Goal: Task Accomplishment & Management: Use online tool/utility

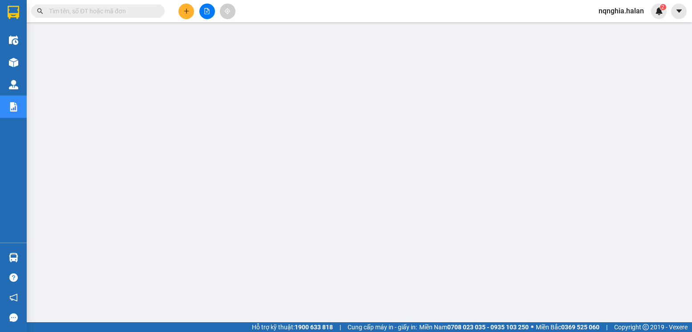
click at [147, 9] on input "text" at bounding box center [101, 11] width 105 height 10
click at [137, 14] on input "text" at bounding box center [101, 11] width 105 height 10
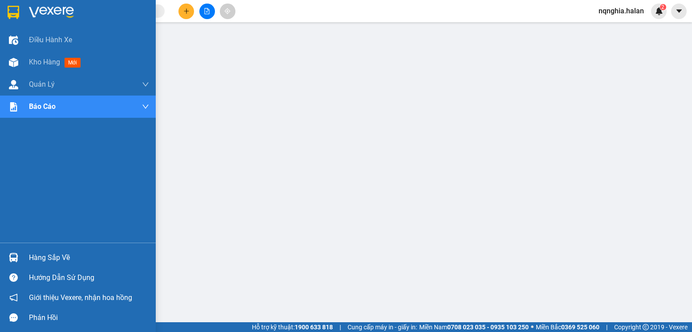
click at [8, 257] on div at bounding box center [14, 258] width 16 height 16
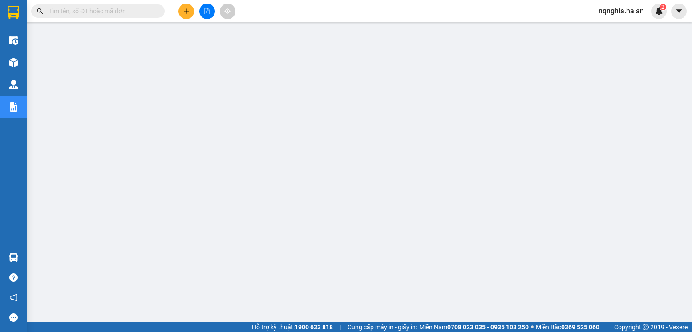
click at [105, 10] on input "text" at bounding box center [101, 11] width 105 height 10
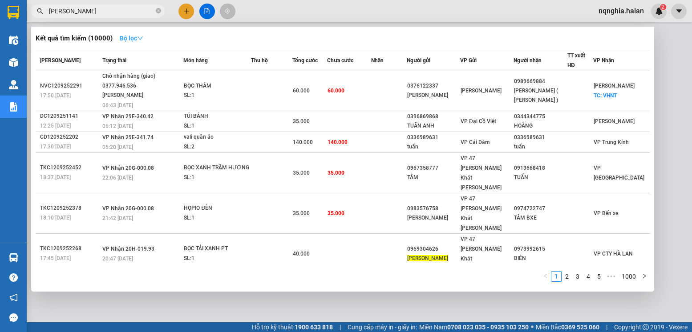
type input "tuấn huy"
click at [126, 38] on strong "Bộ lọc" at bounding box center [132, 38] width 24 height 7
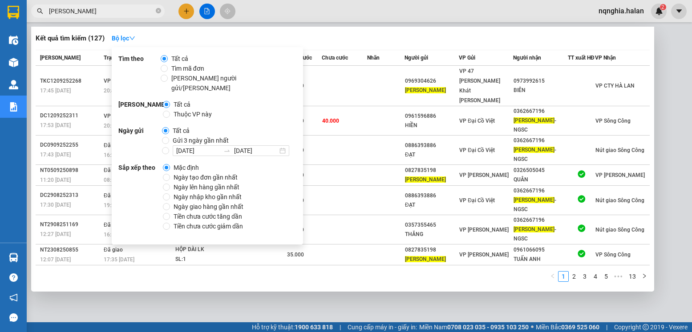
click at [189, 109] on span "Thuộc VP này" at bounding box center [192, 114] width 45 height 10
click at [170, 111] on input "Thuộc VP này" at bounding box center [166, 114] width 7 height 7
radio input "true"
radio input "false"
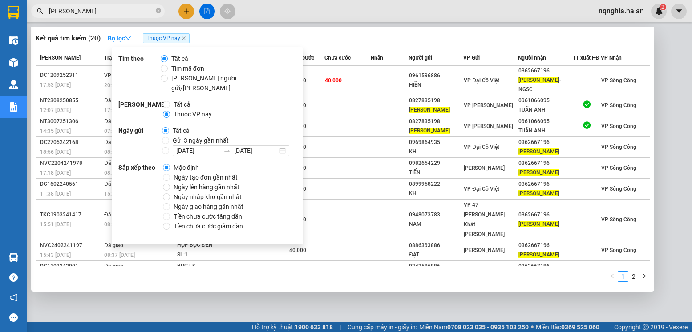
click at [372, 42] on div "Kết quả tìm kiếm ( 20 ) Bộ lọc Thuộc VP này" at bounding box center [343, 38] width 614 height 14
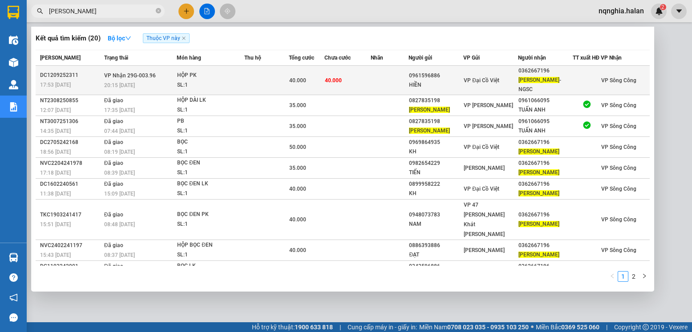
click at [381, 82] on td at bounding box center [390, 80] width 38 height 29
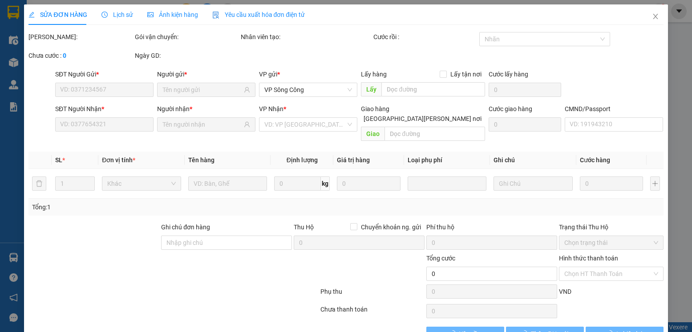
type input "0961596886"
type input "HIỀN"
type input "0362667196"
type input "TUẤN HUY-NGSC"
type input "40.000"
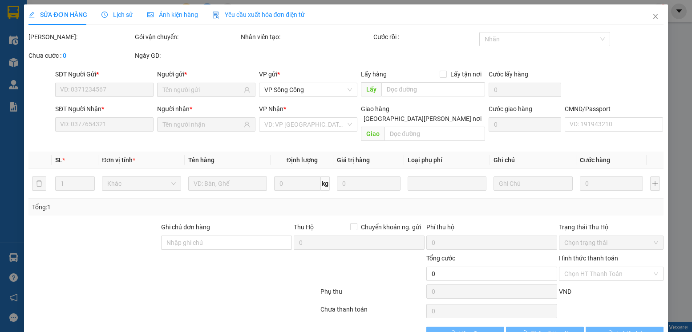
type input "40.000"
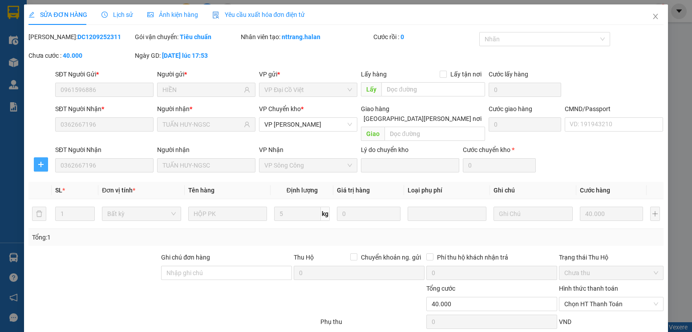
click at [34, 157] on button "button" at bounding box center [41, 164] width 14 height 14
click at [74, 176] on span "Chuyển kho" at bounding box center [57, 173] width 36 height 10
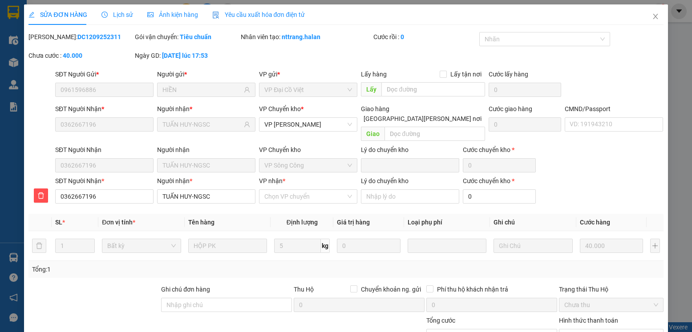
click at [278, 194] on div "VP nhận * Chọn VP chuyển" at bounding box center [308, 191] width 98 height 31
click at [278, 192] on input "VP nhận *" at bounding box center [304, 196] width 81 height 13
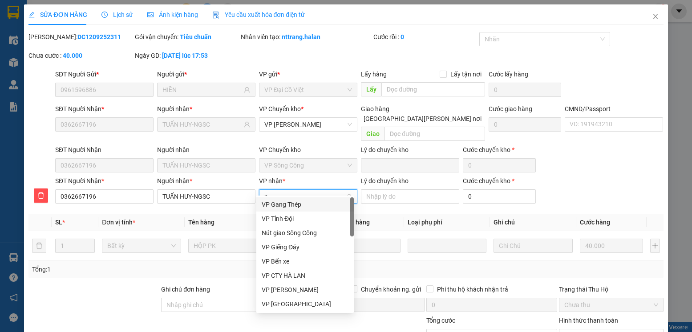
type input "nu"
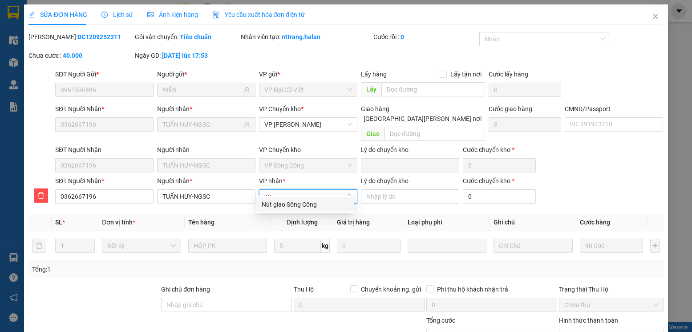
click at [284, 207] on div "Nút giao Sông Công" at bounding box center [305, 205] width 87 height 10
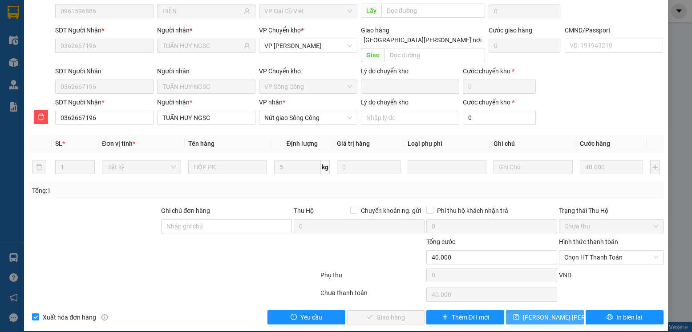
click at [541, 313] on span "Lưu chuyển hoàn" at bounding box center [571, 318] width 97 height 10
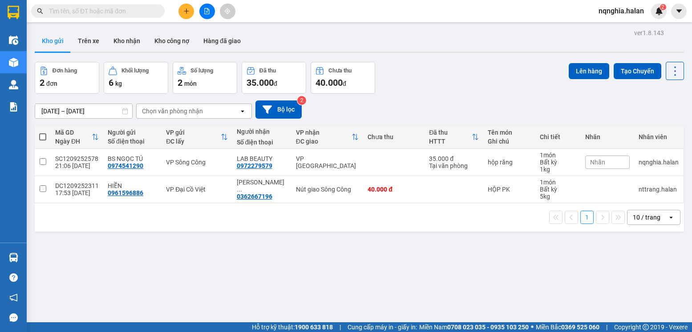
click at [93, 12] on input "text" at bounding box center [101, 11] width 105 height 10
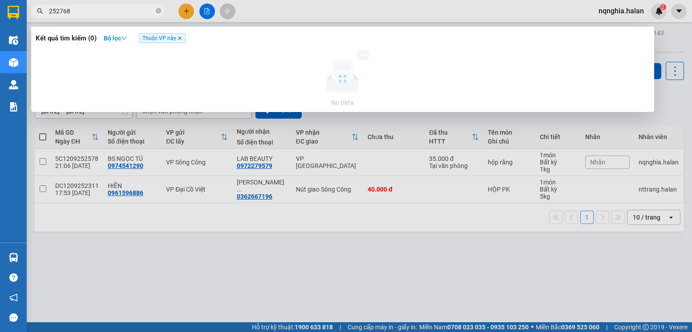
type input "252768"
click at [182, 39] on icon "close" at bounding box center [179, 38] width 4 height 4
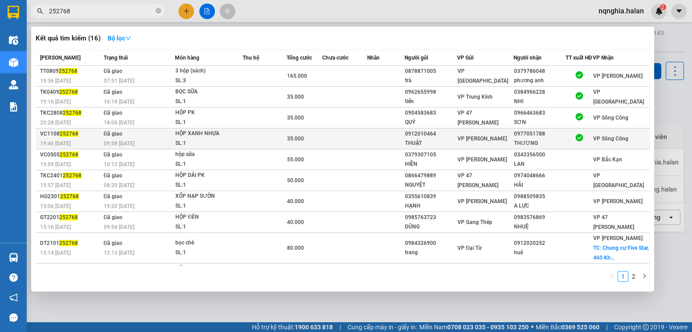
click at [340, 145] on td at bounding box center [344, 139] width 44 height 21
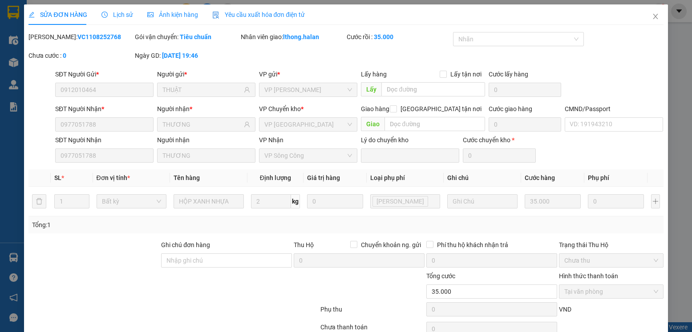
type input "0912010464"
type input "THUẬT"
type input "0977051788"
type input "THƯƠNG"
type input "35.000"
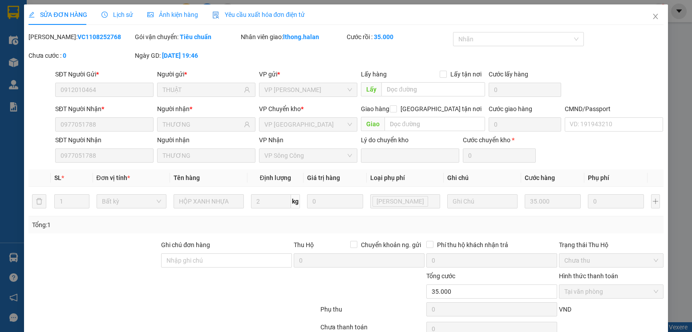
click at [128, 18] on span "Lịch sử" at bounding box center [117, 14] width 32 height 7
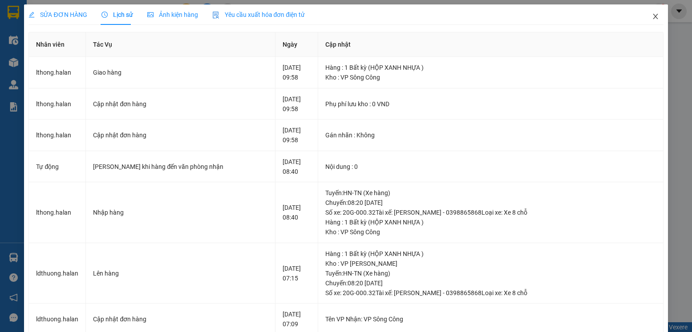
click at [643, 19] on span "Close" at bounding box center [655, 16] width 25 height 25
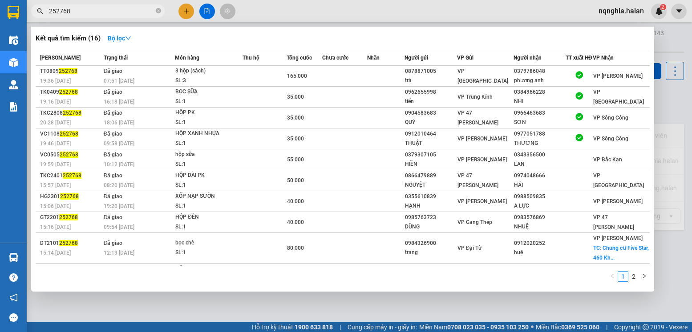
click at [97, 9] on input "252768" at bounding box center [101, 11] width 105 height 10
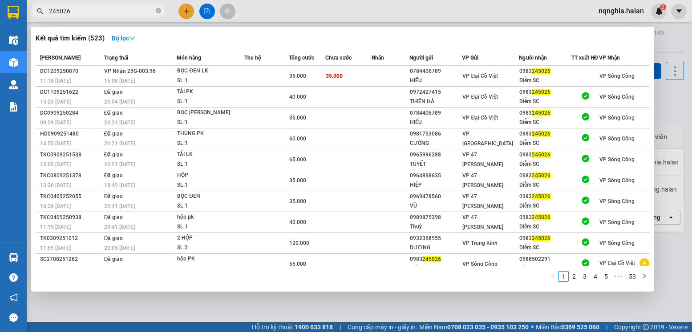
type input "245026"
click at [675, 92] on div at bounding box center [346, 166] width 692 height 332
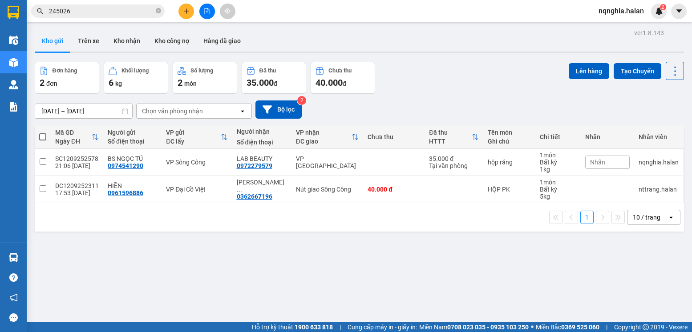
click at [130, 14] on input "245026" at bounding box center [101, 11] width 105 height 10
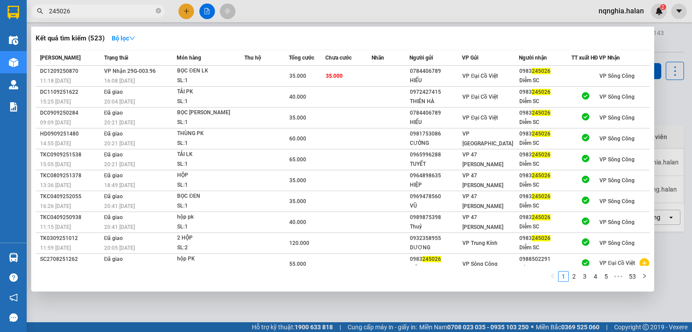
click at [130, 14] on input "245026" at bounding box center [101, 11] width 105 height 10
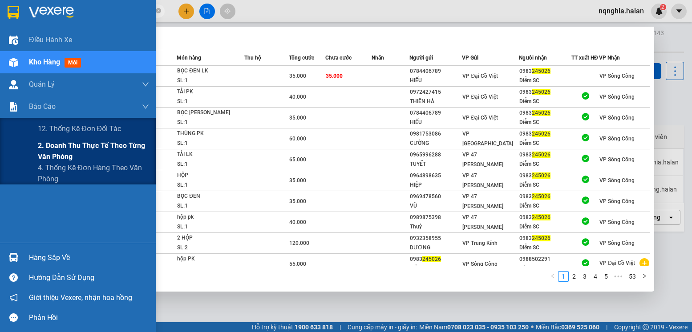
click at [45, 147] on span "2. Doanh thu thực tế theo từng văn phòng" at bounding box center [93, 151] width 111 height 22
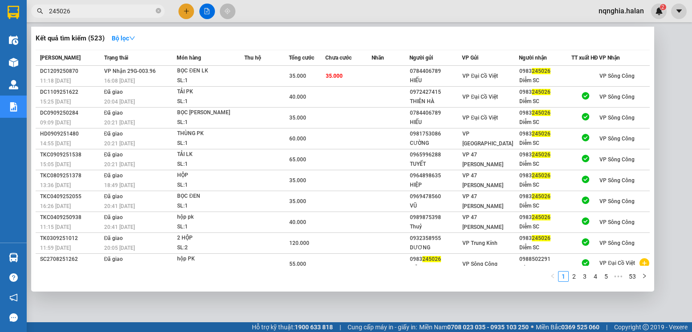
click at [675, 84] on div at bounding box center [346, 166] width 692 height 332
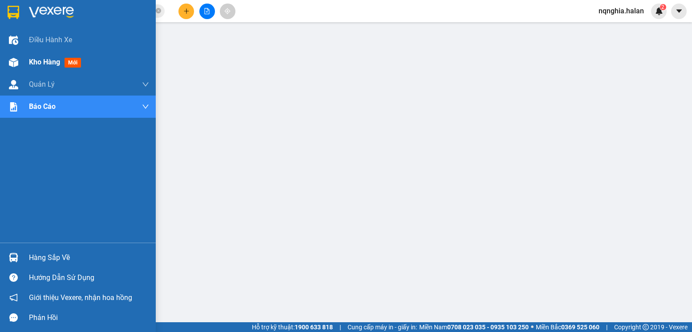
click at [9, 67] on img at bounding box center [13, 62] width 9 height 9
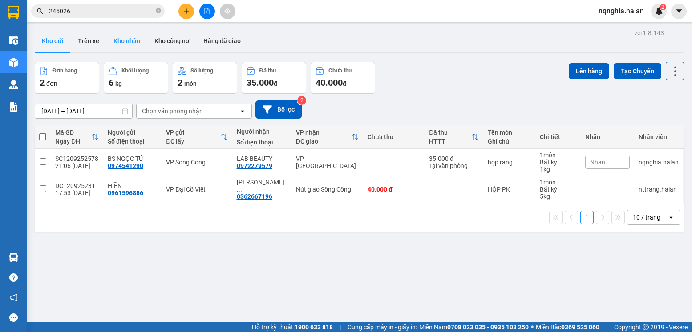
click at [112, 44] on button "Kho nhận" at bounding box center [126, 40] width 41 height 21
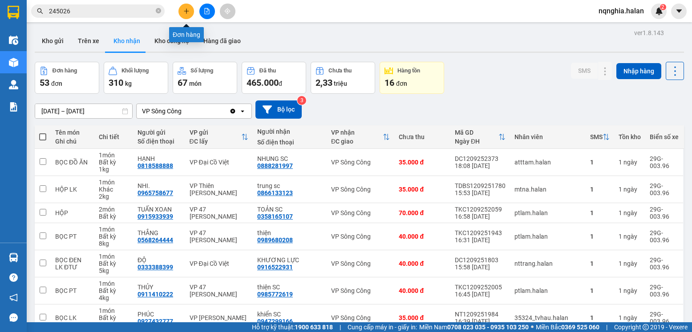
click at [192, 9] on button at bounding box center [186, 12] width 16 height 16
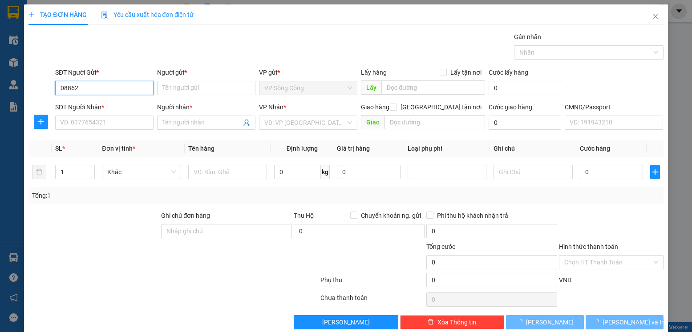
click at [76, 90] on input "08862" at bounding box center [104, 88] width 98 height 14
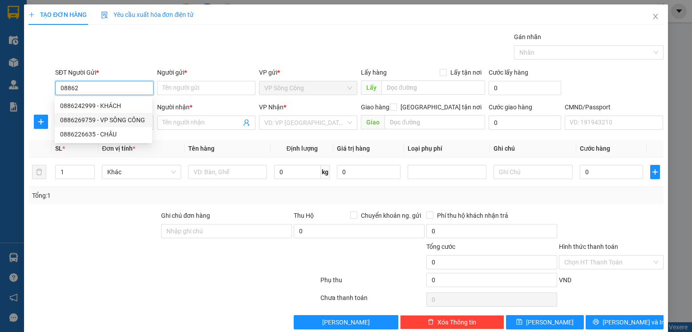
click at [124, 118] on div "0886269759 - VP SÔNG CÔNG" at bounding box center [103, 120] width 87 height 10
type input "0886269759"
type input "VP SÔNG CÔNG"
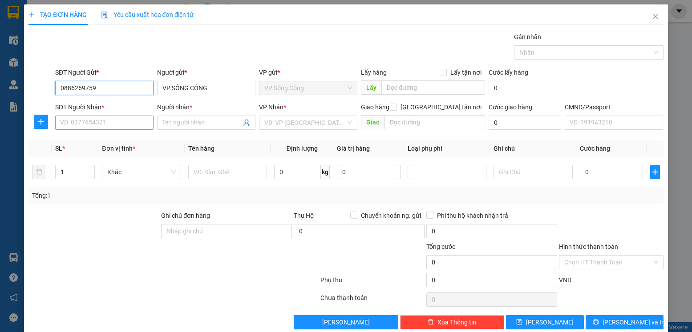
type input "0886269759"
click at [122, 123] on input "SĐT Người Nhận *" at bounding box center [104, 123] width 98 height 14
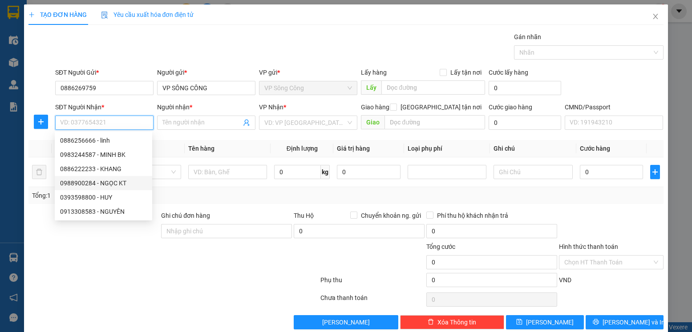
click at [129, 186] on div "0988900284 - NGỌC KT" at bounding box center [103, 183] width 87 height 10
type input "0988900284"
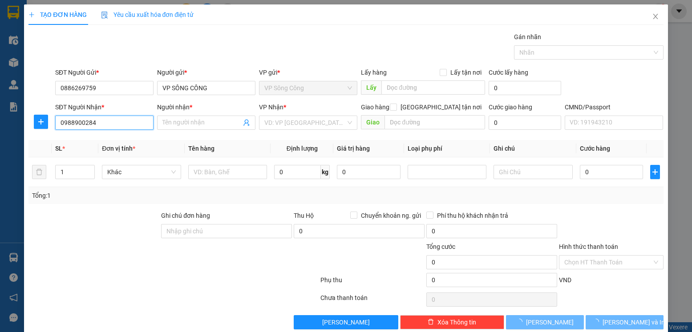
type input "NGỌC KT"
click at [41, 121] on icon "plus" at bounding box center [41, 122] width 0 height 6
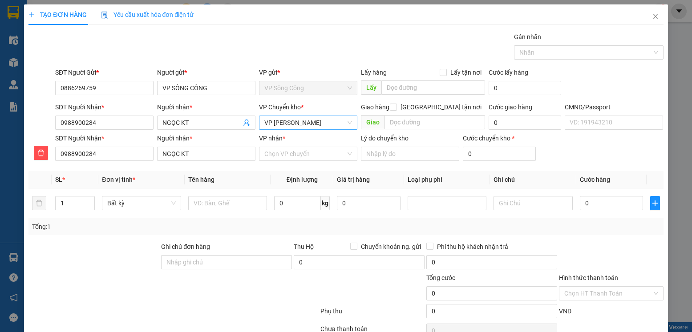
click at [320, 125] on span "VP [PERSON_NAME]" at bounding box center [308, 122] width 88 height 13
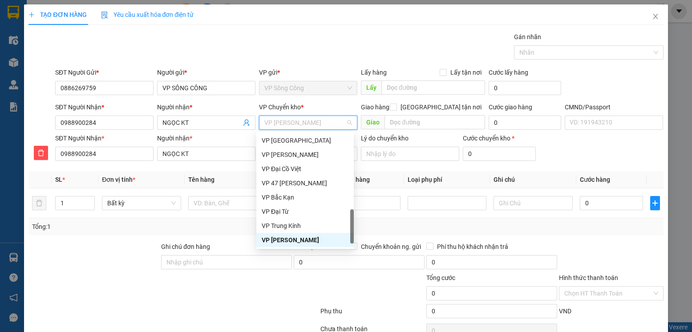
type input "y"
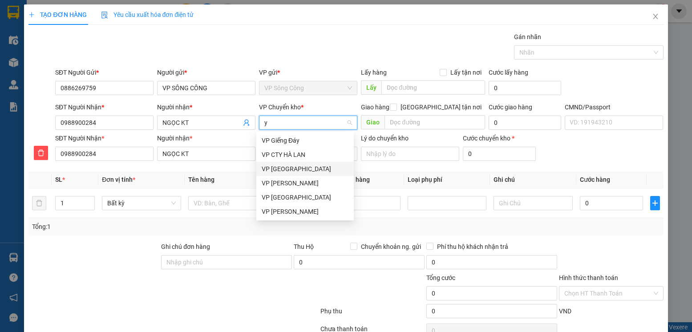
click at [292, 172] on div "VP [GEOGRAPHIC_DATA]" at bounding box center [305, 169] width 87 height 10
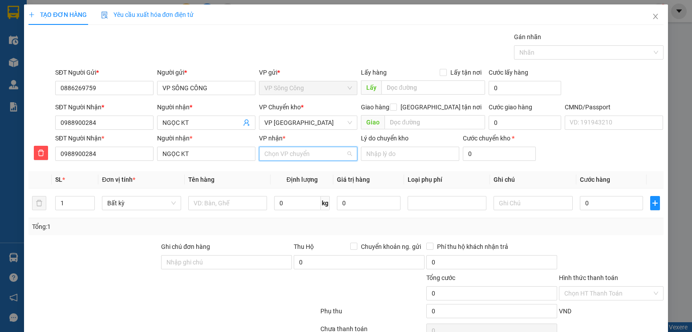
click at [299, 154] on input "VP nhận *" at bounding box center [304, 153] width 81 height 13
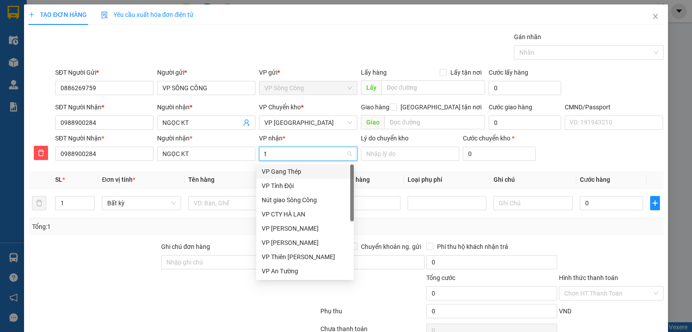
type input "ty"
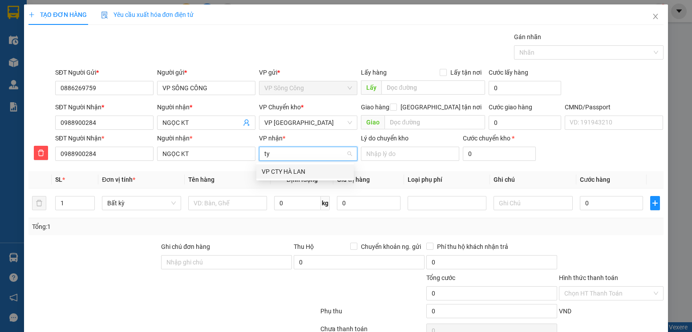
click at [295, 173] on div "VP CTY HÀ LAN" at bounding box center [305, 172] width 87 height 10
click at [238, 200] on input "text" at bounding box center [227, 203] width 79 height 14
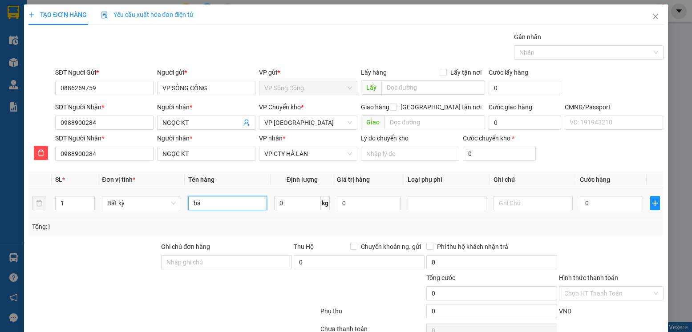
type input "b"
type input "Báo Cáo 12/9"
click at [632, 239] on div "Transit Pickup Surcharge Ids Transit Deliver Surcharge Ids Transit Deliver Surc…" at bounding box center [345, 196] width 634 height 329
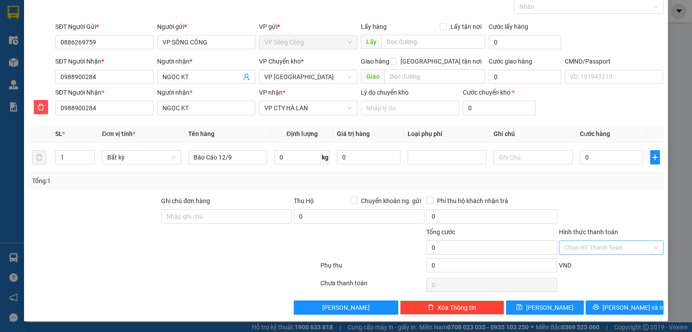
click at [603, 248] on input "Hình thức thanh toán" at bounding box center [607, 247] width 87 height 13
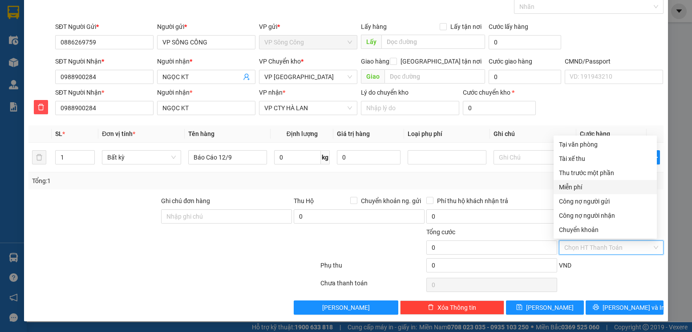
click at [601, 191] on div "Miễn phí" at bounding box center [605, 187] width 93 height 10
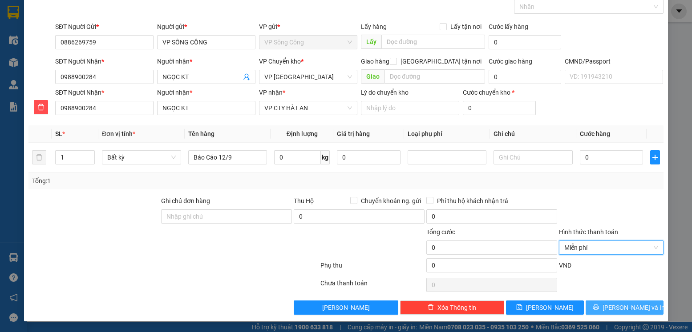
click at [619, 309] on span "Lưu và In" at bounding box center [633, 308] width 62 height 10
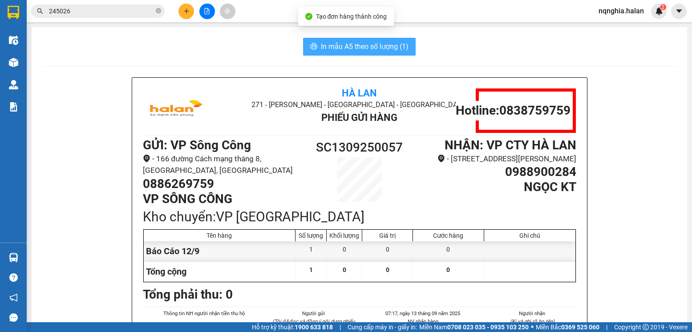
click at [345, 49] on span "In mẫu A5 theo số lượng (1)" at bounding box center [365, 46] width 88 height 11
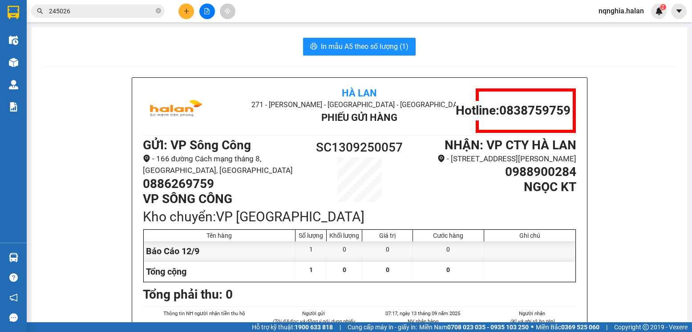
click at [87, 12] on input "245026" at bounding box center [101, 11] width 105 height 10
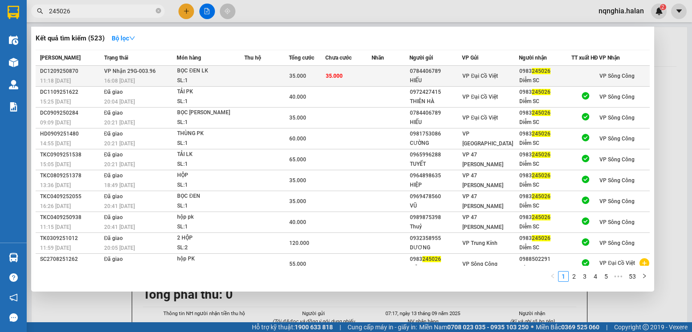
click at [245, 77] on td at bounding box center [266, 76] width 44 height 21
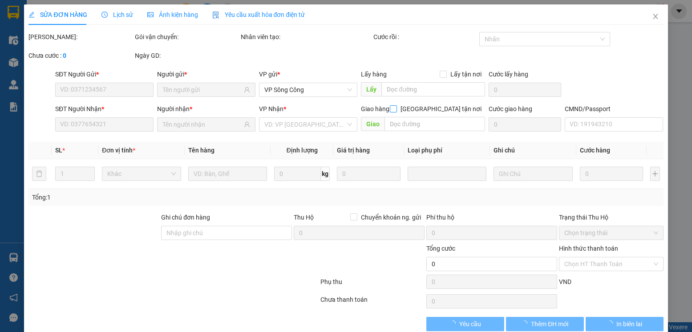
type input "0784406789"
type input "HIẾU"
type input "0983245026"
type input "Diễm SC"
type input "35.000"
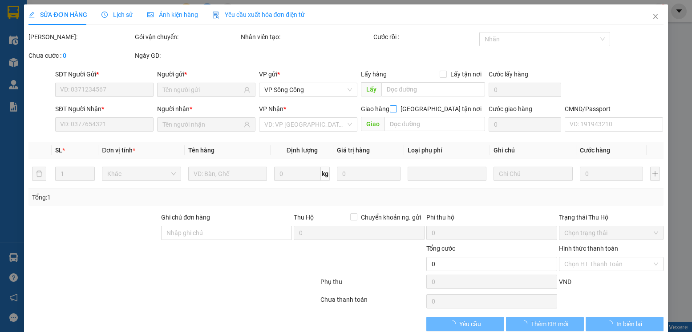
type input "35.000"
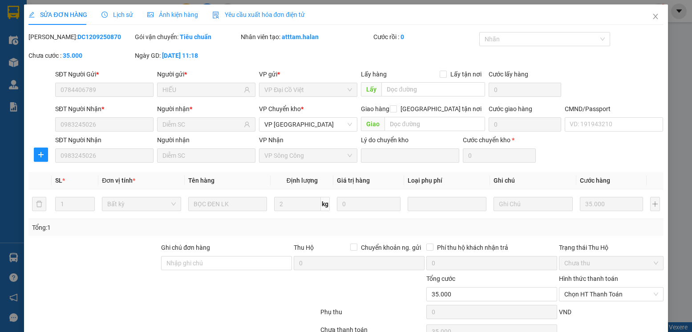
scroll to position [47, 0]
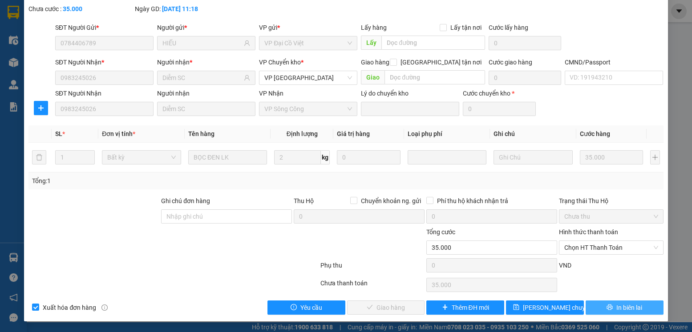
click at [607, 309] on icon "printer" at bounding box center [610, 308] width 6 height 6
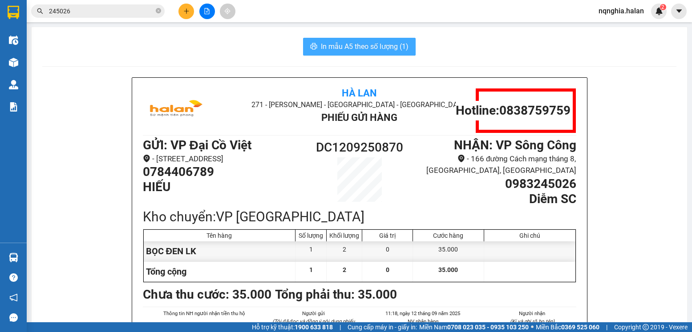
click at [364, 52] on button "In mẫu A5 theo số lượng (1)" at bounding box center [359, 47] width 113 height 18
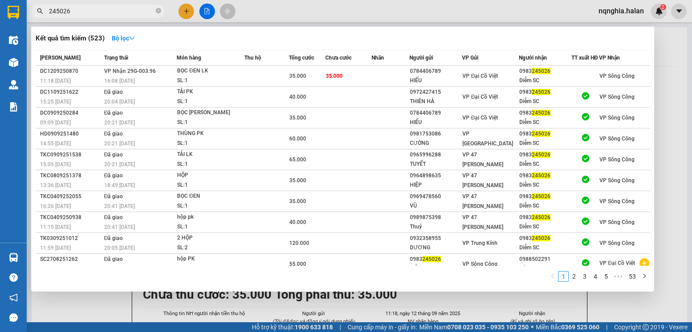
click at [108, 15] on input "245026" at bounding box center [101, 11] width 105 height 10
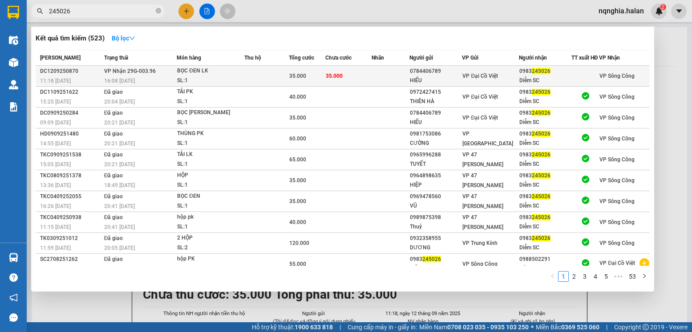
click at [315, 77] on div "35.000" at bounding box center [306, 76] width 35 height 10
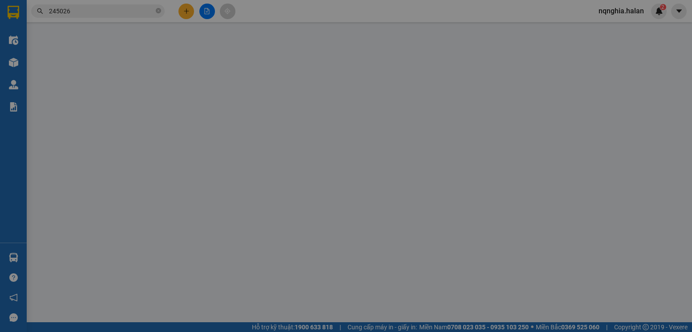
type input "0784406789"
type input "HIẾU"
type input "0983245026"
type input "Diễm SC"
type input "35.000"
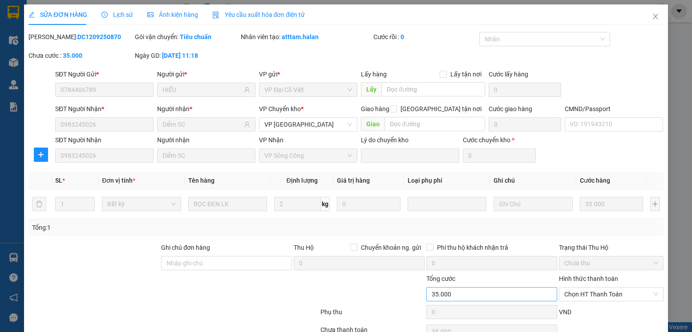
scroll to position [47, 0]
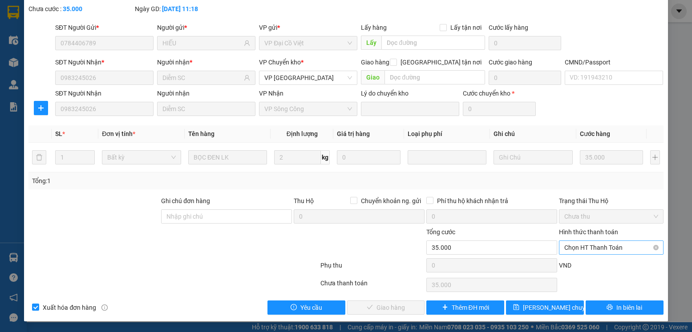
click at [587, 250] on span "Chọn HT Thanh Toán" at bounding box center [610, 247] width 93 height 13
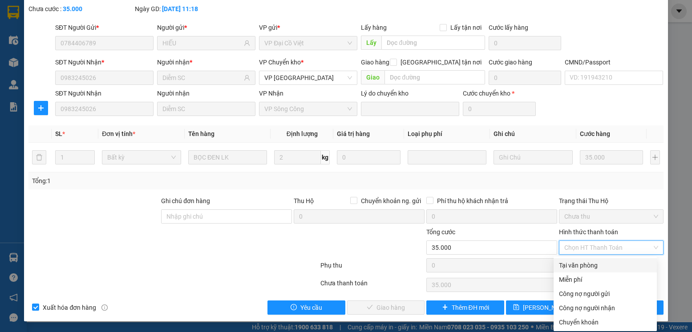
click at [568, 266] on div "Tại văn phòng" at bounding box center [605, 266] width 93 height 10
type input "0"
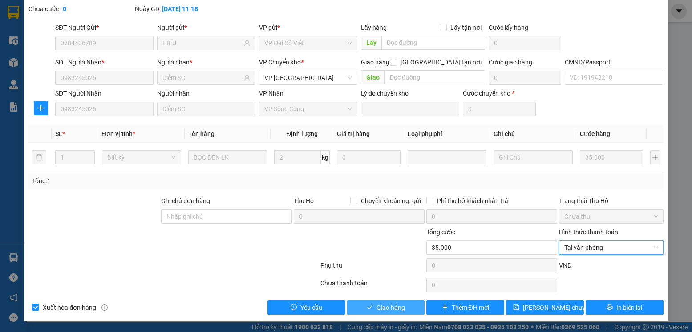
click at [409, 302] on button "Giao hàng" at bounding box center [386, 308] width 78 height 14
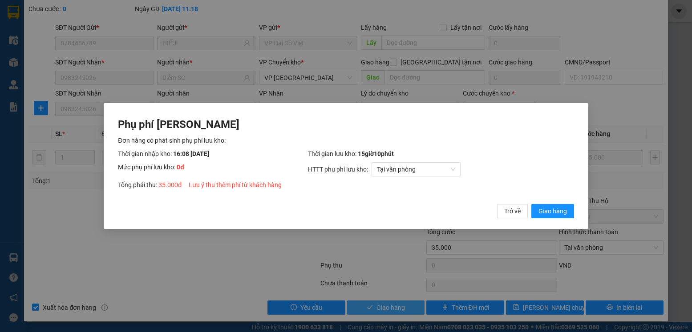
click at [531, 204] on button "Giao hàng" at bounding box center [552, 211] width 43 height 14
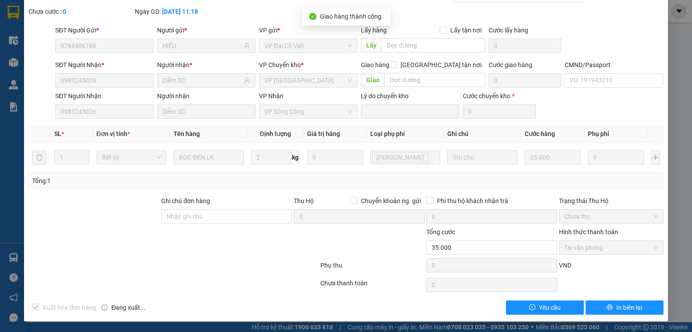
scroll to position [0, 0]
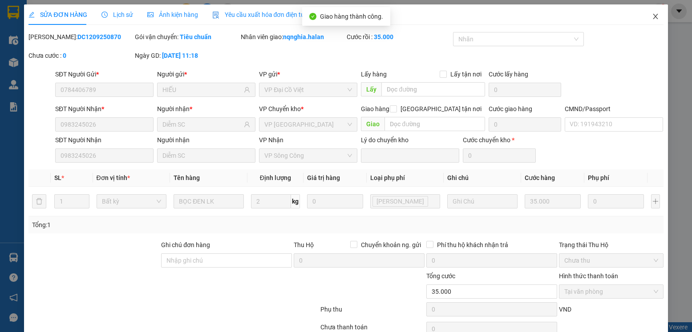
click at [652, 15] on icon "close" at bounding box center [655, 16] width 7 height 7
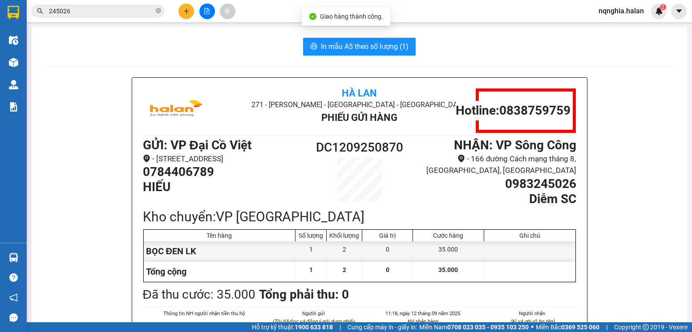
click at [113, 6] on input "245026" at bounding box center [101, 11] width 105 height 10
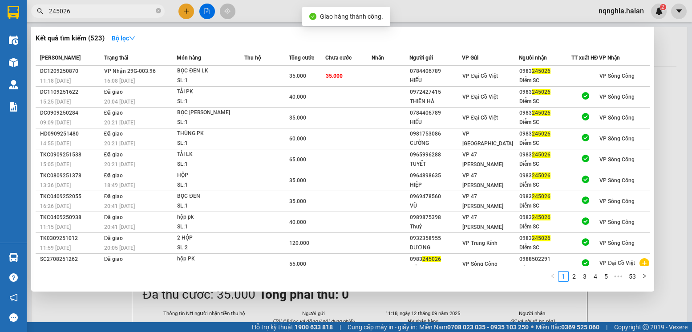
click at [113, 6] on input "245026" at bounding box center [101, 11] width 105 height 10
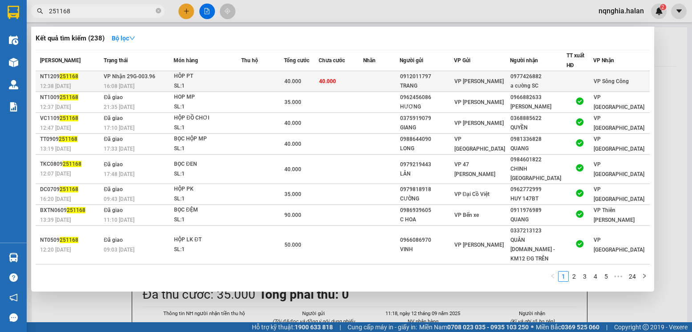
type input "251168"
click at [169, 79] on td "VP Nhận 29G-003.96 16:08 - 12/09" at bounding box center [137, 81] width 72 height 21
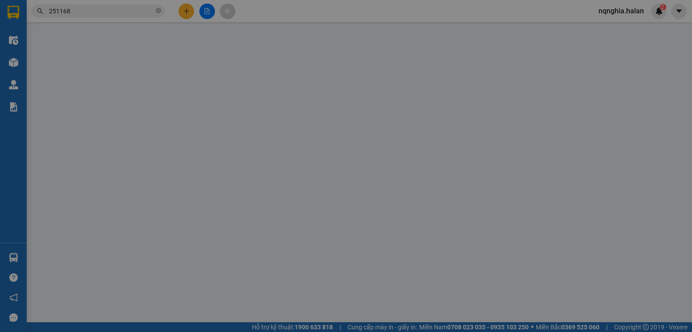
type input "0912011797"
type input "TRANG"
type input "0977426882"
type input "a cường SC"
type input "40.000"
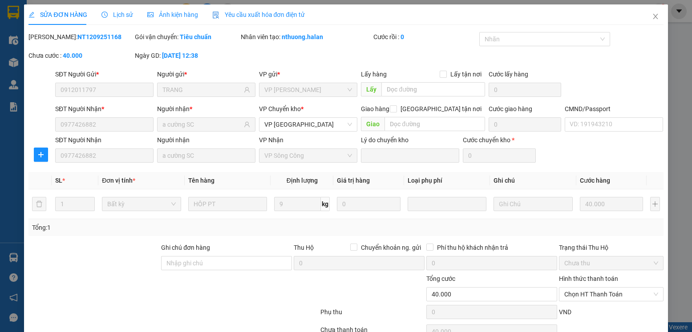
scroll to position [47, 0]
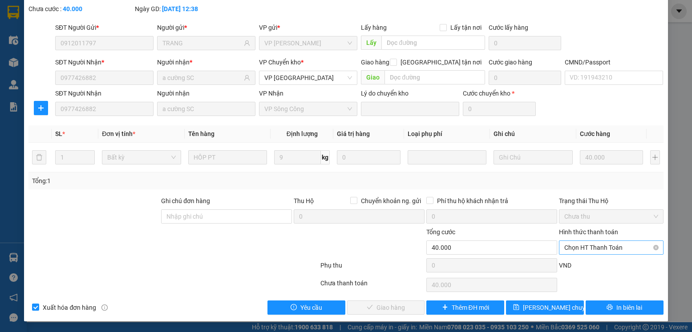
click at [582, 254] on div "Chọn HT Thanh Toán" at bounding box center [611, 248] width 104 height 14
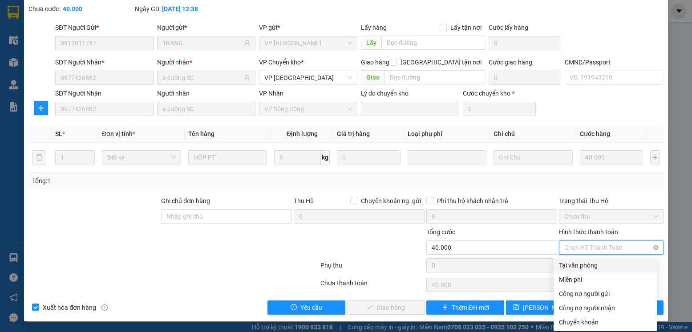
click at [582, 263] on div "Tại văn phòng" at bounding box center [605, 266] width 93 height 10
type input "0"
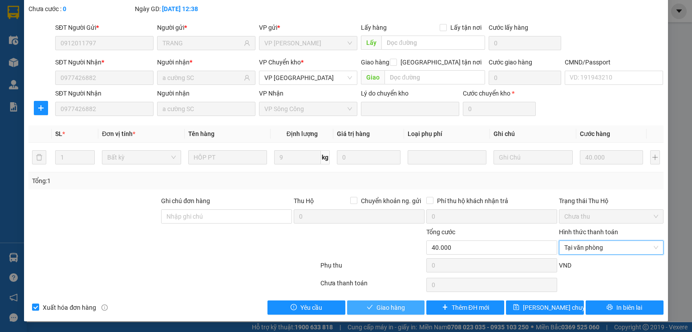
click at [387, 303] on span "Giao hàng" at bounding box center [390, 308] width 28 height 10
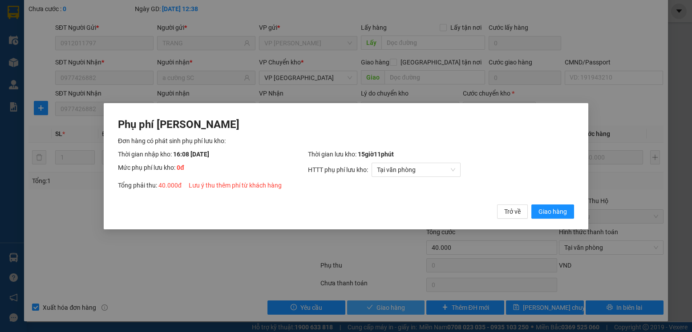
click at [531, 204] on button "Giao hàng" at bounding box center [552, 211] width 43 height 14
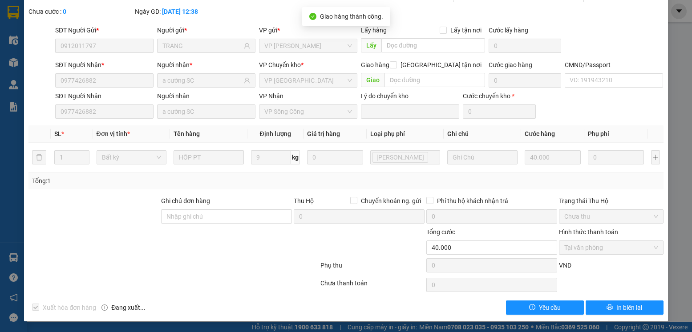
scroll to position [0, 0]
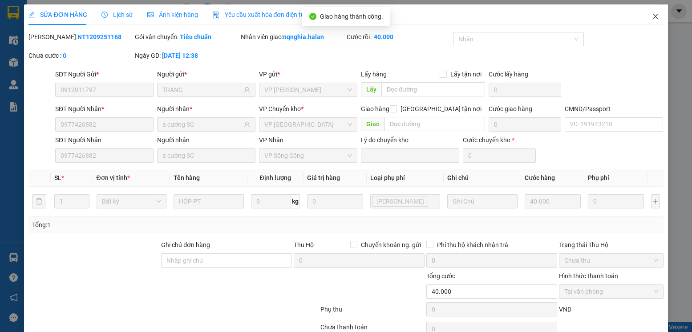
click at [643, 22] on span "Close" at bounding box center [655, 16] width 25 height 25
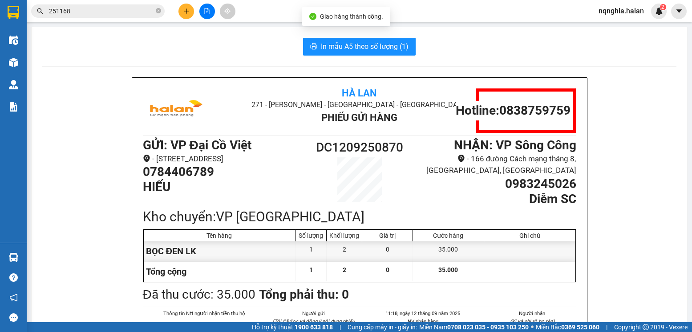
click at [120, 4] on div "Kết quả tìm kiếm ( 238 ) Bộ lọc Mã ĐH Trạng thái Món hàng Thu hộ Tổng cước Chưa…" at bounding box center [86, 12] width 173 height 16
click at [110, 10] on input "251168" at bounding box center [101, 11] width 105 height 10
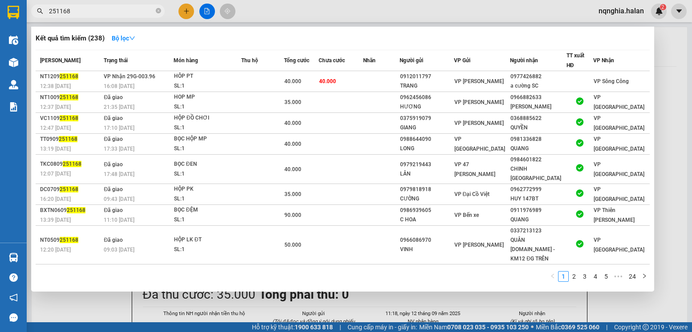
click at [110, 10] on input "251168" at bounding box center [101, 11] width 105 height 10
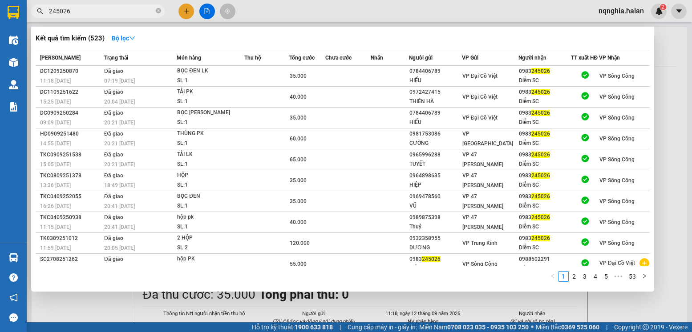
click at [110, 10] on input "245026" at bounding box center [101, 11] width 105 height 10
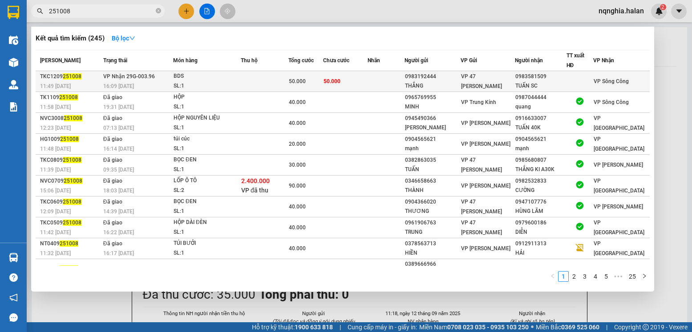
type input "251008"
click at [131, 74] on span "VP Nhận 29G-003.96" at bounding box center [129, 76] width 52 height 6
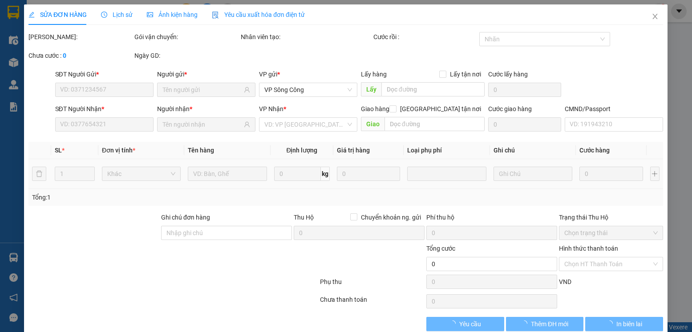
type input "0983192444"
type input "THẮNG"
type input "0983581509"
type input "TUẤN SC"
type input "50.000"
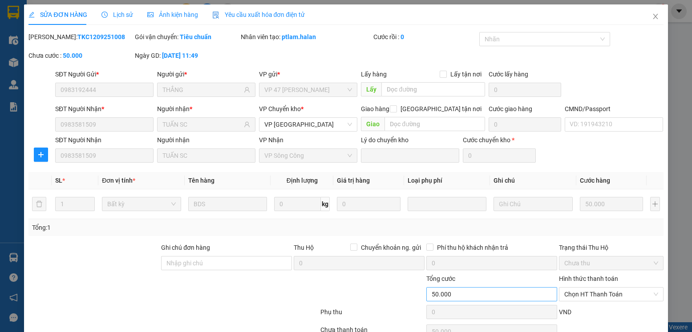
scroll to position [47, 0]
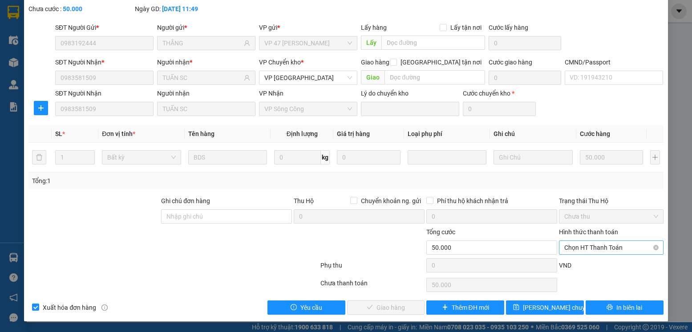
click at [603, 252] on span "Chọn HT Thanh Toán" at bounding box center [610, 247] width 93 height 13
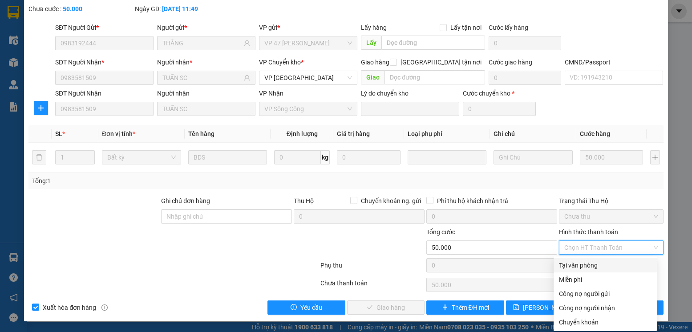
click at [588, 263] on div "Tại văn phòng" at bounding box center [605, 266] width 93 height 10
type input "0"
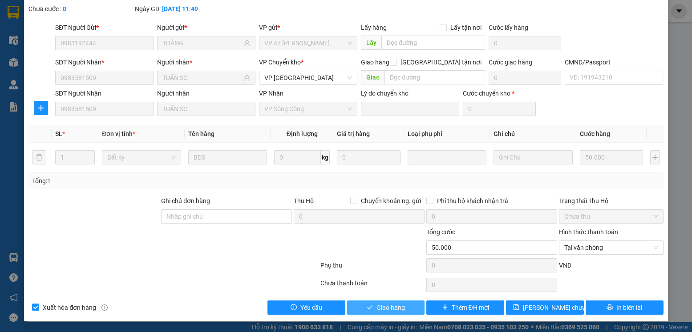
click at [387, 307] on span "Giao hàng" at bounding box center [390, 308] width 28 height 10
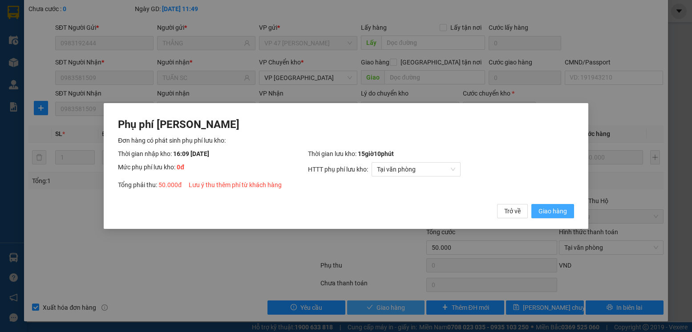
click at [531, 204] on button "Giao hàng" at bounding box center [552, 211] width 43 height 14
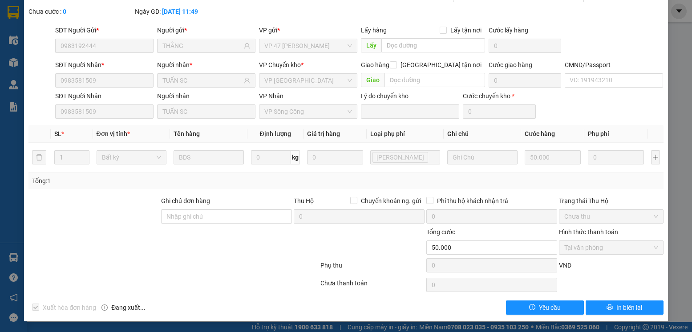
scroll to position [0, 0]
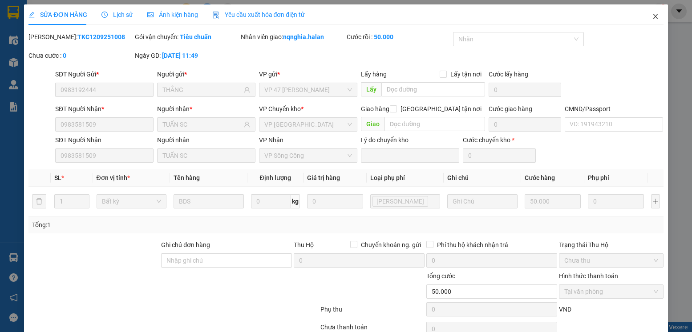
click at [652, 19] on icon "close" at bounding box center [655, 16] width 7 height 7
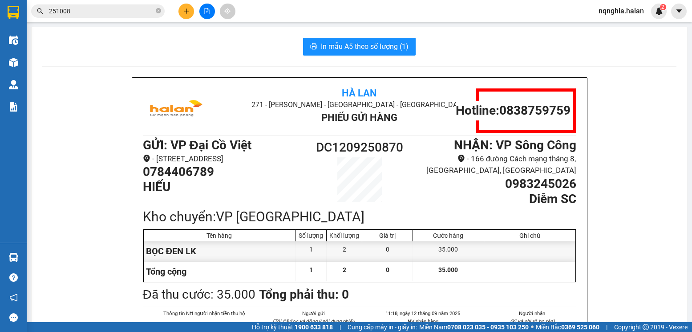
click at [101, 14] on input "251008" at bounding box center [101, 11] width 105 height 10
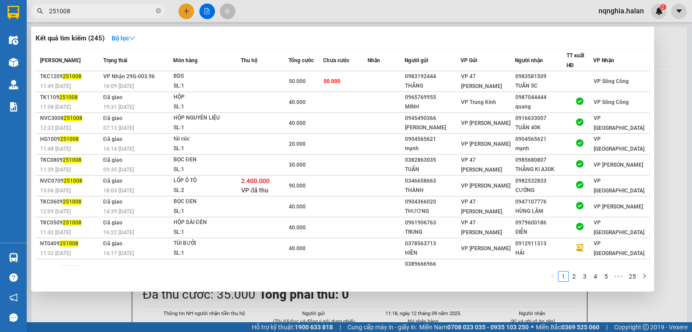
click at [101, 14] on input "251008" at bounding box center [101, 11] width 105 height 10
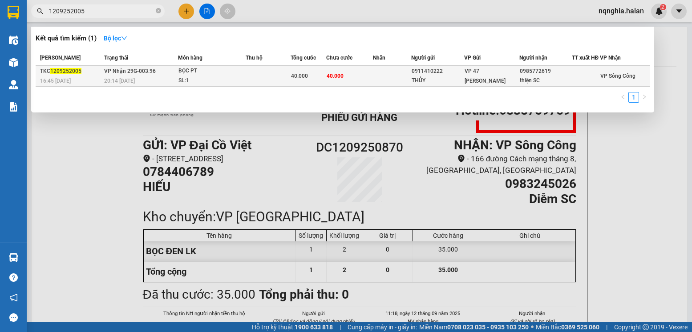
type input "1209252005"
click at [365, 74] on td "40.000" at bounding box center [349, 76] width 47 height 21
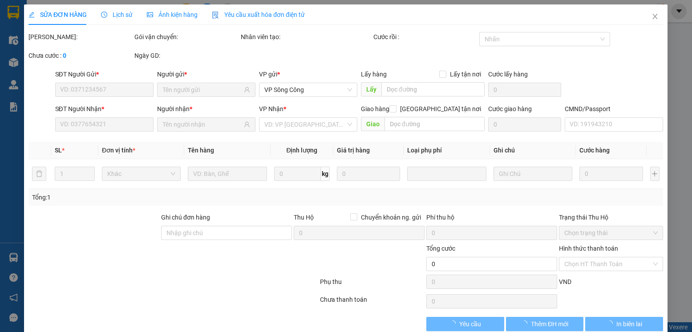
type input "0911410222"
type input "THỦY"
type input "0985772619"
type input "thiện SC"
type input "40.000"
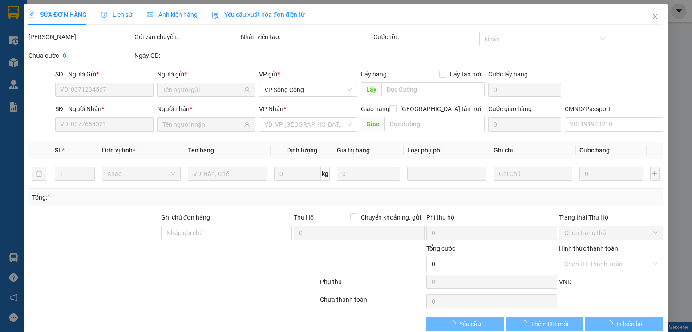
type input "40.000"
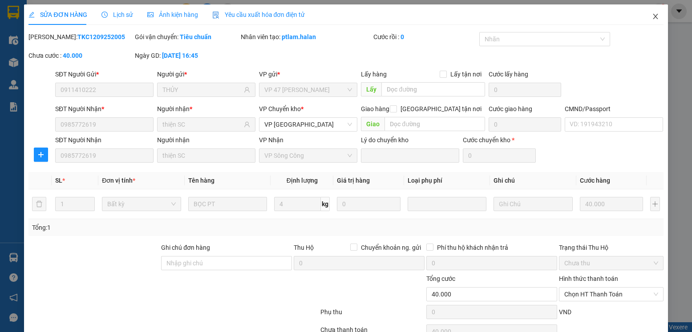
click at [651, 23] on span "Close" at bounding box center [655, 16] width 25 height 25
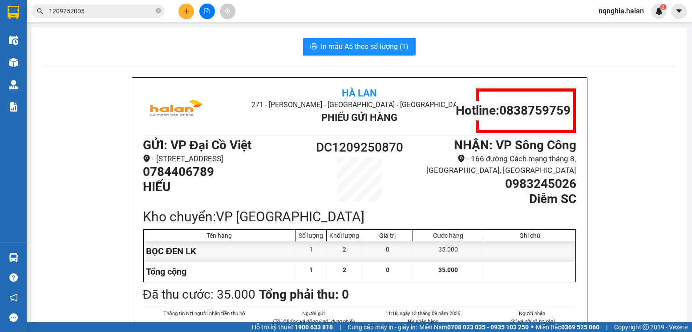
click at [88, 12] on input "1209252005" at bounding box center [101, 11] width 105 height 10
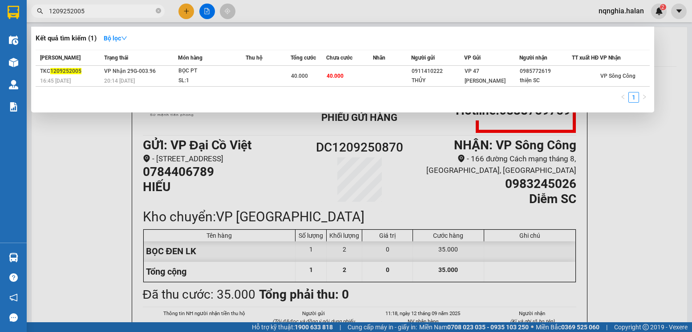
click at [88, 12] on input "1209252005" at bounding box center [101, 11] width 105 height 10
paste input "0985772619"
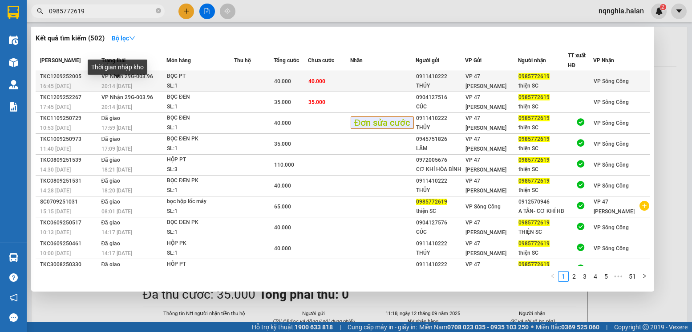
type input "0985772619"
click at [116, 89] on span "20:14 [DATE]" at bounding box center [116, 86] width 31 height 6
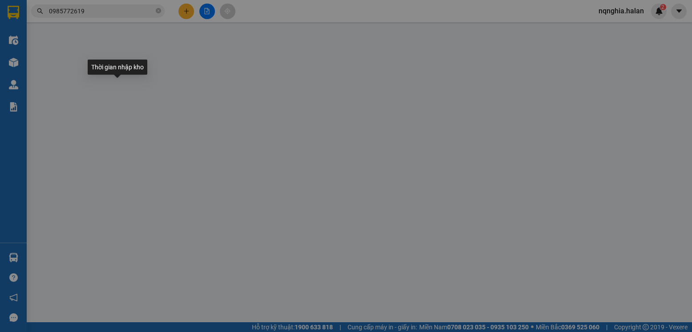
type input "0911410222"
type input "THỦY"
type input "0985772619"
type input "thiện SC"
type input "40.000"
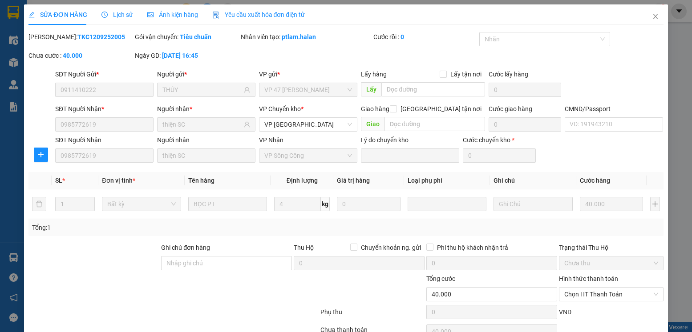
scroll to position [47, 0]
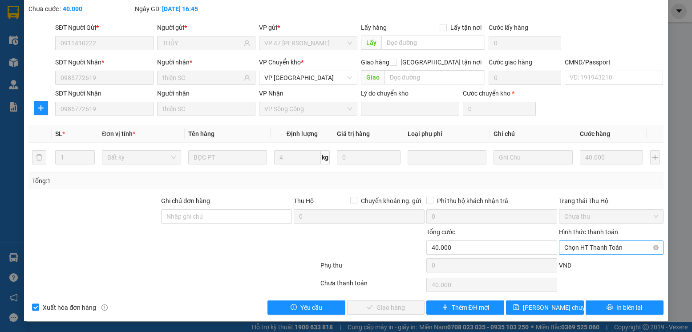
click at [605, 251] on span "Chọn HT Thanh Toán" at bounding box center [610, 247] width 93 height 13
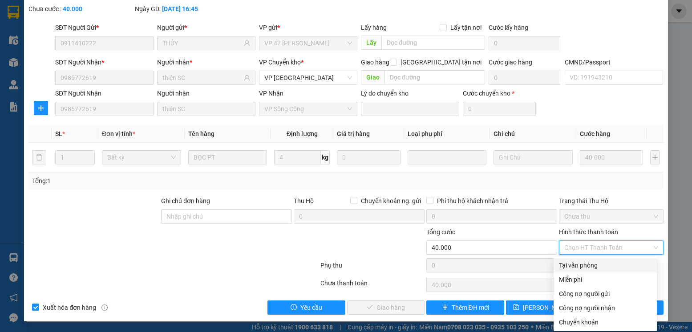
click at [595, 262] on div "Tại văn phòng" at bounding box center [605, 266] width 93 height 10
type input "0"
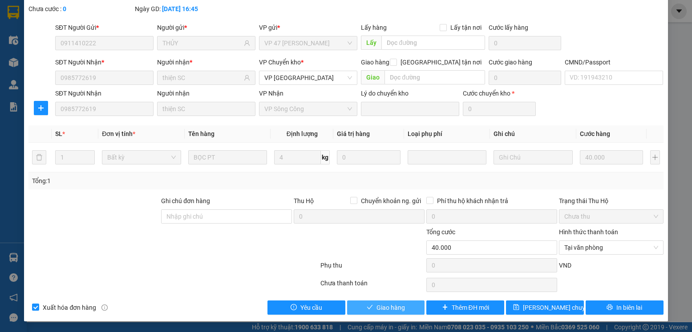
click at [385, 301] on button "Giao hàng" at bounding box center [386, 308] width 78 height 14
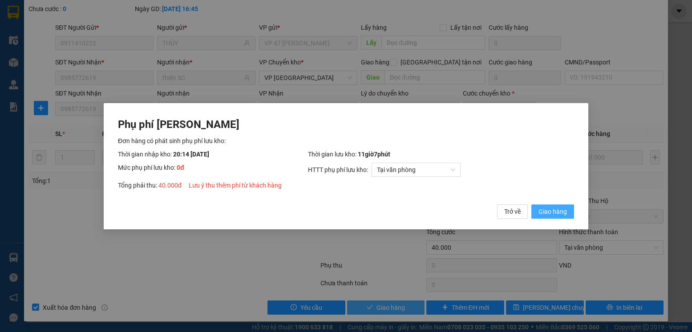
click at [531, 204] on button "Giao hàng" at bounding box center [552, 211] width 43 height 14
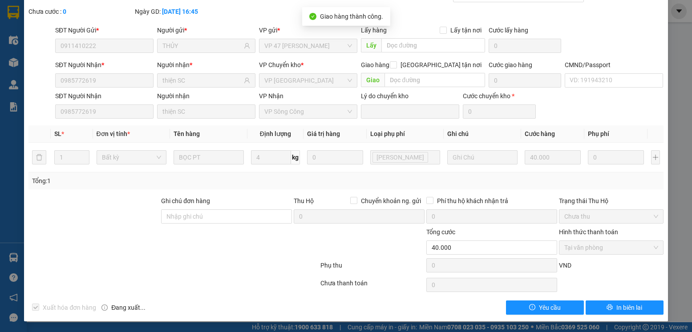
scroll to position [0, 0]
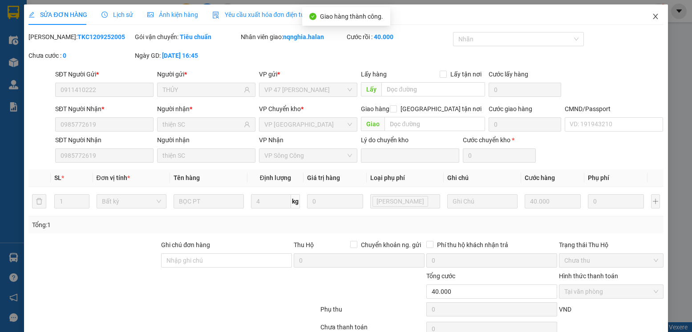
click at [652, 25] on span "Close" at bounding box center [655, 16] width 25 height 25
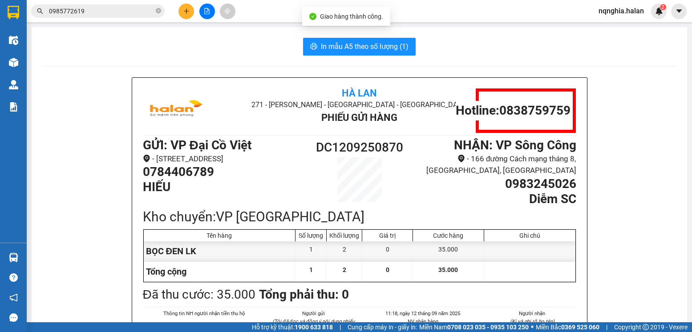
click at [99, 6] on input "0985772619" at bounding box center [101, 11] width 105 height 10
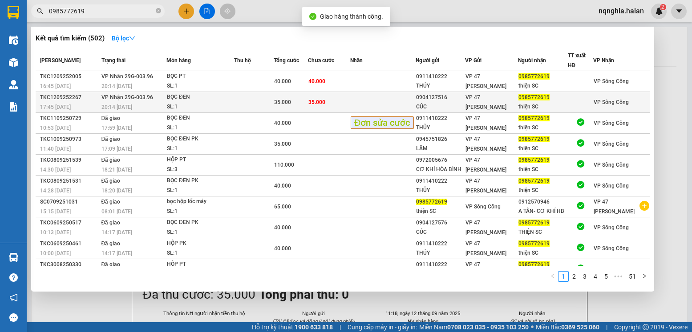
click at [279, 100] on span "35.000" at bounding box center [282, 102] width 17 height 6
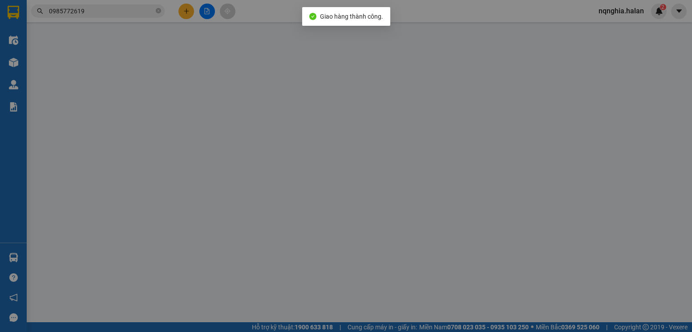
type input "0904127516"
type input "CÚC"
type input "0985772619"
type input "thiện SC"
type input "35.000"
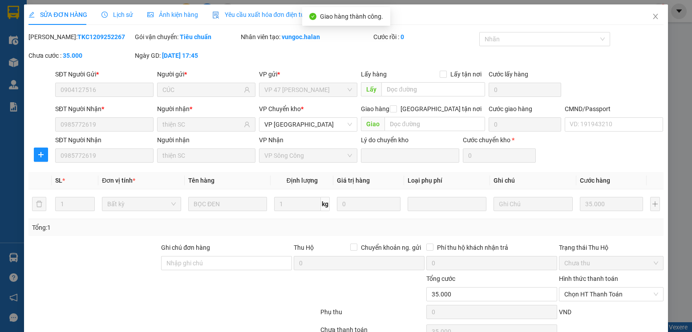
scroll to position [47, 0]
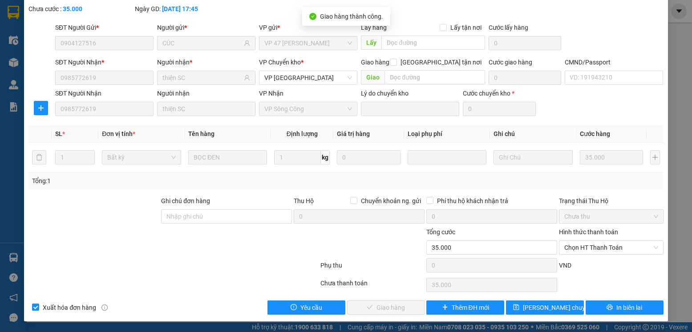
click at [565, 255] on div "Hình thức thanh toán Chọn HT Thanh Toán" at bounding box center [611, 242] width 104 height 31
click at [575, 250] on span "Chọn HT Thanh Toán" at bounding box center [610, 247] width 93 height 13
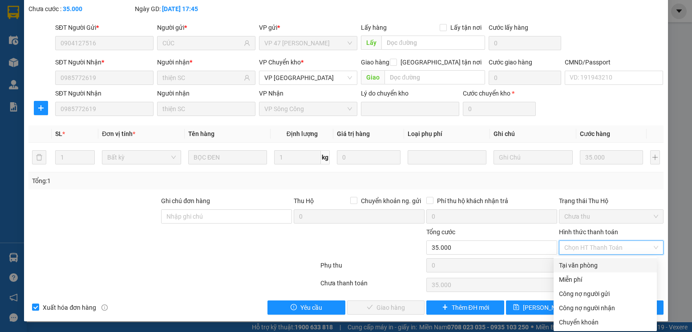
click at [576, 258] on div "Tại văn phòng" at bounding box center [604, 265] width 103 height 14
type input "0"
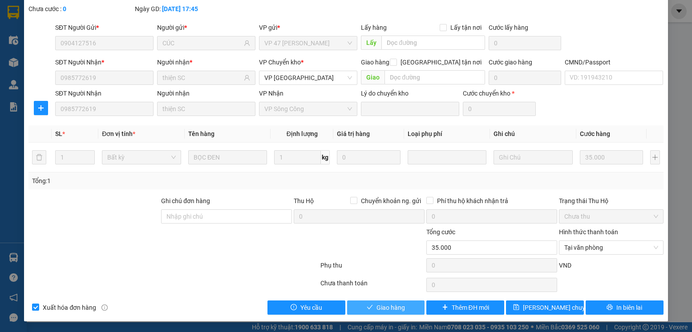
click at [376, 312] on span "Giao hàng" at bounding box center [390, 308] width 28 height 10
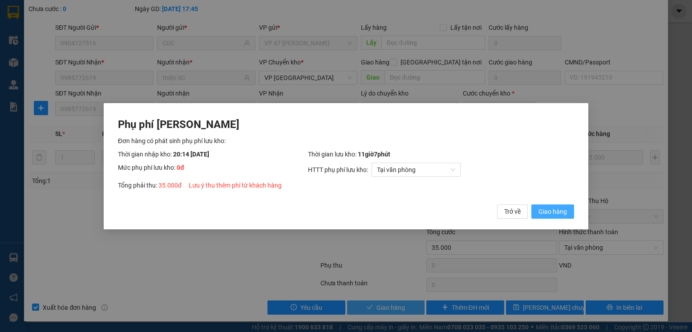
click at [531, 204] on button "Giao hàng" at bounding box center [552, 211] width 43 height 14
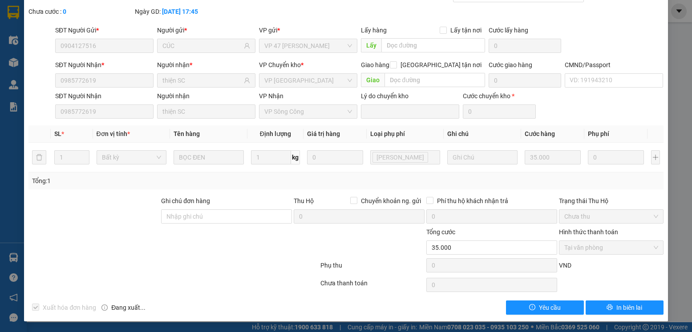
scroll to position [0, 0]
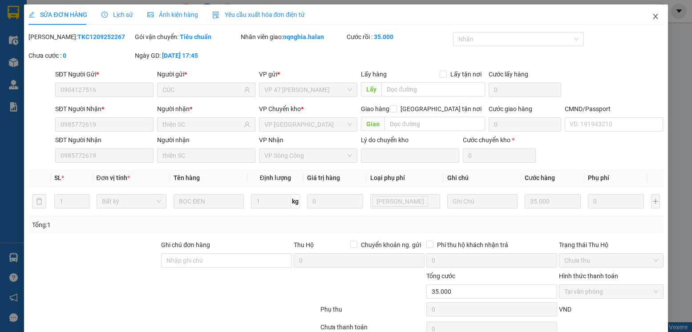
click at [658, 18] on span "Close" at bounding box center [655, 16] width 25 height 25
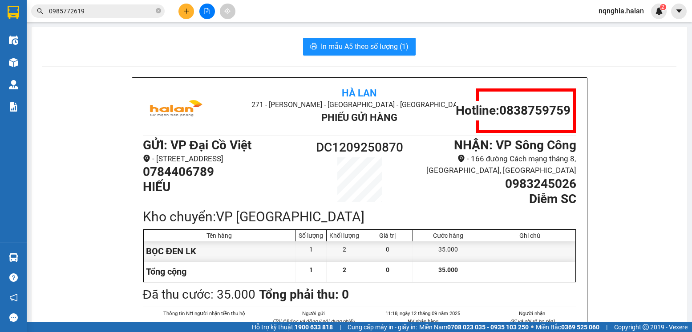
click at [113, 15] on input "0985772619" at bounding box center [101, 11] width 105 height 10
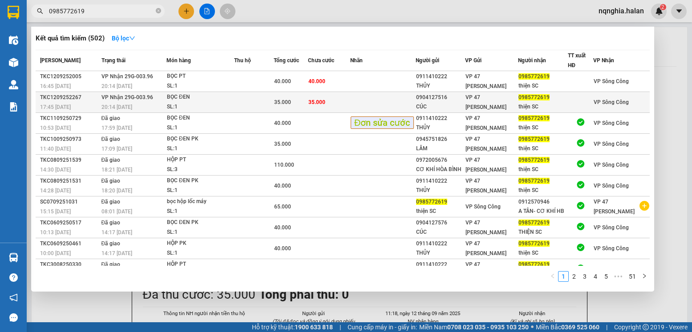
click at [215, 100] on div "BỌC ĐEN" at bounding box center [200, 98] width 67 height 10
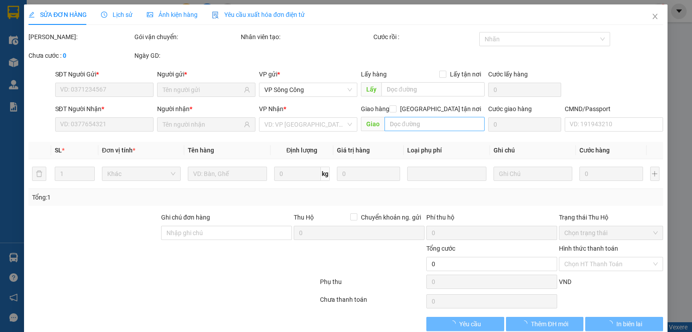
type input "0904127516"
type input "CÚC"
type input "0985772619"
type input "thiện SC"
type input "35.000"
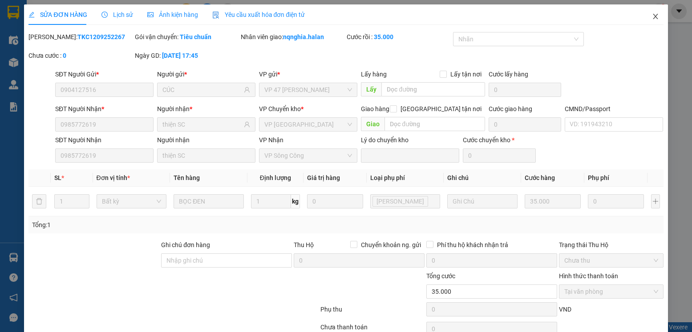
click at [643, 21] on span "Close" at bounding box center [655, 16] width 25 height 25
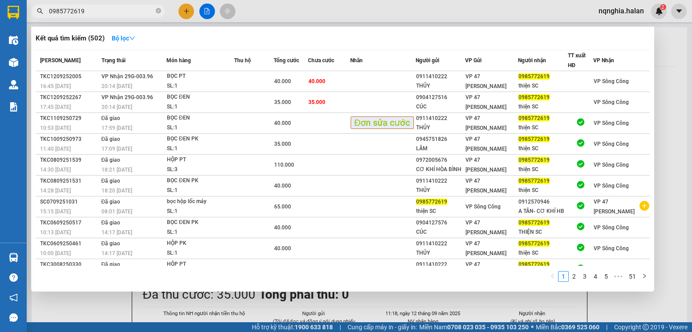
click at [100, 15] on input "0985772619" at bounding box center [101, 11] width 105 height 10
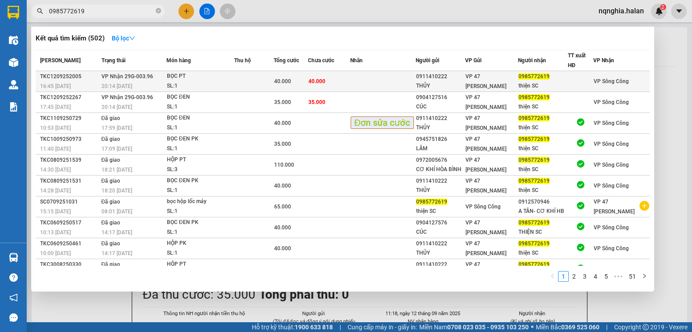
click at [243, 79] on td at bounding box center [254, 81] width 40 height 21
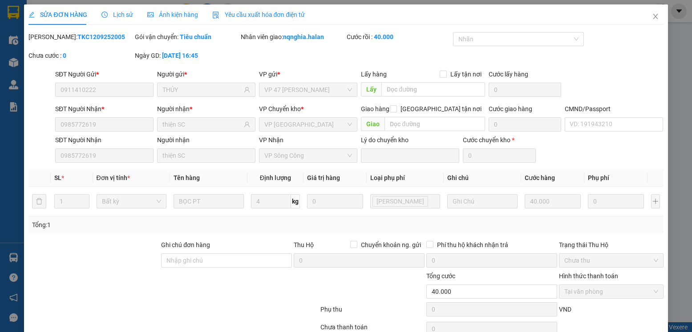
type input "0911410222"
type input "THỦY"
type input "0985772619"
type input "thiện SC"
type input "40.000"
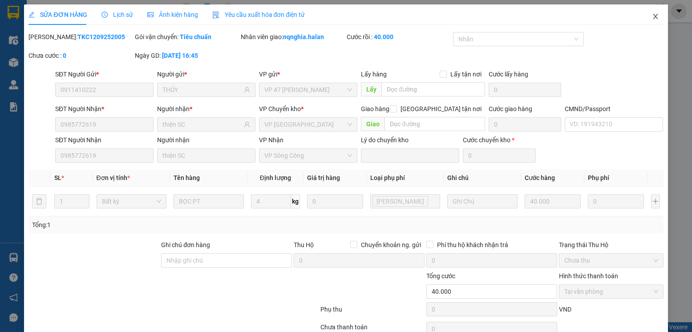
click at [652, 20] on icon "close" at bounding box center [655, 16] width 7 height 7
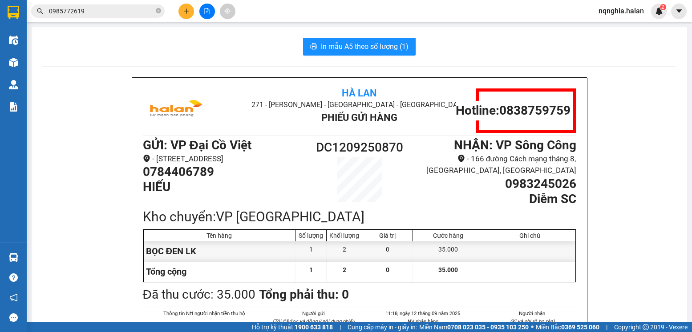
scroll to position [44, 0]
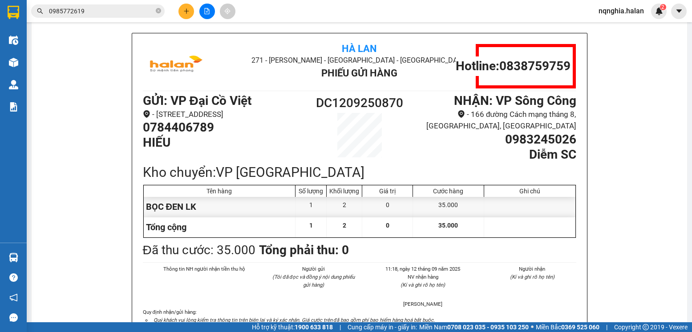
click at [99, 8] on input "0985772619" at bounding box center [101, 11] width 105 height 10
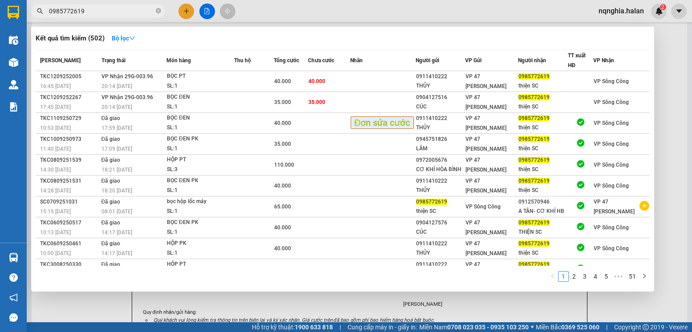
click at [99, 8] on input "0985772619" at bounding box center [101, 11] width 105 height 10
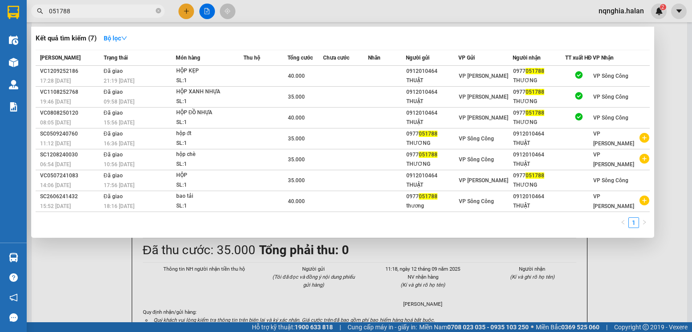
type input "051788"
click at [658, 13] on div at bounding box center [346, 166] width 692 height 332
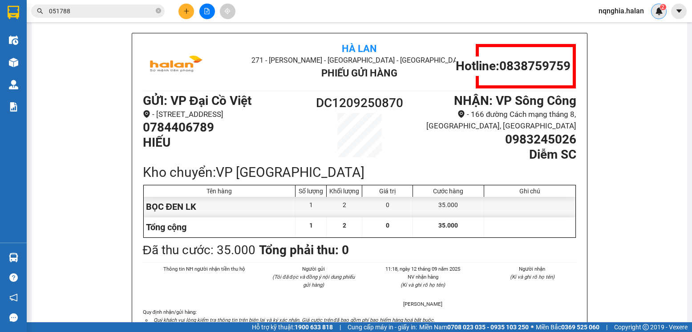
click at [658, 12] on img at bounding box center [659, 11] width 8 height 8
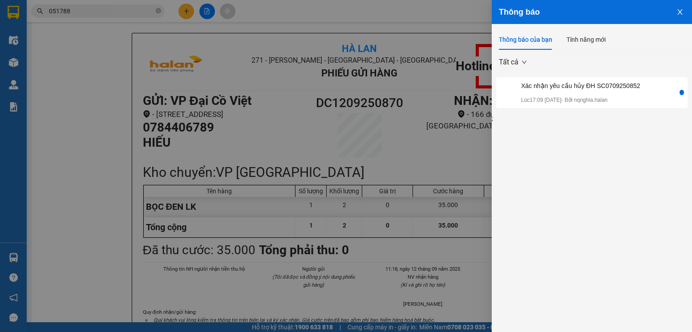
click at [683, 11] on button "Close" at bounding box center [680, 11] width 24 height 23
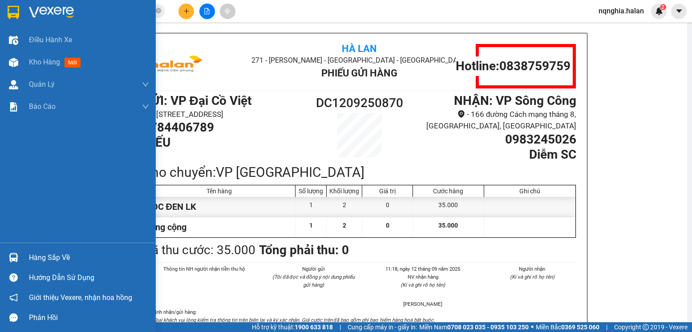
click at [19, 262] on div at bounding box center [14, 258] width 16 height 16
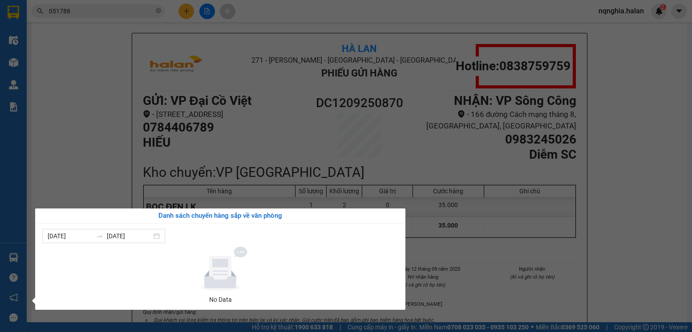
click at [68, 171] on section "Kết quả tìm kiếm ( 7 ) Bộ lọc Mã ĐH Trạng thái Món hàng Thu hộ Tổng cước Chưa c…" at bounding box center [346, 166] width 692 height 332
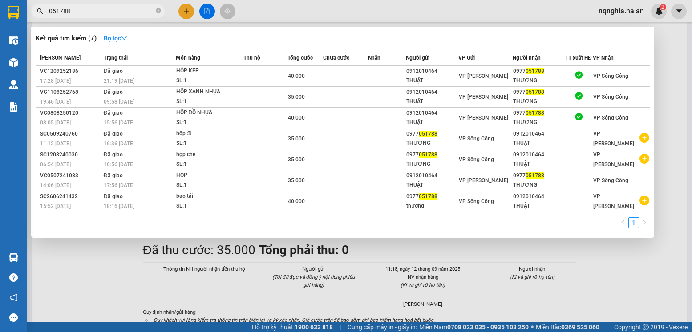
click at [115, 12] on input "051788" at bounding box center [101, 11] width 105 height 10
click at [189, 13] on div at bounding box center [346, 166] width 692 height 332
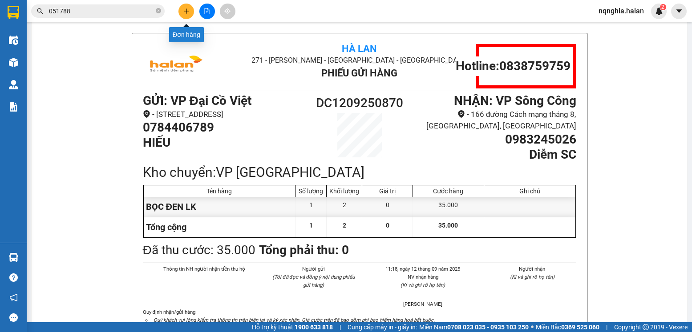
click at [189, 13] on icon "plus" at bounding box center [186, 11] width 6 height 6
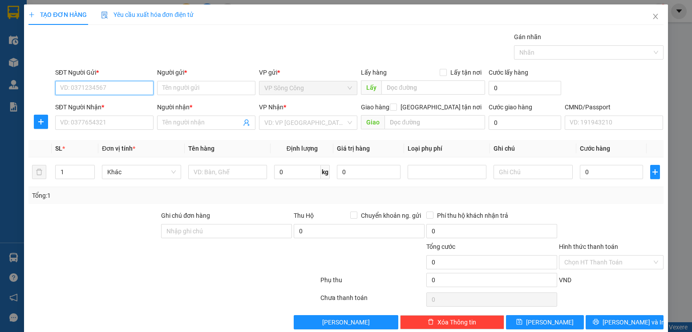
click at [132, 87] on input "SĐT Người Gửi *" at bounding box center [104, 88] width 98 height 14
type input "0836433333"
click at [124, 102] on div "0836433333 - TUẤN ANH" at bounding box center [104, 106] width 88 height 10
type input "TUẤN ANH"
type input "0836433333"
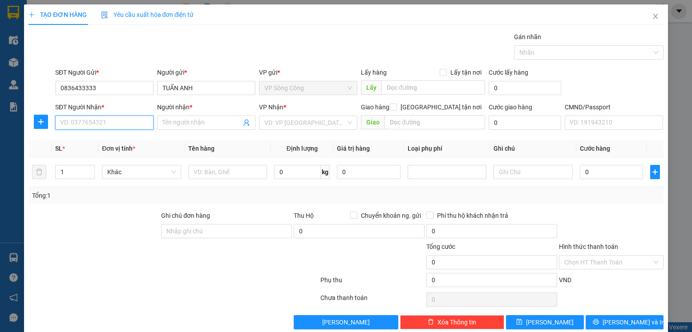
click at [119, 126] on input "SĐT Người Nhận *" at bounding box center [104, 123] width 98 height 14
type input "0327979333"
click at [112, 137] on div "0327979333 - yến" at bounding box center [103, 141] width 87 height 10
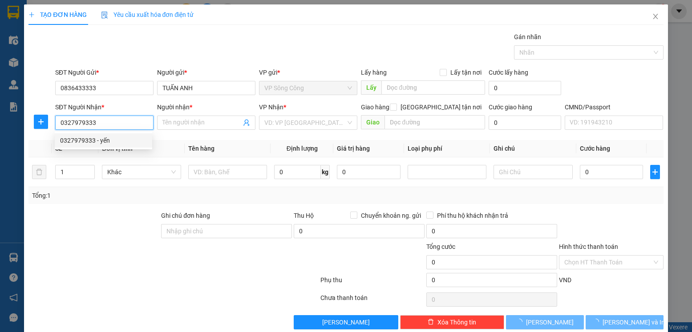
type input "yến"
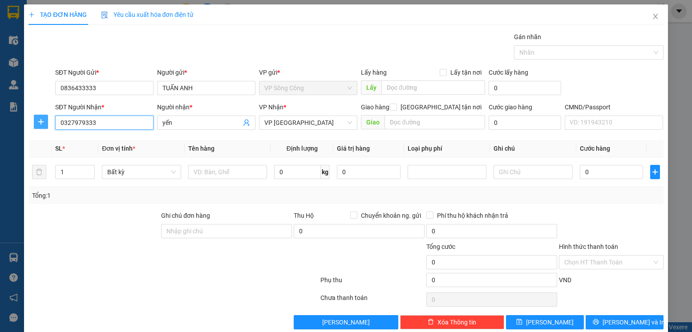
type input "0327979333"
click at [45, 120] on span "plus" at bounding box center [40, 121] width 13 height 7
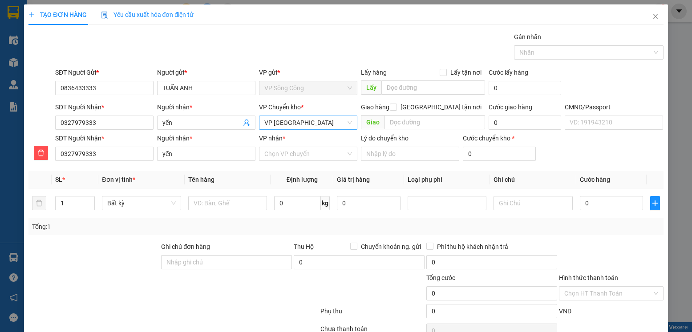
click at [336, 122] on span "VP [PERSON_NAME]" at bounding box center [308, 122] width 88 height 13
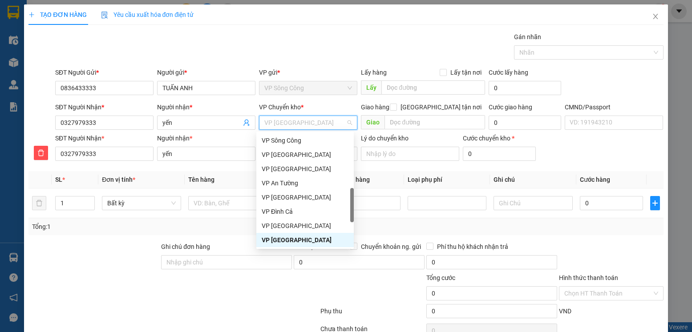
type input "y"
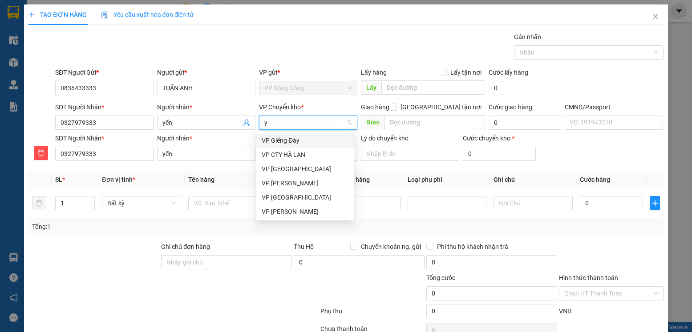
scroll to position [0, 0]
click at [306, 168] on div "VP [PERSON_NAME]" at bounding box center [305, 169] width 87 height 10
click at [301, 152] on input "VP nhận *" at bounding box center [304, 153] width 81 height 13
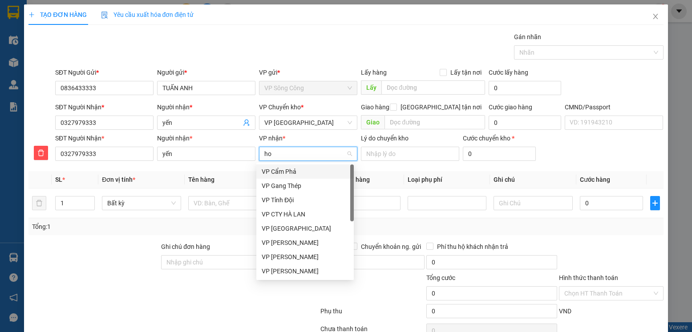
type input "hoà"
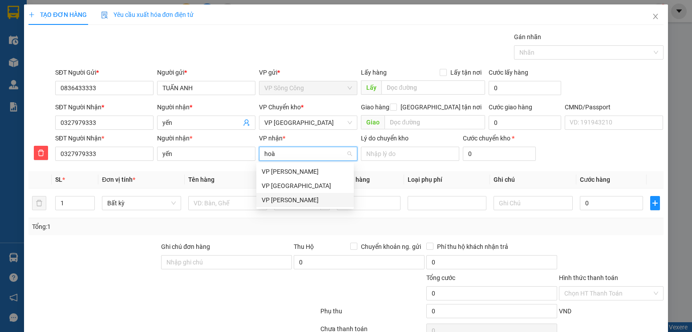
click at [294, 199] on div "[PERSON_NAME]" at bounding box center [305, 200] width 87 height 10
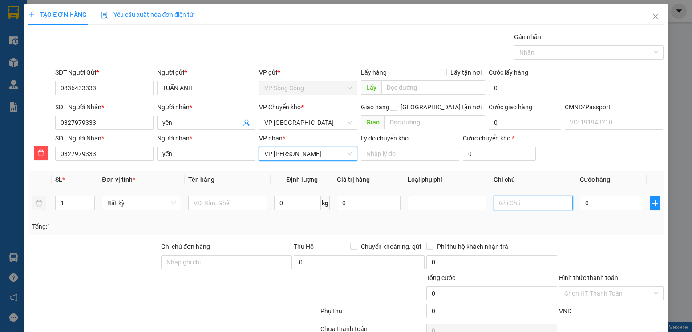
click at [532, 203] on input "text" at bounding box center [532, 203] width 79 height 14
type input "hoàng gia > bình thuận"
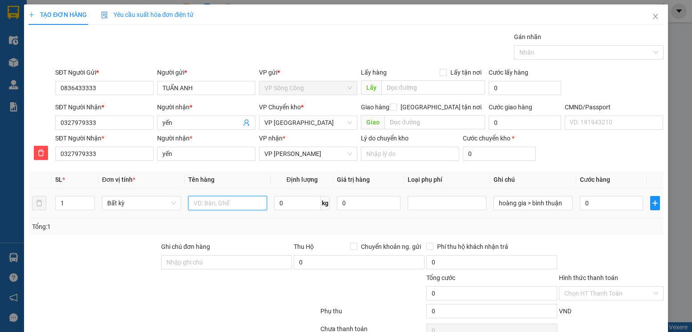
click at [240, 200] on input "text" at bounding box center [227, 203] width 79 height 14
type input "bọc đồng hồ"
click at [309, 206] on input "0" at bounding box center [297, 203] width 47 height 14
type input "1"
click at [597, 239] on div "Transit Pickup Surcharge Ids Transit Deliver Surcharge Ids Transit Deliver Surc…" at bounding box center [345, 196] width 634 height 329
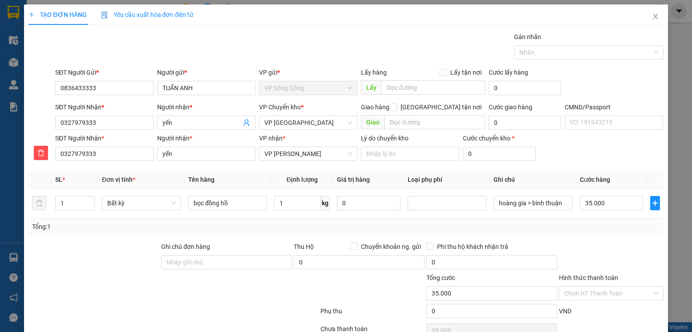
type input "35.000"
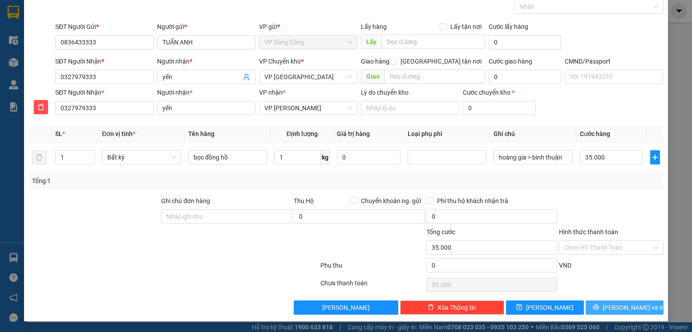
click at [610, 306] on span "[PERSON_NAME] và In" at bounding box center [633, 308] width 62 height 10
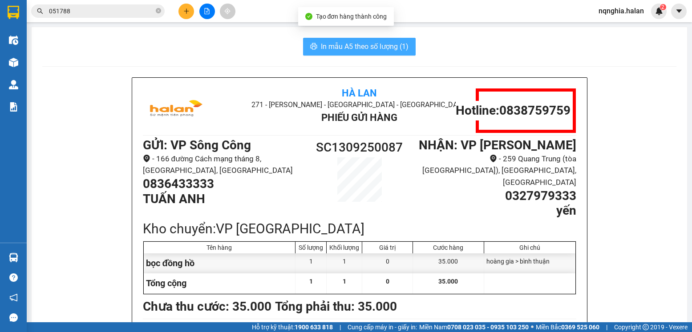
click at [359, 44] on span "In mẫu A5 theo số lượng (1)" at bounding box center [365, 46] width 88 height 11
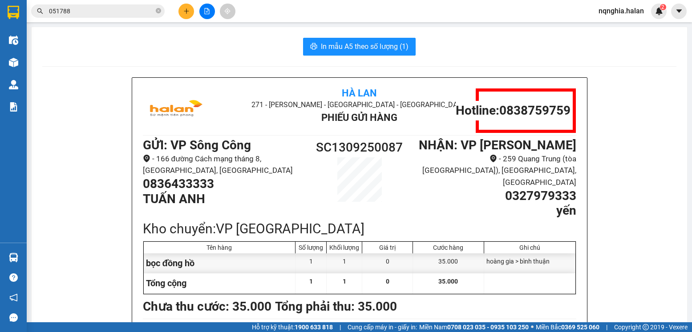
scroll to position [44, 0]
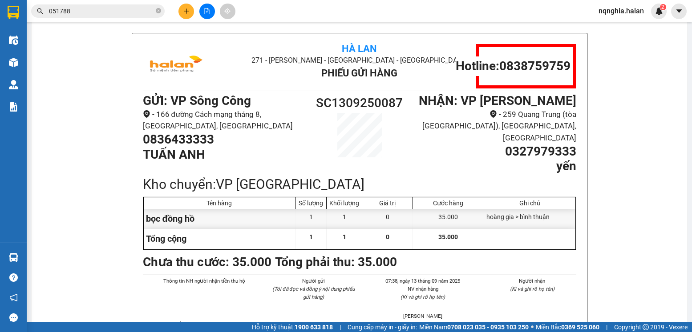
click at [82, 8] on input "051788" at bounding box center [101, 11] width 105 height 10
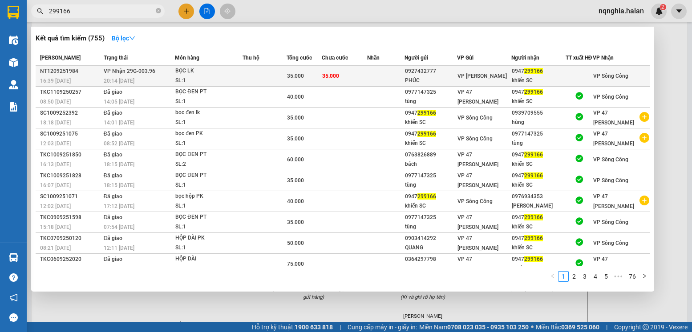
type input "299166"
click at [93, 86] on div "16:39 - 12/09" at bounding box center [70, 81] width 61 height 10
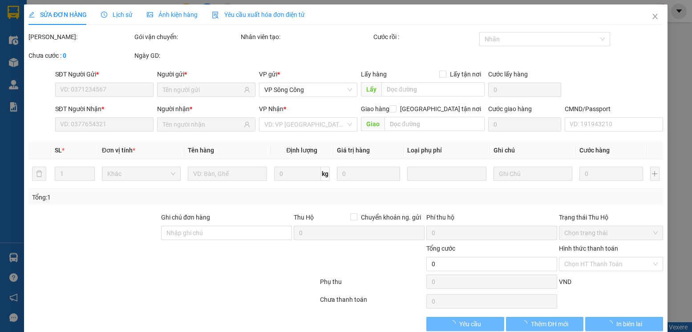
type input "0927432777"
type input "PHÚC"
type input "0947299166"
type input "khiển SC"
type input "35.000"
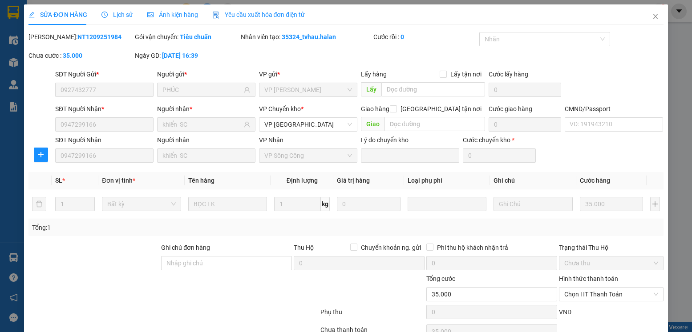
scroll to position [47, 0]
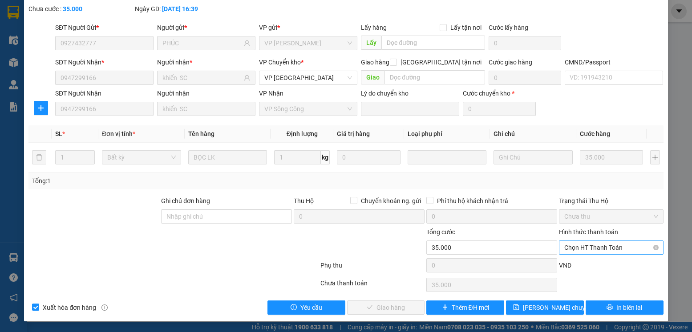
click at [602, 253] on span "Chọn HT Thanh Toán" at bounding box center [610, 247] width 93 height 13
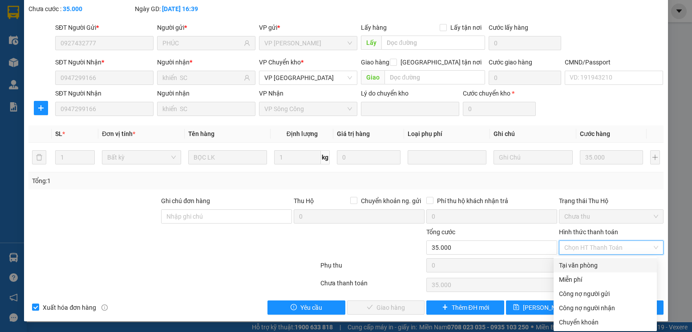
click at [580, 262] on div "Tại văn phòng" at bounding box center [605, 266] width 93 height 10
type input "0"
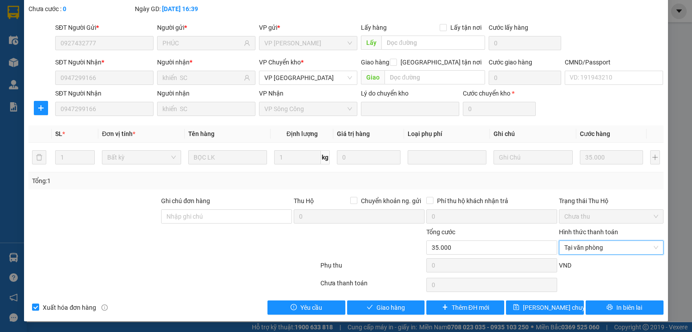
click at [385, 299] on div "Total Paid Fee 0 Total UnPaid Fee 35.000 Cash Collection Total Fee Mã ĐH: NT120…" at bounding box center [345, 150] width 634 height 330
click at [381, 306] on span "Giao hàng" at bounding box center [390, 308] width 28 height 10
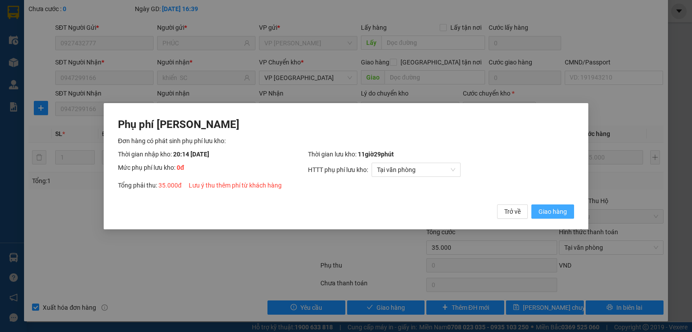
click at [531, 204] on button "Giao hàng" at bounding box center [552, 211] width 43 height 14
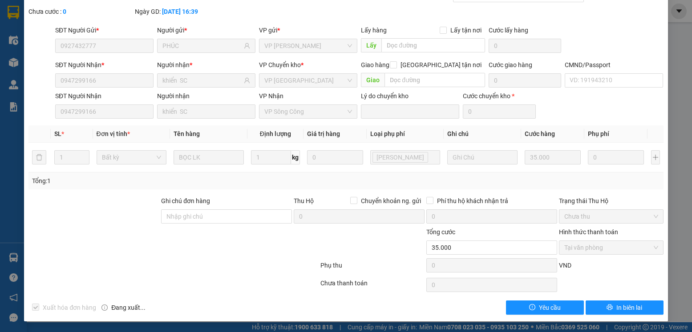
scroll to position [0, 0]
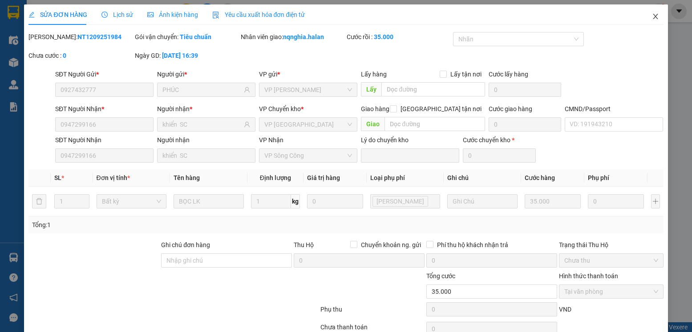
click at [643, 14] on span "Close" at bounding box center [655, 16] width 25 height 25
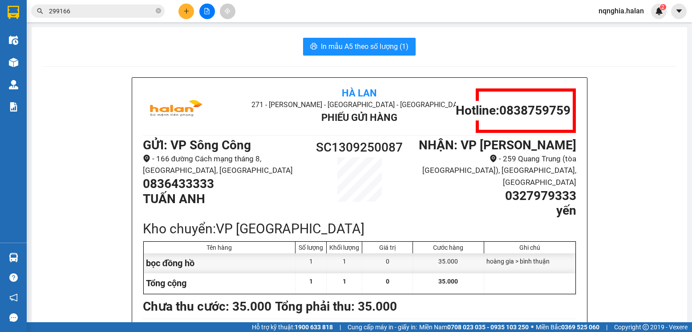
click at [109, 8] on input "299166" at bounding box center [101, 11] width 105 height 10
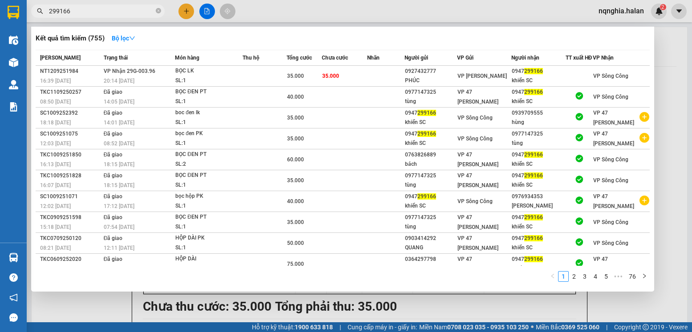
click at [113, 8] on input "299166" at bounding box center [101, 11] width 105 height 10
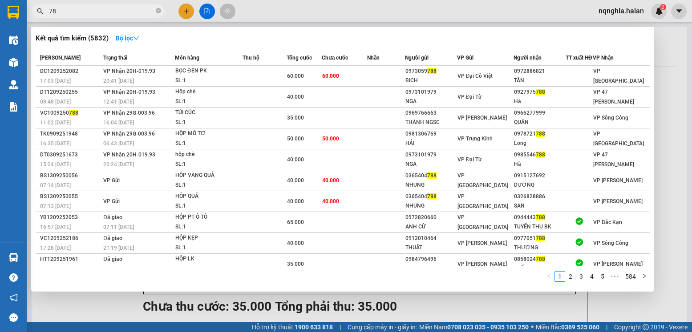
type input "7"
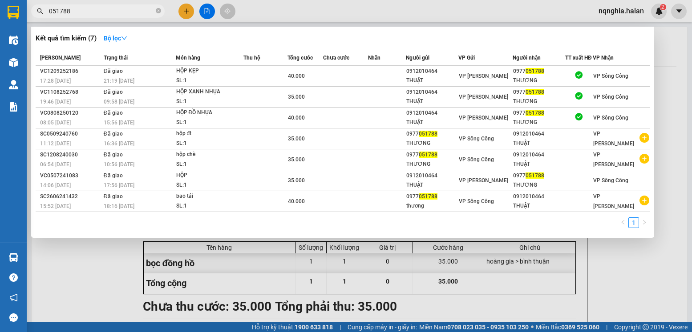
type input "051788"
click at [188, 12] on div at bounding box center [346, 166] width 692 height 332
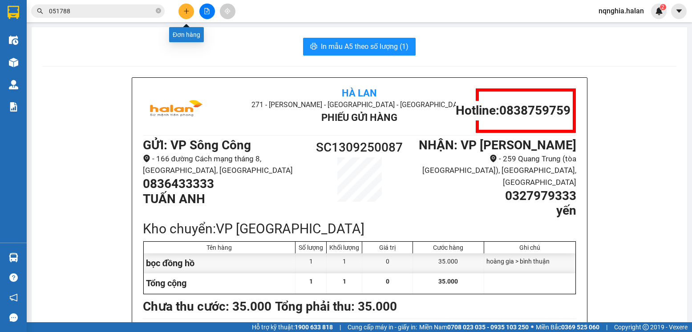
click at [188, 12] on icon "plus" at bounding box center [186, 11] width 6 height 6
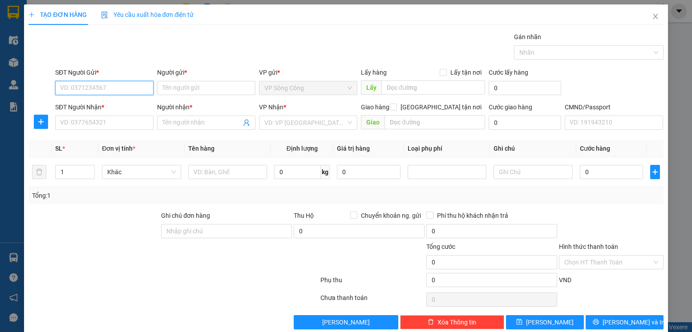
click at [117, 92] on input "SĐT Người Gửi *" at bounding box center [104, 88] width 98 height 14
type input "0986911239"
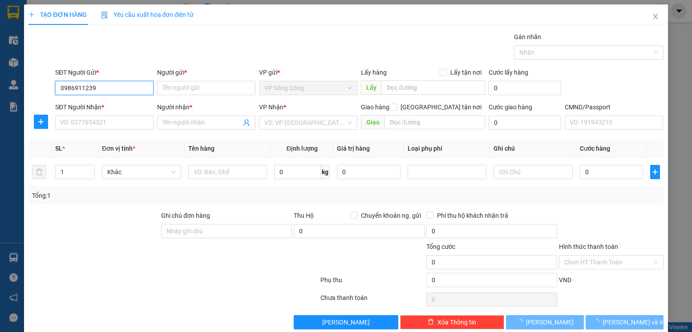
click at [117, 92] on input "0986911239" at bounding box center [104, 88] width 98 height 14
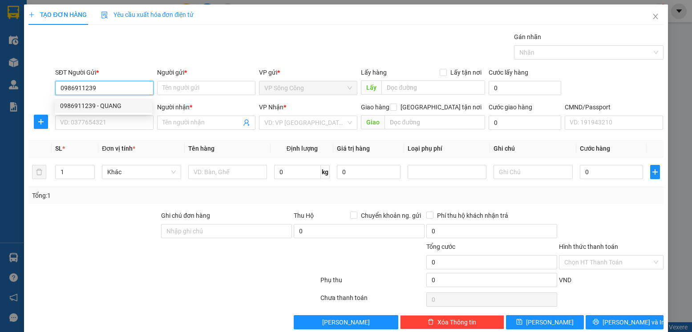
click at [123, 109] on div "0986911239 - QUANG" at bounding box center [103, 106] width 87 height 10
type input "QUANG"
type input "0986911239"
click at [113, 125] on input "SĐT Người Nhận *" at bounding box center [104, 123] width 98 height 14
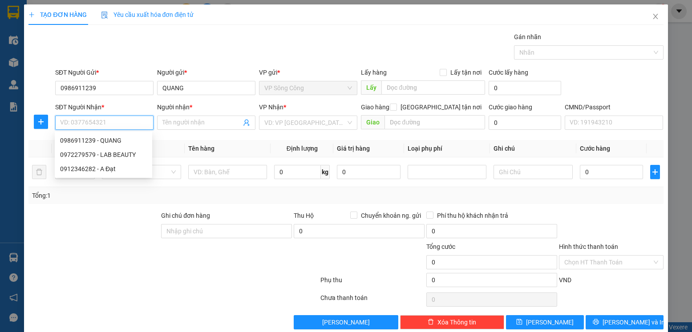
click at [113, 127] on input "SĐT Người Nhận *" at bounding box center [104, 123] width 98 height 14
click at [116, 79] on div "SĐT Người Gửi *" at bounding box center [104, 74] width 98 height 13
click at [115, 80] on div "SĐT Người Gửi *" at bounding box center [104, 74] width 98 height 13
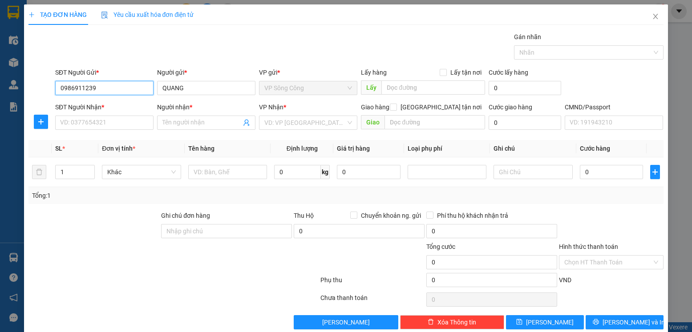
click at [115, 81] on input "0986911239" at bounding box center [104, 88] width 98 height 14
click at [107, 99] on form "SĐT Người Gửi * 0986911239 0986911239 Người gửi * QUANG VP gửi * VP Sông Công L…" at bounding box center [345, 101] width 634 height 66
click at [110, 93] on input "0986911239" at bounding box center [104, 88] width 98 height 14
click at [109, 122] on input "SĐT Người Nhận *" at bounding box center [104, 123] width 98 height 14
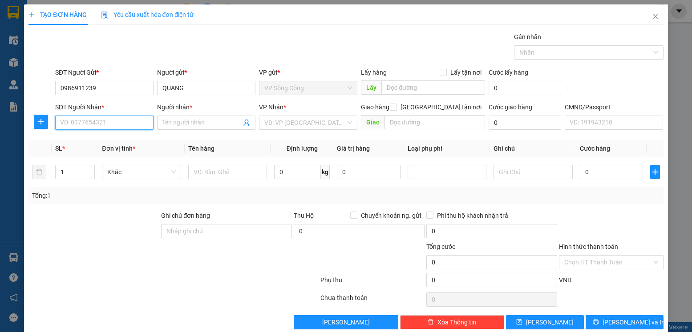
paste input "0981441123"
type input "0981441123"
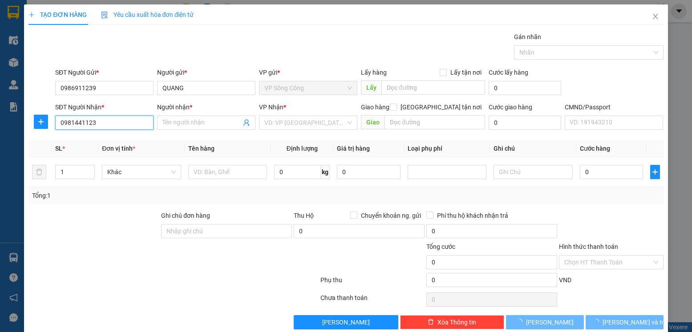
click at [115, 127] on input "0981441123" at bounding box center [104, 123] width 98 height 14
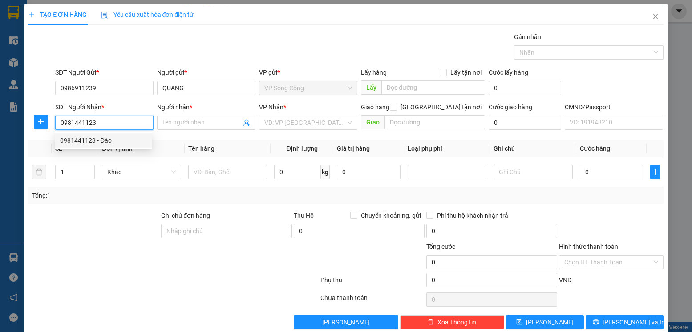
click at [116, 139] on div "0981441123 - Đào" at bounding box center [103, 141] width 87 height 10
type input "Đào"
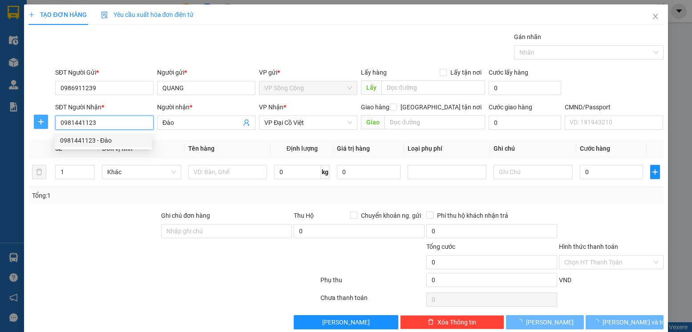
type input "0981441123"
click at [37, 122] on icon "plus" at bounding box center [40, 121] width 7 height 7
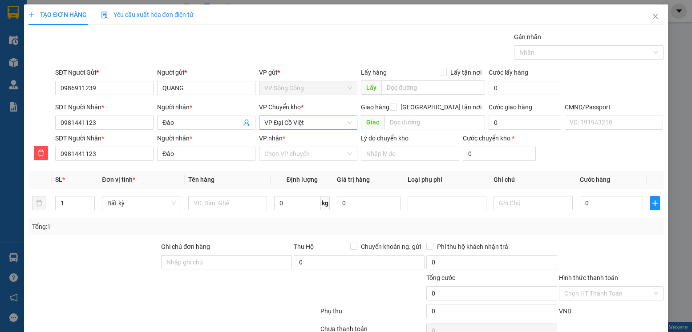
click at [339, 121] on span "VP Đại Cồ Việt" at bounding box center [308, 122] width 88 height 13
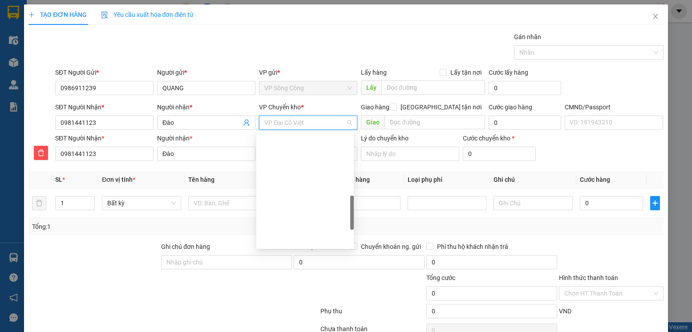
type input "y"
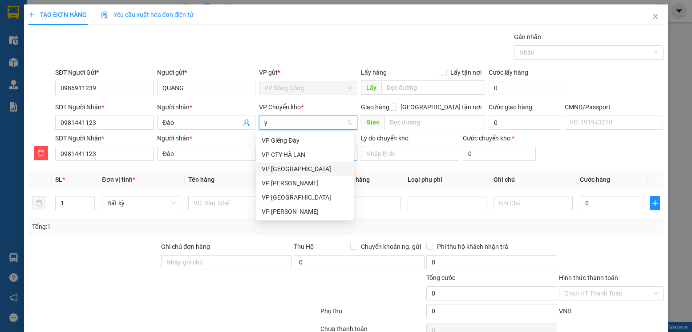
click at [300, 164] on div "VP [PERSON_NAME]" at bounding box center [305, 169] width 87 height 10
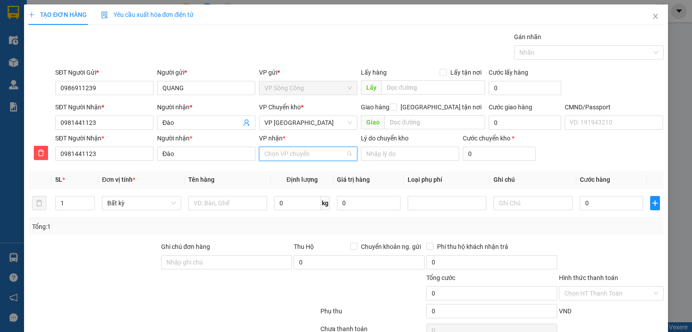
click at [298, 155] on input "VP nhận *" at bounding box center [304, 153] width 81 height 13
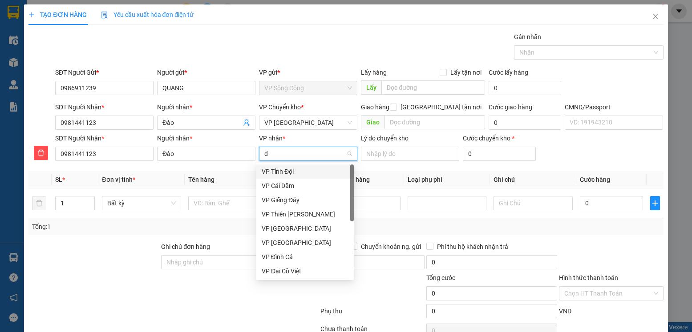
type input "d"
type input "đa"
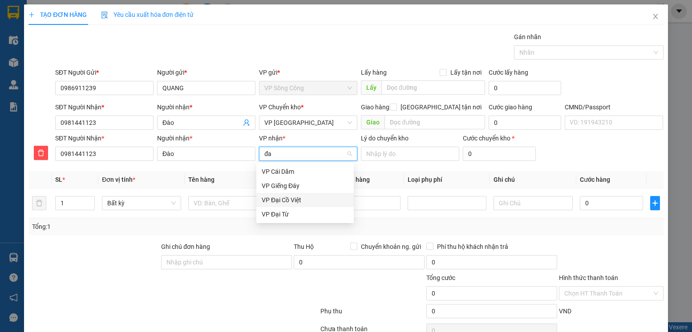
click at [294, 200] on div "VP Đại Cồ Việt" at bounding box center [305, 200] width 87 height 10
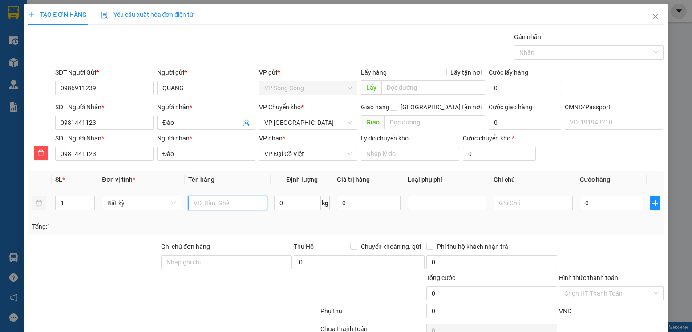
click at [227, 205] on input "text" at bounding box center [227, 203] width 79 height 14
type input "hộp hoa quả"
click at [290, 207] on input "0" at bounding box center [297, 203] width 47 height 14
type input "2"
click at [533, 234] on div "Tổng: 1" at bounding box center [345, 226] width 634 height 17
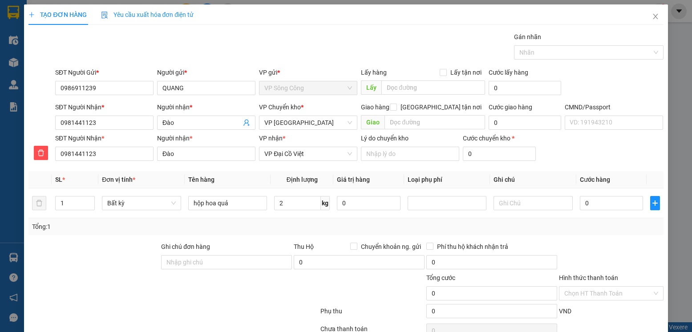
type input "35.000"
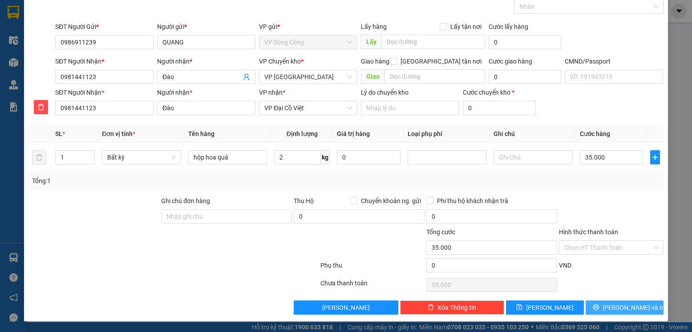
drag, startPoint x: 626, startPoint y: 306, endPoint x: 625, endPoint y: 302, distance: 5.1
click at [625, 307] on span "[PERSON_NAME] và In" at bounding box center [633, 308] width 62 height 10
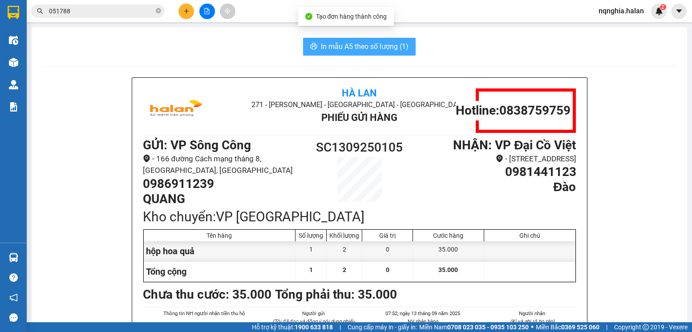
click at [375, 53] on button "In mẫu A5 theo số lượng (1)" at bounding box center [359, 47] width 113 height 18
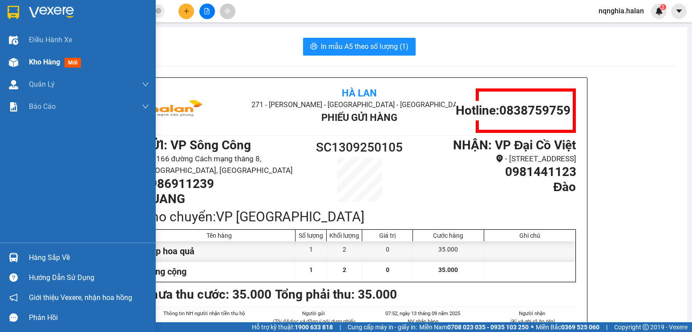
click at [16, 66] on img at bounding box center [13, 62] width 9 height 9
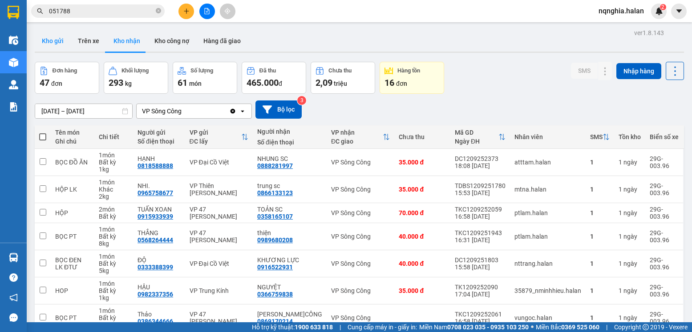
click at [53, 40] on button "Kho gửi" at bounding box center [53, 40] width 36 height 21
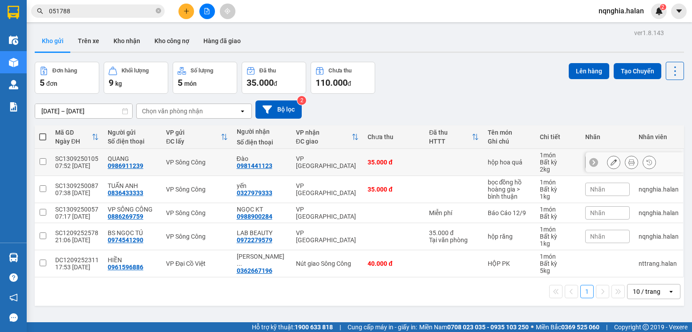
click at [613, 164] on div at bounding box center [631, 162] width 49 height 13
click at [612, 164] on button at bounding box center [613, 163] width 12 height 16
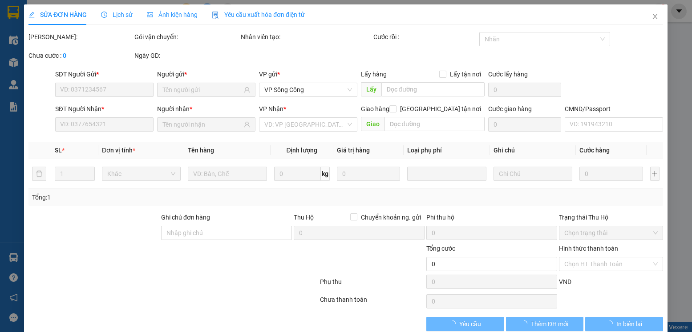
type input "0986911239"
type input "0981441123"
type input "35.000"
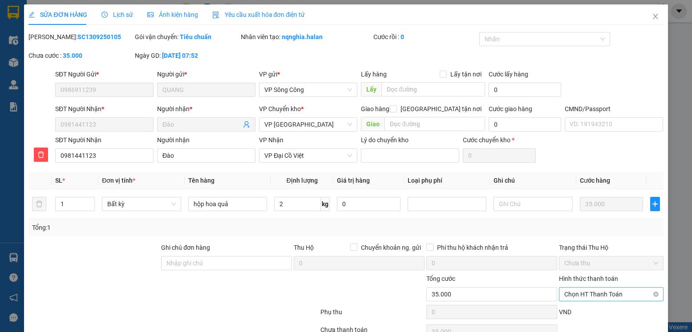
scroll to position [47, 0]
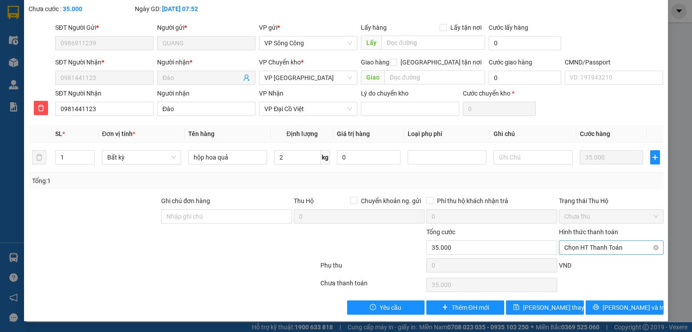
click at [594, 247] on span "Chọn HT Thanh Toán" at bounding box center [610, 247] width 93 height 13
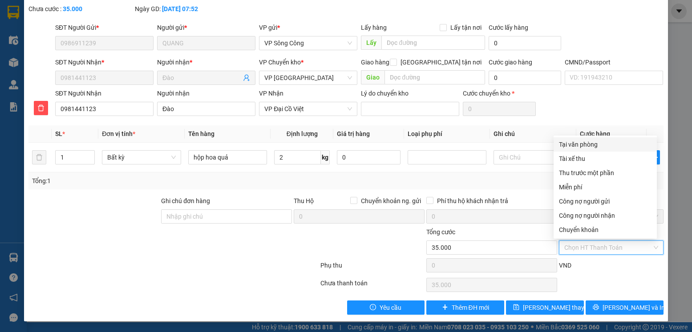
click at [580, 145] on div "Tại văn phòng" at bounding box center [605, 145] width 93 height 10
type input "0"
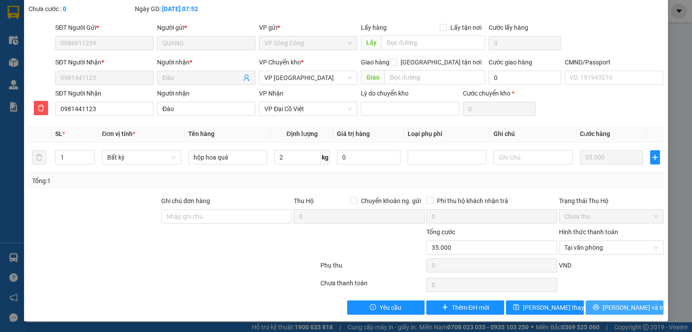
click at [623, 306] on span "[PERSON_NAME] và In" at bounding box center [633, 308] width 62 height 10
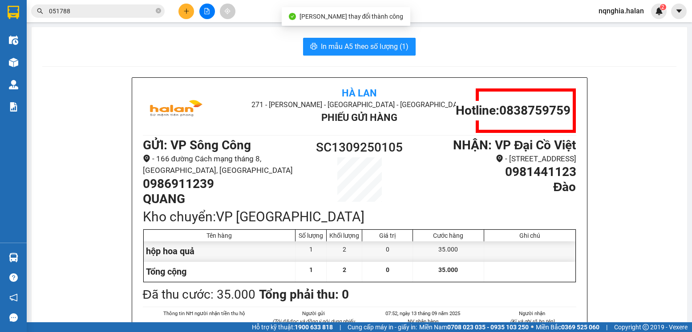
click at [384, 40] on button "In mẫu A5 theo số lượng (1)" at bounding box center [359, 47] width 113 height 18
click at [259, 48] on div "In mẫu A5 theo số lượng (1)" at bounding box center [359, 47] width 634 height 18
click at [105, 13] on input "051788" at bounding box center [101, 11] width 105 height 10
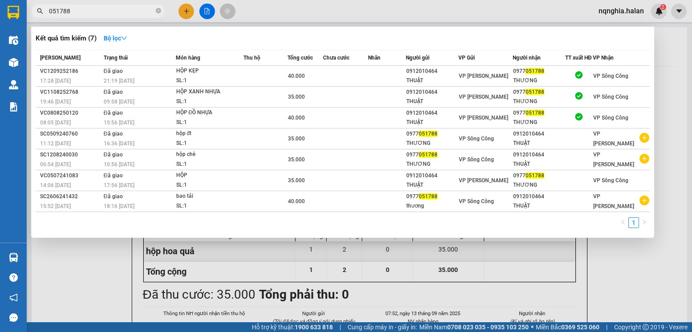
click at [105, 13] on input "051788" at bounding box center [101, 11] width 105 height 10
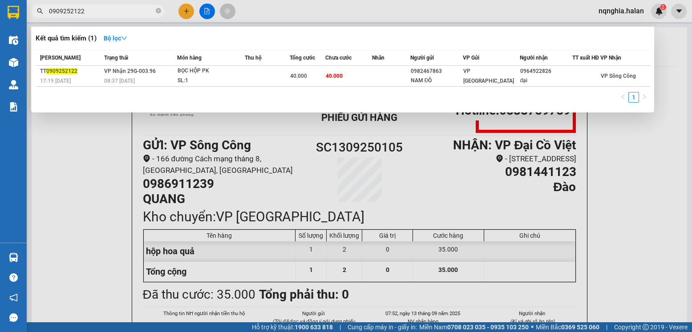
type input "0909252122"
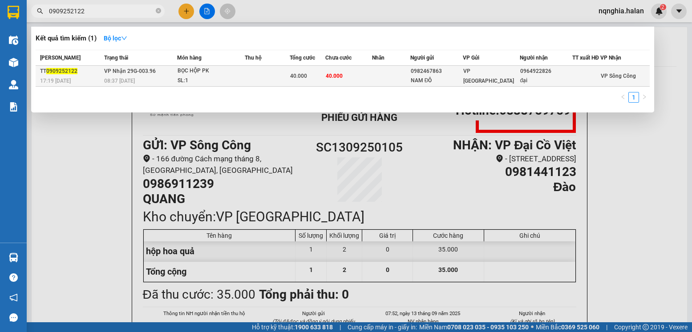
click at [264, 87] on td at bounding box center [267, 76] width 45 height 21
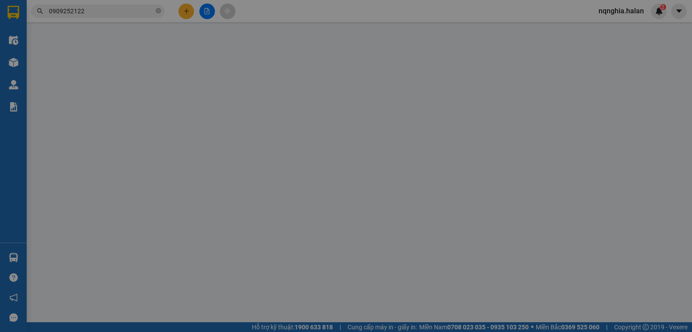
type input "0982467863"
type input "NAM ĐÔ"
type input "0964922826"
type input "đại"
type input "40.000"
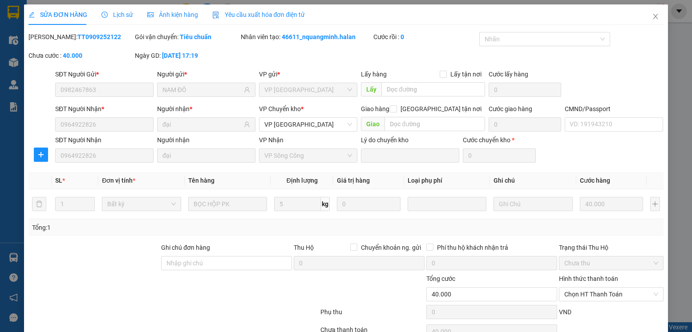
scroll to position [47, 0]
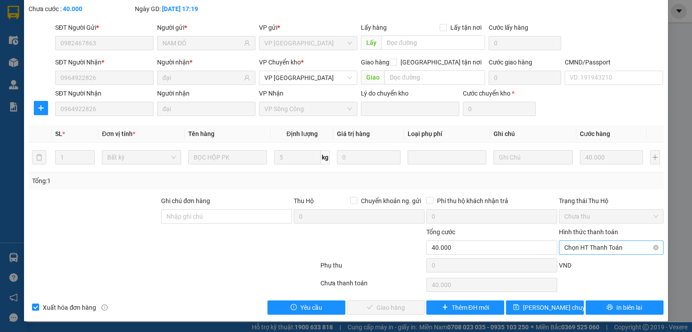
click at [588, 246] on span "Chọn HT Thanh Toán" at bounding box center [610, 247] width 93 height 13
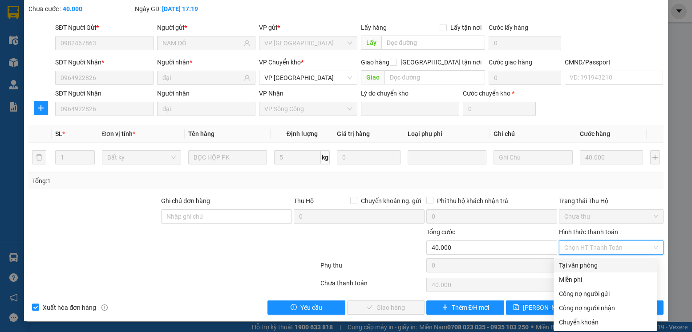
click at [573, 265] on div "Tại văn phòng" at bounding box center [605, 266] width 93 height 10
type input "0"
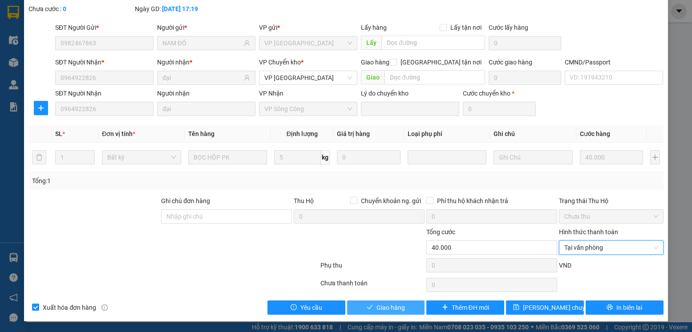
click at [377, 309] on span "Giao hàng" at bounding box center [390, 308] width 28 height 10
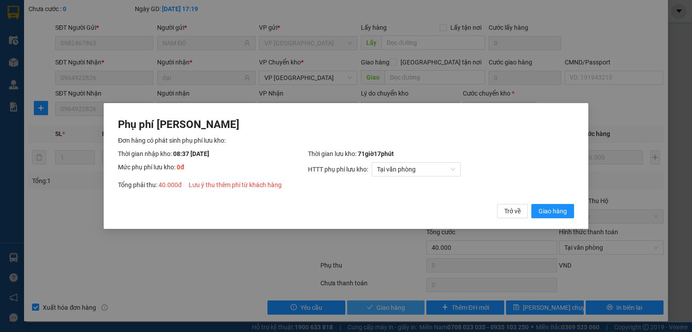
click at [531, 204] on button "Giao hàng" at bounding box center [552, 211] width 43 height 14
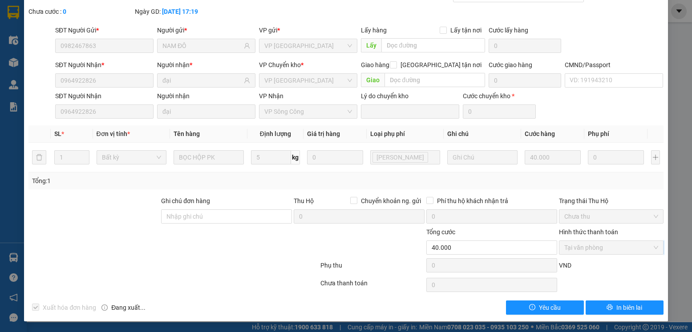
scroll to position [0, 0]
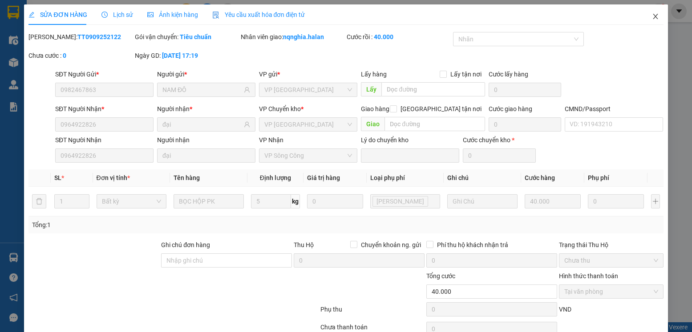
click at [646, 23] on span "Close" at bounding box center [655, 16] width 25 height 25
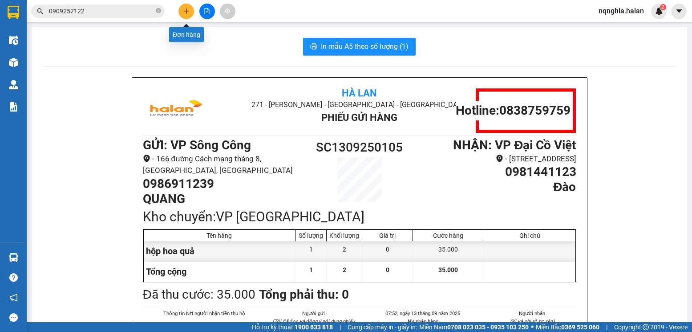
click at [190, 8] on button at bounding box center [186, 12] width 16 height 16
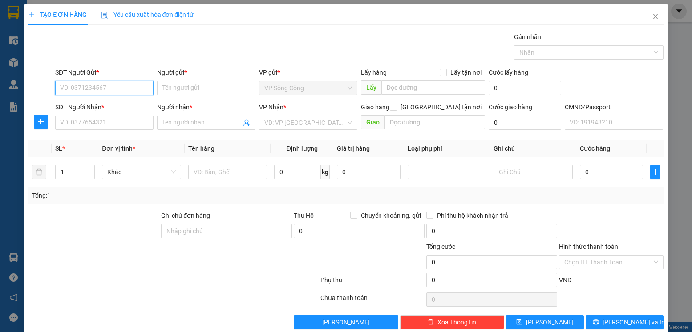
click at [125, 85] on input "SĐT Người Gửi *" at bounding box center [104, 88] width 98 height 14
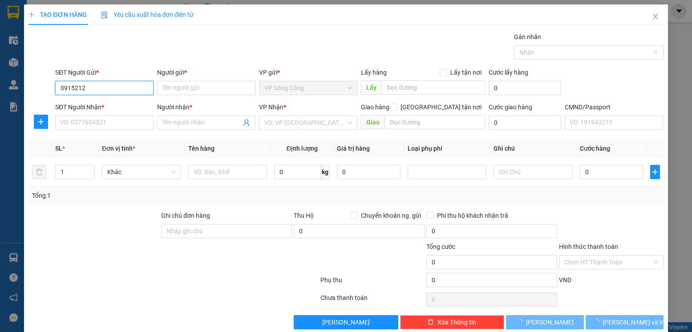
click at [125, 85] on input "0915212" at bounding box center [104, 88] width 98 height 14
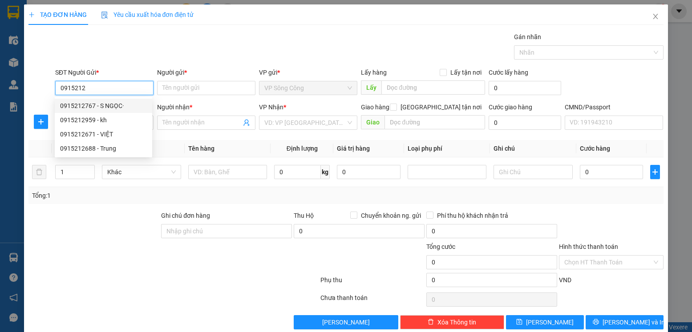
click at [119, 101] on div "0915212767 - S NGỌC·" at bounding box center [103, 106] width 87 height 10
type input "0915212767"
type input "S NGỌC·"
type input "0915212767"
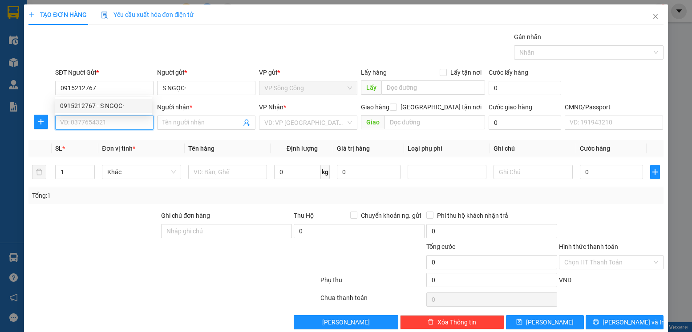
click at [115, 125] on input "SĐT Người Nhận *" at bounding box center [104, 123] width 98 height 14
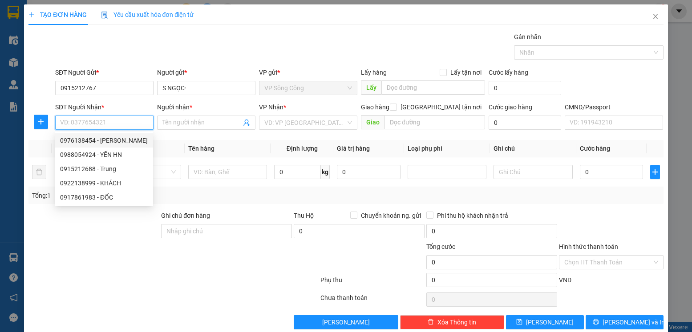
click at [126, 138] on div "0976138454 - NGÔ CÔNG" at bounding box center [104, 141] width 88 height 10
type input "0976138454"
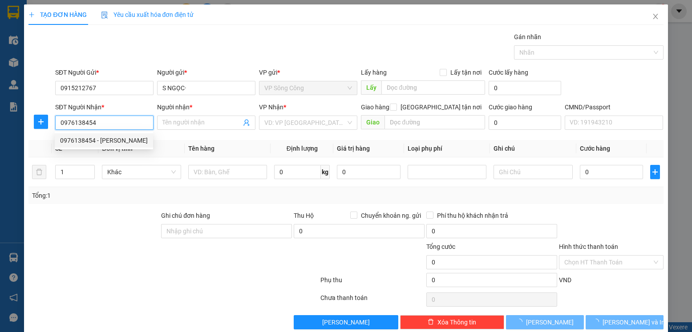
type input "[PERSON_NAME]"
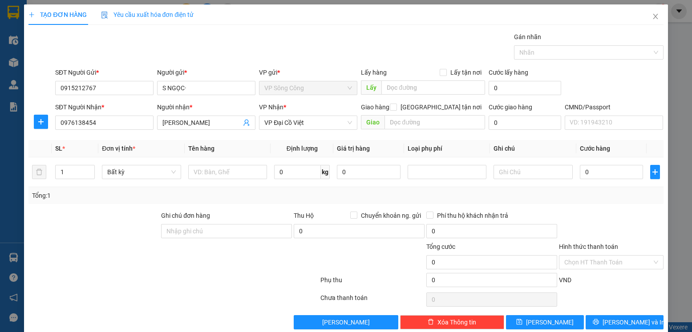
click at [32, 121] on div at bounding box center [40, 122] width 25 height 14
click at [41, 124] on icon "plus" at bounding box center [41, 122] width 0 height 6
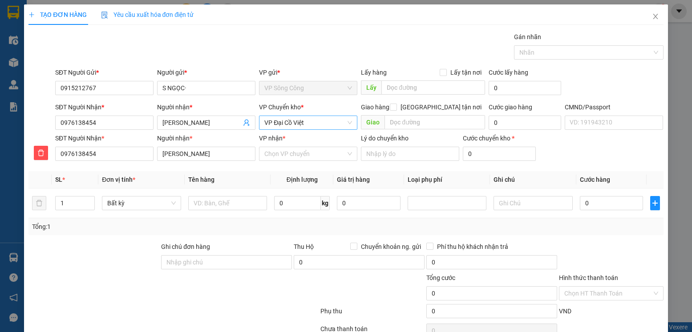
click at [288, 125] on span "VP Đại Cồ Việt" at bounding box center [308, 122] width 88 height 13
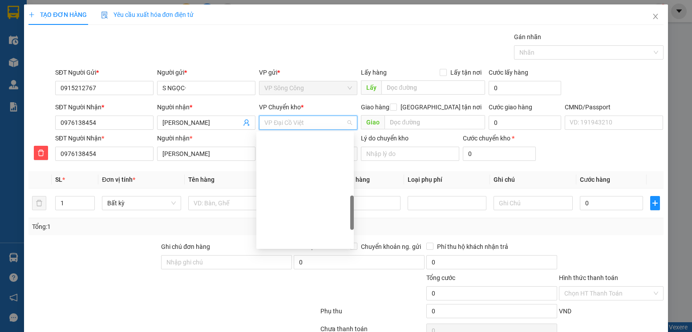
scroll to position [256, 0]
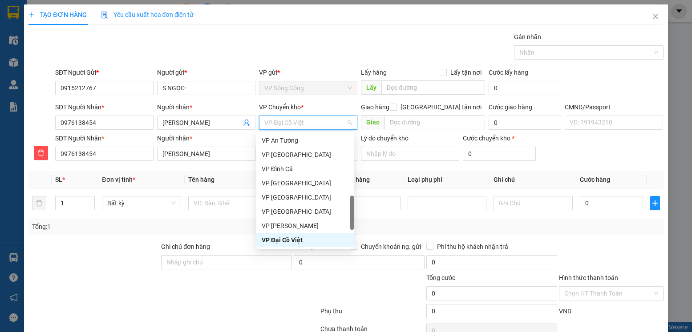
type input "y"
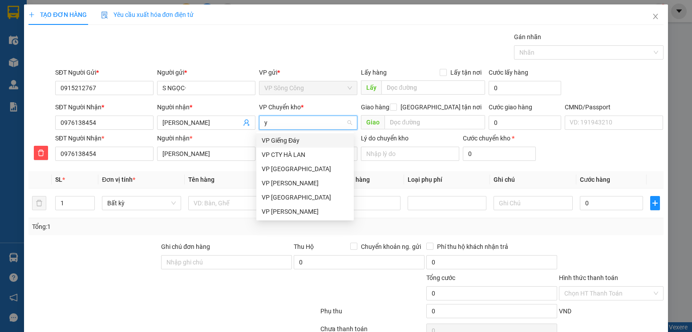
scroll to position [0, 0]
click at [290, 164] on div "VP [PERSON_NAME]" at bounding box center [305, 169] width 87 height 10
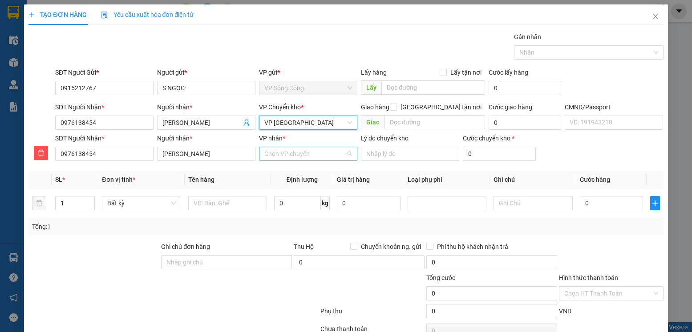
click at [282, 153] on input "VP nhận *" at bounding box center [304, 153] width 81 height 13
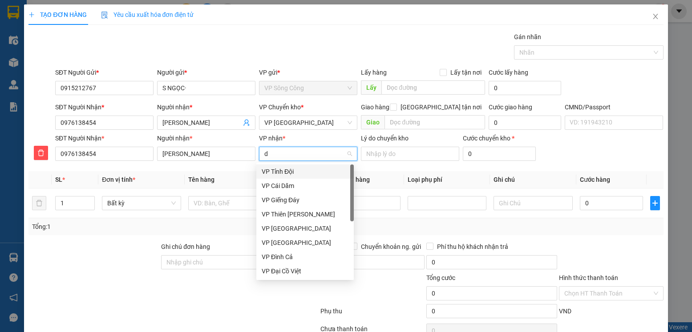
type input "d"
type input "đa"
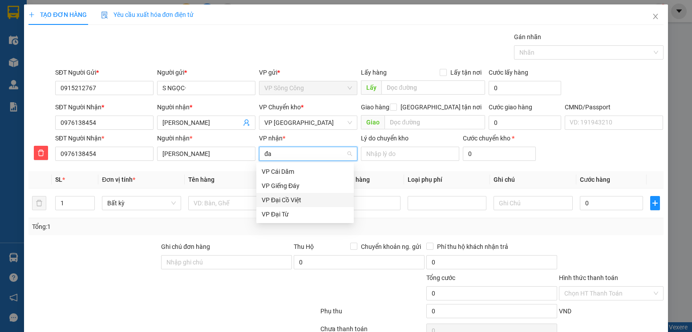
click at [306, 201] on div "VP Đại Cồ Việt" at bounding box center [305, 200] width 87 height 10
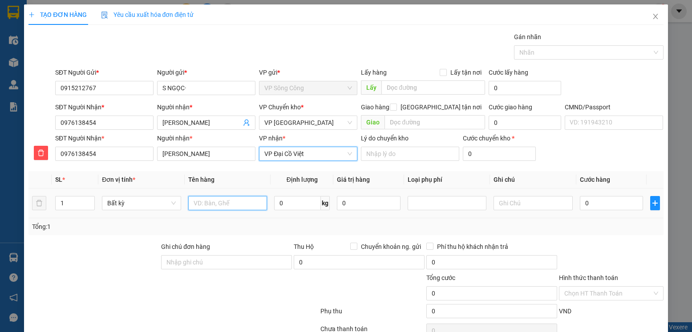
click at [237, 205] on input "text" at bounding box center [227, 203] width 79 height 14
type input "Pb"
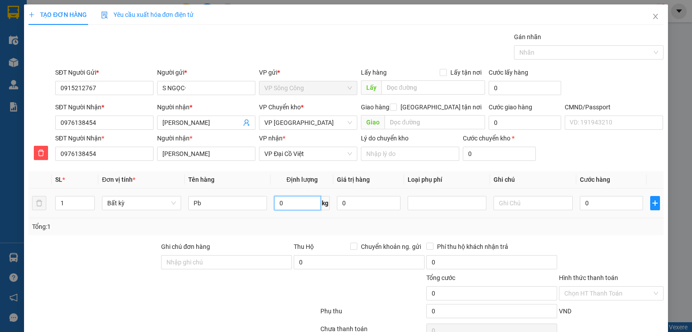
click at [316, 205] on input "0" at bounding box center [297, 203] width 47 height 14
type input "1"
click at [564, 214] on td at bounding box center [533, 204] width 86 height 30
type input "35.000"
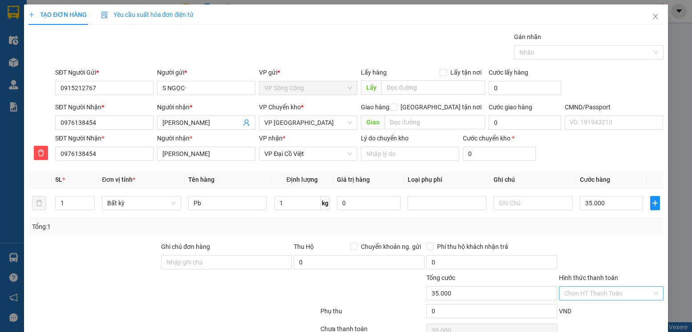
click at [597, 290] on input "Hình thức thanh toán" at bounding box center [607, 293] width 87 height 13
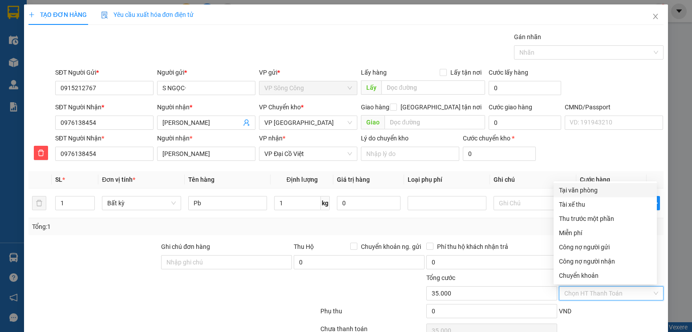
click at [577, 187] on div "Tại văn phòng" at bounding box center [605, 190] width 93 height 10
type input "0"
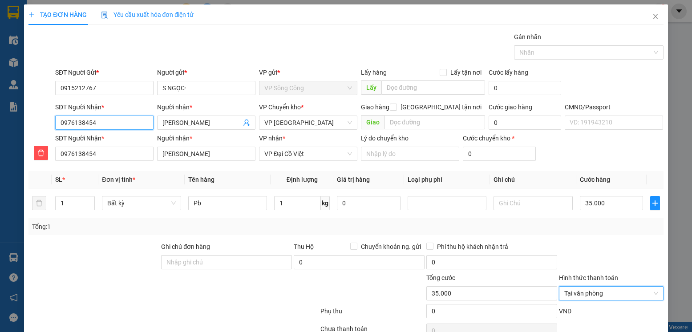
click at [116, 117] on input "0976138454" at bounding box center [104, 123] width 98 height 14
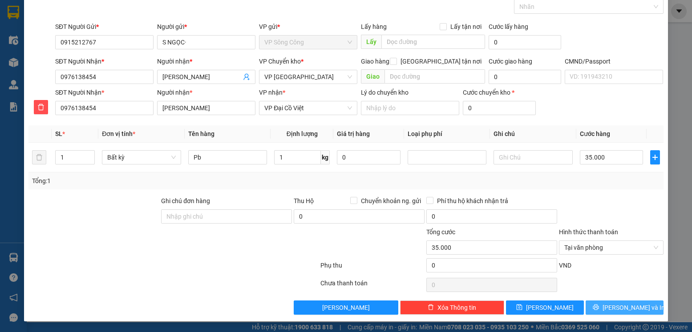
click at [608, 311] on button "[PERSON_NAME] và In" at bounding box center [624, 308] width 78 height 14
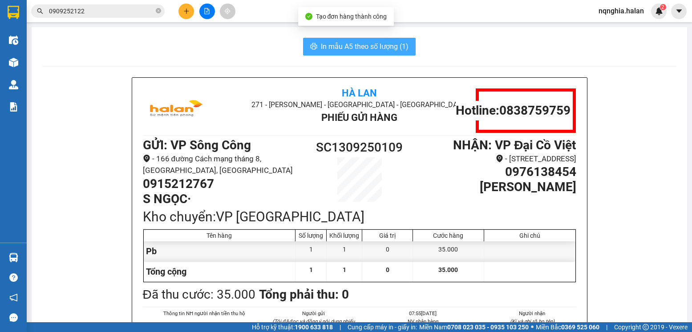
click at [329, 49] on span "In mẫu A5 theo số lượng (1)" at bounding box center [365, 46] width 88 height 11
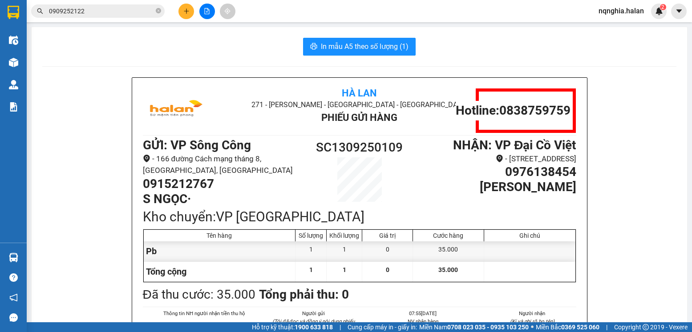
click at [97, 12] on input "0909252122" at bounding box center [101, 11] width 105 height 10
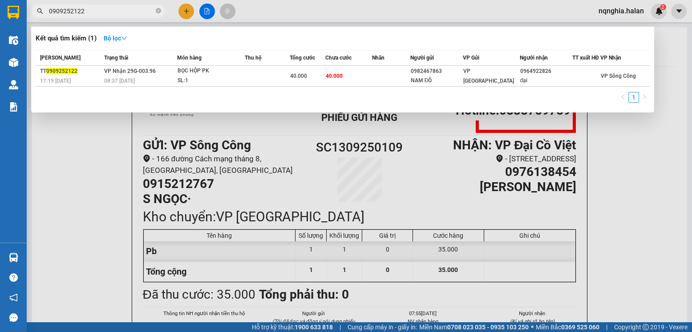
click at [97, 12] on input "0909252122" at bounding box center [101, 11] width 105 height 10
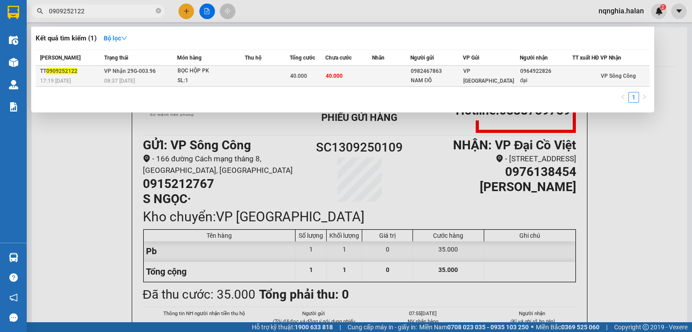
click at [133, 73] on span "VP Nhận 29G-003.96" at bounding box center [130, 71] width 52 height 6
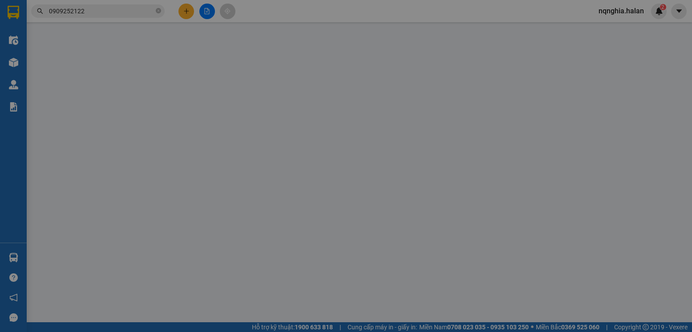
type input "0982467863"
type input "NAM ĐÔ"
type input "0964922826"
type input "đại"
type input "40.000"
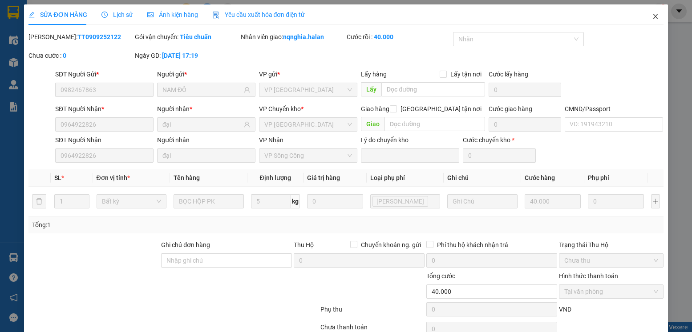
click at [652, 14] on icon "close" at bounding box center [655, 16] width 7 height 7
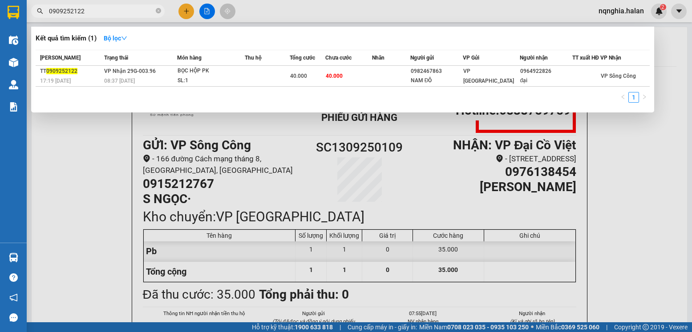
click at [116, 9] on input "0909252122" at bounding box center [101, 11] width 105 height 10
type input "1209251701"
click at [183, 13] on div at bounding box center [346, 166] width 692 height 332
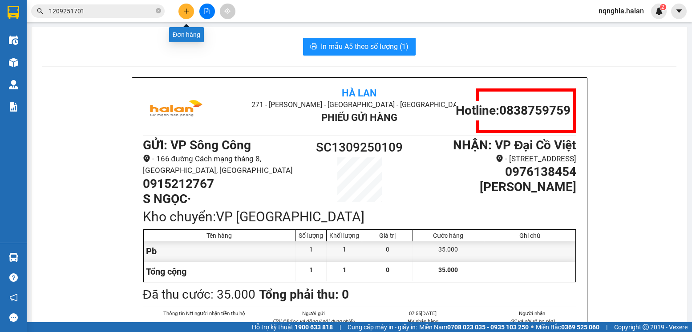
click at [184, 14] on icon "plus" at bounding box center [186, 11] width 6 height 6
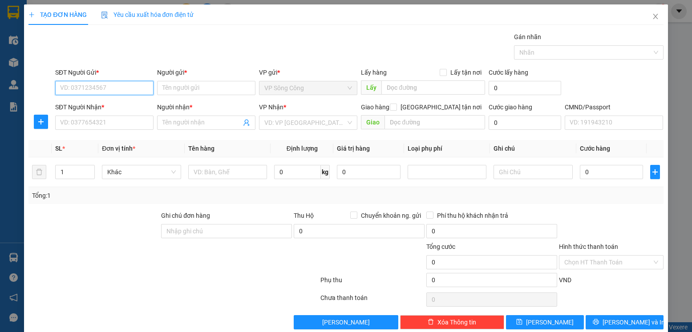
click at [105, 92] on input "SĐT Người Gửi *" at bounding box center [104, 88] width 98 height 14
paste input "0942486000"
type input "0942486000"
click at [118, 88] on input "0942486000" at bounding box center [104, 88] width 98 height 14
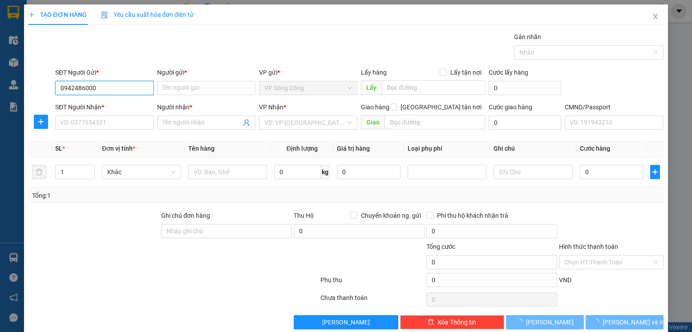
click at [109, 92] on input "0942486000" at bounding box center [104, 88] width 98 height 14
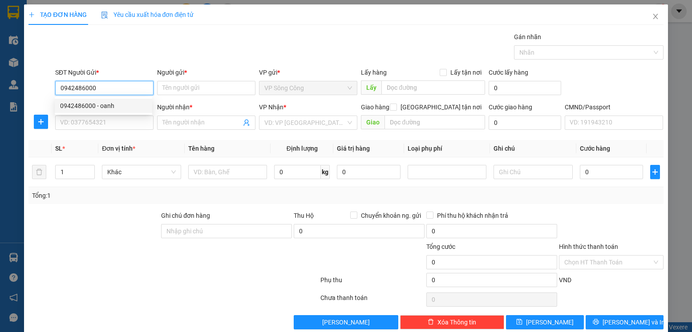
click at [110, 101] on div "0942486000 - oanh" at bounding box center [103, 106] width 87 height 10
type input "oanh"
type input "0942486000"
click at [109, 113] on div "0942486000 0942486000 - oanh" at bounding box center [103, 106] width 97 height 18
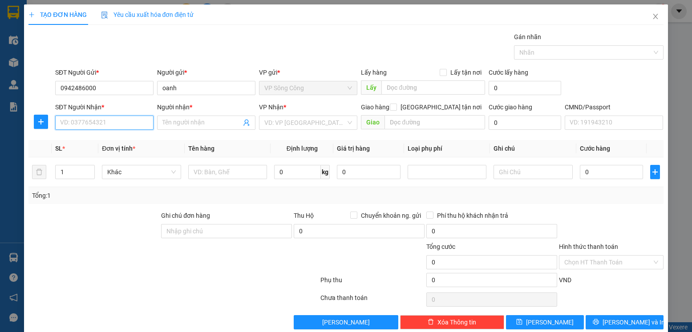
click at [108, 118] on input "SĐT Người Nhận *" at bounding box center [104, 123] width 98 height 14
click at [116, 154] on div "0969903831 - đạt" at bounding box center [103, 155] width 87 height 10
type input "0969903831"
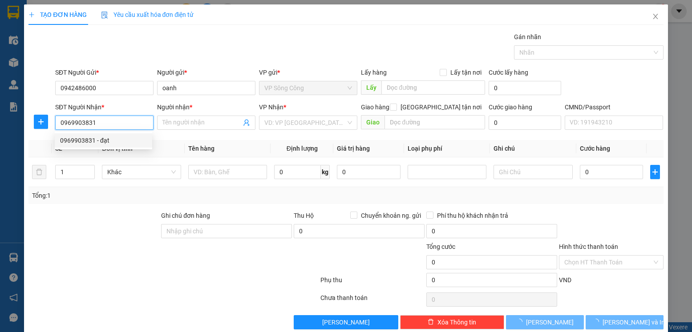
type input "đạt"
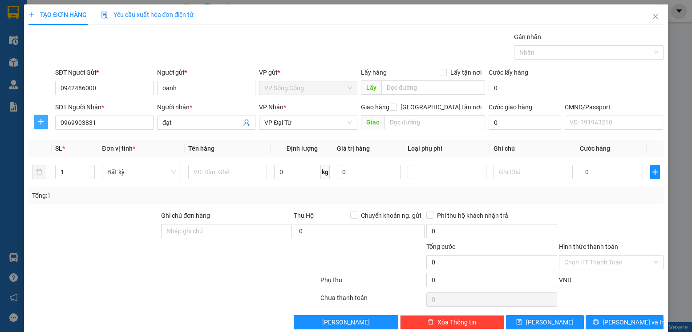
click at [46, 125] on span "plus" at bounding box center [40, 121] width 13 height 7
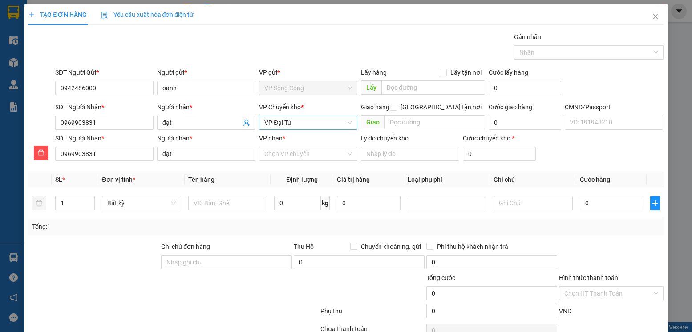
click at [288, 123] on span "VP Đại Từ" at bounding box center [308, 122] width 88 height 13
type input "hoàng"
click at [306, 157] on div "[PERSON_NAME]" at bounding box center [305, 155] width 87 height 10
click at [289, 152] on input "VP nhận *" at bounding box center [304, 153] width 81 height 13
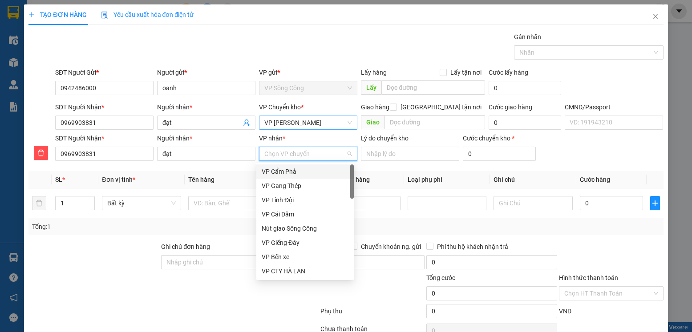
click at [292, 124] on span "[PERSON_NAME]" at bounding box center [308, 122] width 88 height 13
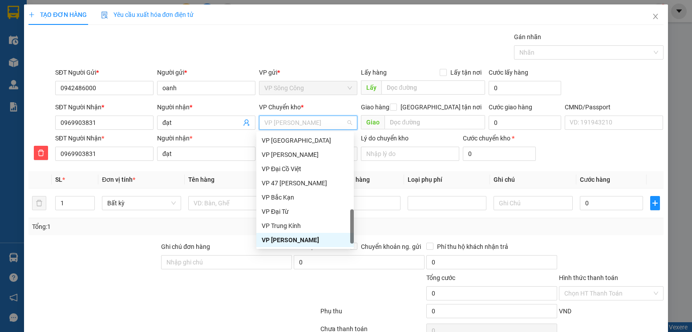
type input "y"
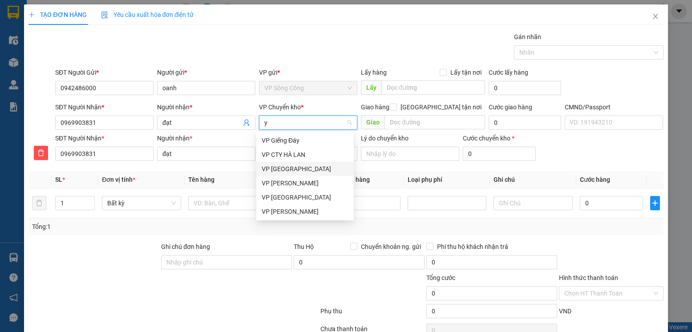
click at [306, 170] on div "VP [PERSON_NAME]" at bounding box center [305, 169] width 87 height 10
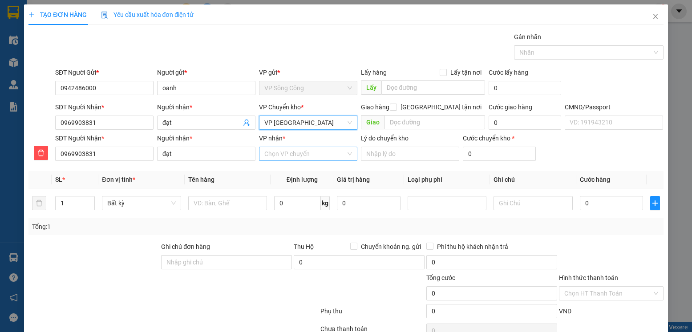
click at [298, 153] on input "VP nhận *" at bounding box center [304, 153] width 81 height 13
type input "d"
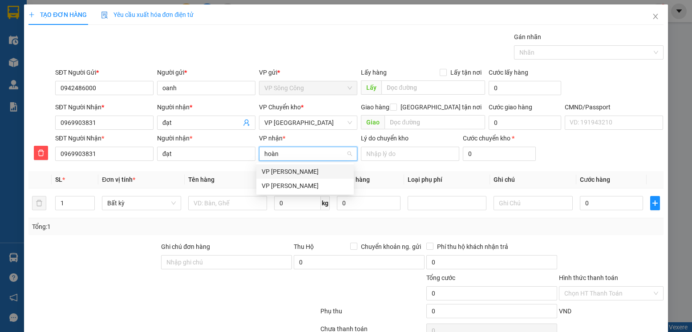
type input "hoàng"
click at [296, 188] on div "[PERSON_NAME]" at bounding box center [305, 186] width 87 height 10
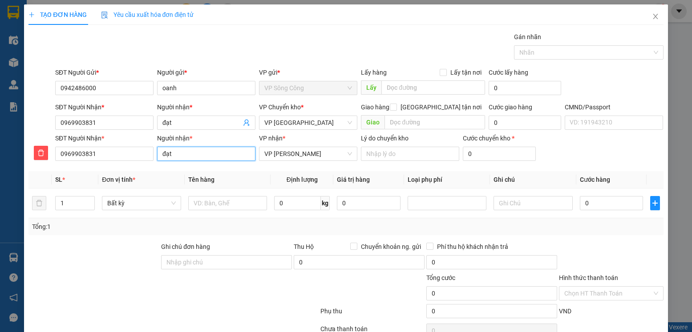
click at [205, 150] on input "đạt" at bounding box center [206, 154] width 98 height 14
type input "đạt ( mỵ )"
click at [198, 124] on input "đạt" at bounding box center [201, 123] width 79 height 10
type input "đạt (Mỵ"
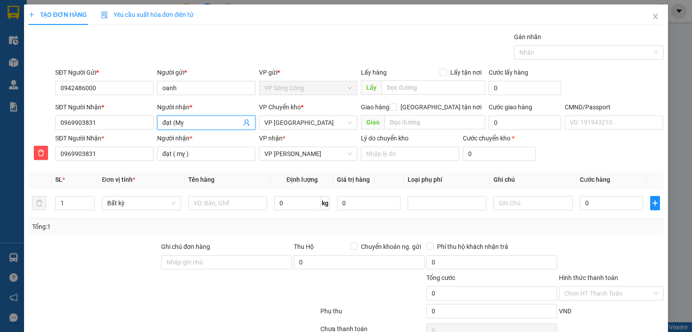
click at [203, 161] on div "Người nhận * đạt ( mỵ )" at bounding box center [206, 148] width 98 height 31
click at [198, 157] on input "đạt ( mỵ )" at bounding box center [206, 154] width 98 height 14
type input "đạt"
click at [206, 124] on input "đạt (Mỵ" at bounding box center [201, 123] width 79 height 10
drag, startPoint x: 206, startPoint y: 124, endPoint x: 143, endPoint y: 125, distance: 62.7
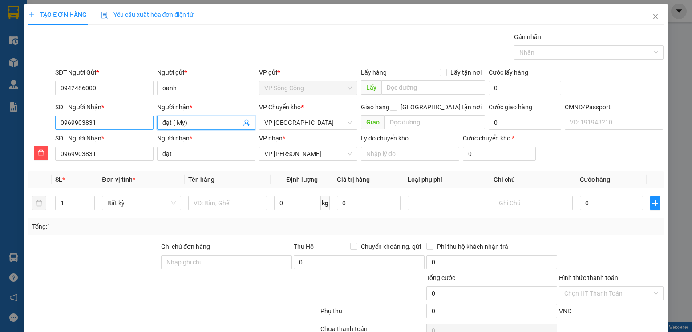
click at [143, 125] on div "SĐT Người Nhận * 0969903831 Người nhận * đạt ( Mỵ) đạt ( Mỵ) VP Chuyển kho * VP…" at bounding box center [359, 117] width 612 height 31
type input "đạt ( Mỵ)"
click at [205, 153] on input "đạt" at bounding box center [206, 154] width 98 height 14
paste input "( Mỵ)"
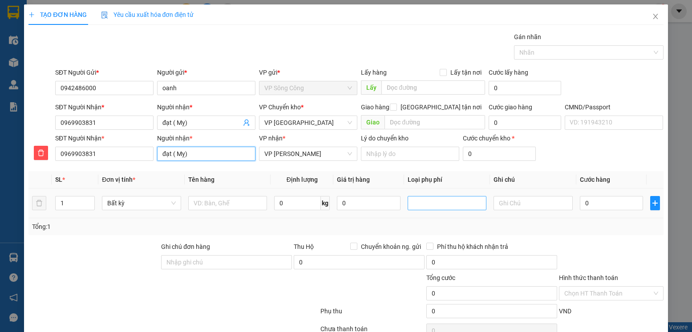
click at [474, 207] on div at bounding box center [447, 203] width 75 height 11
type input "đạt ( Mỵ)"
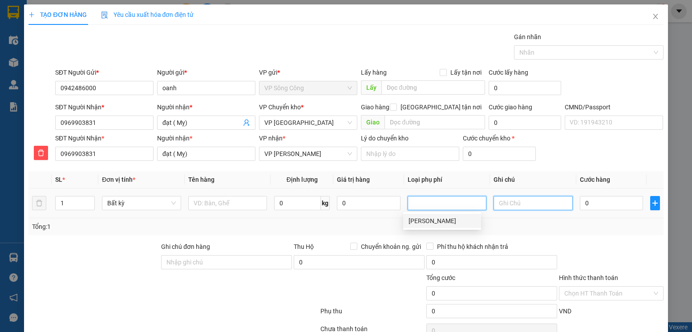
click at [502, 200] on input "text" at bounding box center [532, 203] width 79 height 14
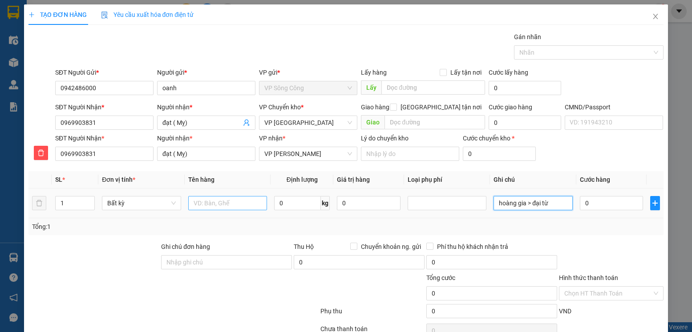
type input "hoàng gia > đại từ"
click at [232, 197] on input "text" at bounding box center [227, 203] width 79 height 14
type input "hộp bánh tráng"
click at [283, 199] on input "0" at bounding box center [297, 203] width 47 height 14
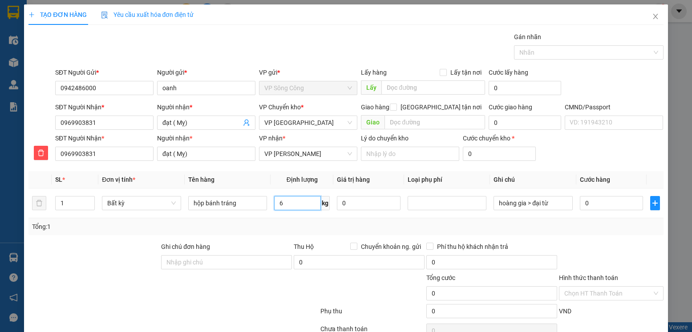
type input "6"
click at [565, 236] on div "Transit Pickup Surcharge Ids Transit Deliver Surcharge Ids Transit Deliver Surc…" at bounding box center [345, 196] width 634 height 329
click at [580, 194] on td "0" at bounding box center [611, 204] width 70 height 30
type input "40.000"
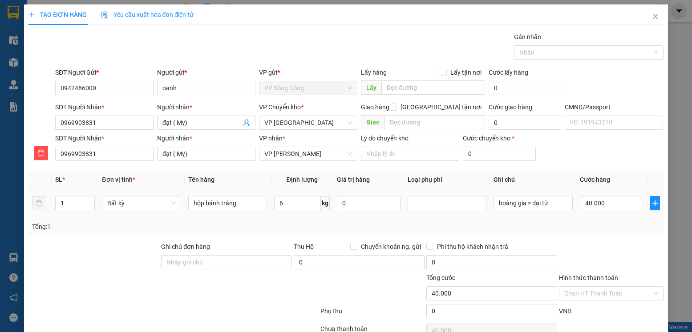
type input "40.000"
click at [586, 199] on input "40.000" at bounding box center [611, 203] width 63 height 14
type input "20"
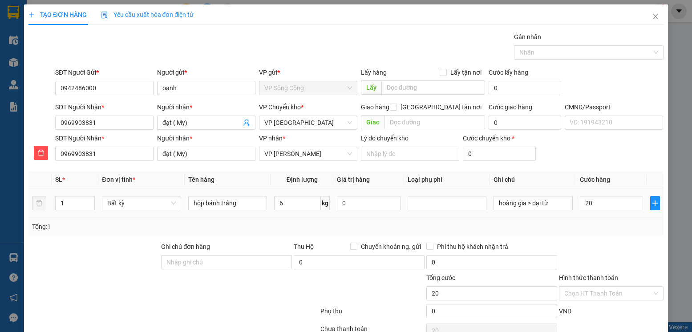
click at [579, 222] on div "Tổng: 1" at bounding box center [345, 227] width 627 height 10
type input "20.000"
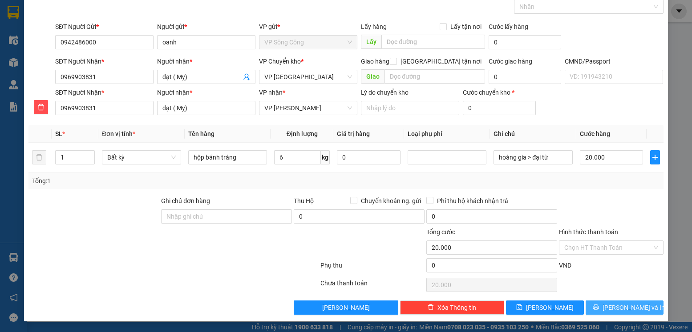
click at [616, 310] on span "[PERSON_NAME] và In" at bounding box center [633, 308] width 62 height 10
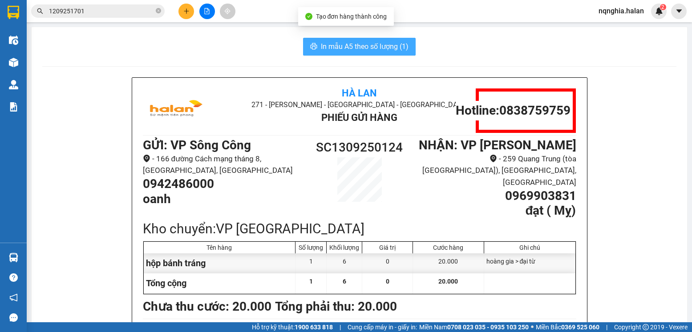
click at [372, 39] on button "In mẫu A5 theo số lượng (1)" at bounding box center [359, 47] width 113 height 18
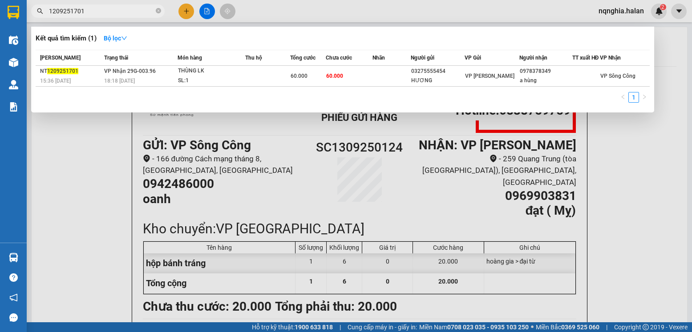
click at [103, 8] on input "1209251701" at bounding box center [101, 11] width 105 height 10
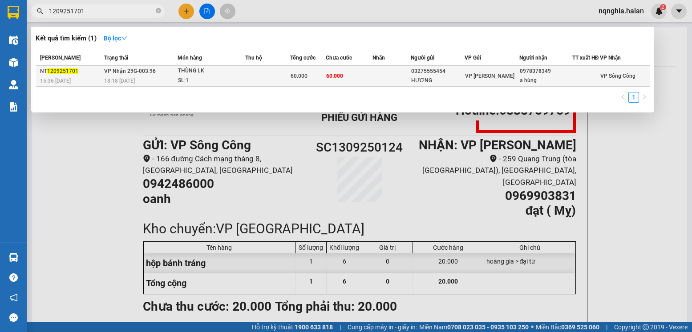
click at [290, 81] on td at bounding box center [267, 76] width 45 height 21
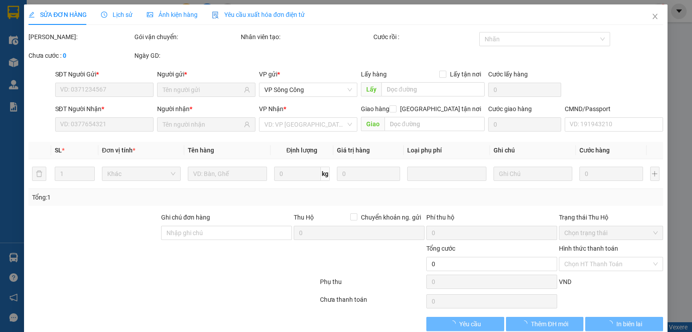
type input "03275555454"
type input "HƯƠNG"
type input "0978378349"
type input "a hùng"
type input "60.000"
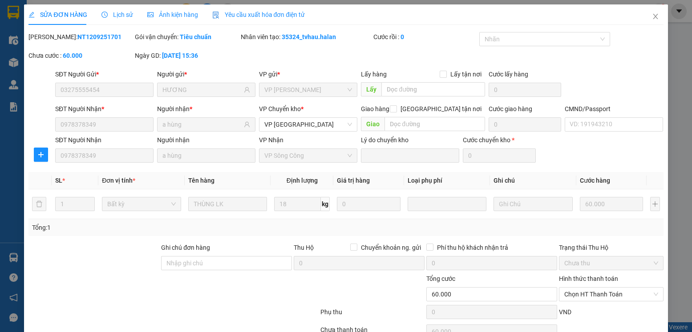
scroll to position [47, 0]
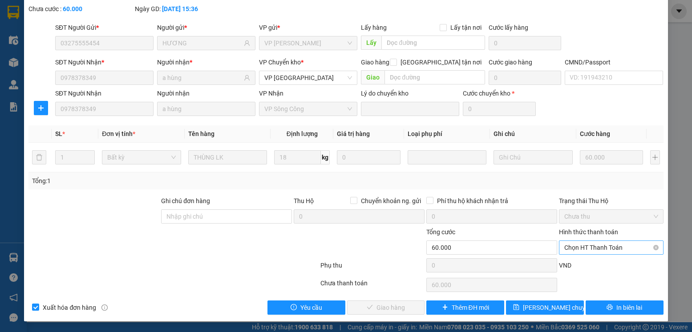
click at [572, 251] on span "Chọn HT Thanh Toán" at bounding box center [610, 247] width 93 height 13
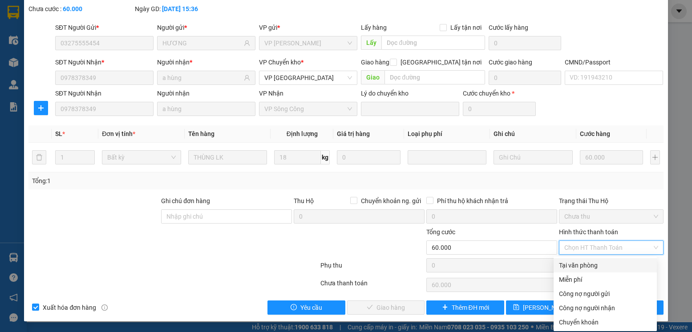
click at [575, 261] on div "Tại văn phòng" at bounding box center [605, 266] width 93 height 10
type input "0"
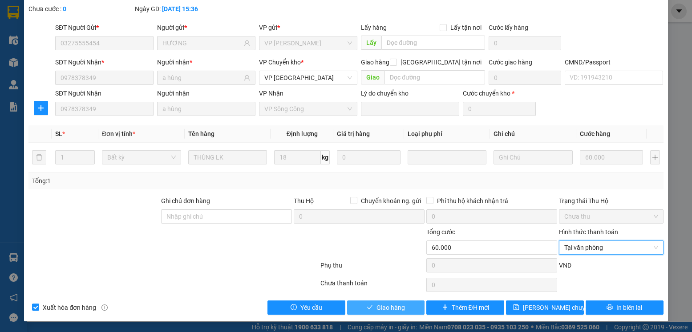
click at [365, 313] on button "Giao hàng" at bounding box center [386, 308] width 78 height 14
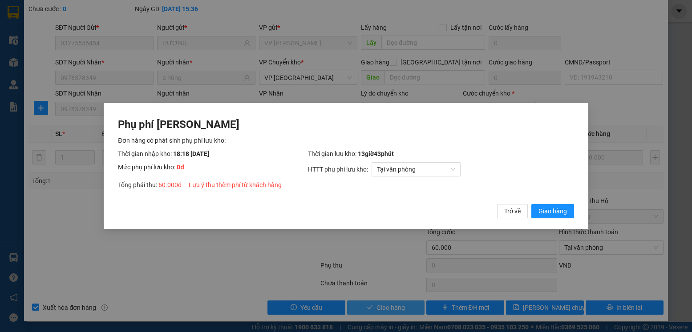
click at [531, 204] on button "Giao hàng" at bounding box center [552, 211] width 43 height 14
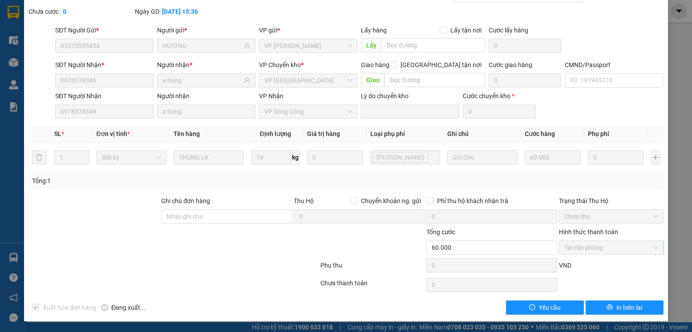
scroll to position [0, 0]
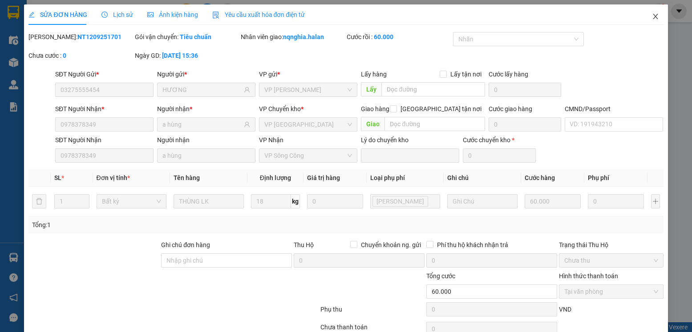
click at [655, 12] on span "Close" at bounding box center [655, 16] width 25 height 25
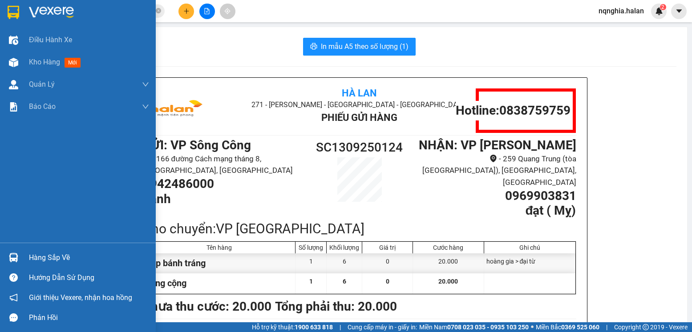
click at [10, 260] on img at bounding box center [13, 257] width 9 height 9
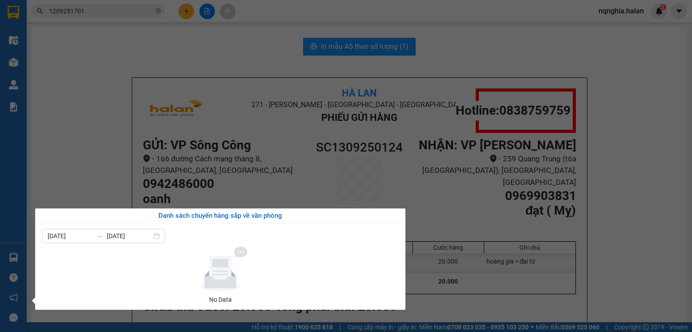
click at [83, 140] on section "Kết quả tìm kiếm ( 1 ) Bộ lọc Mã ĐH Trạng thái Món hàng Thu hộ Tổng cước Chưa c…" at bounding box center [346, 166] width 692 height 332
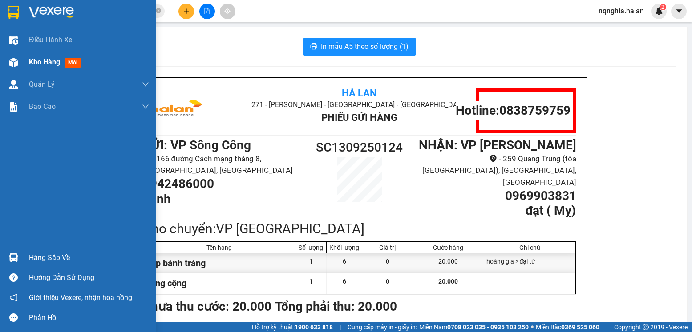
click at [23, 67] on div "Kho hàng mới" at bounding box center [78, 62] width 156 height 22
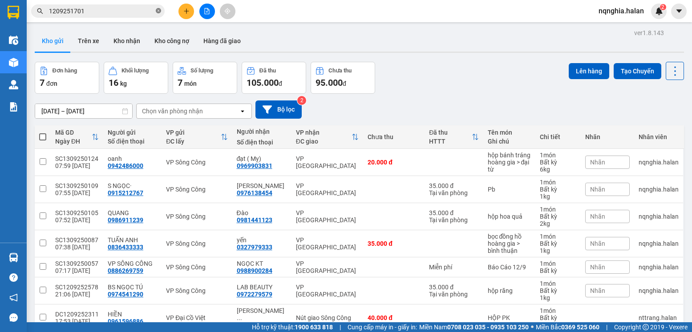
click at [160, 9] on icon "close-circle" at bounding box center [158, 10] width 5 height 5
click at [139, 12] on input "text" at bounding box center [101, 11] width 105 height 10
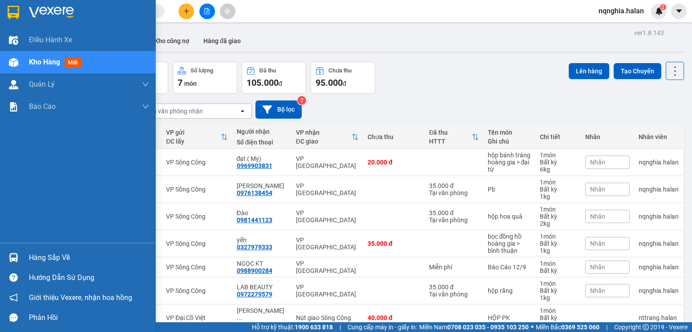
click at [27, 256] on div "Hàng sắp về" at bounding box center [78, 258] width 156 height 20
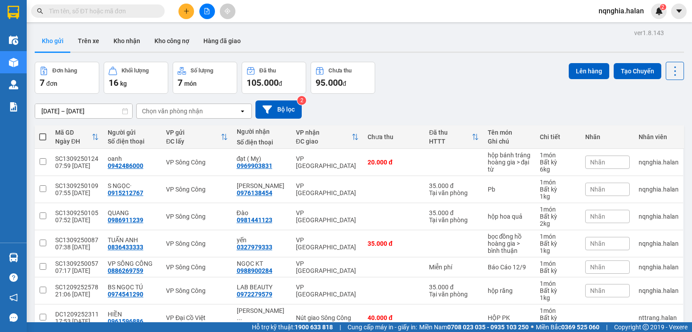
click at [372, 125] on section "Kết quả tìm kiếm ( 1 ) Bộ lọc Mã ĐH Trạng thái Món hàng Thu hộ Tổng cước Chưa c…" at bounding box center [346, 166] width 692 height 332
click at [124, 16] on span at bounding box center [97, 10] width 133 height 13
click at [127, 7] on input "text" at bounding box center [101, 11] width 105 height 10
type input "2"
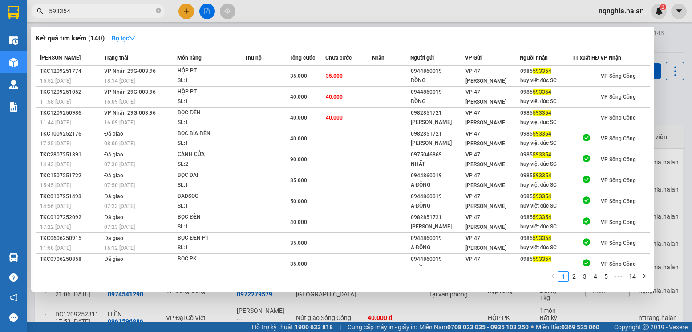
type input "593354"
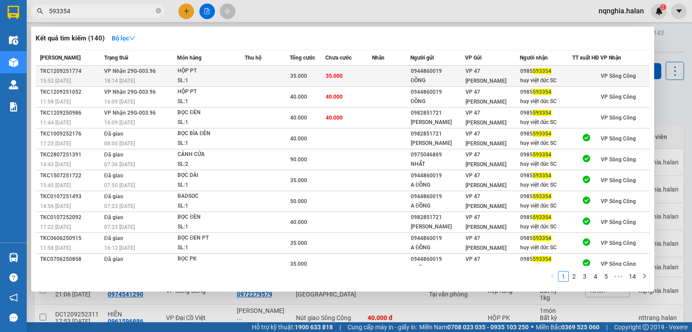
click at [207, 76] on div "HỘP PT" at bounding box center [210, 71] width 67 height 10
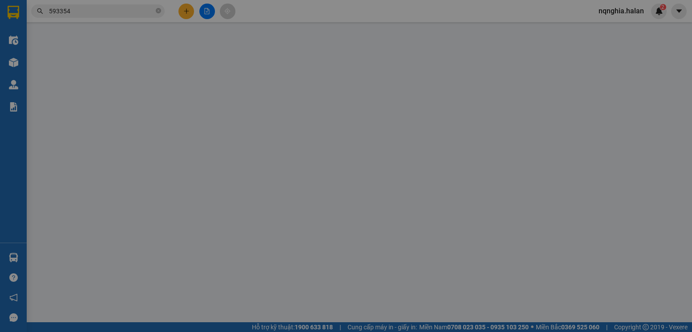
type input "0944860019"
type input "ĐỒNG"
type input "0985593354"
type input "huy việt đức SC"
type input "35.000"
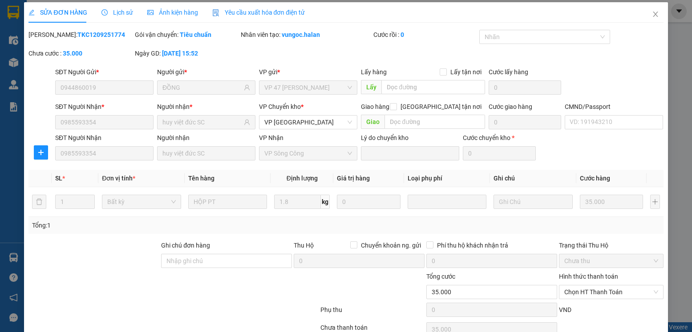
scroll to position [47, 0]
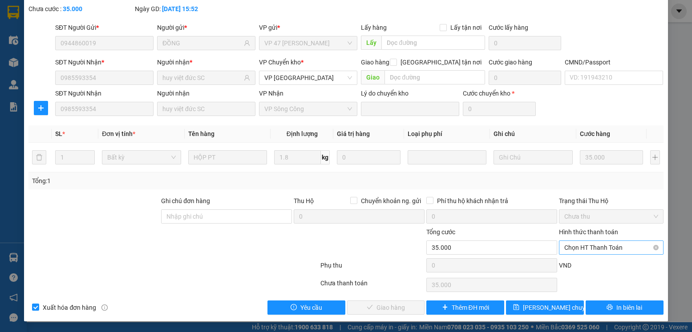
click at [576, 242] on span "Chọn HT Thanh Toán" at bounding box center [610, 247] width 93 height 13
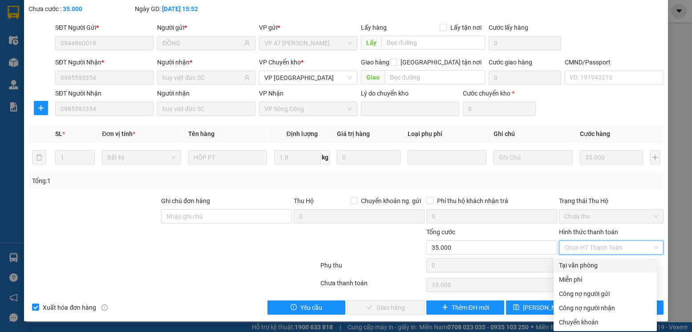
click at [573, 262] on div "Tại văn phòng" at bounding box center [605, 266] width 93 height 10
type input "0"
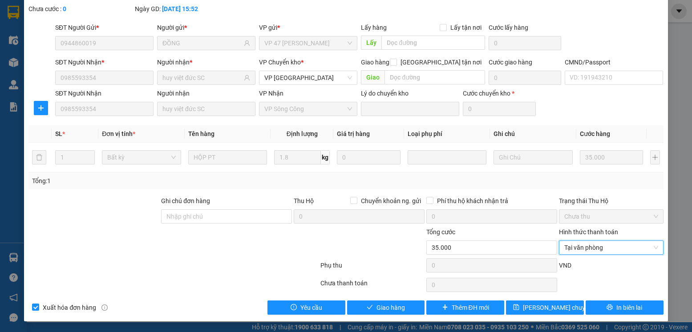
click at [353, 296] on div "Total Paid Fee 0 Total UnPaid Fee 35.000 Cash Collection Total Fee Mã ĐH: TKC12…" at bounding box center [345, 150] width 634 height 330
click at [370, 311] on button "Giao hàng" at bounding box center [386, 308] width 78 height 14
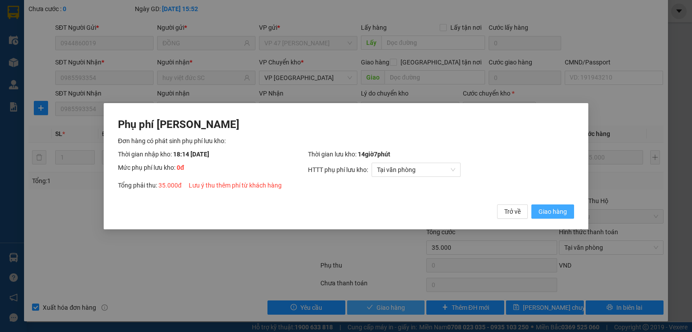
click at [531, 204] on button "Giao hàng" at bounding box center [552, 211] width 43 height 14
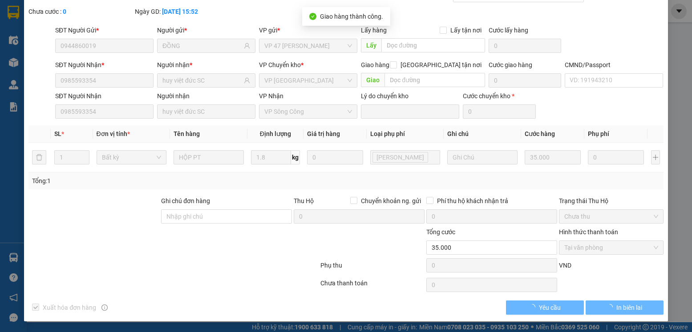
scroll to position [0, 0]
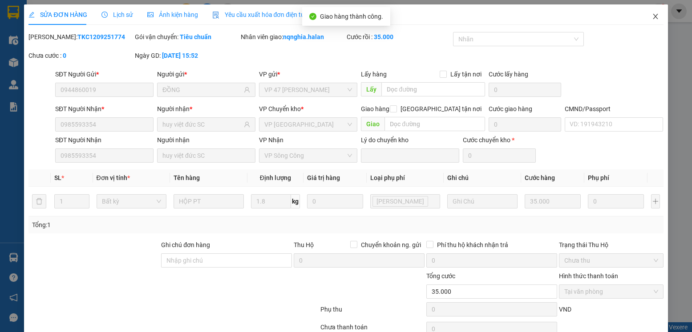
click at [648, 29] on span "Close" at bounding box center [655, 16] width 25 height 25
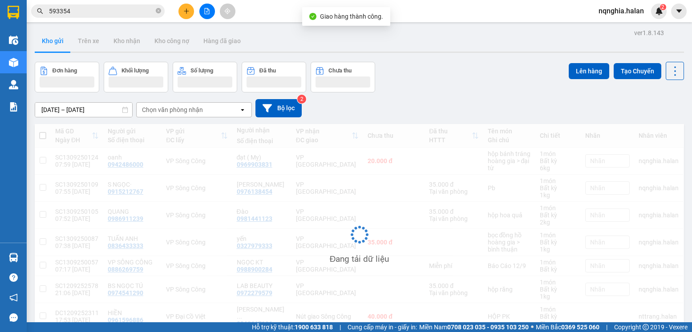
click at [89, 14] on input "593354" at bounding box center [101, 11] width 105 height 10
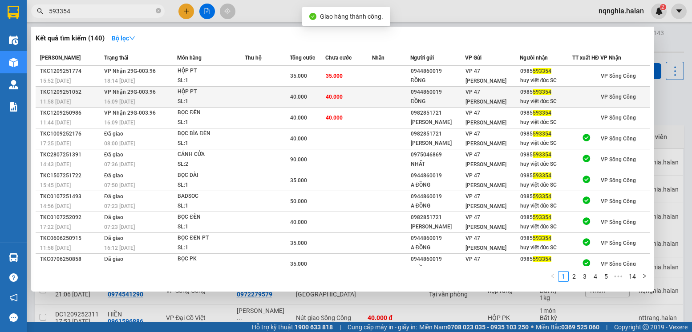
click at [278, 97] on td at bounding box center [267, 97] width 45 height 21
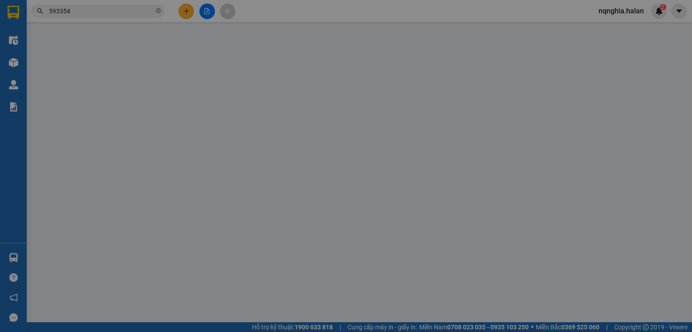
type input "0944860019"
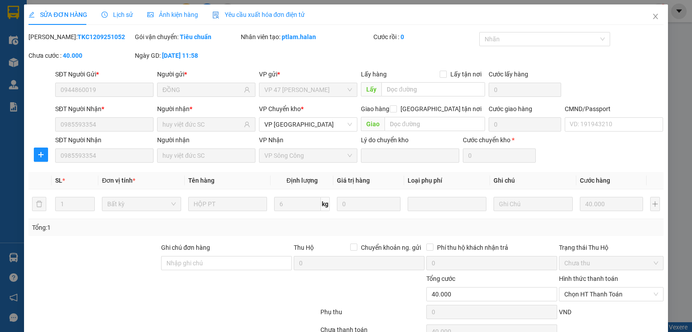
scroll to position [47, 0]
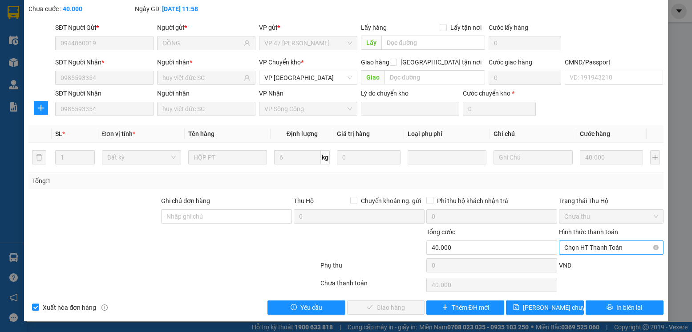
click at [607, 252] on span "Chọn HT Thanh Toán" at bounding box center [610, 247] width 93 height 13
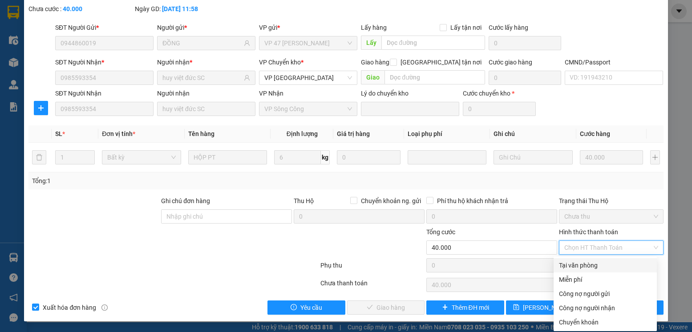
click at [584, 263] on div "Tại văn phòng" at bounding box center [605, 266] width 93 height 10
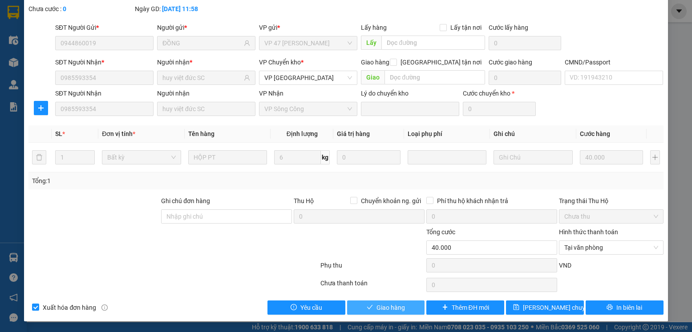
click at [394, 304] on span "Giao hàng" at bounding box center [390, 308] width 28 height 10
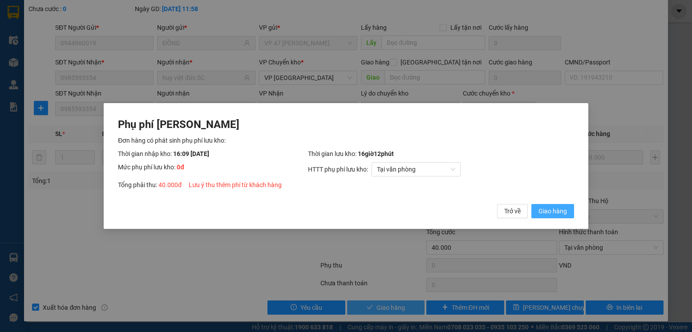
click at [531, 204] on button "Giao hàng" at bounding box center [552, 211] width 43 height 14
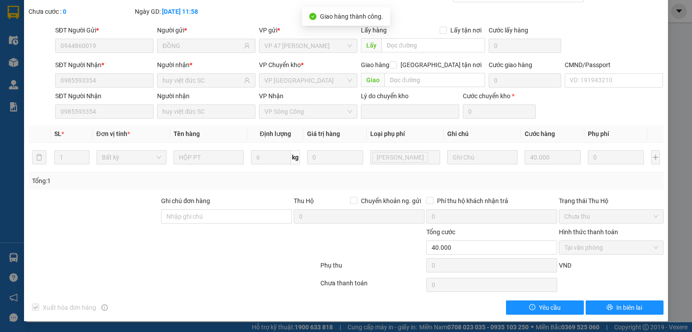
scroll to position [0, 0]
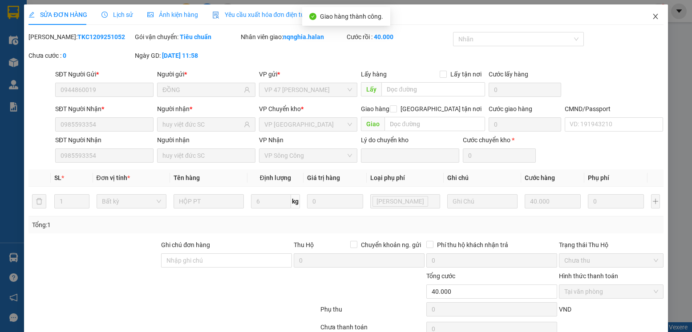
click at [647, 24] on span "Close" at bounding box center [655, 16] width 25 height 25
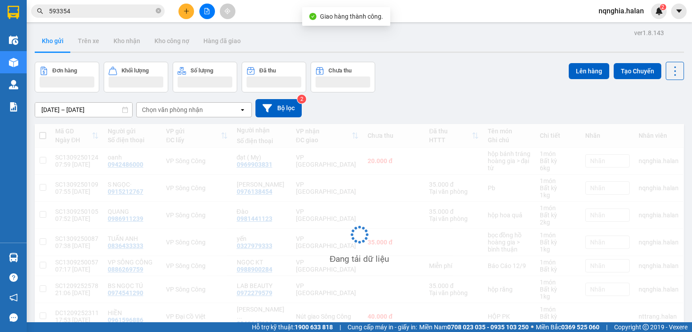
click at [121, 11] on input "593354" at bounding box center [101, 11] width 105 height 10
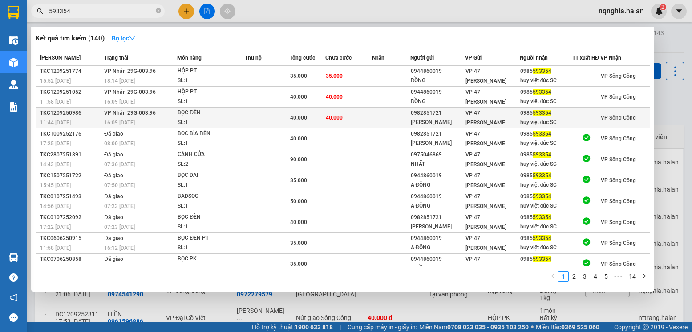
click at [354, 121] on td "40.000" at bounding box center [348, 118] width 46 height 21
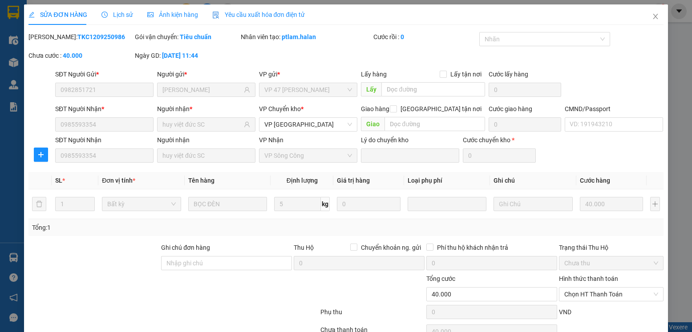
scroll to position [47, 0]
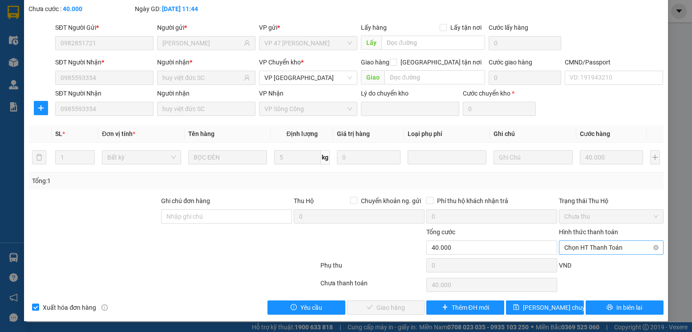
click at [584, 250] on span "Chọn HT Thanh Toán" at bounding box center [610, 247] width 93 height 13
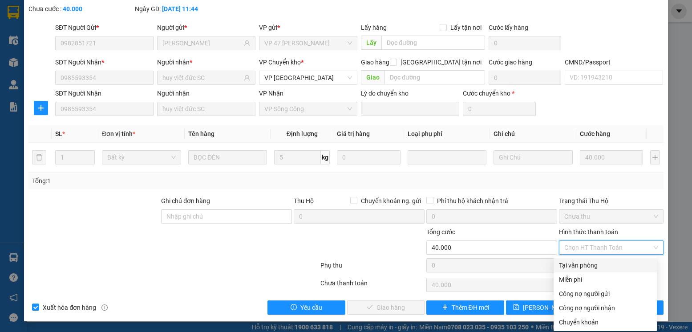
click at [570, 264] on div "Tại văn phòng" at bounding box center [605, 266] width 93 height 10
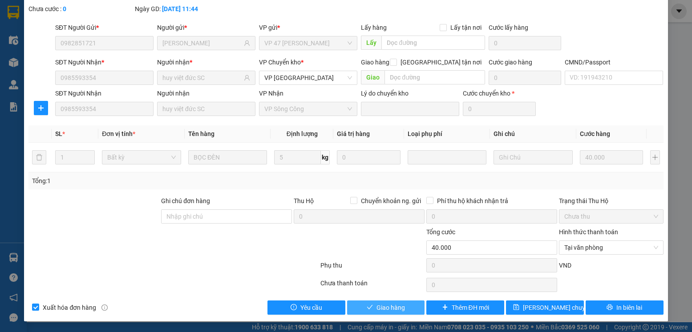
click at [394, 308] on span "Giao hàng" at bounding box center [390, 308] width 28 height 10
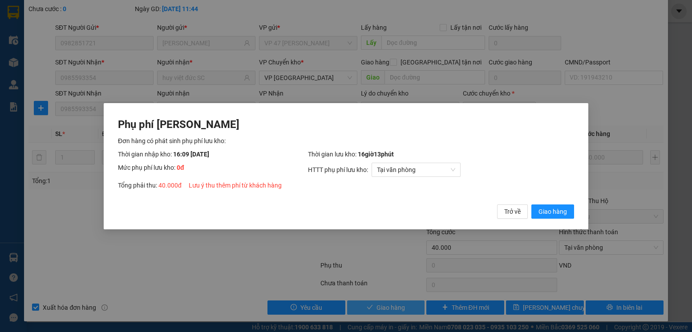
click at [531, 204] on button "Giao hàng" at bounding box center [552, 211] width 43 height 14
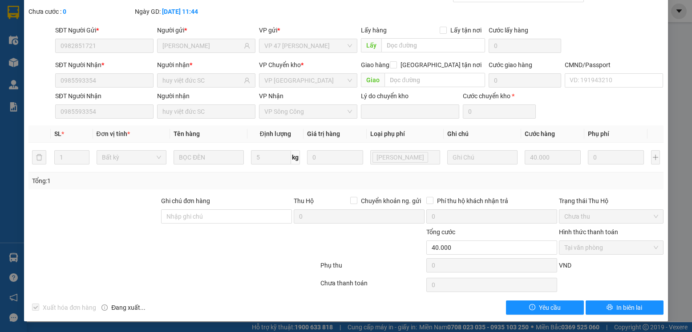
scroll to position [0, 0]
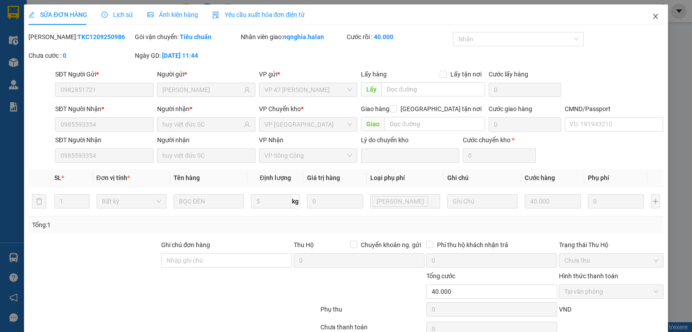
click at [649, 22] on span "Close" at bounding box center [655, 16] width 25 height 25
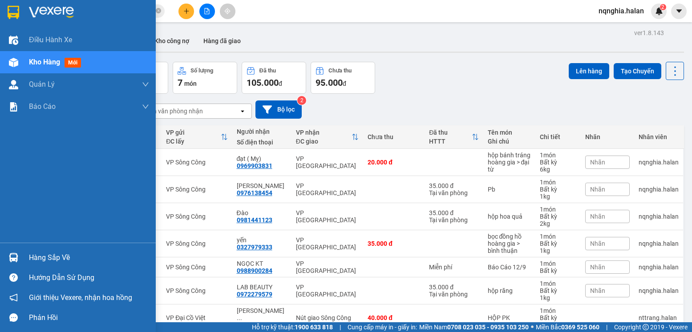
click at [8, 251] on div at bounding box center [14, 258] width 16 height 16
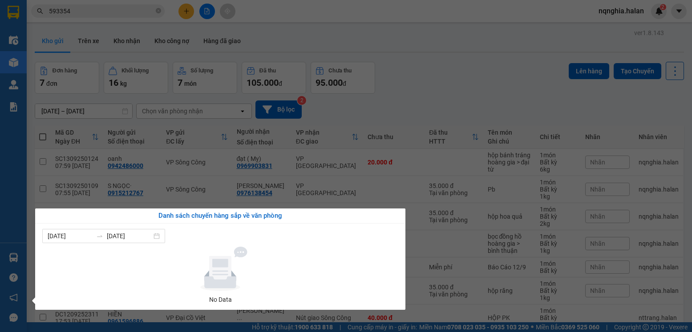
click at [452, 139] on section "Kết quả tìm kiếm ( 140 ) Bộ lọc Mã ĐH Trạng thái Món hàng Thu hộ Tổng cước Chưa…" at bounding box center [346, 166] width 692 height 332
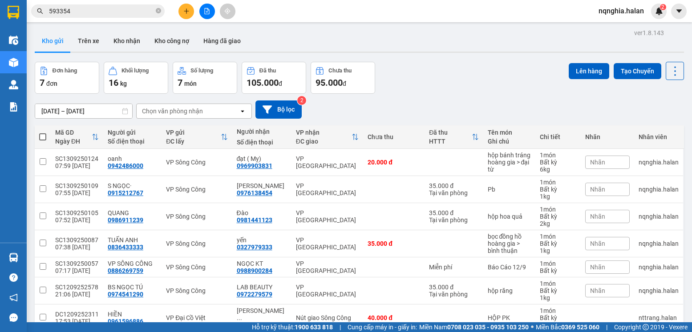
click at [157, 12] on icon "close-circle" at bounding box center [158, 10] width 5 height 5
click at [138, 12] on input "text" at bounding box center [101, 11] width 105 height 10
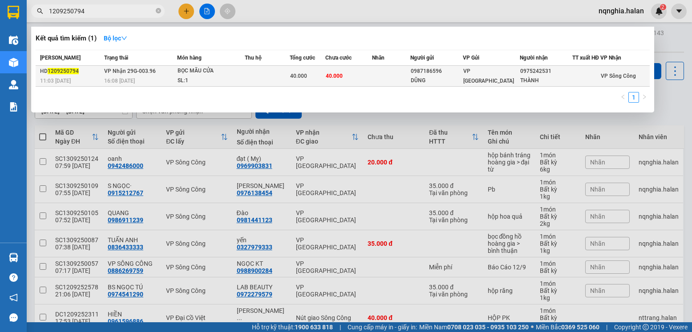
click at [270, 79] on td at bounding box center [267, 76] width 45 height 21
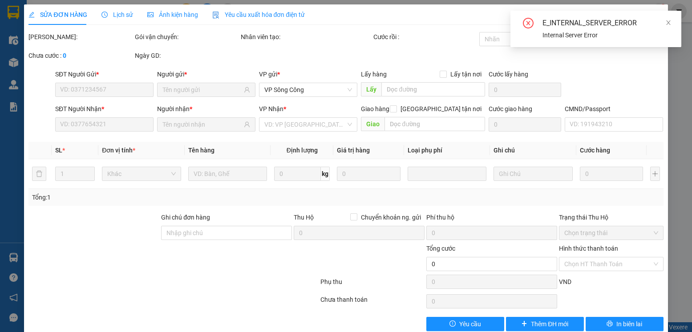
scroll to position [16, 0]
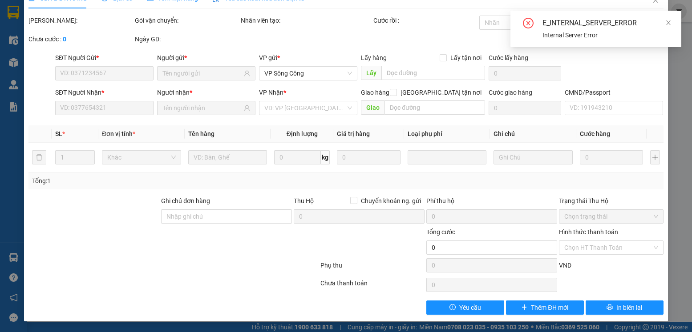
drag, startPoint x: 669, startPoint y: 20, endPoint x: 250, endPoint y: 252, distance: 479.0
click at [669, 20] on icon "close" at bounding box center [668, 23] width 6 height 6
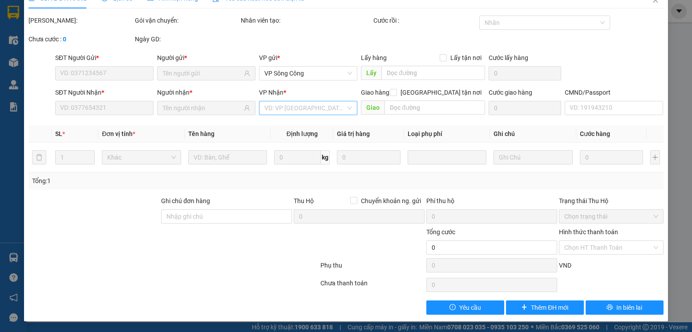
scroll to position [0, 0]
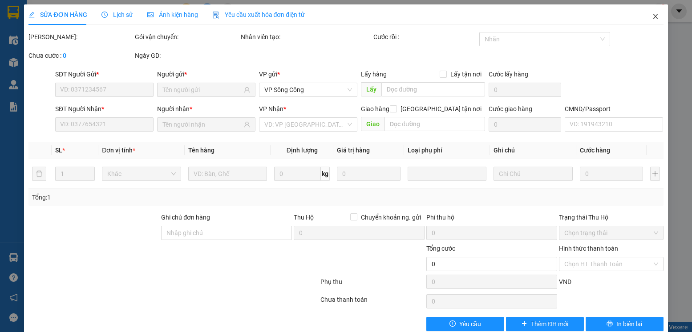
click at [645, 22] on span "Close" at bounding box center [655, 16] width 25 height 25
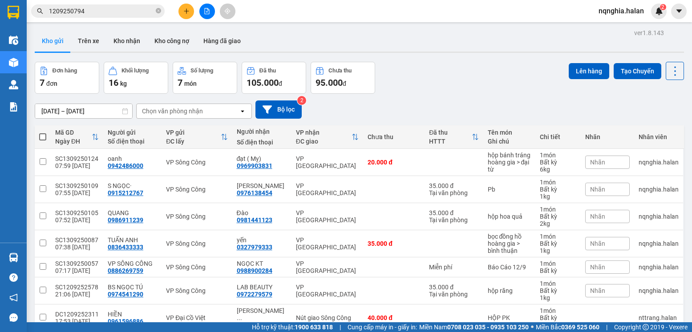
click at [117, 12] on input "1209250794" at bounding box center [101, 11] width 105 height 10
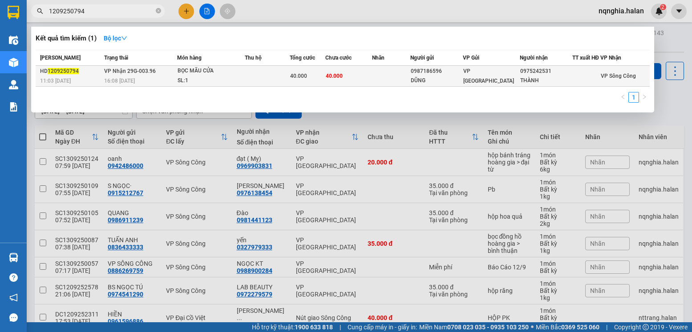
click at [242, 82] on div "SL: 1" at bounding box center [210, 81] width 67 height 10
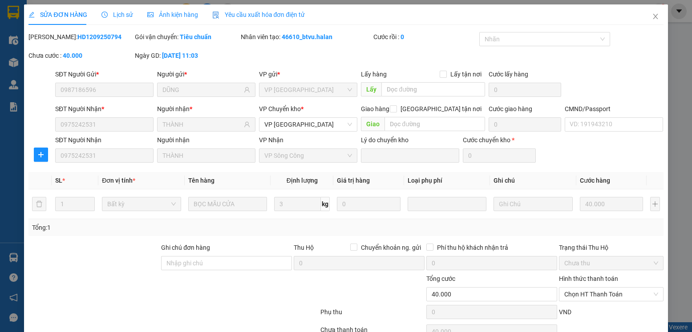
scroll to position [47, 0]
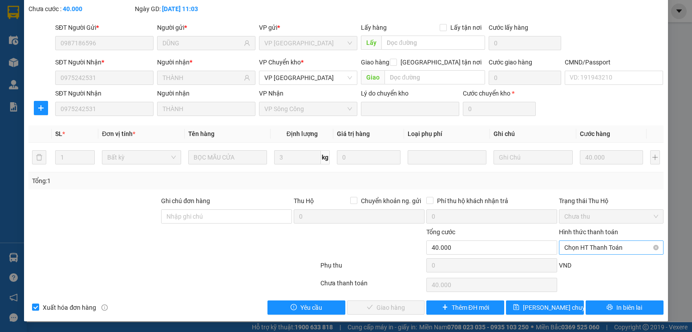
click at [579, 250] on span "Chọn HT Thanh Toán" at bounding box center [610, 247] width 93 height 13
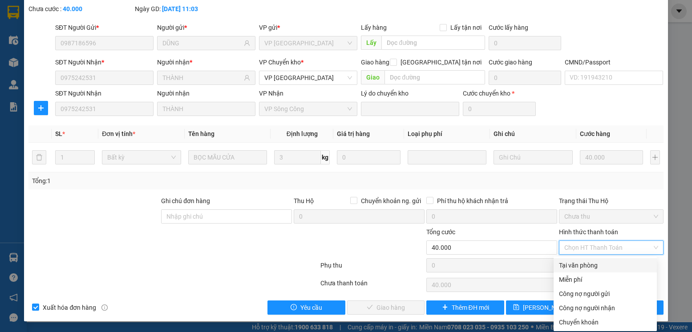
drag, startPoint x: 569, startPoint y: 265, endPoint x: 556, endPoint y: 265, distance: 13.3
click at [569, 265] on div "Tại văn phòng" at bounding box center [605, 266] width 93 height 10
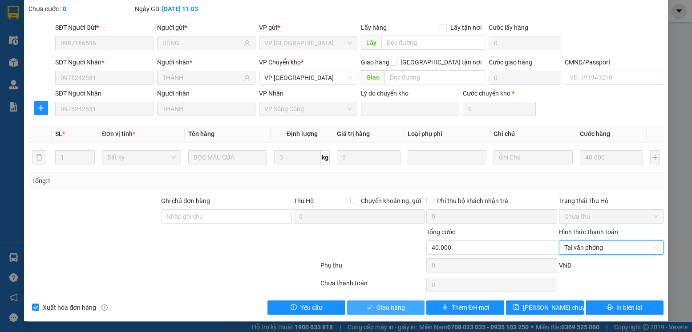
click at [376, 303] on span "Giao hàng" at bounding box center [390, 308] width 28 height 10
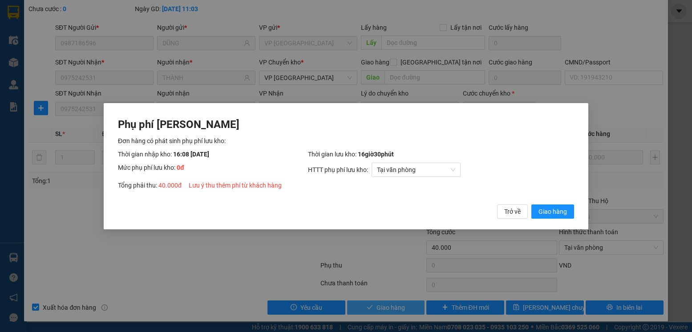
click at [531, 204] on button "Giao hàng" at bounding box center [552, 211] width 43 height 14
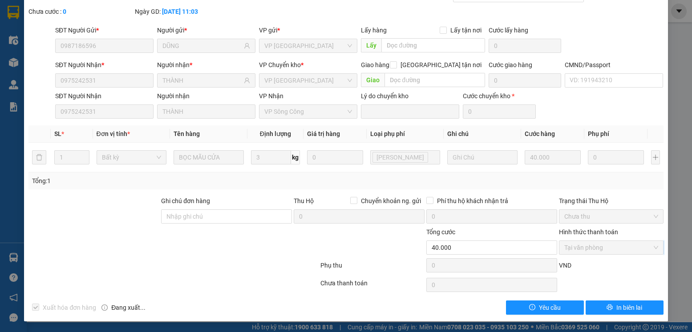
scroll to position [0, 0]
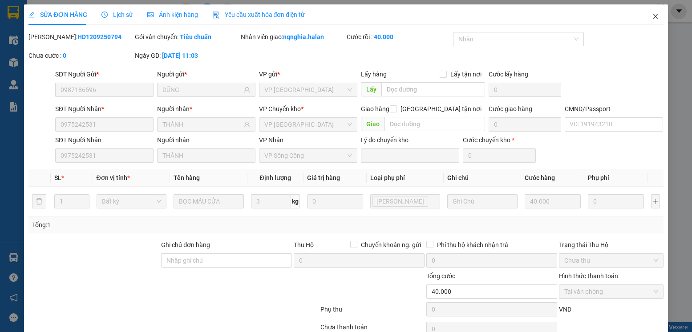
click at [653, 16] on span "Close" at bounding box center [655, 16] width 25 height 25
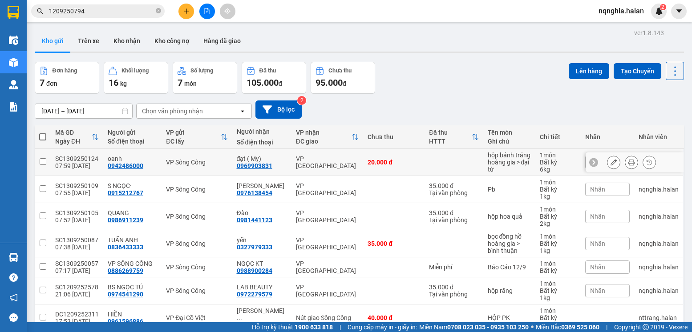
scroll to position [44, 0]
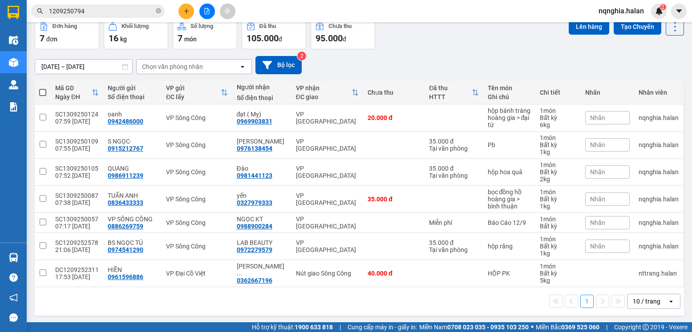
click at [45, 95] on span at bounding box center [42, 92] width 7 height 7
click at [43, 88] on input "checkbox" at bounding box center [43, 88] width 0 height 0
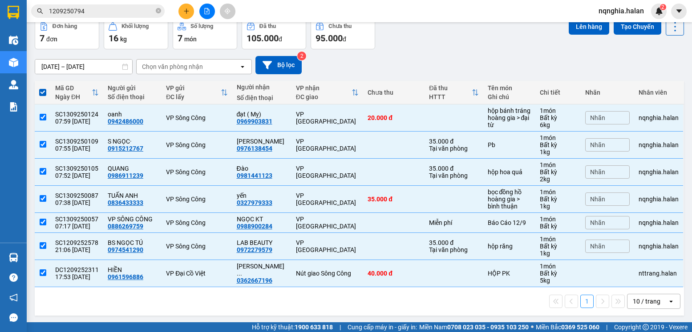
click at [183, 9] on icon "plus" at bounding box center [186, 11] width 6 height 6
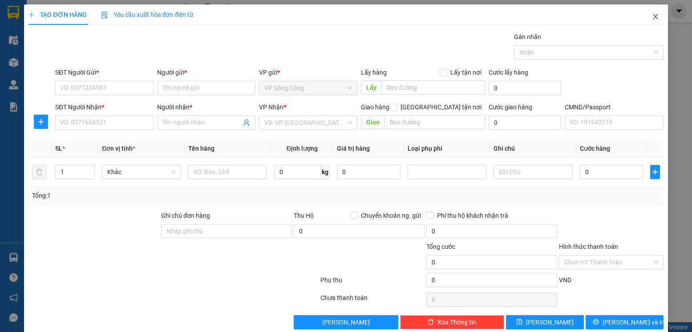
click at [653, 18] on icon "close" at bounding box center [655, 16] width 5 height 5
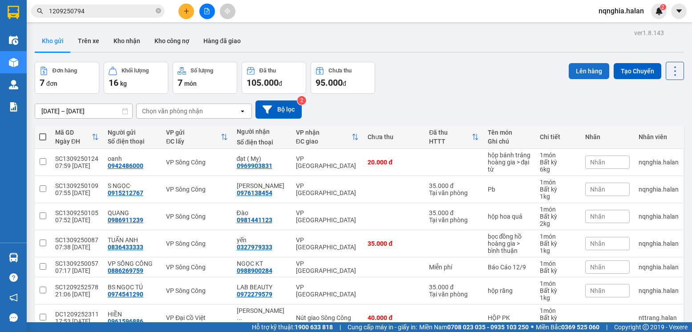
click at [584, 73] on button "Lên hàng" at bounding box center [588, 71] width 40 height 16
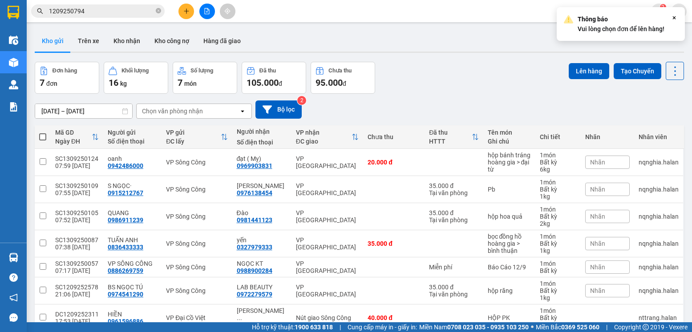
click at [455, 97] on div "31/07/2025 – 13/09/2025 Press the down arrow key to interact with the calendar …" at bounding box center [359, 110] width 649 height 32
click at [41, 137] on span at bounding box center [42, 136] width 7 height 7
click at [43, 133] on input "checkbox" at bounding box center [43, 133] width 0 height 0
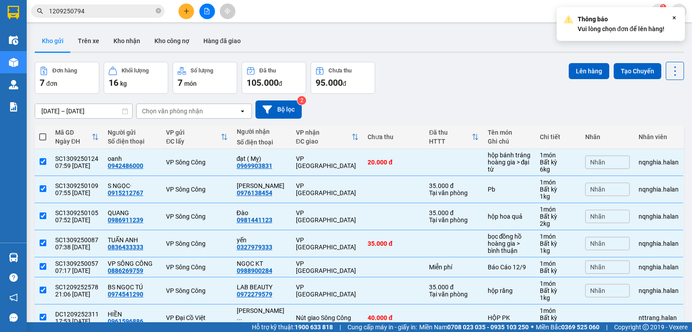
scroll to position [46, 0]
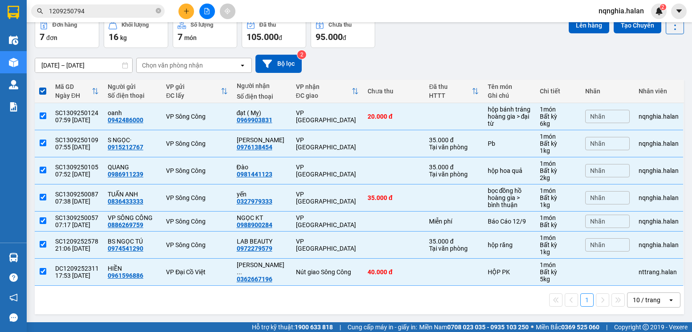
click at [575, 33] on div "Lên hàng Tạo Chuyến" at bounding box center [625, 25] width 115 height 18
click at [579, 30] on button "Lên hàng" at bounding box center [588, 25] width 40 height 16
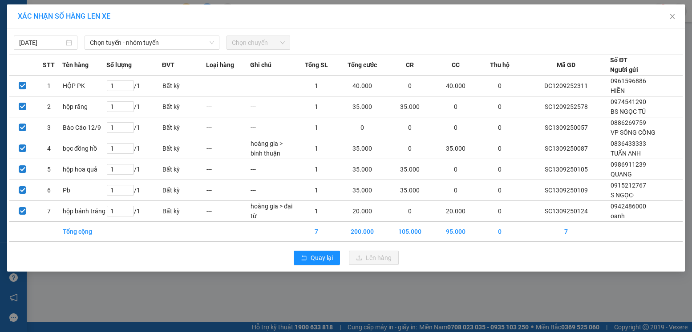
click at [109, 35] on div "13/09/2025 Chọn tuyến - nhóm tuyến Chọn chuyến" at bounding box center [345, 40] width 673 height 19
click at [111, 38] on span "Chọn tuyến - nhóm tuyến" at bounding box center [152, 42] width 124 height 13
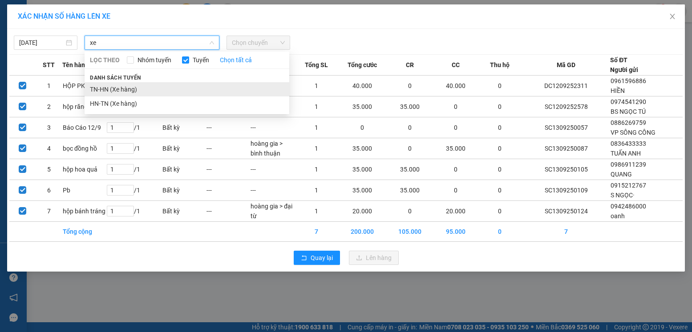
click at [101, 83] on li "TN-HN (Xe hàng)" at bounding box center [187, 89] width 205 height 14
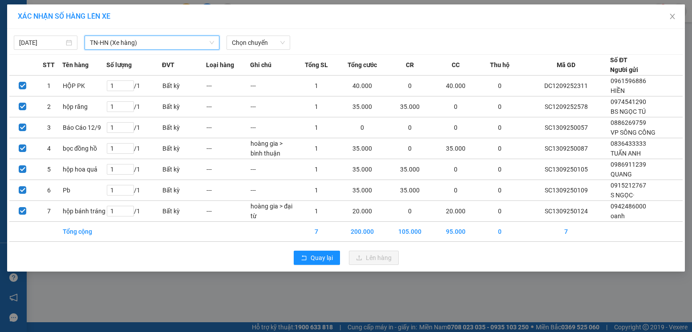
click at [246, 50] on div "13/09/2025 TN-HN (Xe hàng) TN-HN (Xe hàng) LỌC THEO Nhóm tuyến Tuyến Chọn tất c…" at bounding box center [345, 150] width 677 height 243
click at [247, 42] on span "Chọn chuyến" at bounding box center [258, 42] width 53 height 13
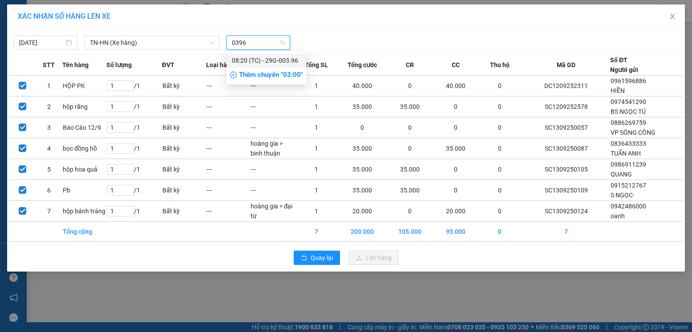
click at [253, 57] on div "08:20 (TC) - 29G-003.96" at bounding box center [266, 61] width 69 height 10
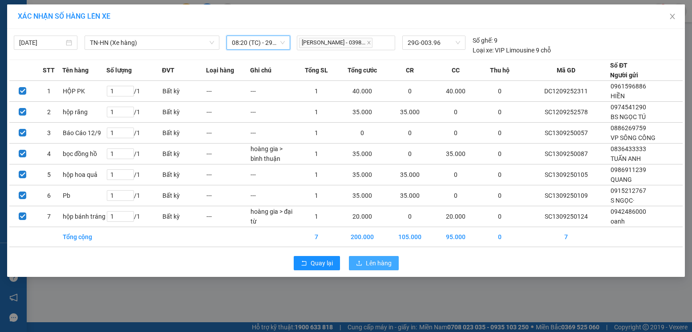
click at [379, 265] on span "Lên hàng" at bounding box center [379, 263] width 26 height 10
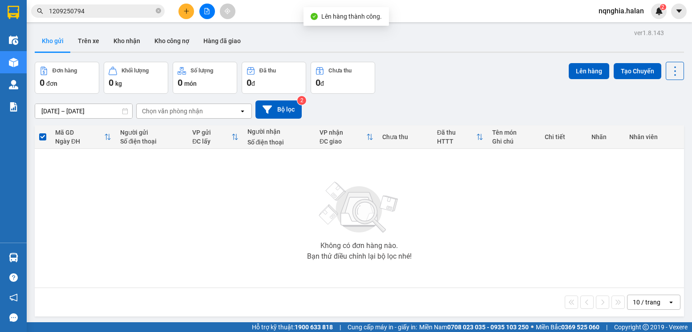
click at [179, 11] on button at bounding box center [186, 12] width 16 height 16
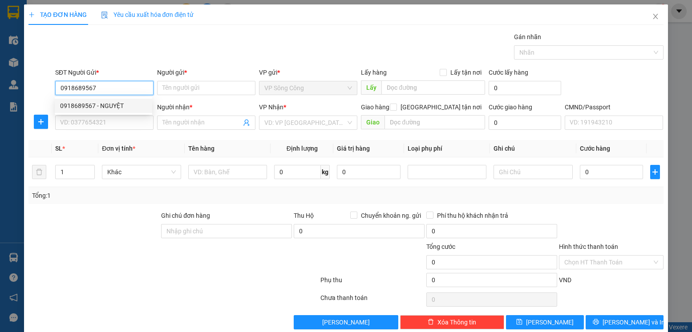
click at [138, 104] on div "0918689567 - NGUYỆT" at bounding box center [103, 106] width 87 height 10
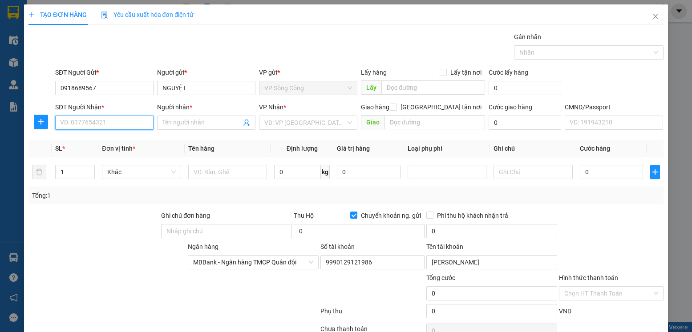
click at [123, 120] on input "SĐT Người Nhận *" at bounding box center [104, 123] width 98 height 14
click at [124, 127] on input "0378419764" at bounding box center [104, 123] width 98 height 14
click at [172, 127] on input "Người nhận *" at bounding box center [201, 123] width 79 height 10
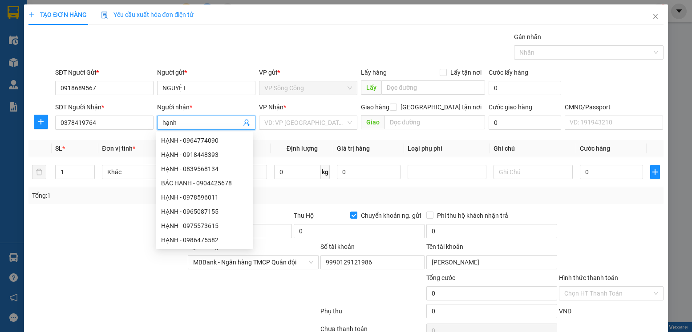
click at [304, 49] on div "Gói vận chuyển * Tiêu chuẩn Gán nhãn Nhãn" at bounding box center [359, 47] width 612 height 31
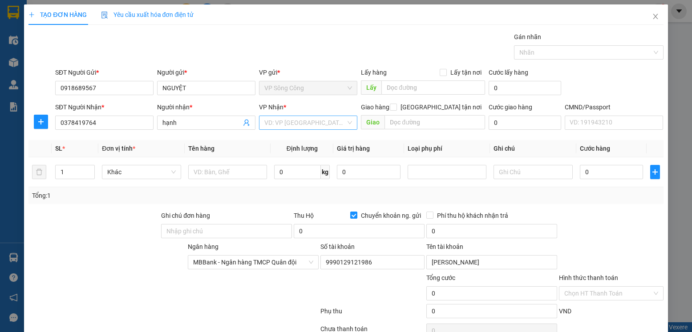
click at [277, 126] on input "search" at bounding box center [304, 122] width 81 height 13
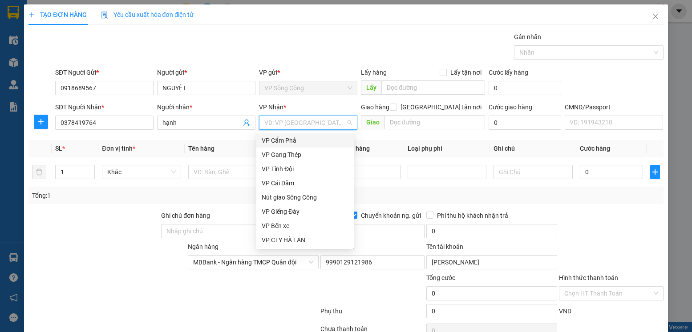
click at [289, 121] on input "search" at bounding box center [304, 122] width 81 height 13
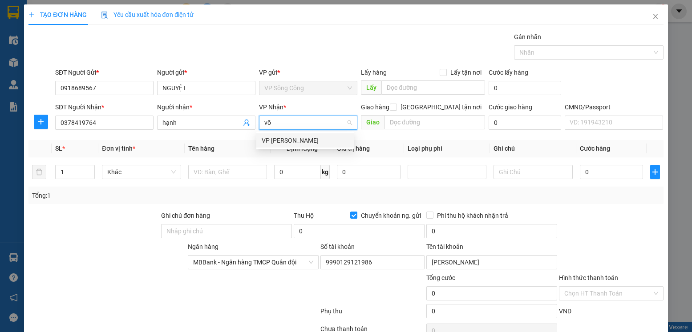
click at [274, 142] on div "[PERSON_NAME]" at bounding box center [305, 141] width 87 height 10
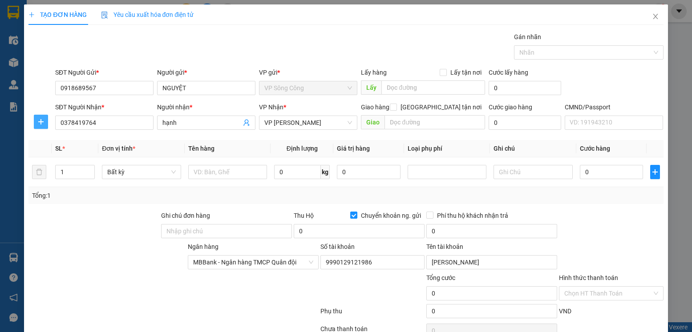
click at [41, 117] on button "button" at bounding box center [41, 122] width 14 height 14
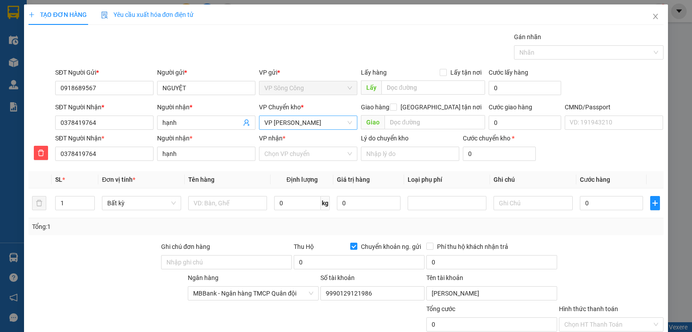
click at [281, 128] on span "[PERSON_NAME]" at bounding box center [308, 122] width 88 height 13
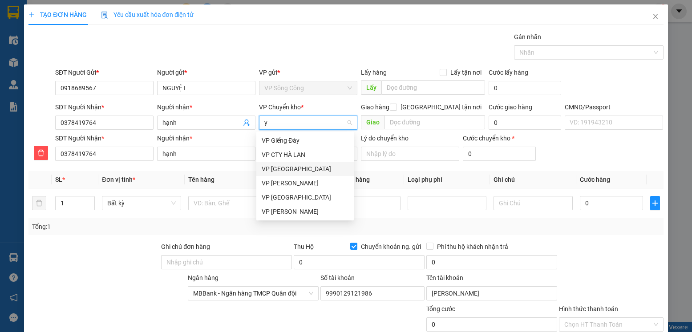
click at [300, 170] on div "VP [PERSON_NAME]" at bounding box center [305, 169] width 87 height 10
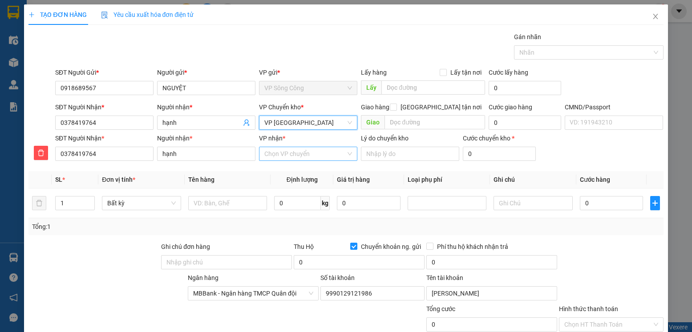
click at [296, 158] on input "VP nhận *" at bounding box center [304, 153] width 81 height 13
click at [273, 175] on div "[PERSON_NAME]" at bounding box center [305, 172] width 87 height 10
click at [228, 206] on input "text" at bounding box center [227, 203] width 79 height 14
click at [282, 207] on input "0" at bounding box center [297, 203] width 47 height 14
click at [591, 231] on div "Tổng: 1" at bounding box center [345, 227] width 627 height 10
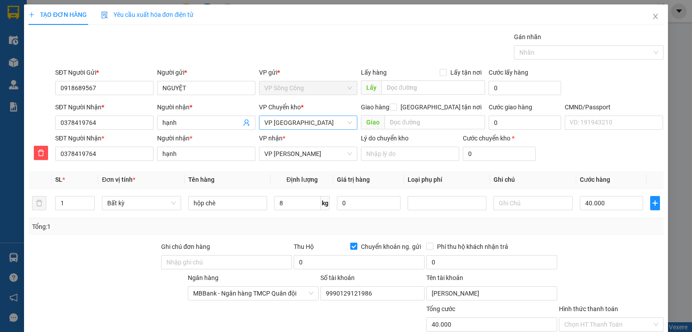
scroll to position [77, 0]
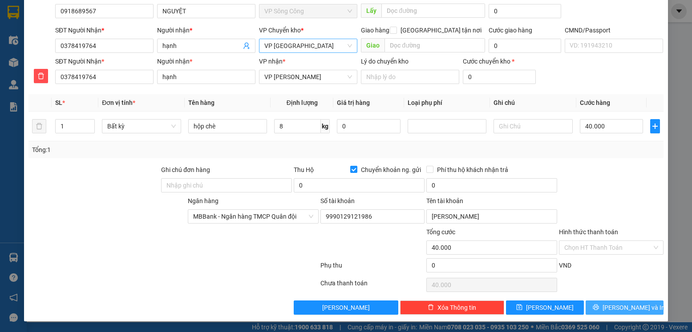
click at [624, 305] on span "[PERSON_NAME] và In" at bounding box center [633, 308] width 62 height 10
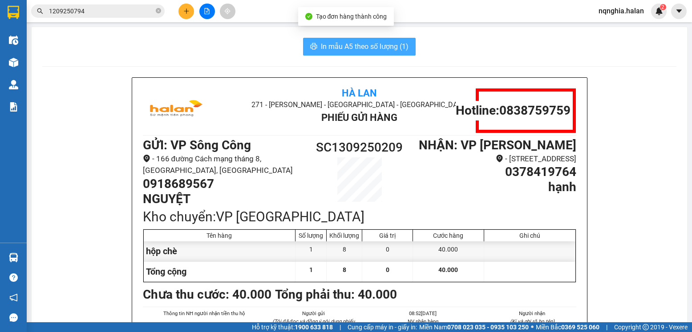
click at [387, 49] on span "In mẫu A5 theo số lượng (1)" at bounding box center [365, 46] width 88 height 11
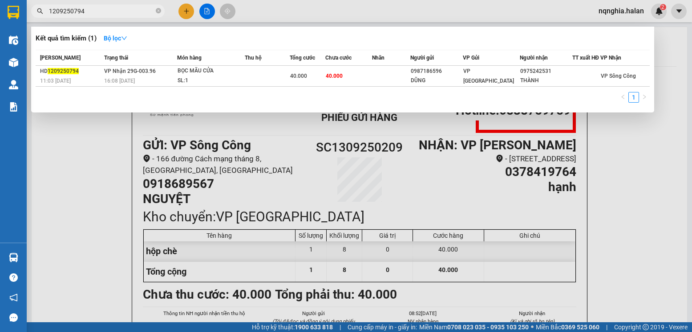
click at [117, 9] on input "1209250794" at bounding box center [101, 11] width 105 height 10
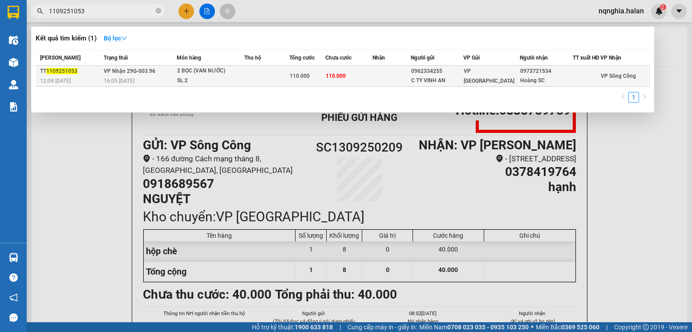
click at [385, 77] on td at bounding box center [391, 76] width 38 height 21
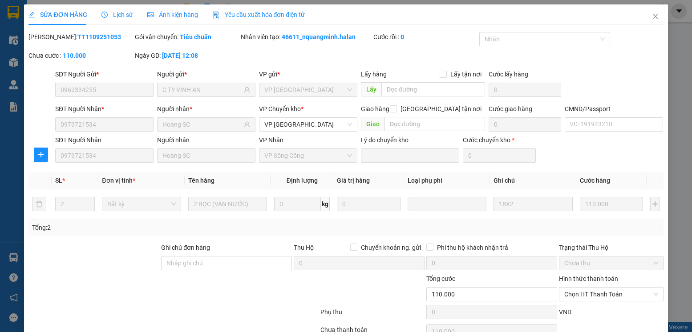
scroll to position [47, 0]
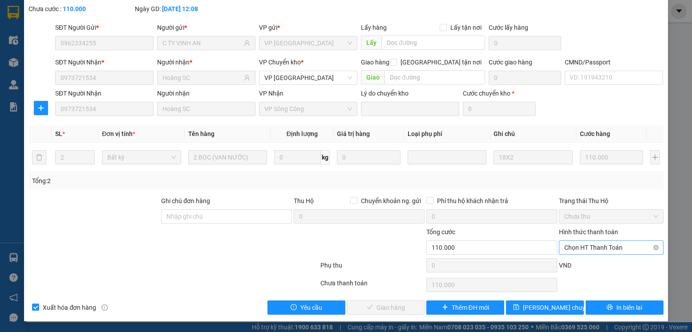
drag, startPoint x: 612, startPoint y: 246, endPoint x: 608, endPoint y: 251, distance: 6.6
click at [612, 246] on span "Chọn HT Thanh Toán" at bounding box center [610, 247] width 93 height 13
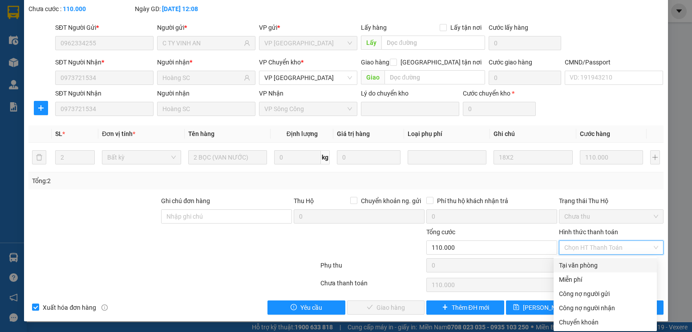
click at [583, 262] on div "Tại văn phòng" at bounding box center [605, 266] width 93 height 10
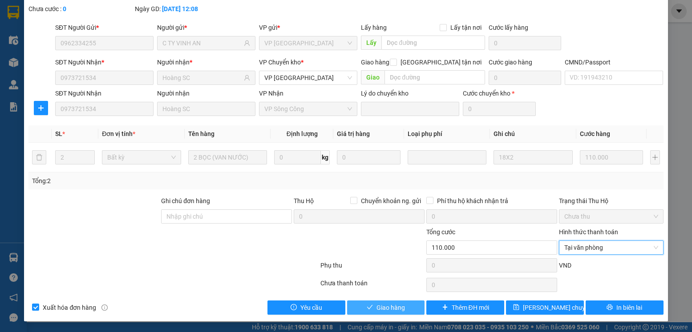
click at [368, 305] on icon "check" at bounding box center [370, 307] width 6 height 6
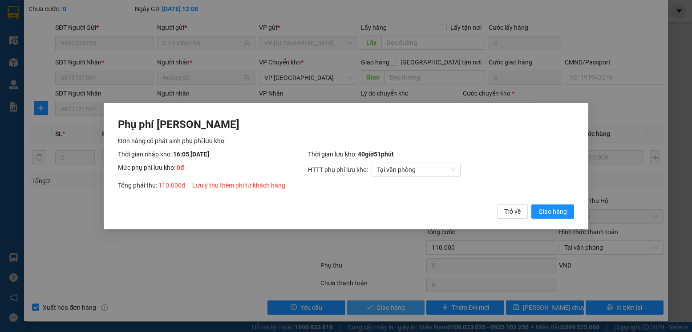
click at [531, 204] on button "Giao hàng" at bounding box center [552, 211] width 43 height 14
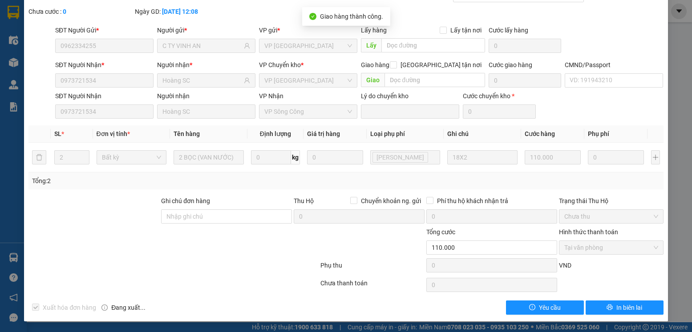
scroll to position [0, 0]
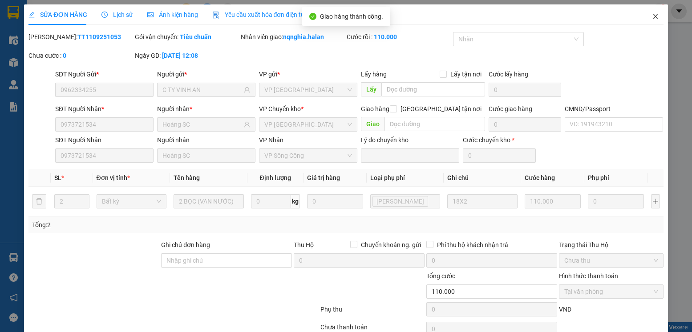
drag, startPoint x: 655, startPoint y: 12, endPoint x: 532, endPoint y: 0, distance: 123.3
click at [655, 13] on span "Close" at bounding box center [655, 16] width 25 height 25
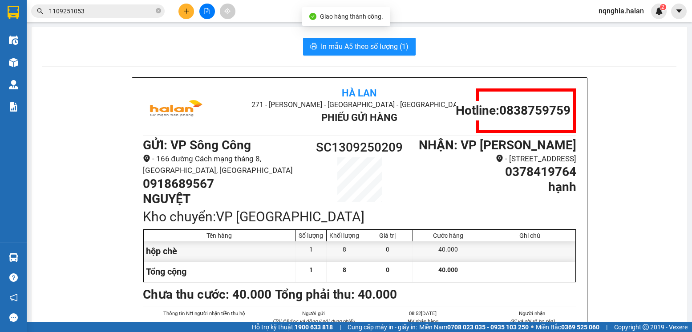
click at [96, 12] on input "1109251053" at bounding box center [101, 11] width 105 height 10
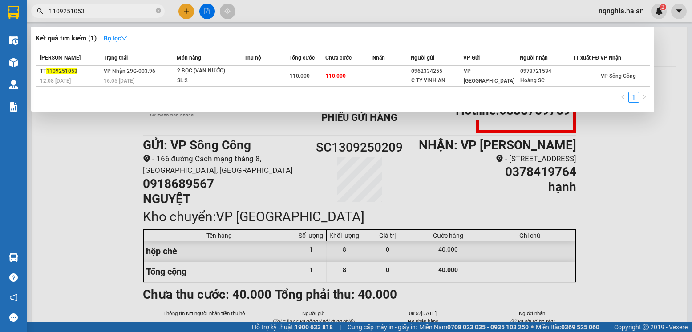
click at [96, 12] on input "1109251053" at bounding box center [101, 11] width 105 height 10
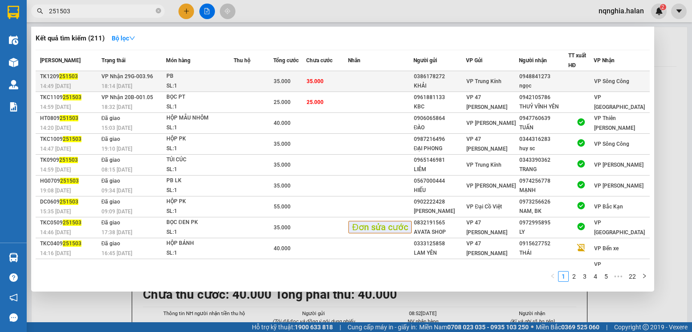
click at [239, 84] on td at bounding box center [254, 81] width 40 height 21
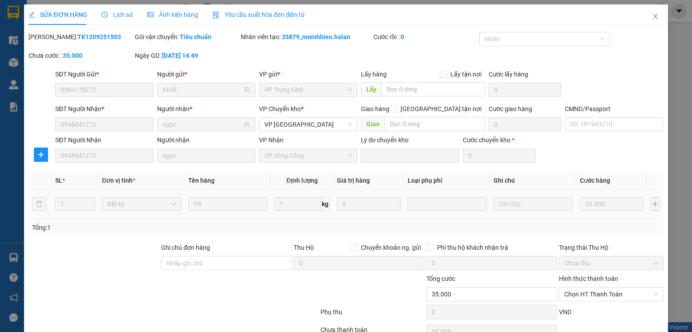
scroll to position [47, 0]
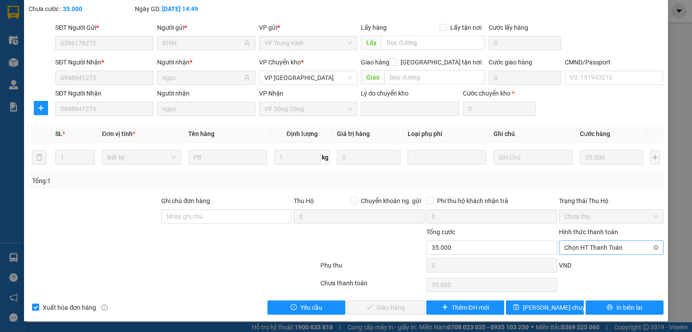
click at [576, 246] on span "Chọn HT Thanh Toán" at bounding box center [610, 247] width 93 height 13
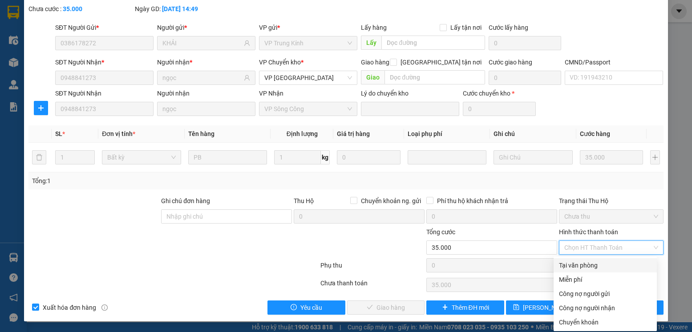
click at [572, 265] on div "Tại văn phòng" at bounding box center [605, 266] width 93 height 10
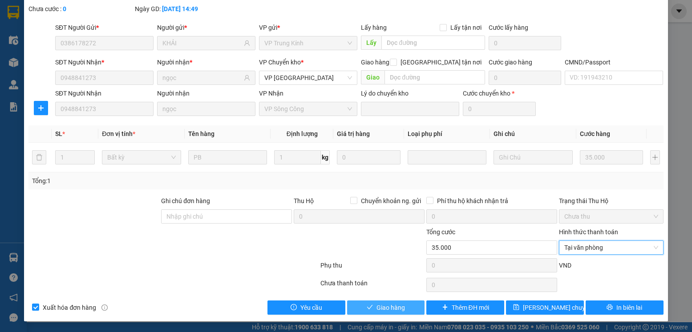
click at [387, 301] on button "Giao hàng" at bounding box center [386, 308] width 78 height 14
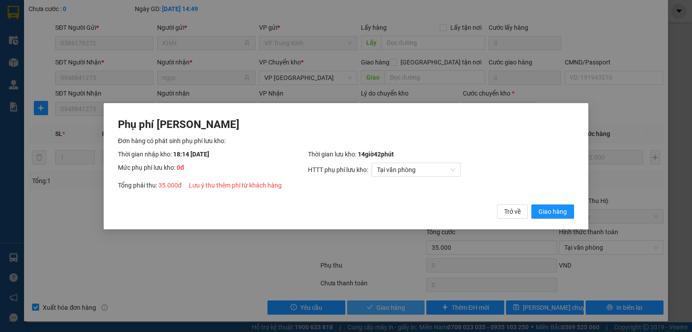
click at [531, 204] on button "Giao hàng" at bounding box center [552, 211] width 43 height 14
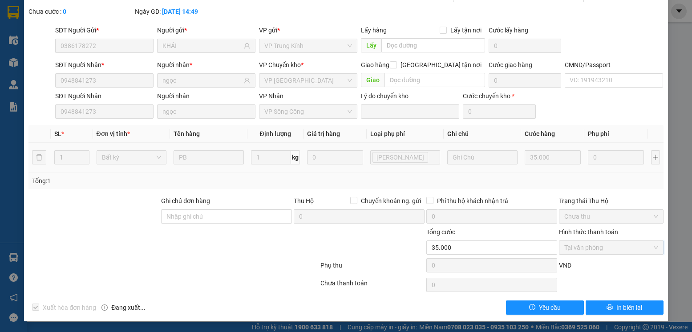
scroll to position [0, 0]
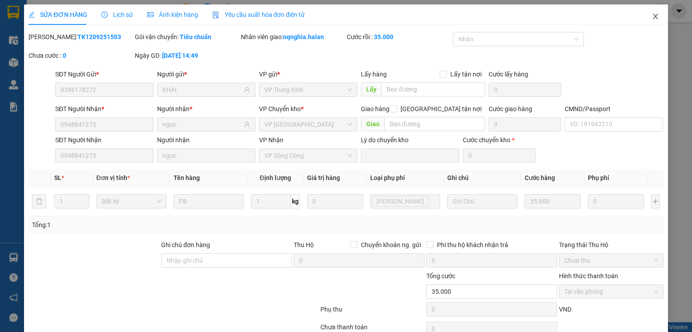
click at [652, 17] on icon "close" at bounding box center [655, 16] width 7 height 7
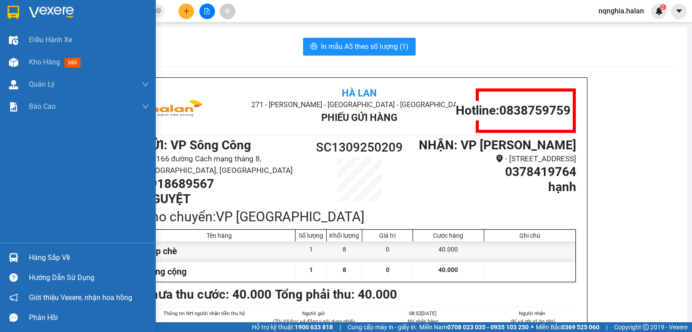
click at [7, 251] on div at bounding box center [14, 258] width 16 height 16
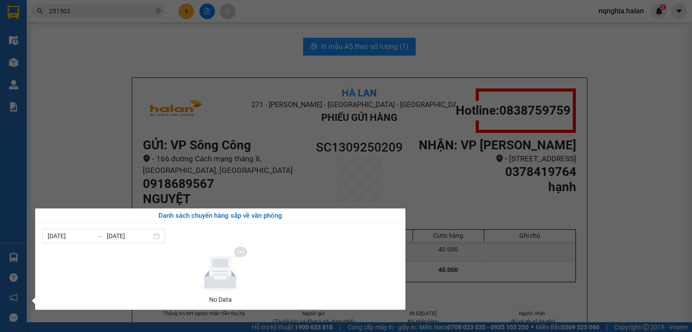
click at [123, 151] on section "Kết quả tìm kiếm ( 211 ) Bộ lọc Mã ĐH Trạng thái Món hàng Thu hộ Tổng cước Chưa…" at bounding box center [346, 166] width 692 height 332
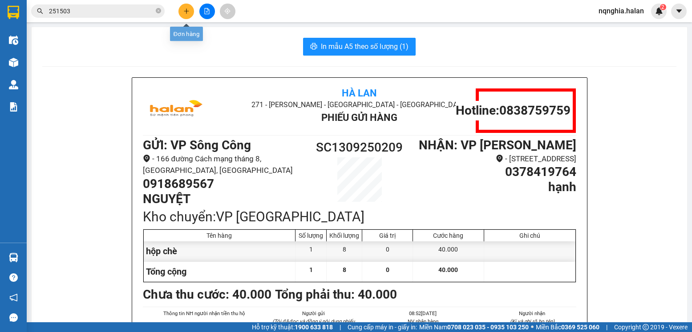
click at [183, 13] on icon "plus" at bounding box center [186, 11] width 6 height 6
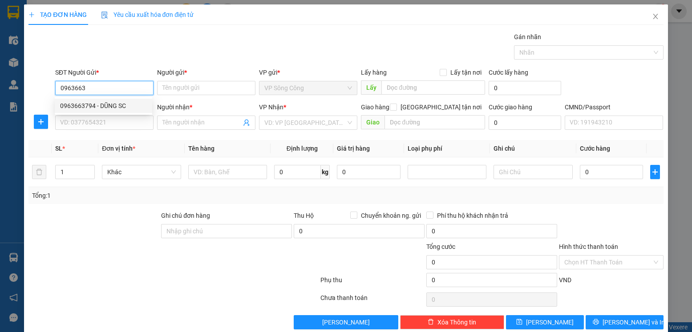
click at [115, 104] on div "0963663794 - DŨNG SC" at bounding box center [103, 106] width 87 height 10
click at [109, 123] on input "SĐT Người Nhận *" at bounding box center [104, 123] width 98 height 14
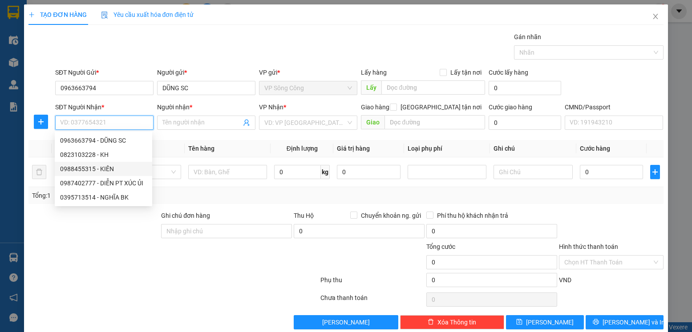
click at [109, 164] on div "0988455315 - KIÊN" at bounding box center [103, 169] width 87 height 10
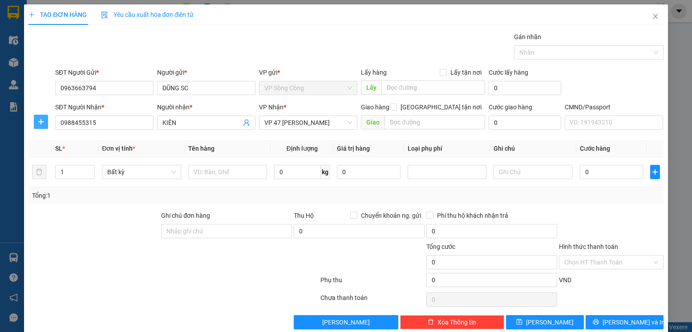
click at [37, 125] on icon "plus" at bounding box center [40, 121] width 7 height 7
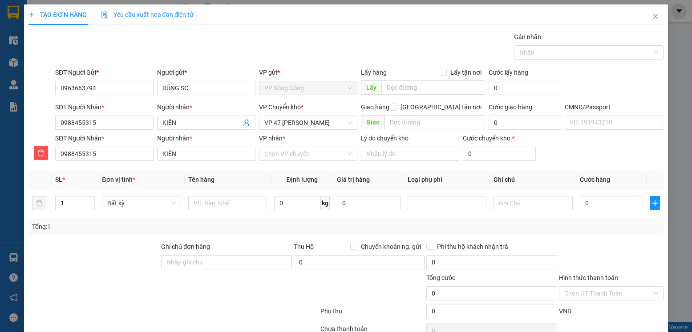
click at [273, 132] on div "VP Chuyển kho * VP 47 Trần Khát Chân" at bounding box center [308, 117] width 98 height 31
click at [281, 126] on span "VP 47 [PERSON_NAME] Khát [PERSON_NAME]" at bounding box center [308, 122] width 88 height 13
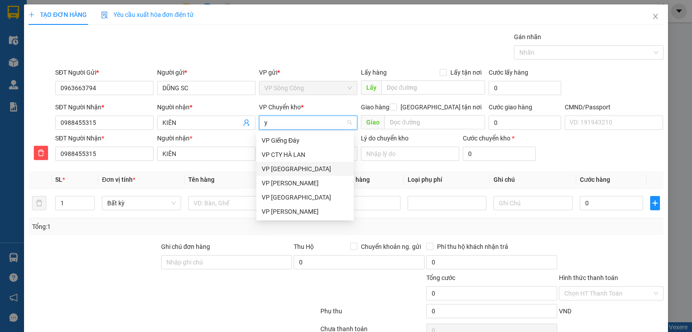
click at [290, 165] on div "VP [PERSON_NAME]" at bounding box center [305, 169] width 87 height 10
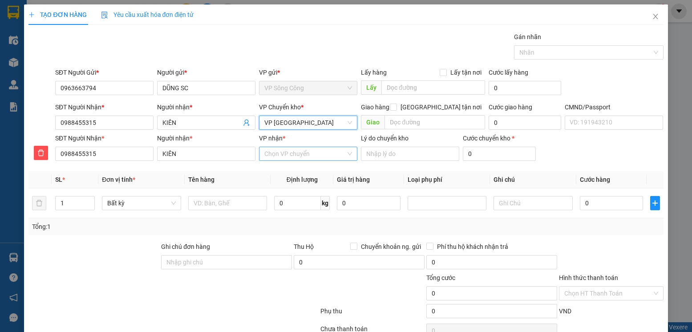
click at [287, 156] on input "VP nhận *" at bounding box center [304, 153] width 81 height 13
click at [291, 173] on div "VP 47 [PERSON_NAME] Khát [PERSON_NAME]" at bounding box center [305, 172] width 87 height 10
click at [235, 199] on input "text" at bounding box center [227, 203] width 79 height 14
click at [284, 203] on input "0" at bounding box center [297, 203] width 47 height 14
click at [626, 240] on div "Transit Pickup Surcharge Ids Transit Deliver Surcharge Ids Transit Deliver Surc…" at bounding box center [345, 196] width 634 height 329
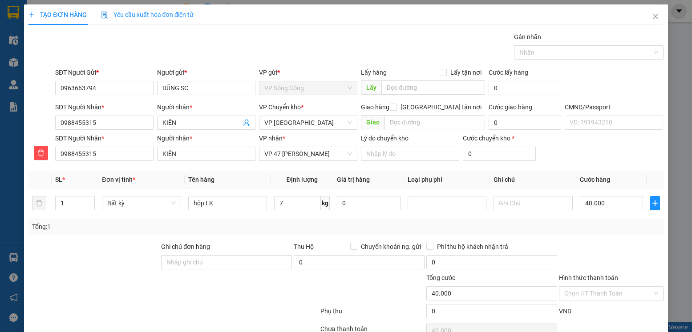
scroll to position [46, 0]
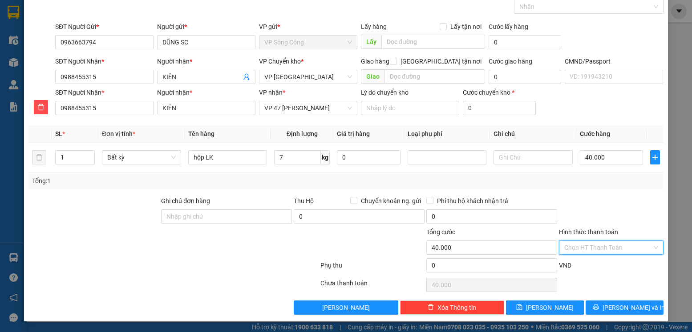
click at [595, 250] on input "Hình thức thanh toán" at bounding box center [607, 247] width 87 height 13
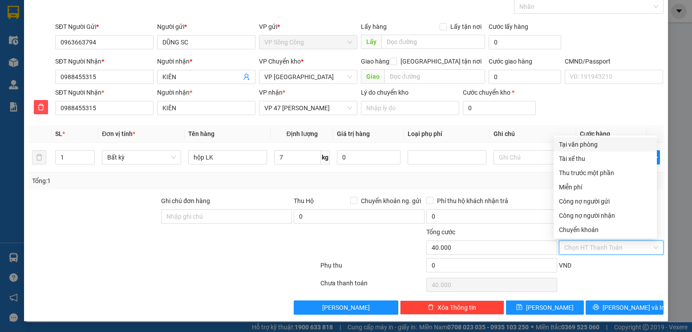
click at [582, 142] on div "Tại văn phòng" at bounding box center [605, 145] width 93 height 10
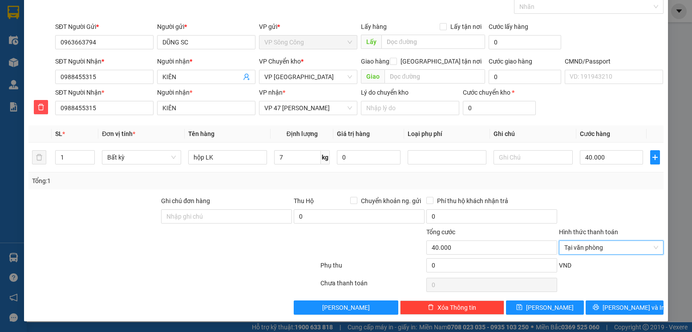
click at [637, 318] on div "TẠO ĐƠN HÀNG Yêu cầu xuất hóa đơn điện tử Transit Pickup Surcharge Ids Transit …" at bounding box center [345, 140] width 643 height 363
click at [637, 309] on button "[PERSON_NAME] và In" at bounding box center [624, 308] width 78 height 14
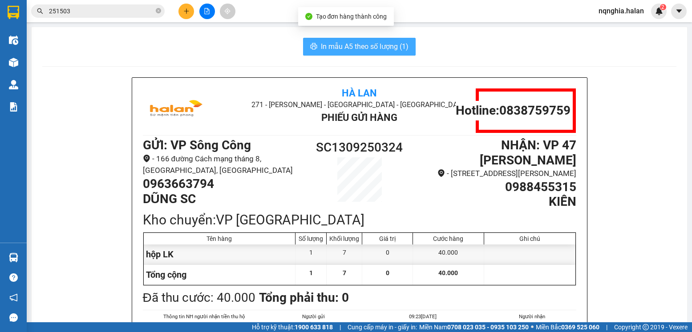
click at [362, 53] on button "In mẫu A5 theo số lượng (1)" at bounding box center [359, 47] width 113 height 18
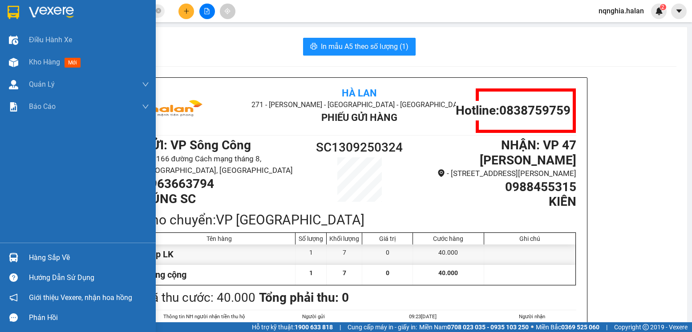
click at [14, 253] on div at bounding box center [14, 258] width 16 height 16
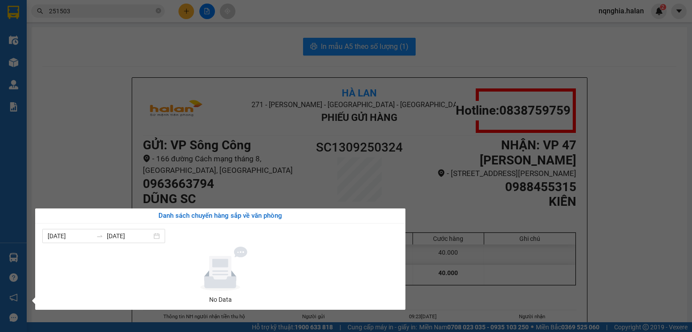
click at [72, 177] on section "Kết quả tìm kiếm ( 211 ) Bộ lọc Mã ĐH Trạng thái Món hàng Thu hộ Tổng cước Chưa…" at bounding box center [346, 166] width 692 height 332
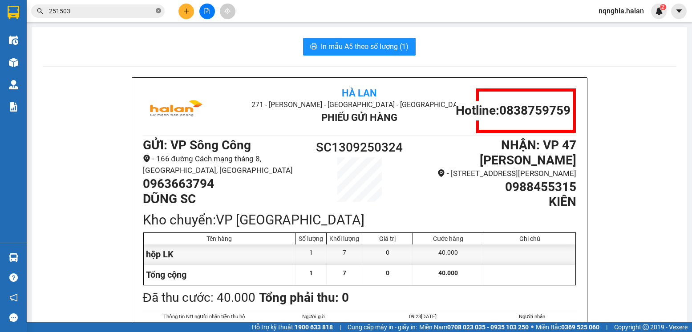
click at [159, 9] on icon "close-circle" at bounding box center [158, 10] width 5 height 5
click at [127, 9] on input "text" at bounding box center [101, 11] width 105 height 10
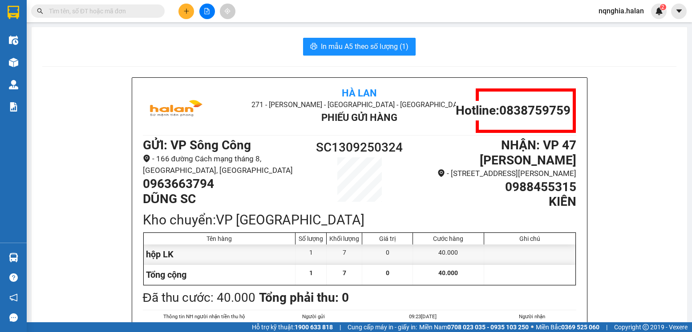
click at [127, 9] on input "text" at bounding box center [101, 11] width 105 height 10
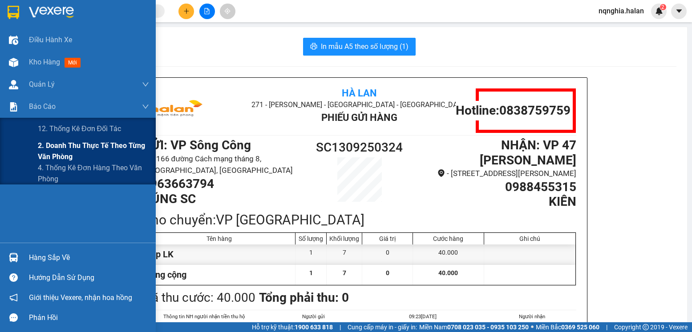
click at [66, 148] on span "2. Doanh thu thực tế theo từng văn phòng" at bounding box center [93, 151] width 111 height 22
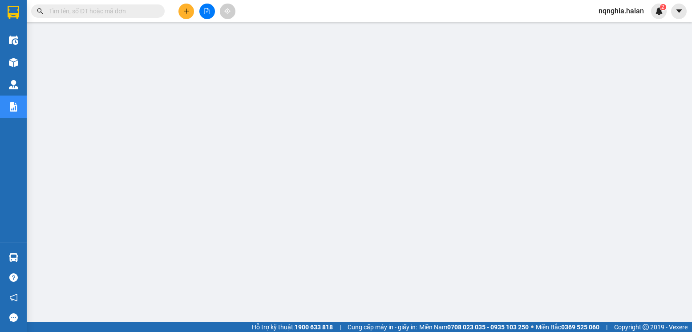
click at [110, 6] on span at bounding box center [97, 10] width 133 height 13
click at [104, 9] on input "text" at bounding box center [101, 11] width 105 height 10
click at [103, 11] on input "text" at bounding box center [101, 11] width 105 height 10
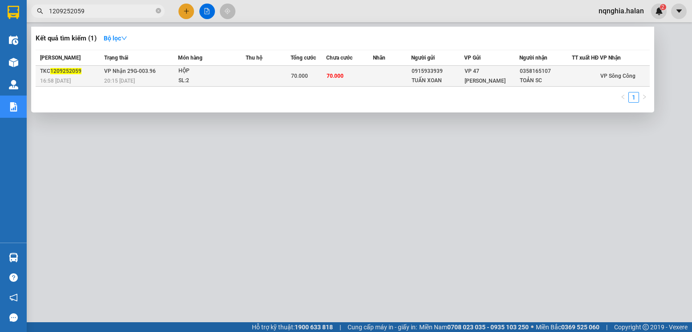
click at [303, 79] on span "70.000" at bounding box center [299, 76] width 17 height 6
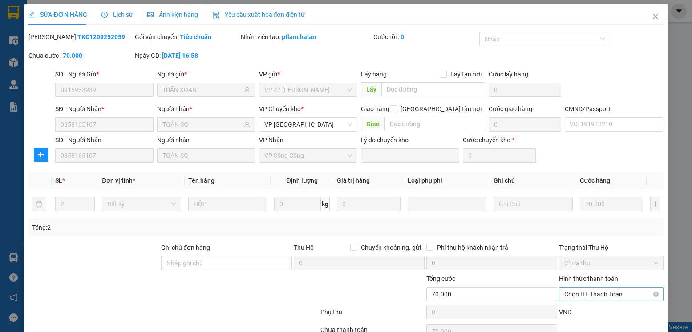
click at [577, 287] on div "Chọn HT Thanh Toán" at bounding box center [611, 294] width 104 height 14
click at [576, 307] on div "Tại văn phòng" at bounding box center [605, 312] width 93 height 10
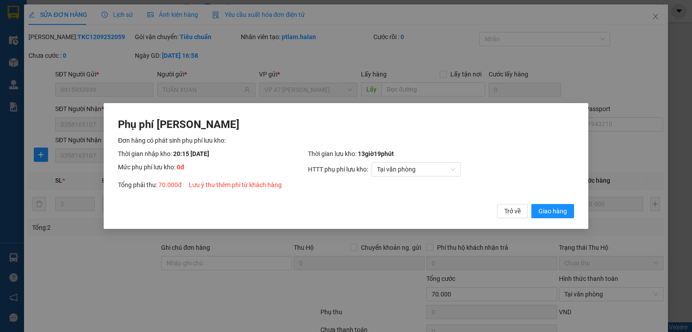
click button "Giao hàng" at bounding box center [552, 211] width 43 height 14
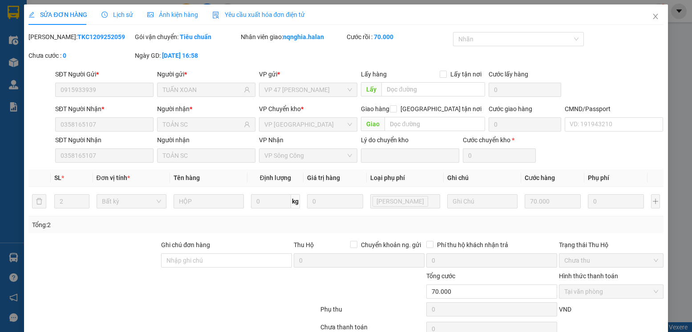
click at [631, 20] on div "SỬA ĐƠN HÀNG Lịch sử Ảnh kiện hàng Yêu cầu xuất hóa đơn điện tử" at bounding box center [345, 14] width 634 height 20
click at [643, 17] on span "Close" at bounding box center [655, 16] width 25 height 25
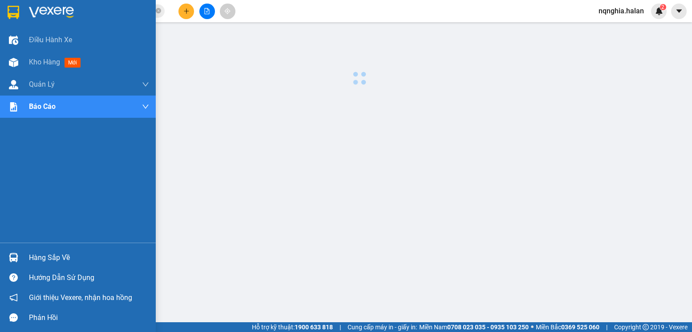
click at [19, 257] on div at bounding box center [14, 258] width 16 height 16
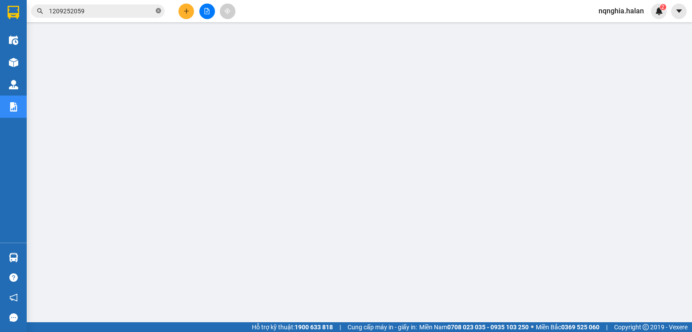
click at [158, 13] on icon "close-circle" at bounding box center [158, 10] width 5 height 5
click at [133, 15] on input "text" at bounding box center [101, 11] width 105 height 10
click at [131, 13] on input "text" at bounding box center [101, 11] width 105 height 10
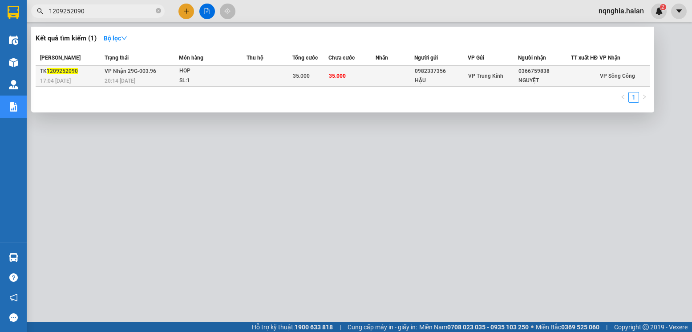
click at [171, 85] on div "20:14 [DATE]" at bounding box center [142, 81] width 74 height 10
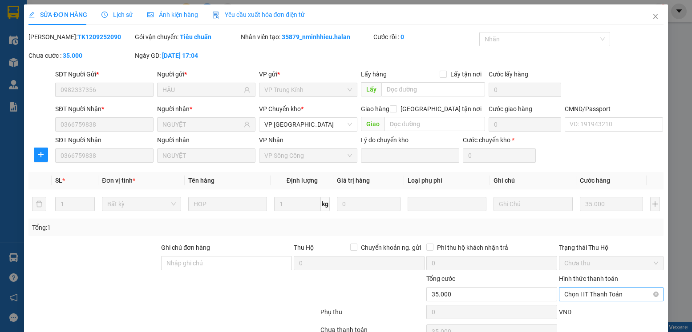
click at [578, 288] on span "Chọn HT Thanh Toán" at bounding box center [610, 294] width 93 height 13
click at [572, 307] on div "Tại văn phòng" at bounding box center [605, 312] width 93 height 10
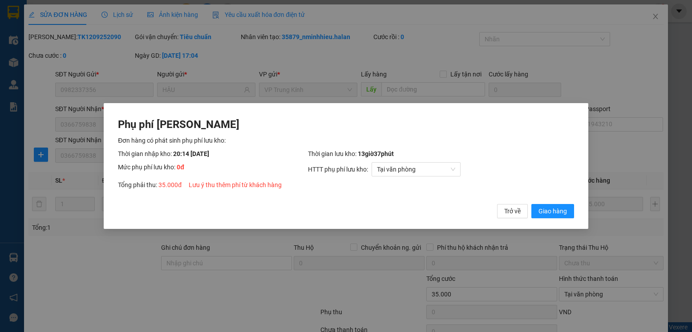
click button "Giao hàng" at bounding box center [552, 211] width 43 height 14
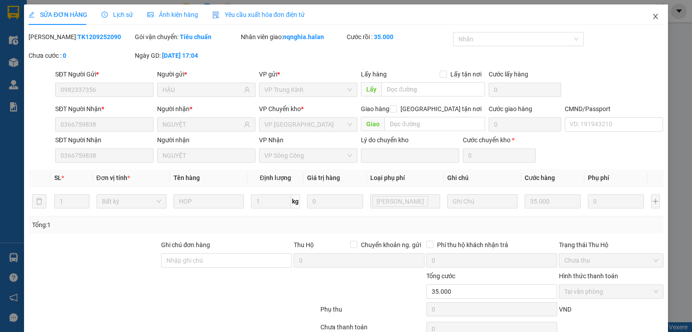
click at [643, 20] on span "Close" at bounding box center [655, 16] width 25 height 25
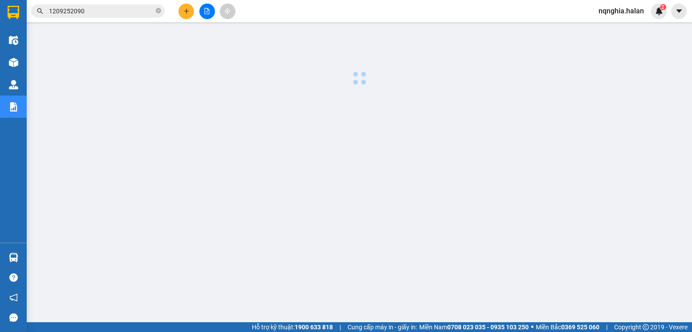
click at [115, 14] on input "1209252090" at bounding box center [101, 11] width 105 height 10
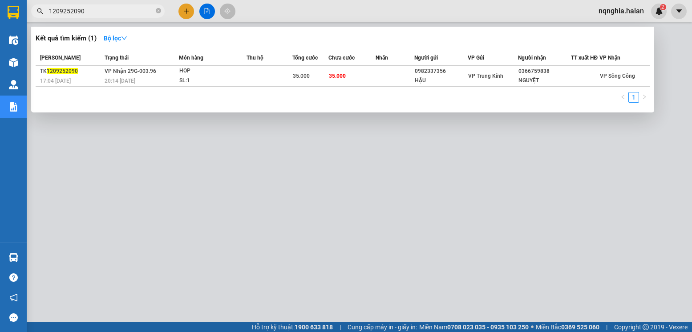
click at [115, 14] on input "1209252090" at bounding box center [101, 11] width 105 height 10
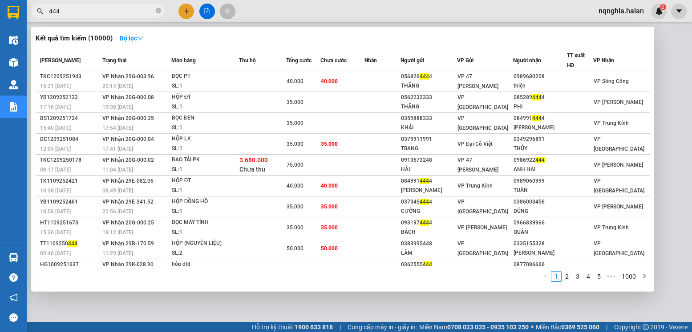
click at [293, 5] on div at bounding box center [346, 166] width 692 height 332
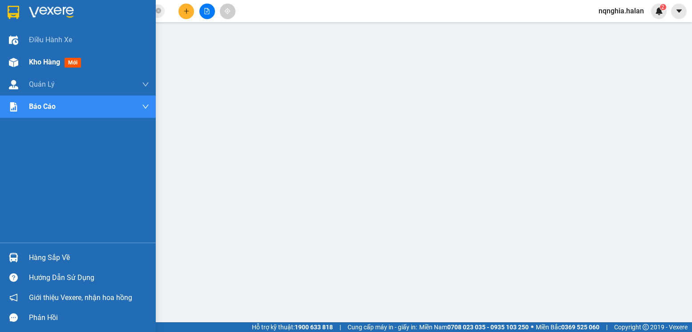
click at [16, 62] on img at bounding box center [13, 62] width 9 height 9
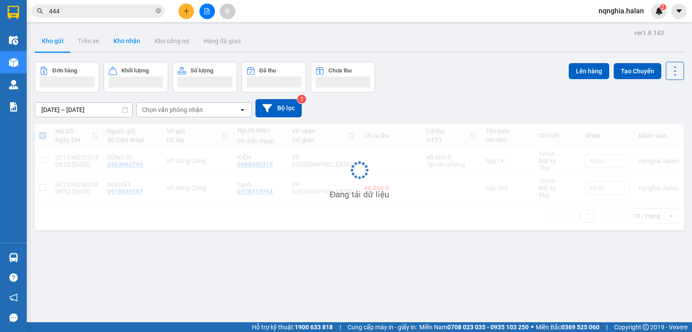
click at [114, 44] on button "Kho nhận" at bounding box center [126, 40] width 41 height 21
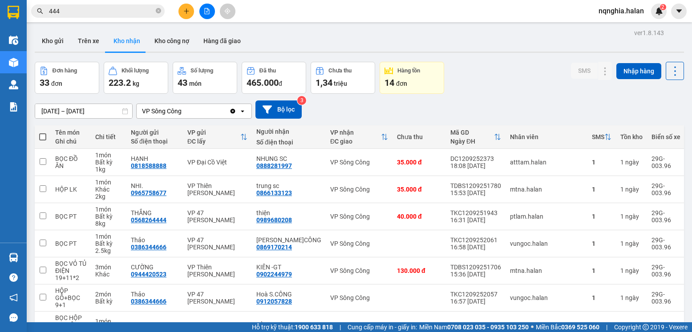
drag, startPoint x: 492, startPoint y: 269, endPoint x: 453, endPoint y: 270, distance: 39.2
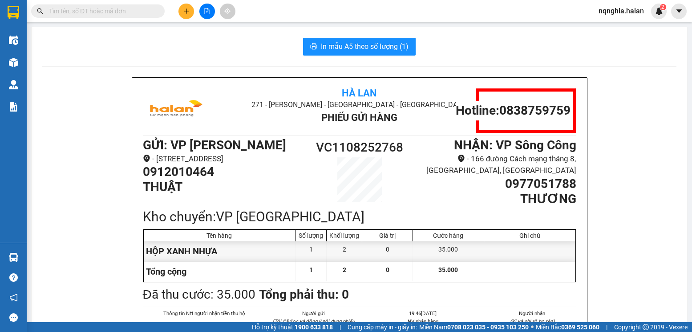
click at [138, 10] on input "text" at bounding box center [101, 11] width 105 height 10
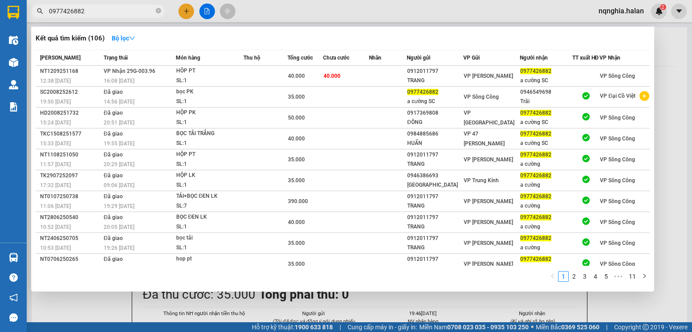
type input "0977426882"
click at [120, 12] on input "0977426882" at bounding box center [101, 11] width 105 height 10
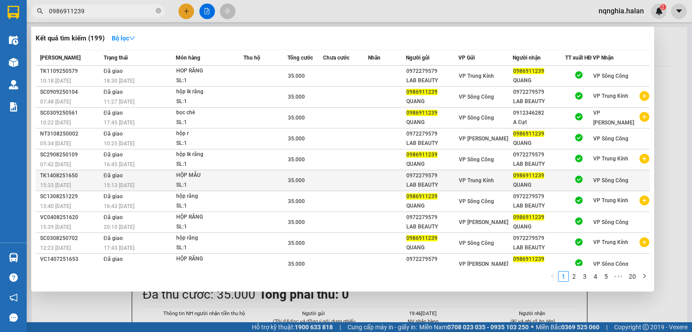
scroll to position [14, 0]
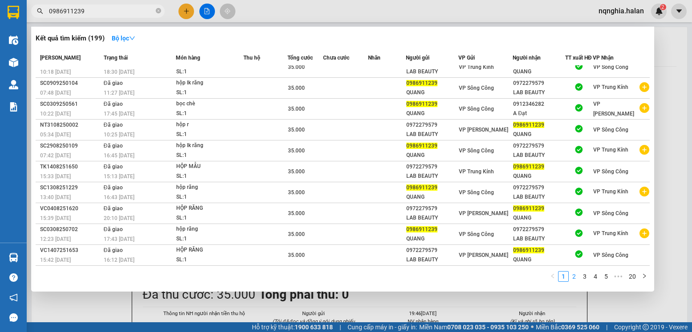
type input "0986911239"
click at [570, 276] on link "2" at bounding box center [574, 277] width 10 height 10
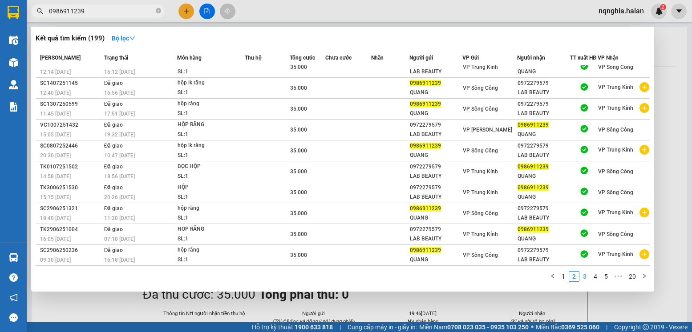
click at [585, 279] on link "3" at bounding box center [585, 277] width 10 height 10
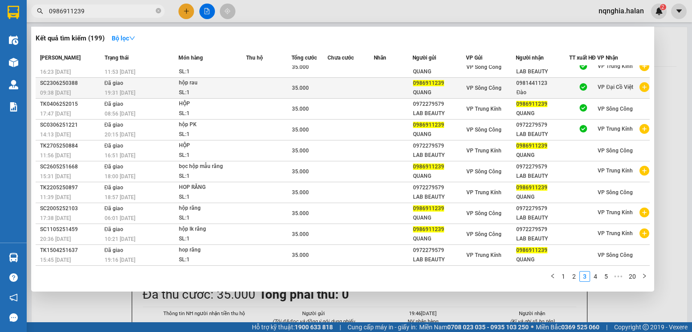
click at [536, 85] on div "0981441123" at bounding box center [542, 83] width 52 height 9
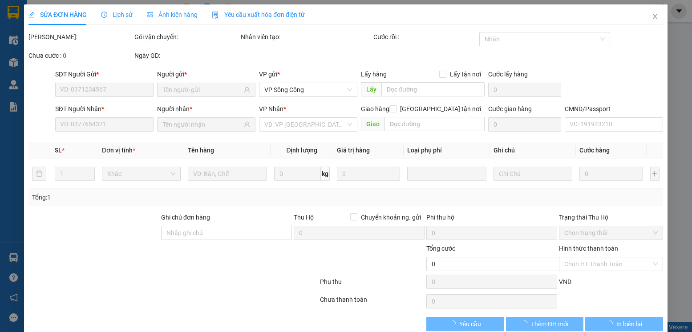
type input "0986911239"
type input "0981441123"
type input "35.000"
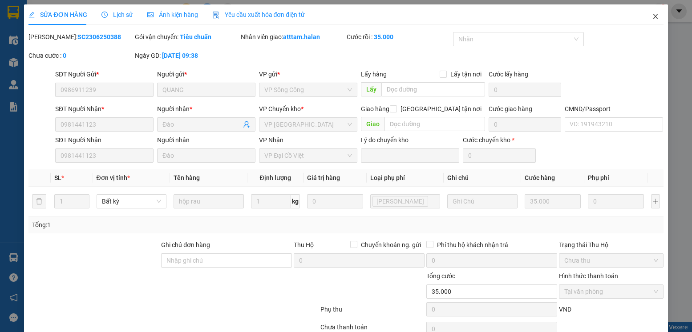
click at [643, 17] on span "Close" at bounding box center [655, 16] width 25 height 25
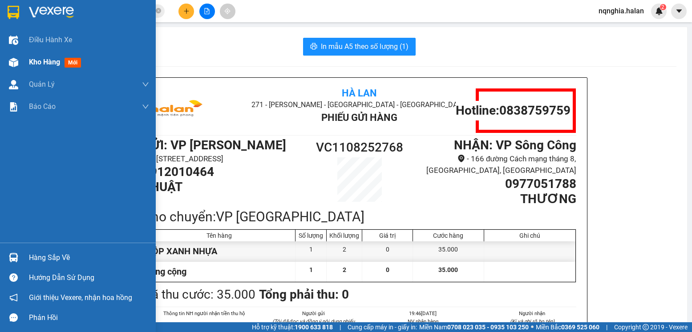
click at [10, 64] on img at bounding box center [13, 62] width 9 height 9
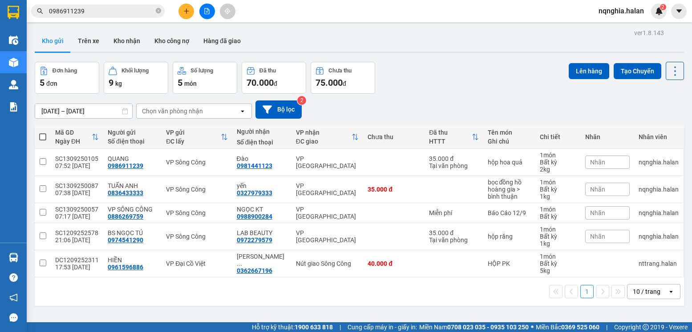
click at [96, 15] on input "0986911239" at bounding box center [101, 11] width 105 height 10
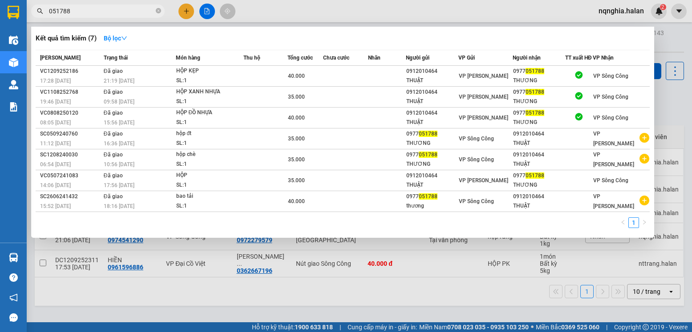
click at [87, 17] on span "051788" at bounding box center [97, 10] width 133 height 13
click at [88, 15] on input "051788" at bounding box center [101, 11] width 105 height 10
paste input "976138454"
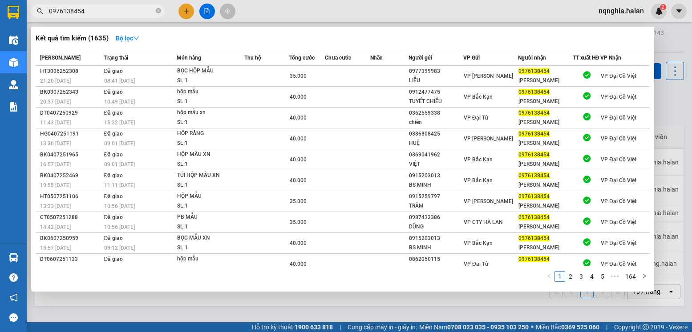
click at [122, 8] on input "0976138454" at bounding box center [101, 11] width 105 height 10
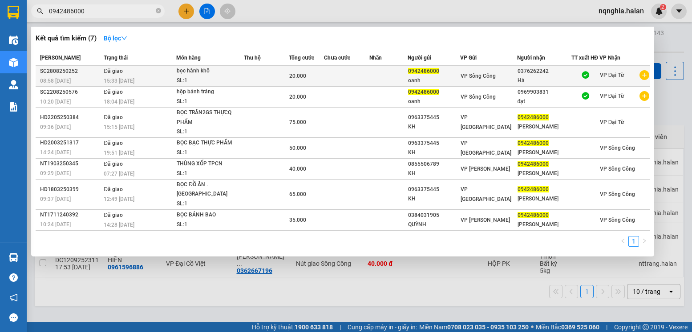
type input "0942486000"
click at [255, 82] on td at bounding box center [266, 76] width 44 height 21
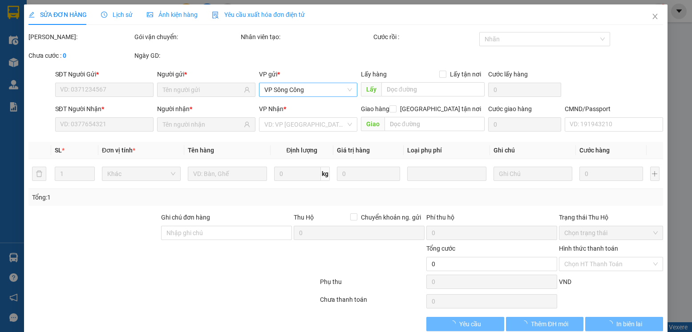
type input "0942486000"
type input "0376262242"
type input "20.000"
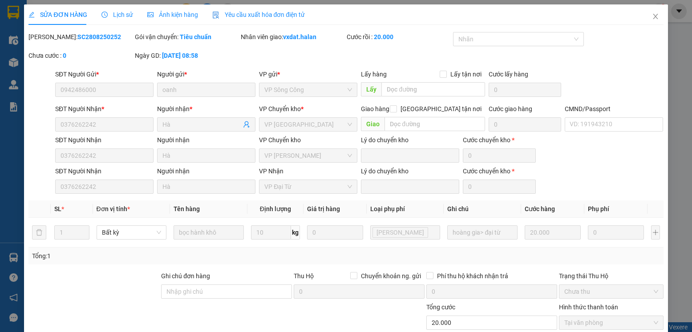
click at [594, 188] on div "SĐT Người Nhận 0376262242 Người nhận Hà VP Nhận VP Đại Từ Lý do chuyển kho Cước…" at bounding box center [359, 180] width 612 height 28
click at [521, 234] on td "20.000" at bounding box center [552, 233] width 63 height 30
click at [652, 19] on icon "close" at bounding box center [655, 16] width 7 height 7
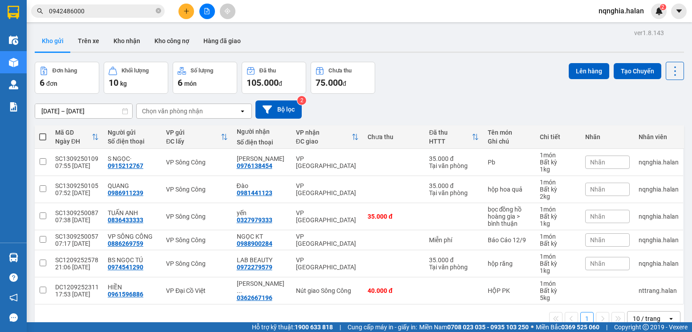
click at [110, 16] on input "0942486000" at bounding box center [101, 11] width 105 height 10
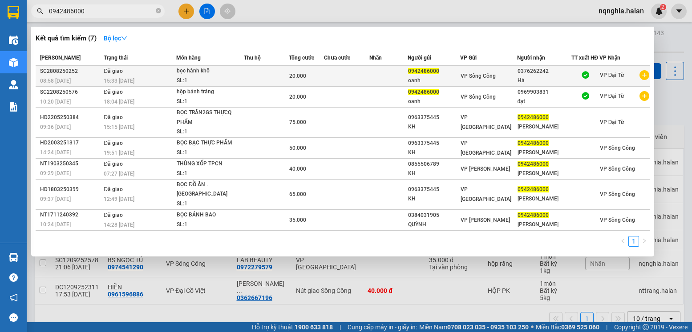
click at [302, 79] on span "20.000" at bounding box center [297, 76] width 17 height 6
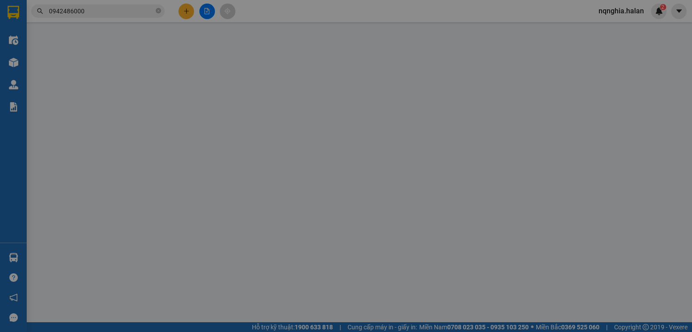
type input "0942486000"
type input "0376262242"
type input "20.000"
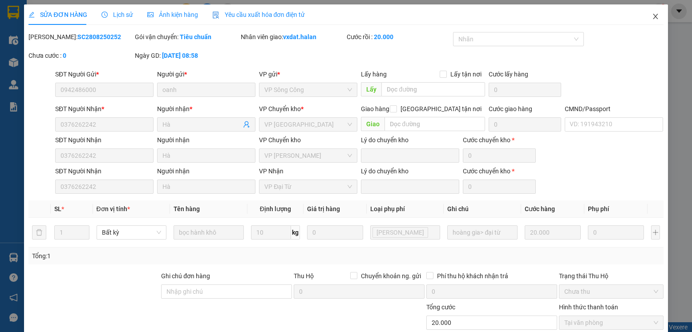
click at [653, 12] on span "Close" at bounding box center [655, 16] width 25 height 25
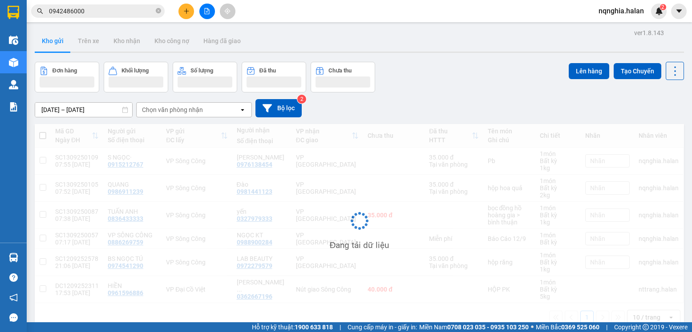
click at [89, 10] on input "0942486000" at bounding box center [101, 11] width 105 height 10
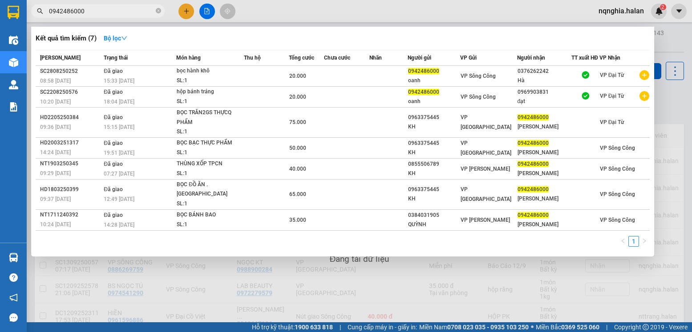
click at [89, 10] on input "0942486000" at bounding box center [101, 11] width 105 height 10
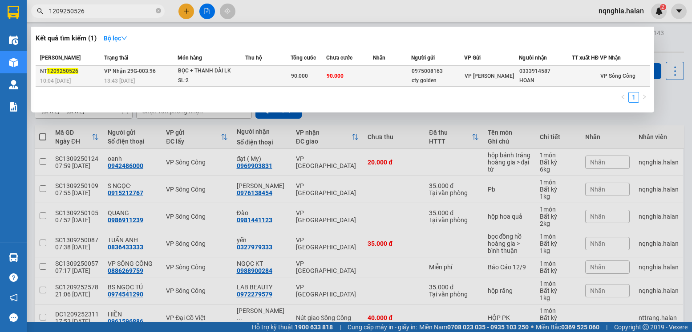
type input "1209250526"
click at [350, 85] on td "90.000" at bounding box center [349, 76] width 47 height 21
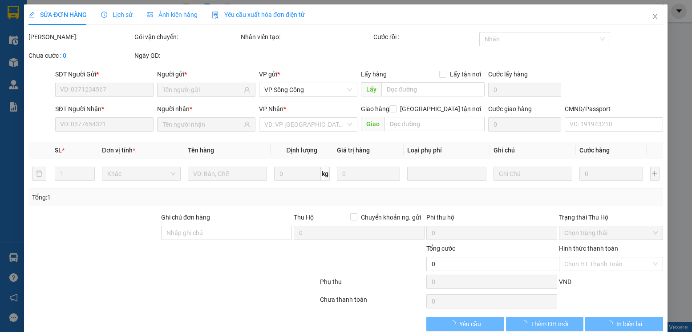
type input "0975008163"
type input "cty golden"
type input "0333914587"
type input "HOAN"
type input "90.000"
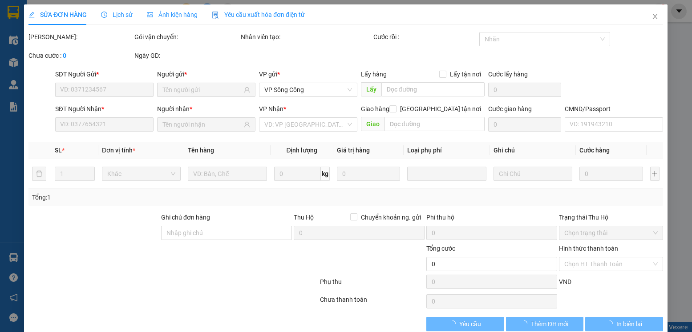
type input "90.000"
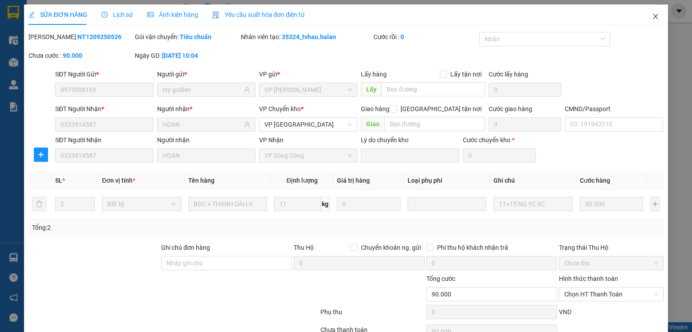
click at [646, 20] on span "Close" at bounding box center [655, 16] width 25 height 25
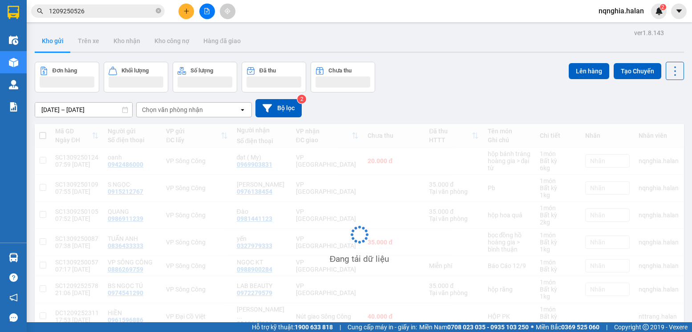
click at [112, 9] on input "1209250526" at bounding box center [101, 11] width 105 height 10
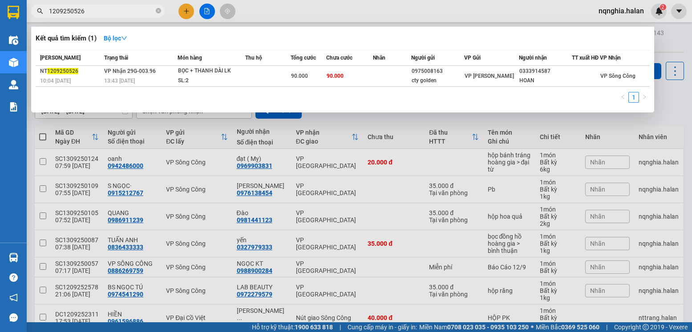
click at [112, 9] on input "1209250526" at bounding box center [101, 11] width 105 height 10
paste input "0333914587"
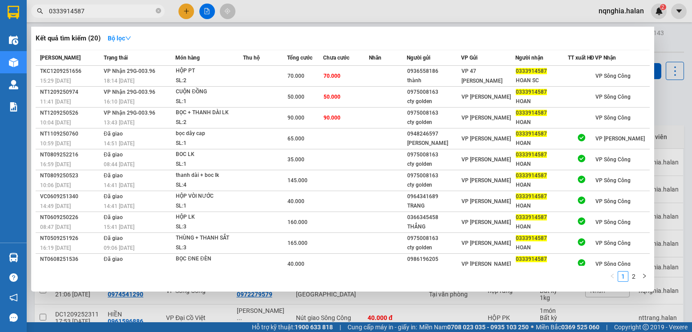
type input "0333914587"
click at [91, 12] on input "0333914587" at bounding box center [101, 11] width 105 height 10
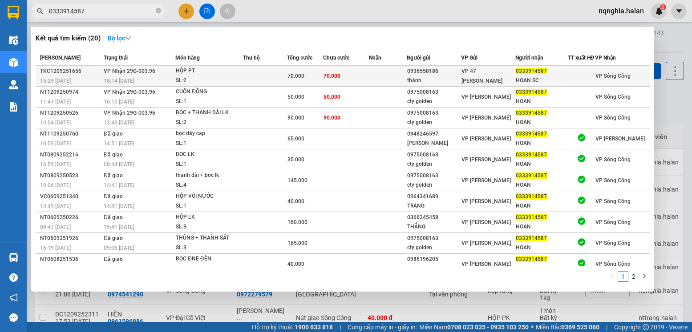
click at [110, 81] on td "VP Nhận 29G-003.96 18:14 - 12/09" at bounding box center [138, 76] width 74 height 21
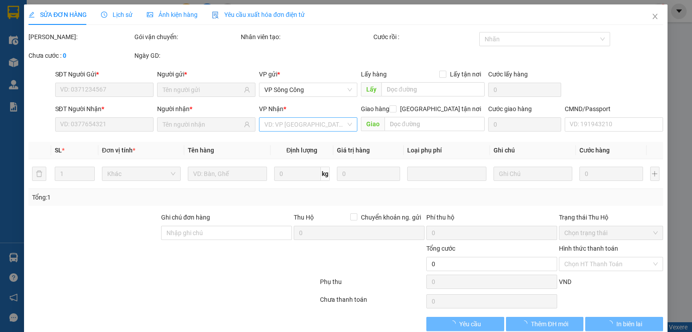
type input "0936558186"
type input "thành"
type input "0333914587"
type input "HOAN SC"
type input "70.000"
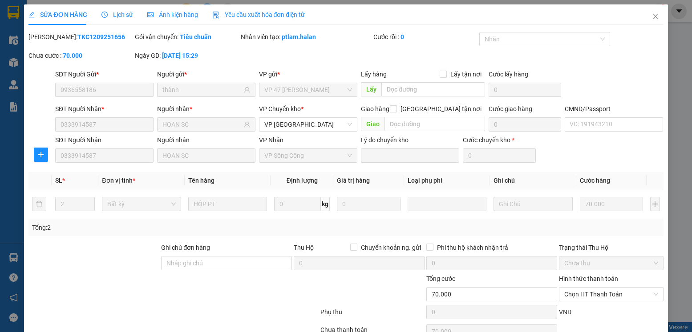
scroll to position [47, 0]
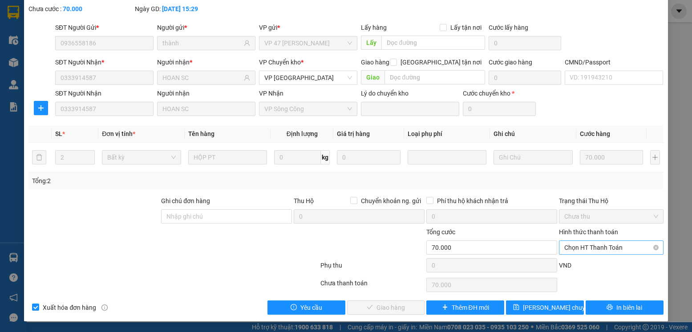
click at [577, 246] on span "Chọn HT Thanh Toán" at bounding box center [610, 247] width 93 height 13
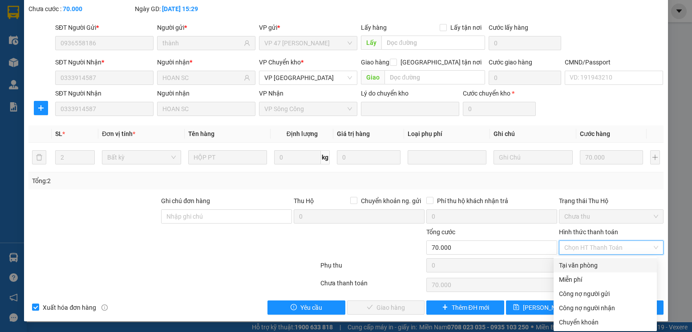
drag, startPoint x: 569, startPoint y: 262, endPoint x: 483, endPoint y: 275, distance: 86.7
click at [568, 263] on div "Tại văn phòng" at bounding box center [605, 266] width 93 height 10
type input "0"
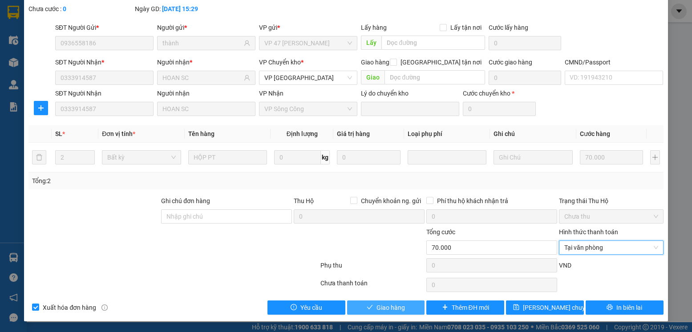
click at [381, 306] on span "Giao hàng" at bounding box center [390, 308] width 28 height 10
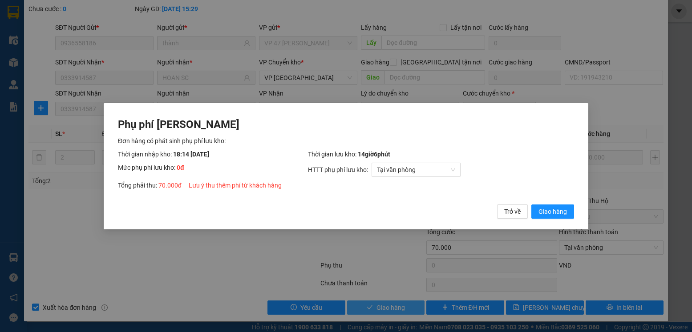
click at [531, 204] on button "Giao hàng" at bounding box center [552, 211] width 43 height 14
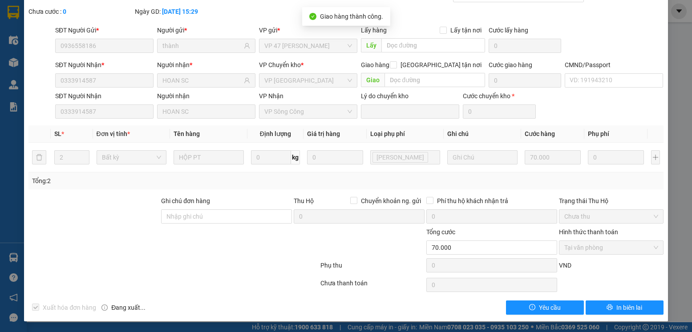
scroll to position [44, 0]
click at [654, 21] on div "Mã ĐH: TKC1209251656 Gói vận chuyển: Tiêu chuẩn Nhân viên giao: nqnghia.halan C…" at bounding box center [346, 6] width 636 height 37
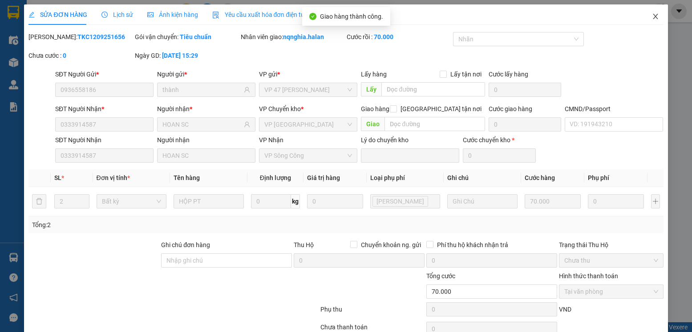
click at [654, 21] on span "Close" at bounding box center [655, 16] width 25 height 25
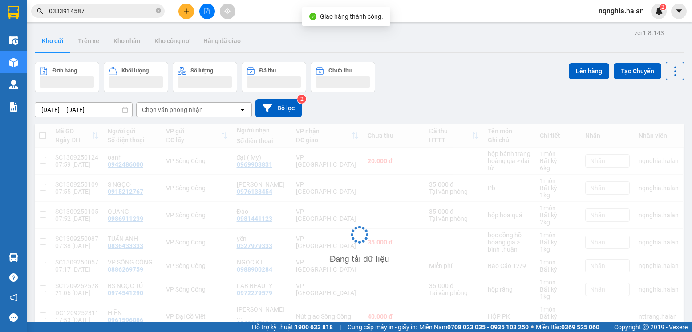
click at [649, 17] on div "nqnghia.halan 2" at bounding box center [628, 12] width 75 height 16
click at [118, 12] on input "0333914587" at bounding box center [101, 11] width 105 height 10
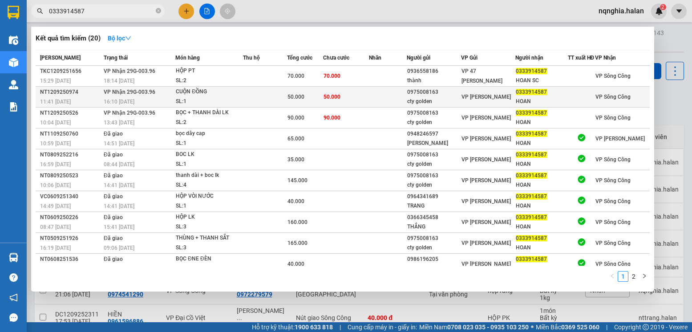
click at [286, 103] on td at bounding box center [265, 97] width 44 height 21
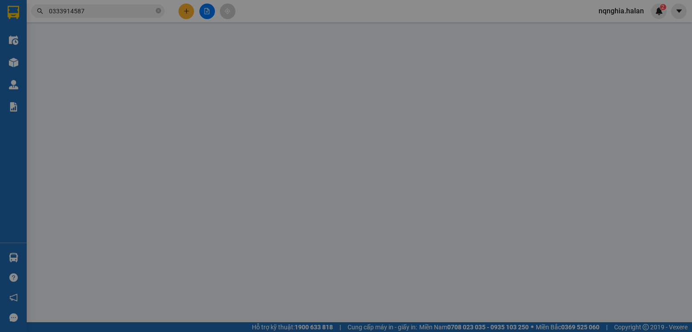
type input "0975008163"
type input "cty golden"
type input "0333914587"
type input "HOAN"
type input "50.000"
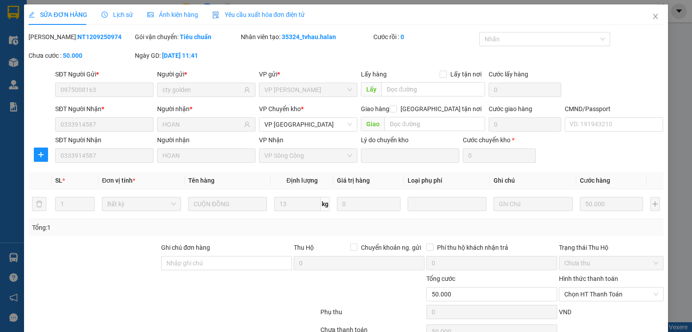
scroll to position [47, 0]
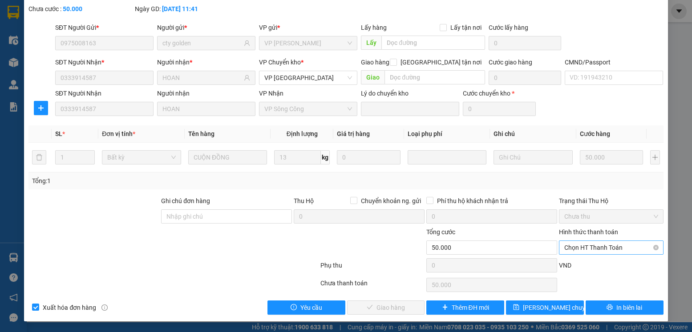
click at [598, 246] on span "Chọn HT Thanh Toán" at bounding box center [610, 247] width 93 height 13
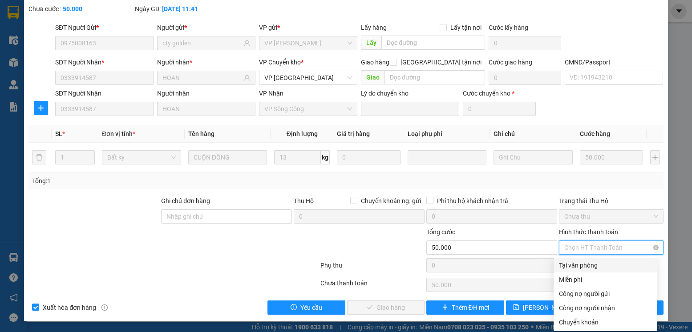
click at [568, 263] on div "Tại văn phòng" at bounding box center [605, 266] width 93 height 10
type input "0"
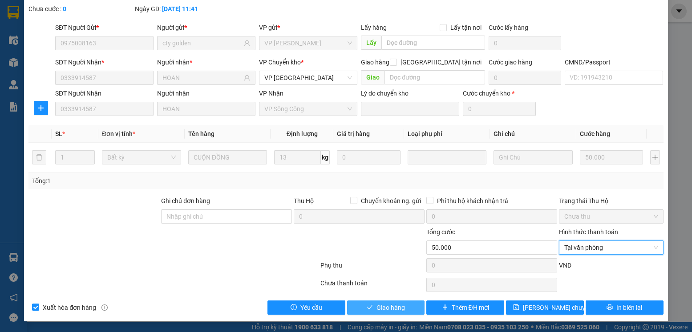
click at [395, 303] on span "Giao hàng" at bounding box center [390, 308] width 28 height 10
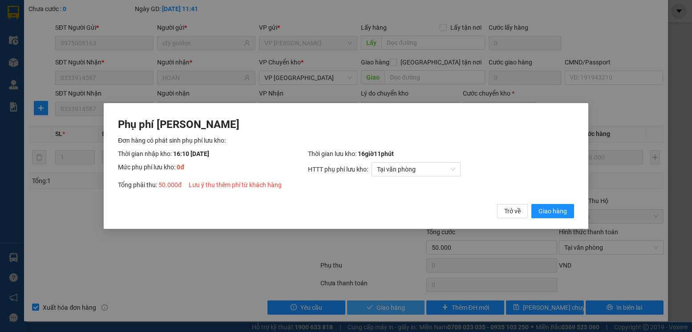
click at [531, 204] on button "Giao hàng" at bounding box center [552, 211] width 43 height 14
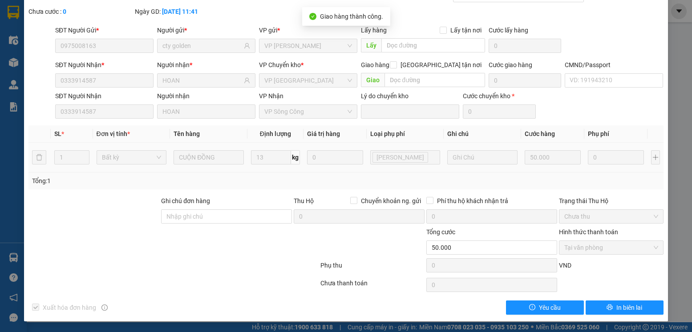
scroll to position [0, 0]
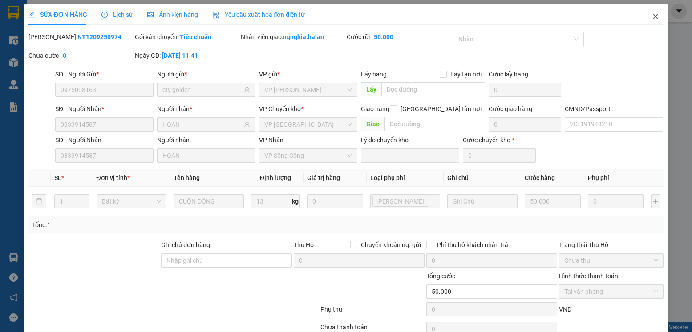
click at [652, 14] on icon "close" at bounding box center [655, 16] width 7 height 7
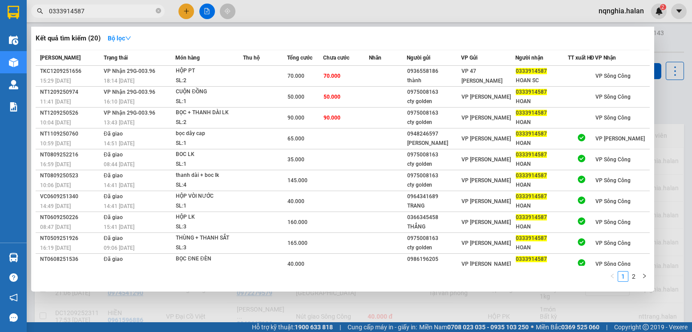
click at [117, 15] on input "0333914587" at bounding box center [101, 11] width 105 height 10
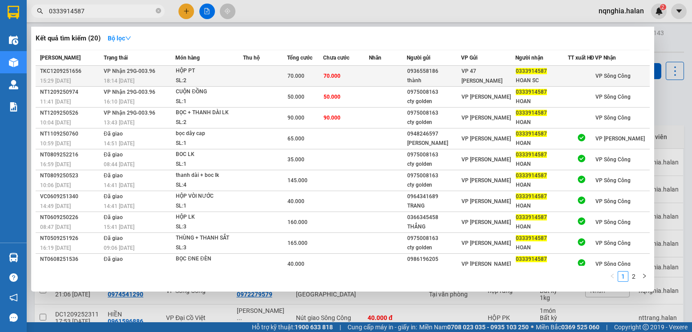
click at [322, 81] on div "70.000" at bounding box center [304, 76] width 35 height 10
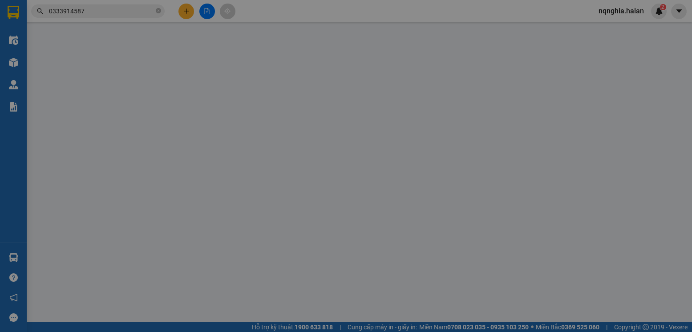
type input "0936558186"
type input "thành"
type input "0333914587"
type input "HOAN SC"
type input "70.000"
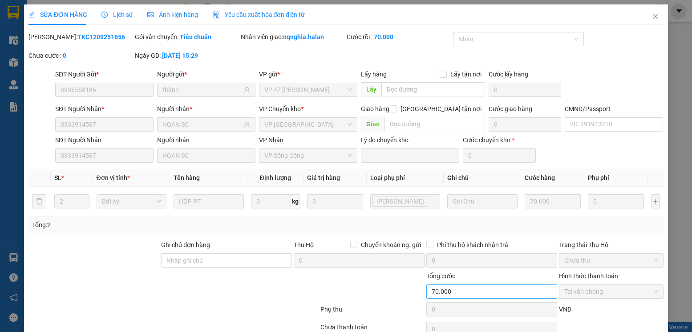
scroll to position [44, 0]
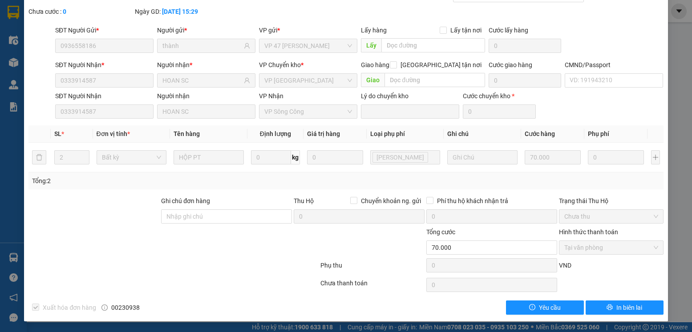
click at [570, 257] on div "Hình thức thanh toán Tại văn phòng" at bounding box center [611, 242] width 104 height 31
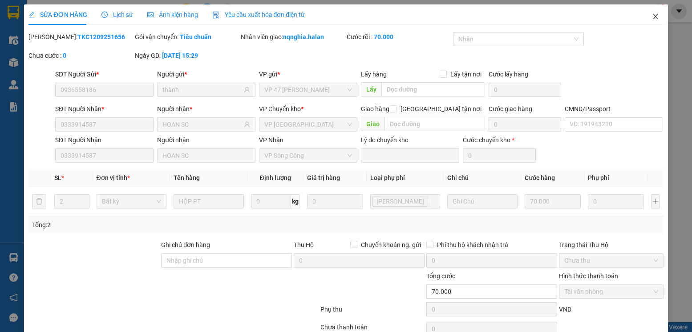
click at [654, 14] on span "Close" at bounding box center [655, 16] width 25 height 25
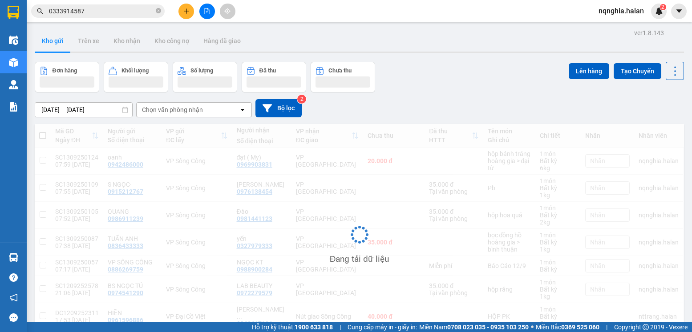
click at [118, 14] on input "0333914587" at bounding box center [101, 11] width 105 height 10
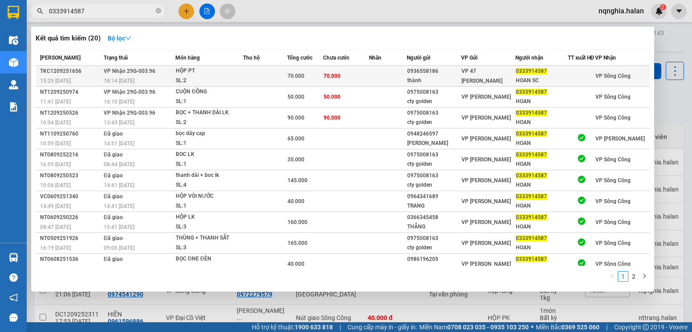
click at [158, 85] on div "18:14 - 12/09" at bounding box center [139, 81] width 71 height 10
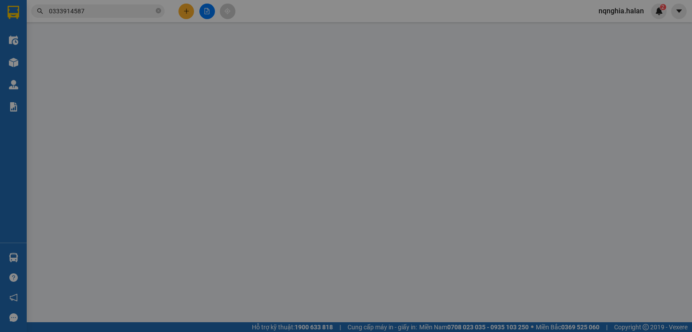
type input "0936558186"
type input "thành"
type input "0333914587"
type input "HOAN SC"
type input "70.000"
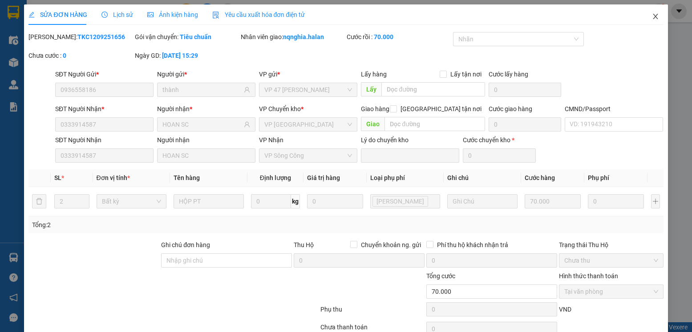
click at [652, 18] on icon "close" at bounding box center [655, 16] width 7 height 7
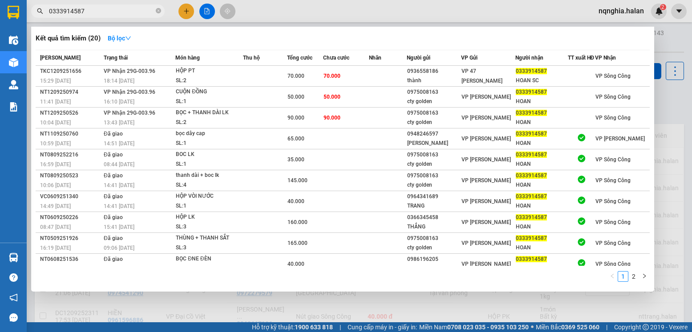
click at [104, 12] on input "0333914587" at bounding box center [101, 11] width 105 height 10
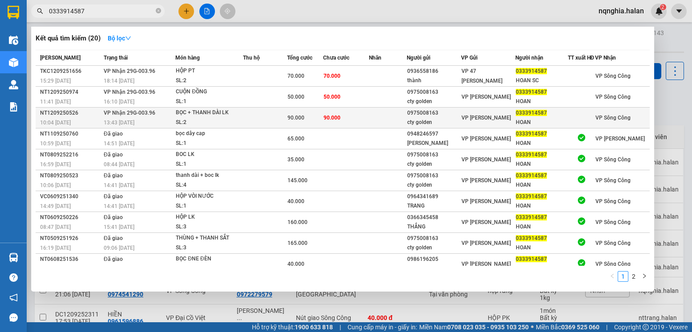
click at [231, 127] on div "SL: 2" at bounding box center [209, 123] width 67 height 10
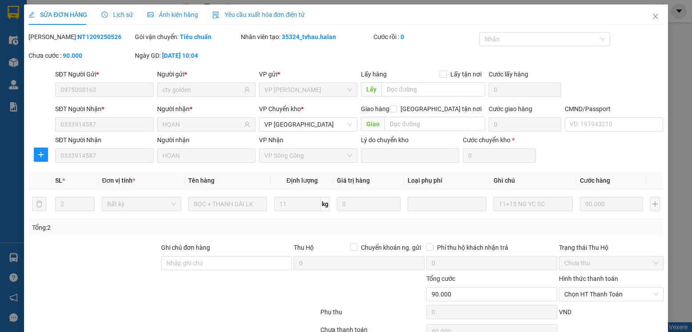
scroll to position [47, 0]
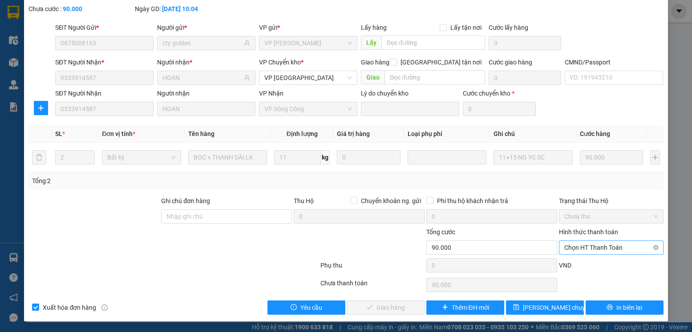
click at [584, 250] on span "Chọn HT Thanh Toán" at bounding box center [610, 247] width 93 height 13
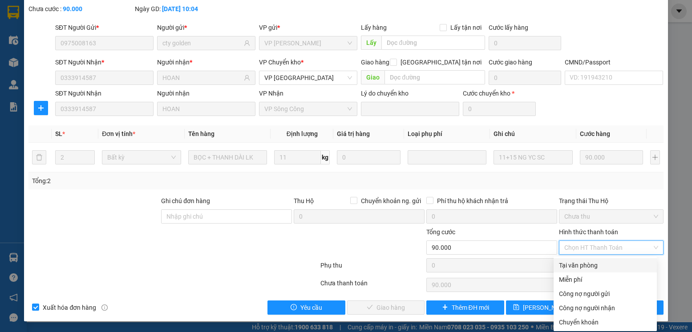
drag, startPoint x: 575, startPoint y: 266, endPoint x: 459, endPoint y: 254, distance: 116.8
click at [574, 266] on div "Tại văn phòng" at bounding box center [605, 266] width 93 height 10
type input "0"
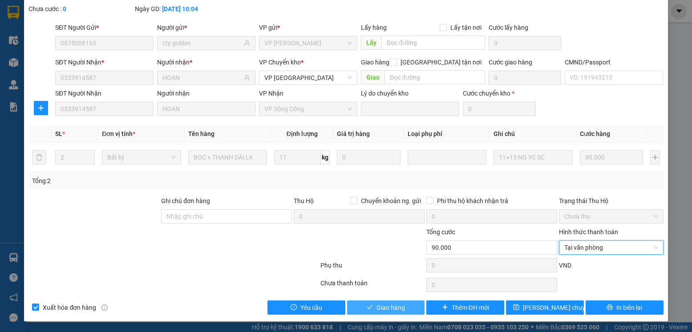
click at [402, 302] on button "Giao hàng" at bounding box center [386, 308] width 78 height 14
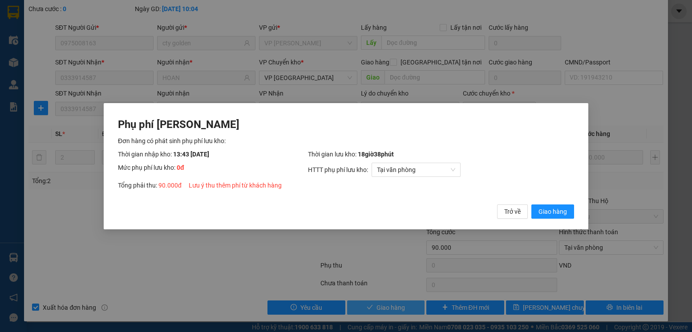
click at [531, 204] on button "Giao hàng" at bounding box center [552, 211] width 43 height 14
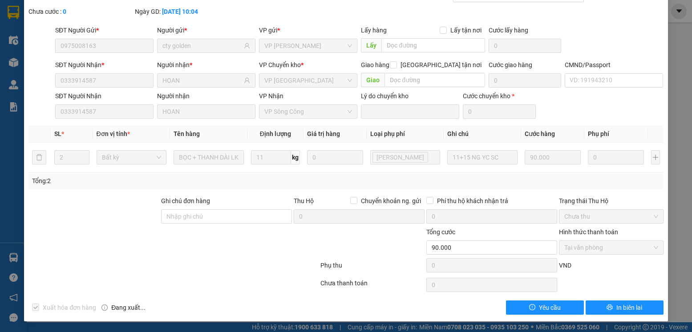
scroll to position [0, 0]
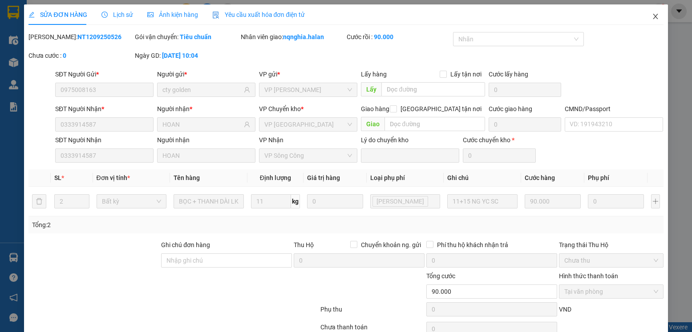
click at [646, 9] on span "Close" at bounding box center [655, 16] width 25 height 25
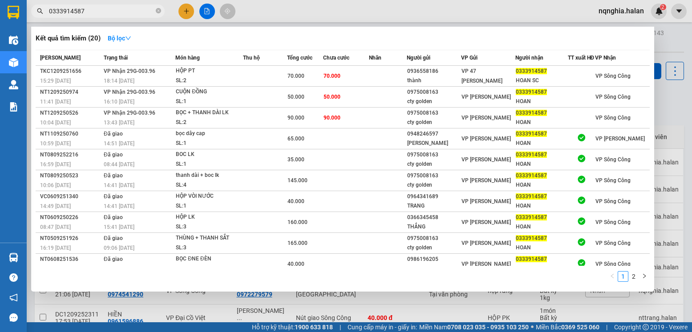
click at [123, 12] on input "0333914587" at bounding box center [101, 11] width 105 height 10
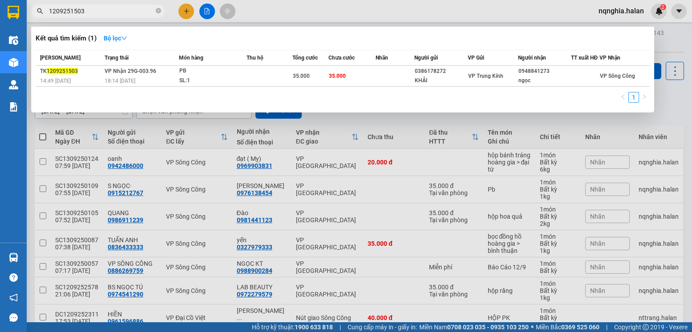
type input "1209251503"
click at [367, 258] on div at bounding box center [346, 166] width 692 height 332
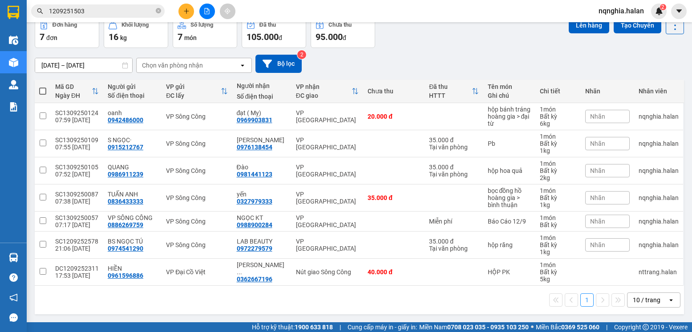
scroll to position [1, 0]
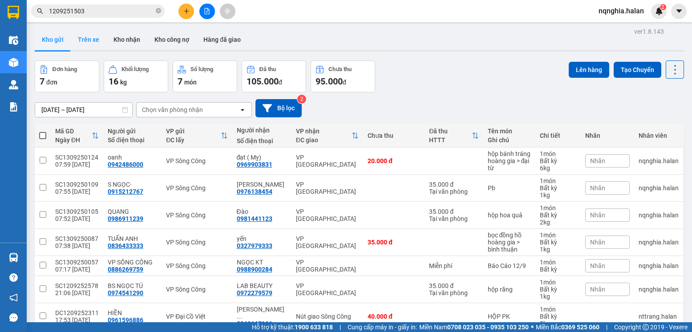
click at [99, 47] on button "Trên xe" at bounding box center [89, 39] width 36 height 21
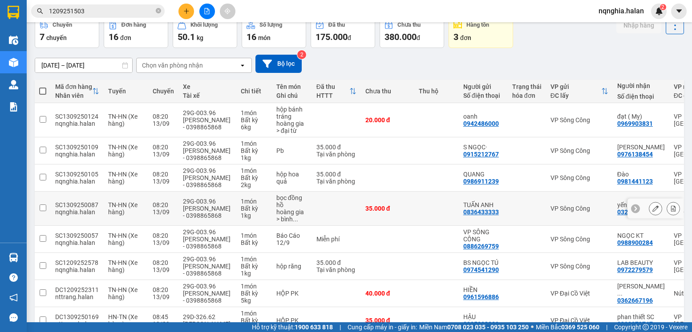
scroll to position [90, 0]
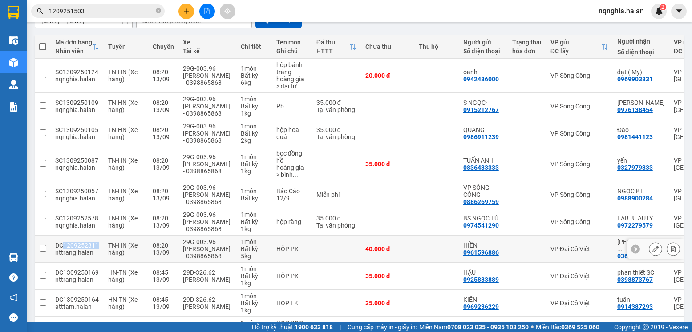
drag, startPoint x: 104, startPoint y: 245, endPoint x: 63, endPoint y: 247, distance: 40.5
click at [63, 247] on td "DC1209252311 nttrang.halan" at bounding box center [77, 249] width 53 height 27
checkbox input "true"
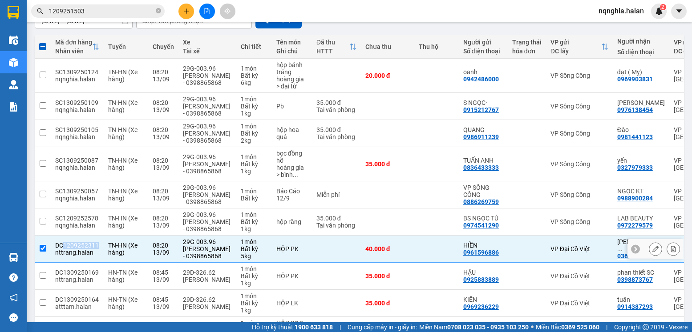
copy div "1209252311"
click at [160, 13] on icon "close-circle" at bounding box center [158, 10] width 5 height 5
paste input "1209252311"
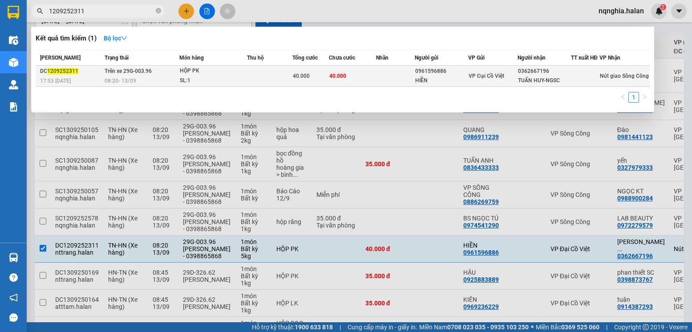
type input "1209252311"
click at [184, 87] on td "HỘP PK SL: 1" at bounding box center [213, 76] width 68 height 21
click at [437, 85] on div "HIỀN" at bounding box center [441, 80] width 52 height 9
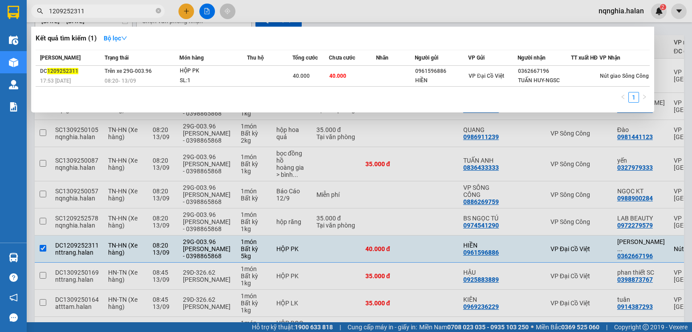
click at [531, 66] on th "Người nhận" at bounding box center [543, 58] width 53 height 16
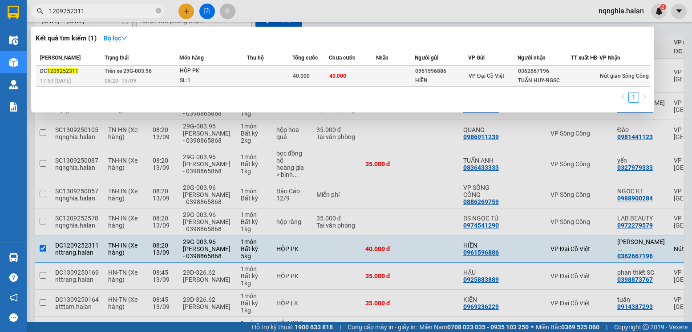
click at [529, 76] on div "0362667196" at bounding box center [544, 71] width 52 height 9
click at [528, 76] on div "0362667196" at bounding box center [544, 71] width 52 height 9
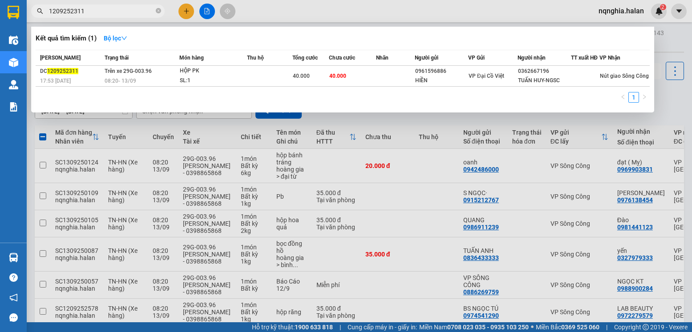
click at [92, 14] on input "1209252311" at bounding box center [101, 11] width 105 height 10
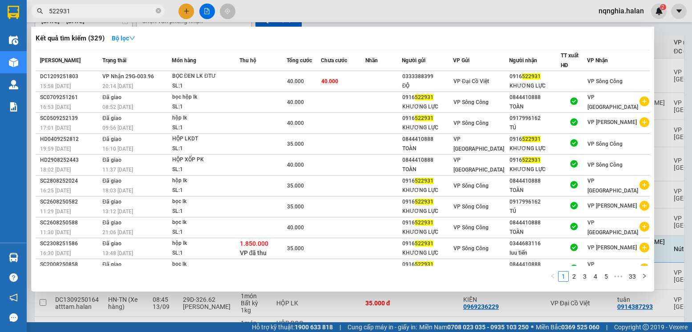
type input "522931"
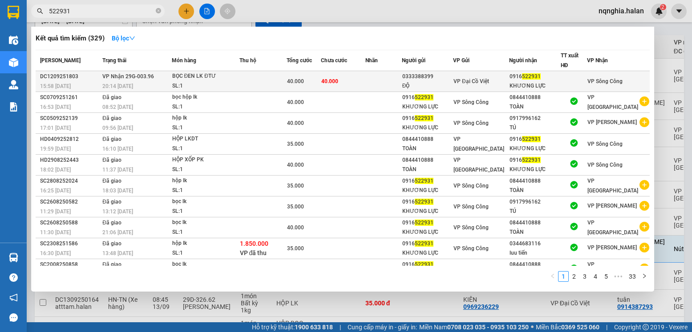
click at [286, 76] on td at bounding box center [262, 81] width 47 height 21
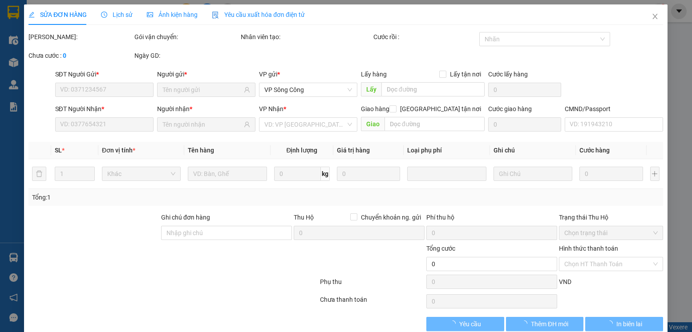
type input "0333388399"
type input "ĐỘ"
type input "0916522931"
type input "KHƯƠNG LỰC"
type input "40.000"
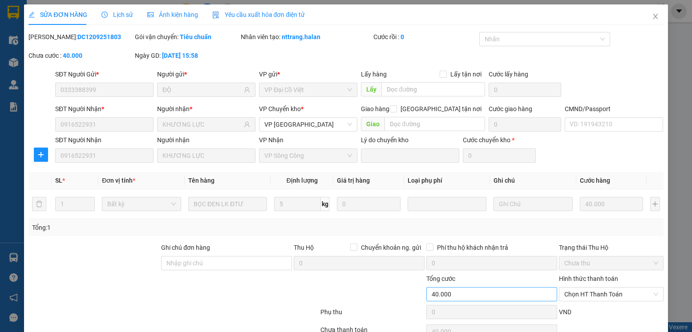
scroll to position [47, 0]
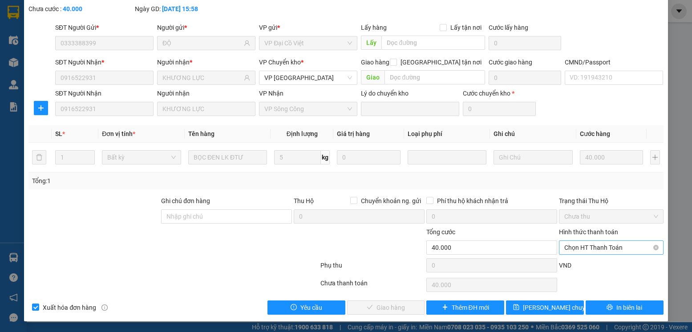
click at [575, 245] on span "Chọn HT Thanh Toán" at bounding box center [610, 247] width 93 height 13
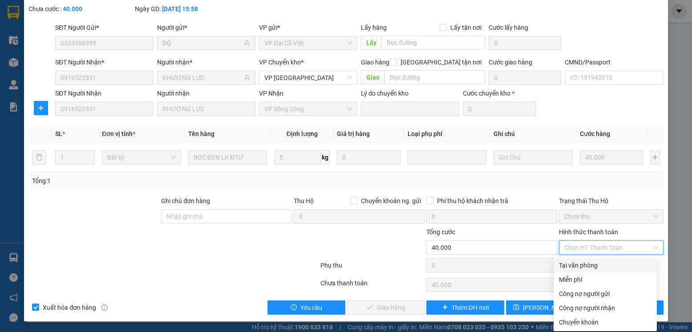
click at [575, 262] on div "Tại văn phòng" at bounding box center [605, 266] width 93 height 10
type input "0"
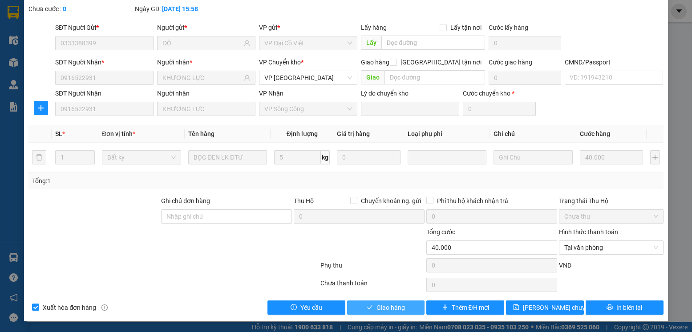
click at [398, 301] on button "Giao hàng" at bounding box center [386, 308] width 78 height 14
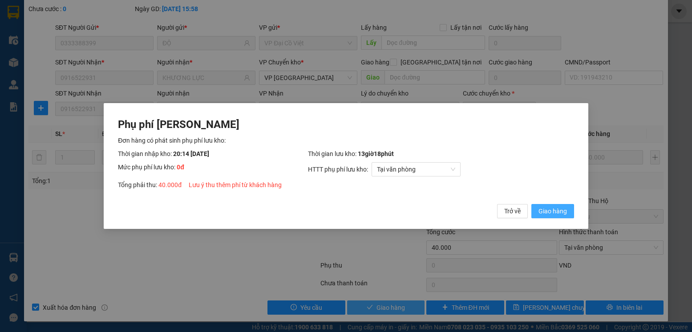
click at [531, 204] on button "Giao hàng" at bounding box center [552, 211] width 43 height 14
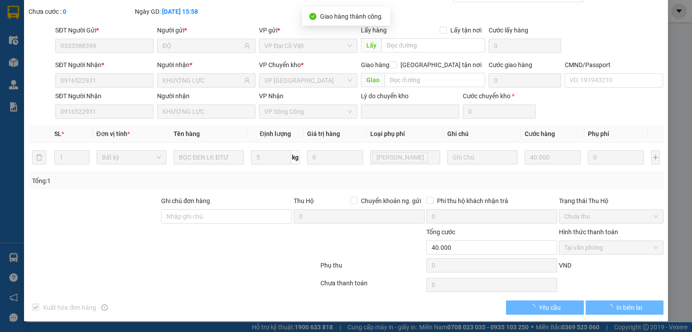
scroll to position [0, 0]
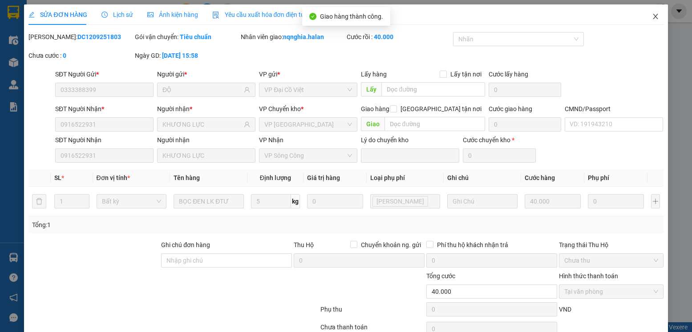
click at [653, 11] on span "Close" at bounding box center [655, 16] width 25 height 25
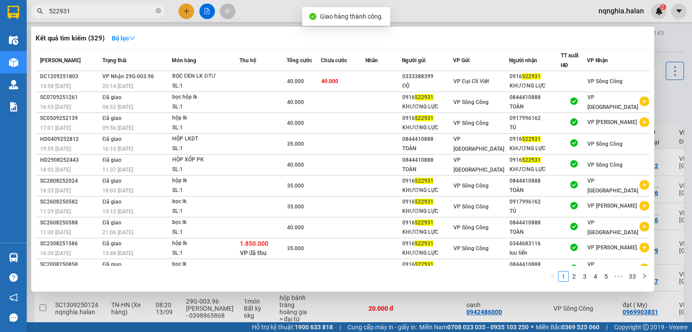
click at [121, 12] on input "522931" at bounding box center [101, 11] width 105 height 10
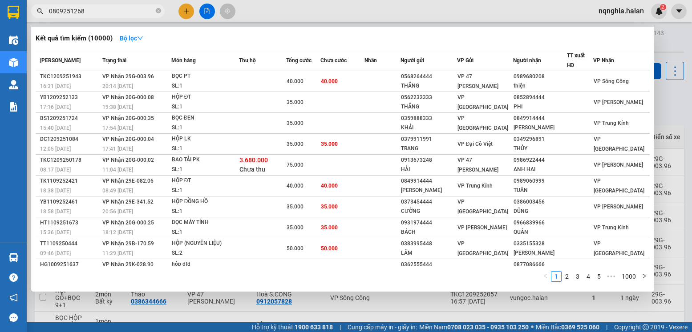
scroll to position [758, 0]
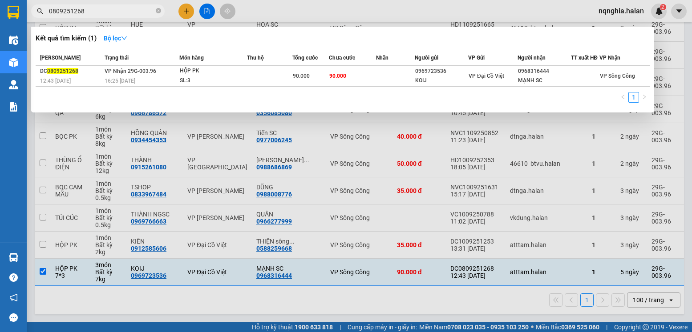
type input "0809251268"
click at [123, 14] on input "0809251268" at bounding box center [101, 11] width 105 height 10
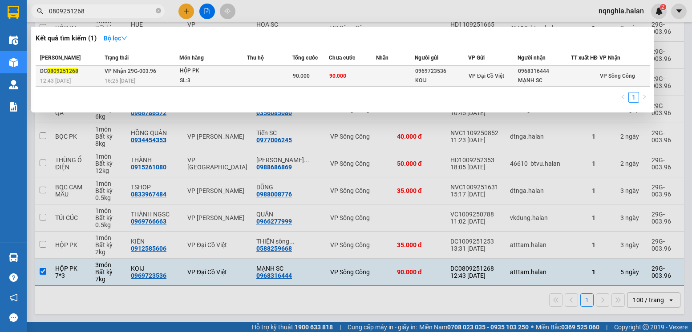
click at [206, 86] on div "SL: 3" at bounding box center [213, 81] width 67 height 10
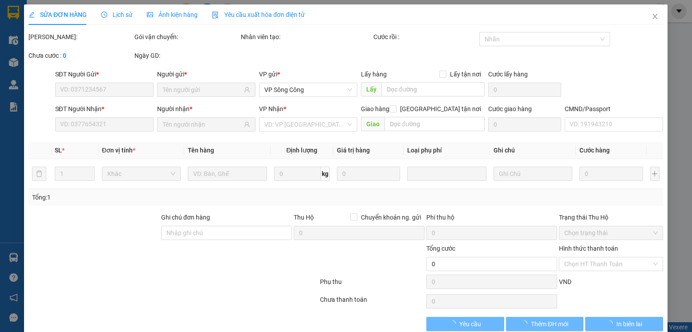
type input "0969723536"
type input "KOIJ"
type input "0968316444"
type input "MẠNH SC"
type input "90.000"
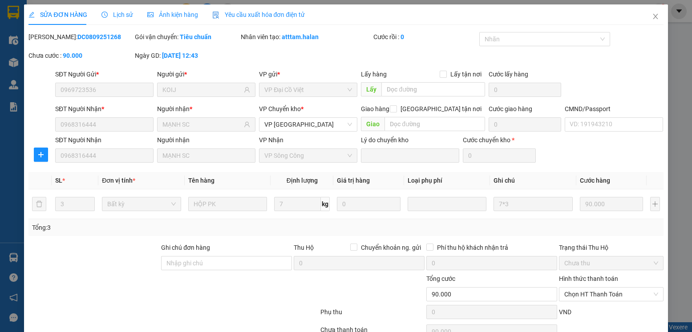
scroll to position [47, 0]
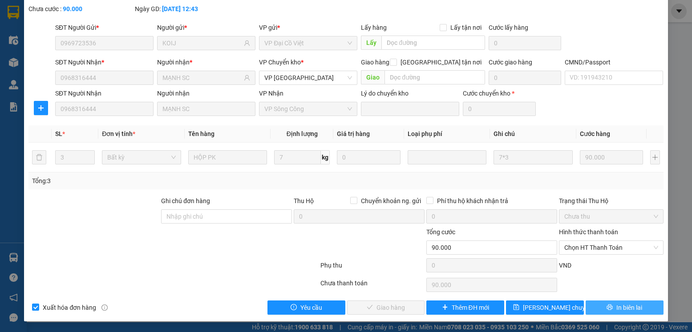
drag, startPoint x: 604, startPoint y: 311, endPoint x: 618, endPoint y: 260, distance: 52.7
click at [617, 260] on div "Total Paid Fee 0 Total UnPaid Fee 90.000 Cash Collection Total Fee Mã ĐH: DC080…" at bounding box center [345, 150] width 634 height 330
click at [564, 247] on span "Chọn HT Thanh Toán" at bounding box center [610, 247] width 93 height 13
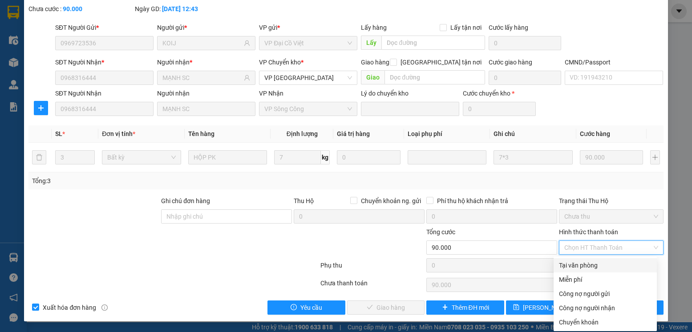
click at [582, 258] on div "Total Paid Fee 0 Total UnPaid Fee 90.000 Cash Collection Total Fee Mã ĐH: DC080…" at bounding box center [345, 150] width 634 height 330
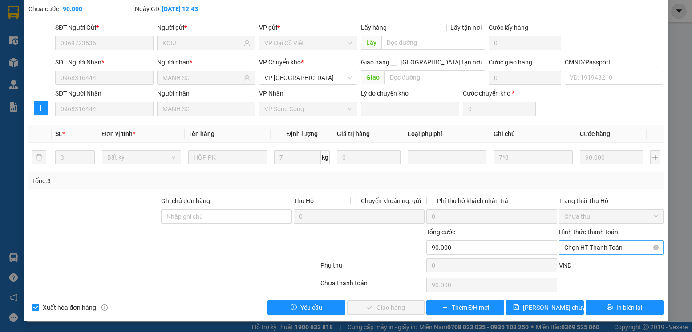
click at [580, 254] on span "Chọn HT Thanh Toán" at bounding box center [610, 247] width 93 height 13
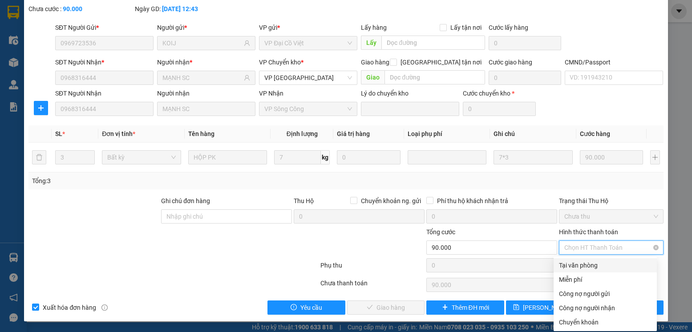
click at [581, 248] on span "Chọn HT Thanh Toán" at bounding box center [610, 247] width 93 height 13
click at [578, 262] on div "Tại văn phòng" at bounding box center [605, 266] width 93 height 10
type input "0"
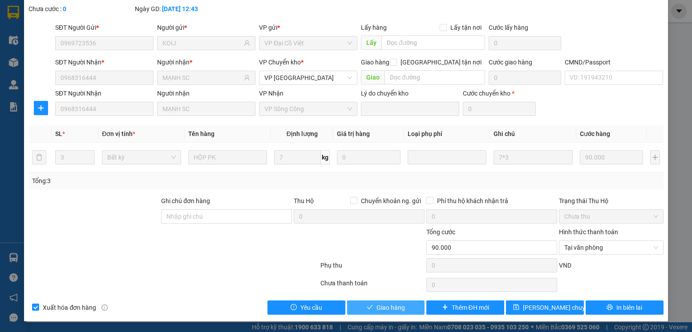
click at [416, 307] on button "Giao hàng" at bounding box center [386, 308] width 78 height 14
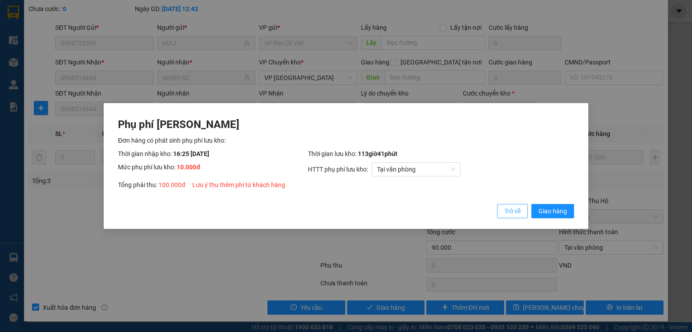
click at [508, 212] on span "Trở về" at bounding box center [512, 211] width 16 height 10
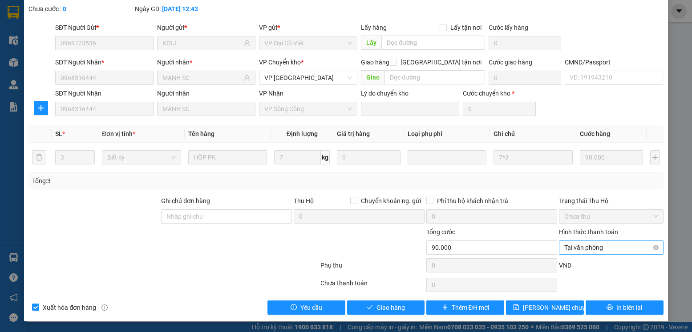
click at [602, 252] on span "Tại văn phòng" at bounding box center [610, 247] width 93 height 13
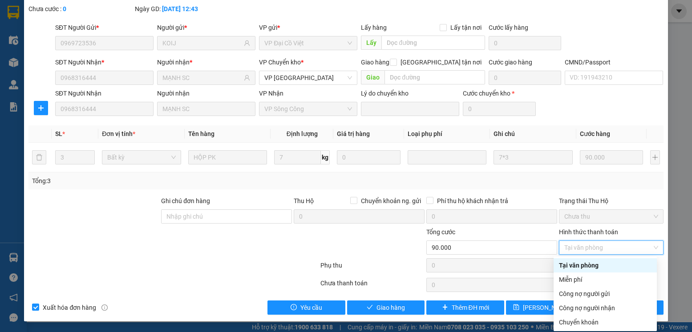
click at [586, 265] on div "Tại văn phòng" at bounding box center [605, 266] width 93 height 10
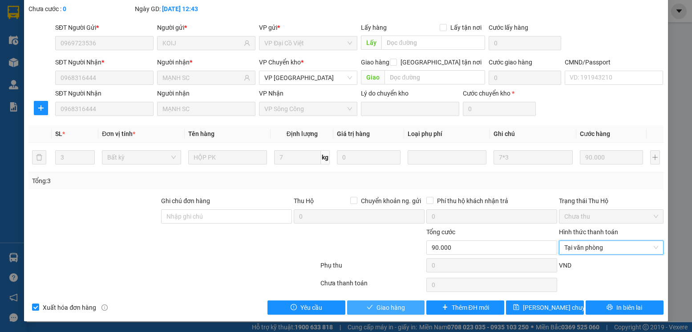
click at [370, 304] on button "Giao hàng" at bounding box center [386, 308] width 78 height 14
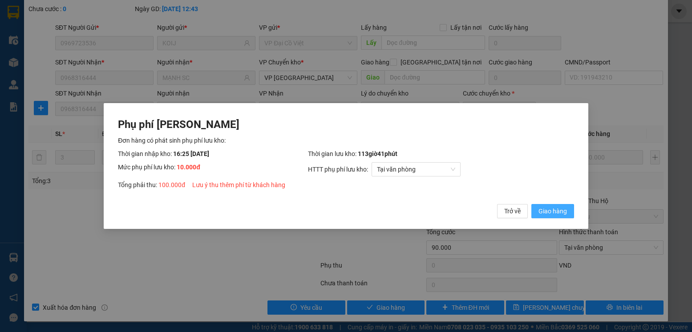
click at [531, 204] on button "Giao hàng" at bounding box center [552, 211] width 43 height 14
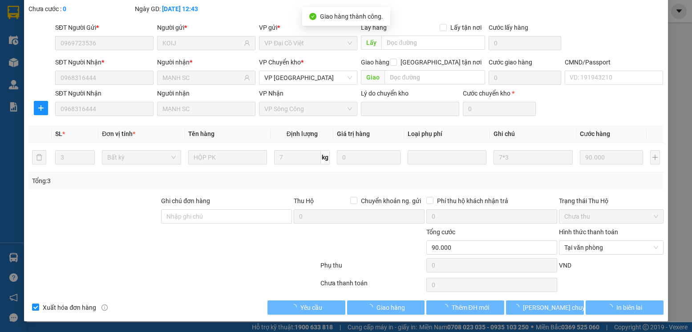
type input "100.000"
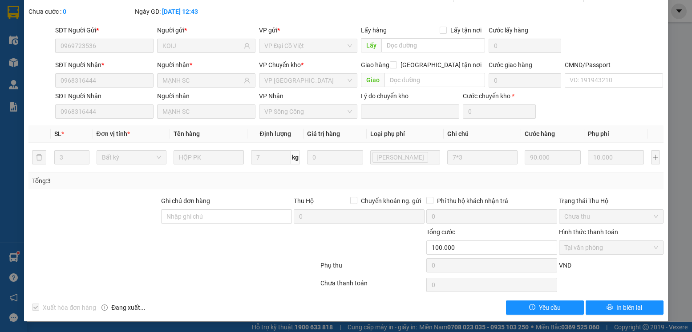
scroll to position [0, 0]
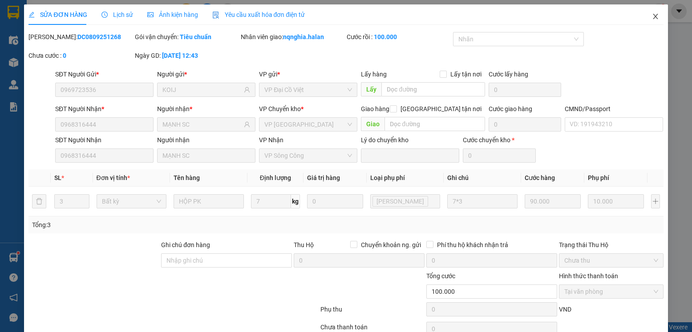
click at [650, 24] on span "Close" at bounding box center [655, 16] width 25 height 25
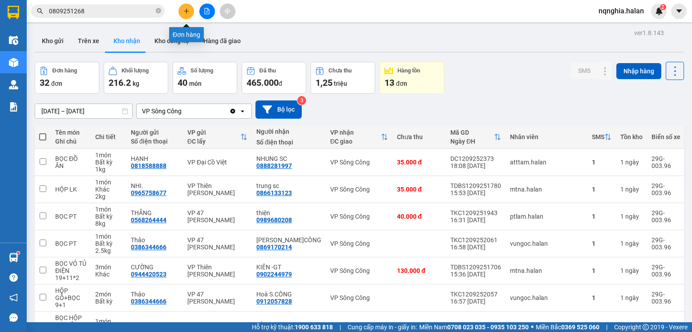
click at [183, 11] on icon "plus" at bounding box center [186, 11] width 6 height 6
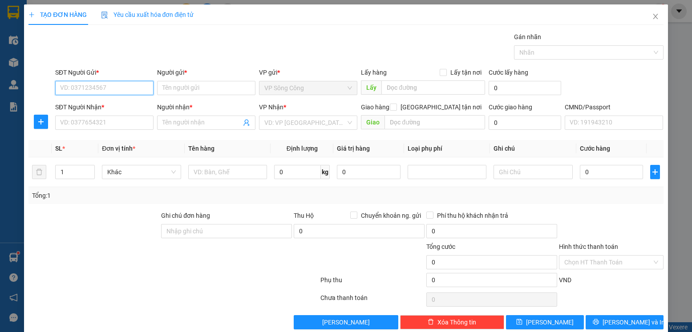
click at [89, 89] on input "SĐT Người Gửi *" at bounding box center [104, 88] width 98 height 14
type input "0852281234"
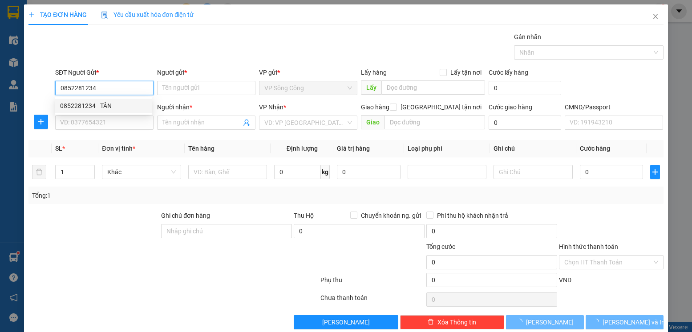
click at [89, 89] on input "0852281234" at bounding box center [104, 88] width 98 height 14
click at [103, 103] on div "0852281234 - TÂN" at bounding box center [103, 106] width 87 height 10
type input "TÂN"
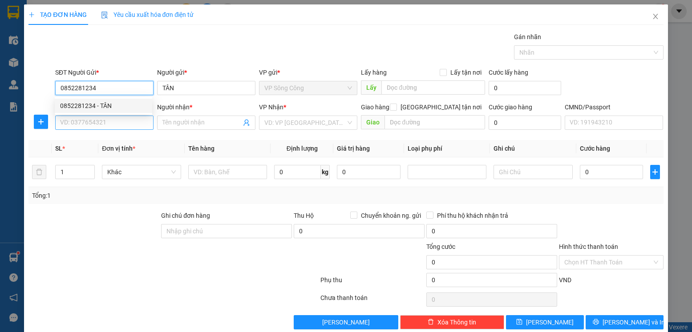
type input "0852281234"
click at [107, 117] on input "SĐT Người Nhận *" at bounding box center [104, 123] width 98 height 14
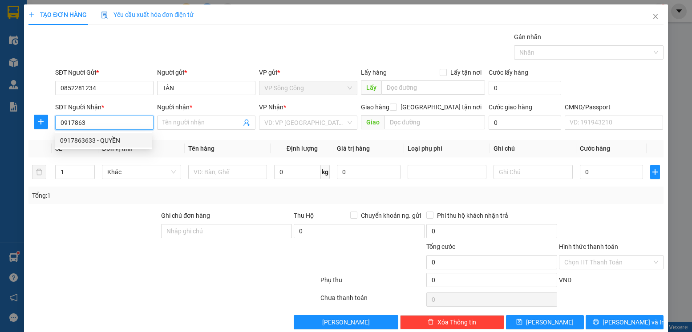
click at [106, 141] on div "0917863633 - QUYỀN" at bounding box center [103, 141] width 87 height 10
type input "0917863633"
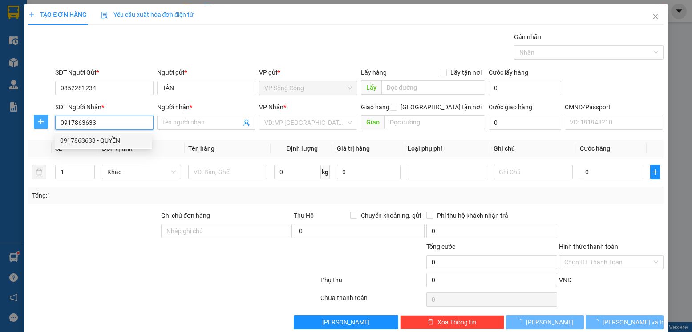
type input "QUYỀN"
type input "0917863633"
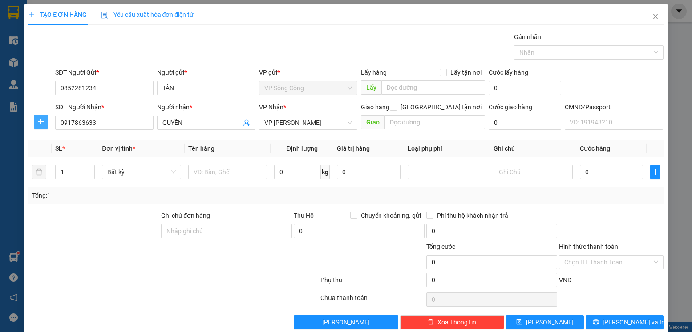
click at [38, 121] on icon "plus" at bounding box center [40, 121] width 7 height 7
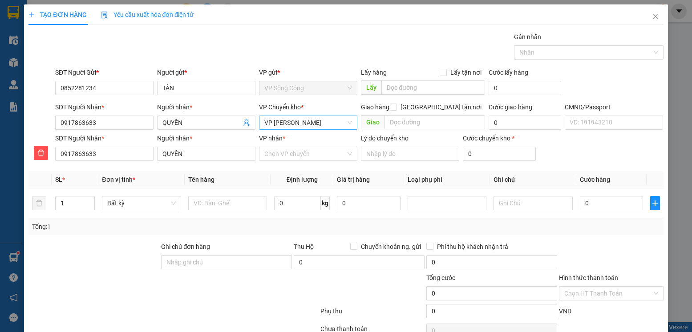
click at [323, 120] on span "VP [PERSON_NAME]" at bounding box center [308, 122] width 88 height 13
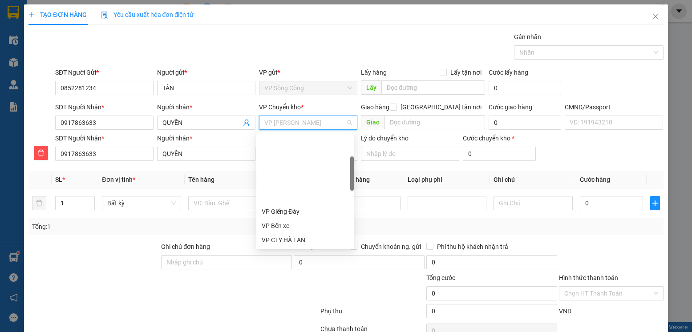
scroll to position [85, 0]
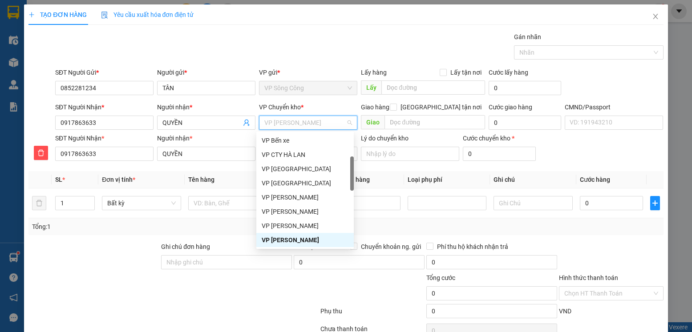
type input "y"
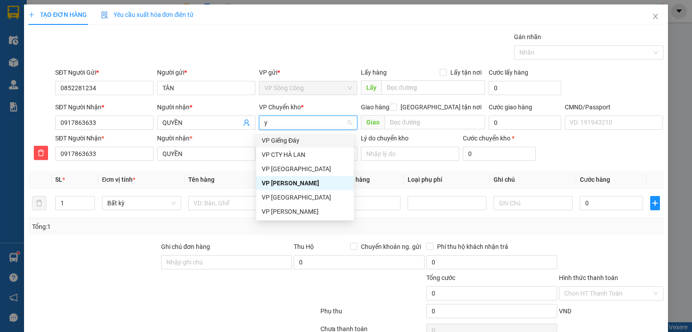
scroll to position [0, 0]
click at [290, 169] on div "VP [PERSON_NAME]" at bounding box center [305, 169] width 87 height 10
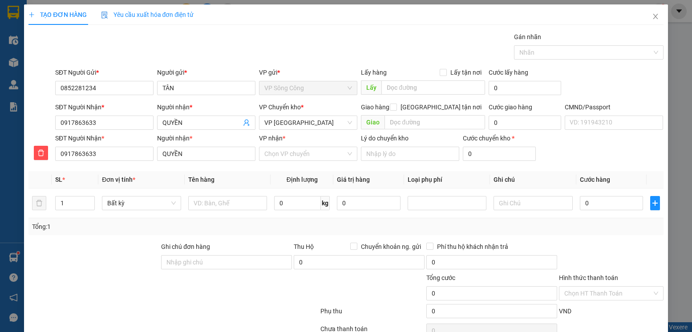
click at [295, 188] on th "Định lượng" at bounding box center [301, 179] width 63 height 17
click at [295, 159] on input "VP nhận *" at bounding box center [304, 153] width 81 height 13
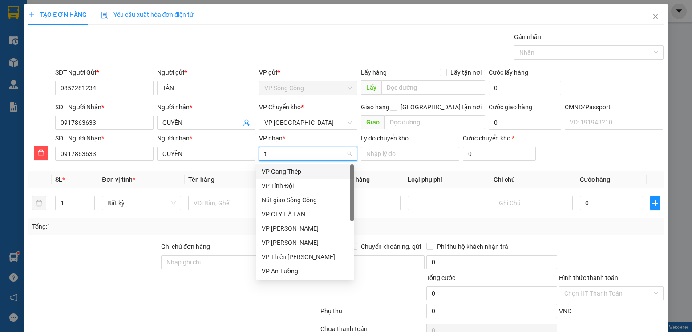
type input "tr"
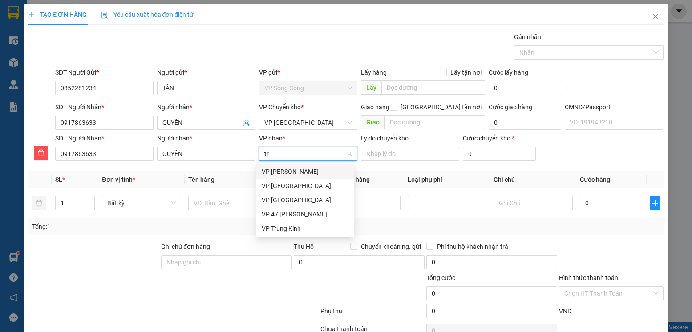
click at [309, 174] on div "VP [PERSON_NAME]" at bounding box center [305, 172] width 87 height 10
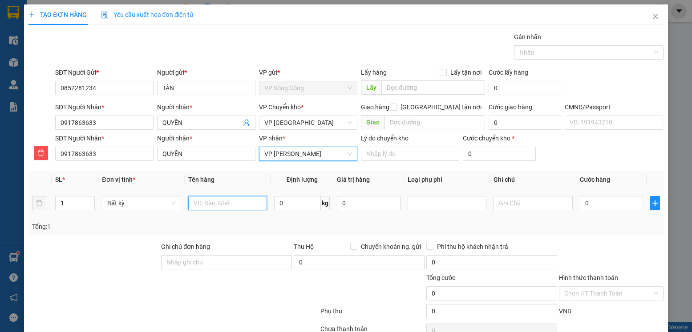
click at [249, 209] on input "text" at bounding box center [227, 203] width 79 height 14
type input "bọc hộp pK"
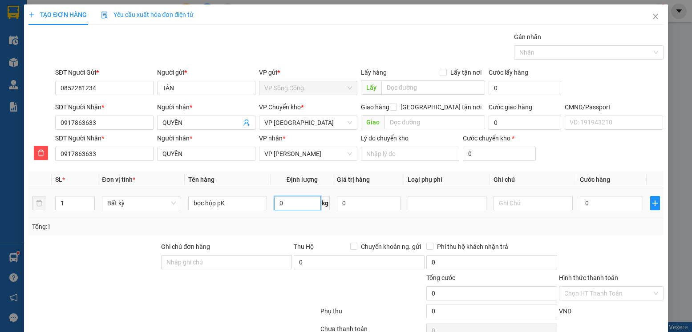
click at [289, 201] on input "0" at bounding box center [297, 203] width 47 height 14
type input "22"
click at [567, 240] on div "Transit Pickup Surcharge Ids Transit Deliver Surcharge Ids Transit Deliver Surc…" at bounding box center [345, 196] width 634 height 329
type input "65.000"
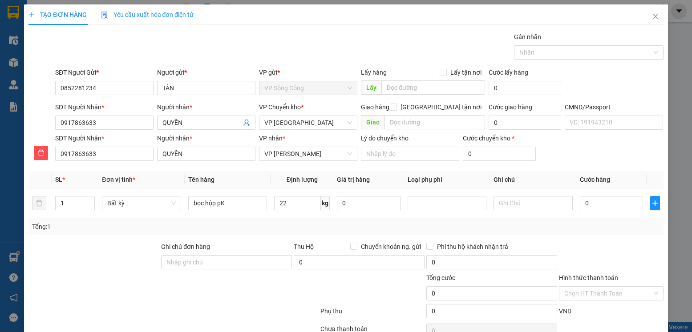
type input "65.000"
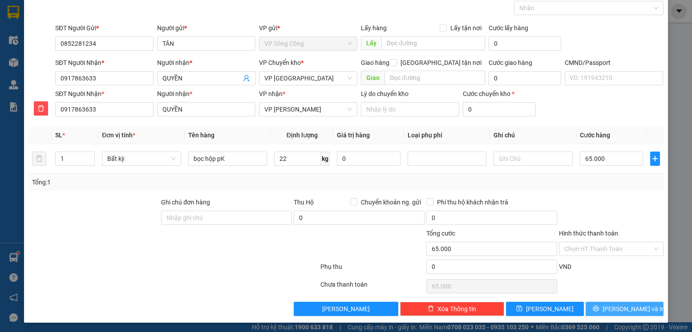
click at [612, 306] on span "[PERSON_NAME] và In" at bounding box center [633, 309] width 62 height 10
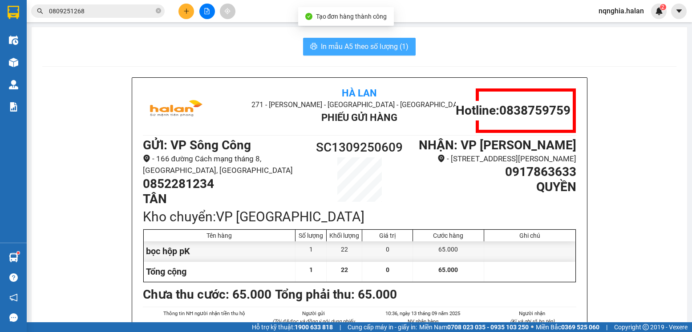
click at [366, 46] on span "In mẫu A5 theo số lượng (1)" at bounding box center [365, 46] width 88 height 11
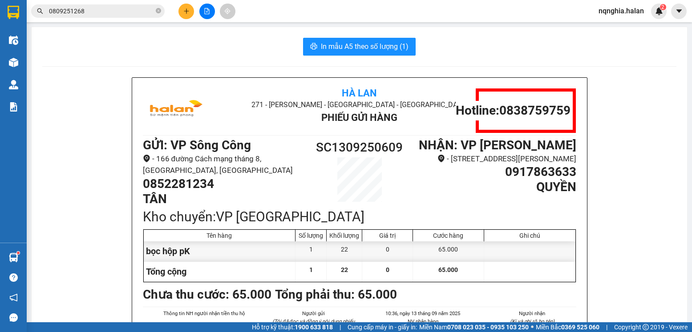
click at [107, 14] on input "0809251268" at bounding box center [101, 11] width 105 height 10
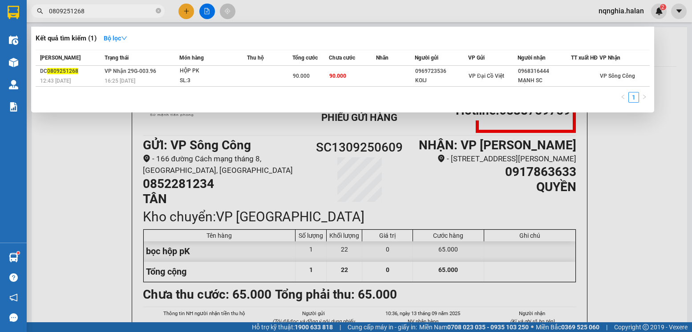
click at [107, 14] on input "0809251268" at bounding box center [101, 11] width 105 height 10
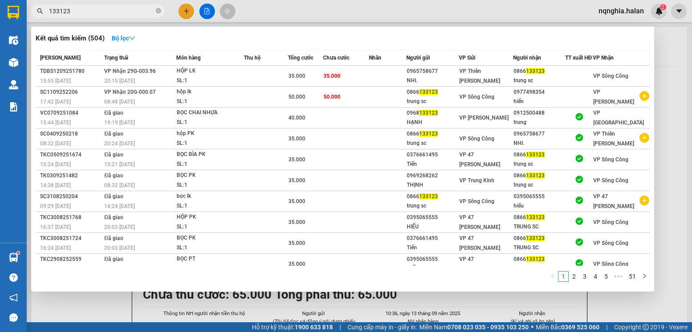
type input "133123"
click at [253, 66] on th "Thu hộ" at bounding box center [266, 58] width 44 height 16
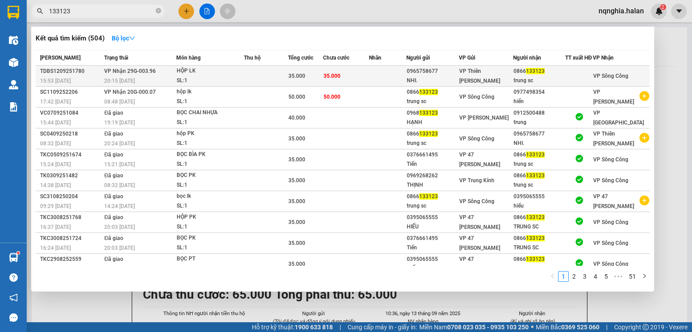
click at [254, 76] on td at bounding box center [266, 76] width 44 height 21
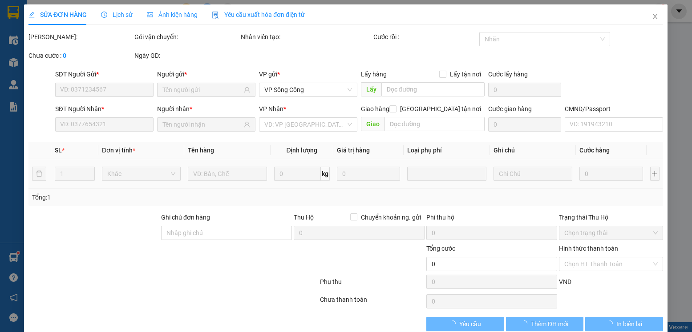
type input "0965758677"
type input "NHI."
type input "0866133123"
type input "trung sc"
type input "35.000"
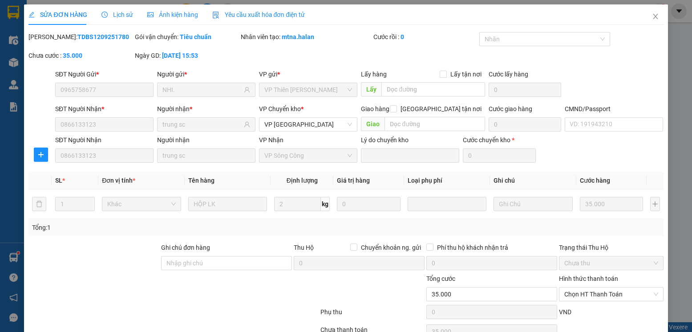
scroll to position [47, 0]
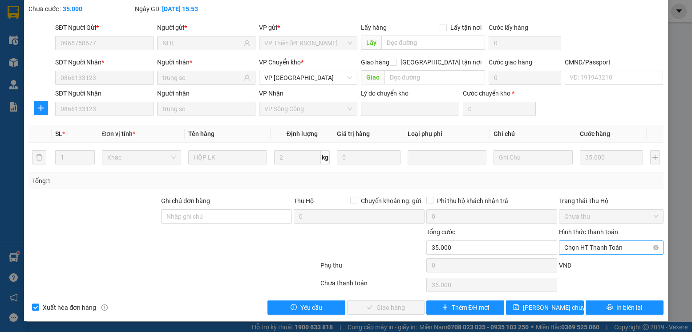
click at [577, 250] on span "Chọn HT Thanh Toán" at bounding box center [610, 247] width 93 height 13
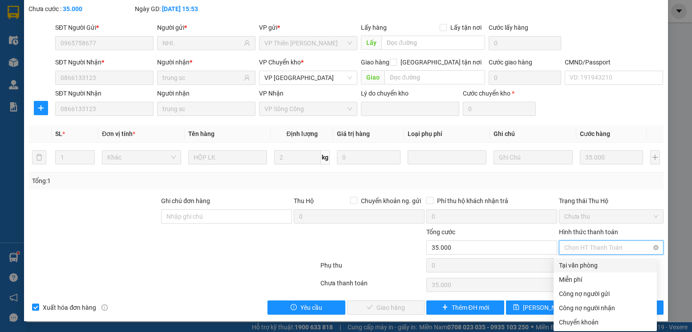
click at [573, 268] on div "Tại văn phòng" at bounding box center [605, 266] width 93 height 10
type input "0"
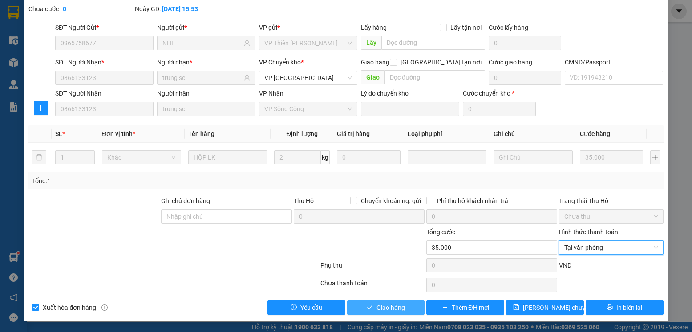
click at [359, 312] on button "Giao hàng" at bounding box center [386, 308] width 78 height 14
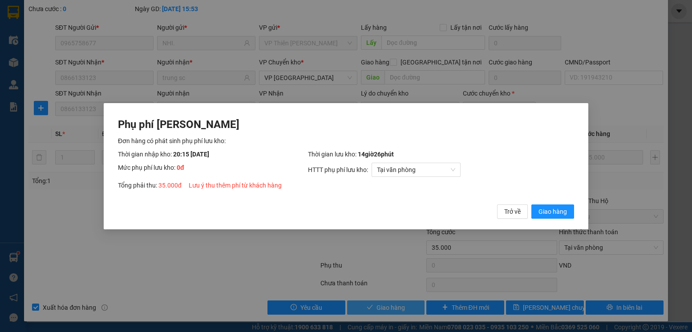
click at [531, 204] on button "Giao hàng" at bounding box center [552, 211] width 43 height 14
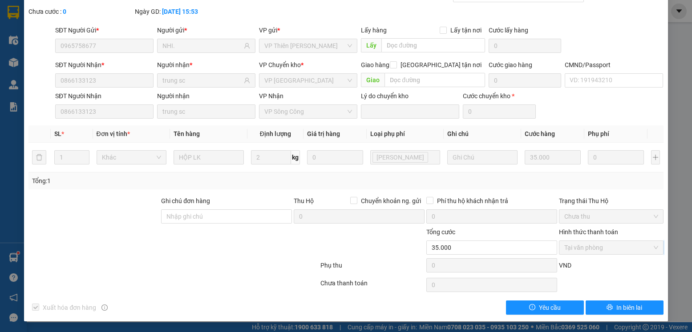
scroll to position [0, 0]
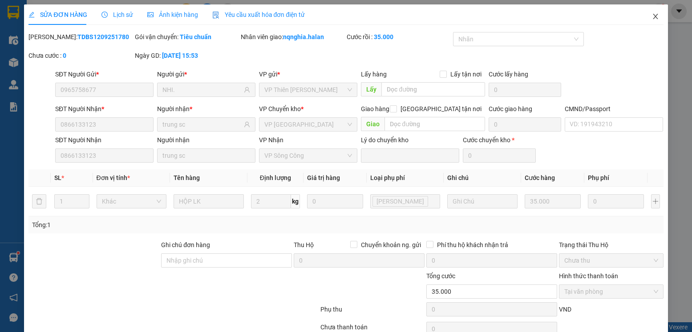
click at [653, 20] on span "Close" at bounding box center [655, 16] width 25 height 25
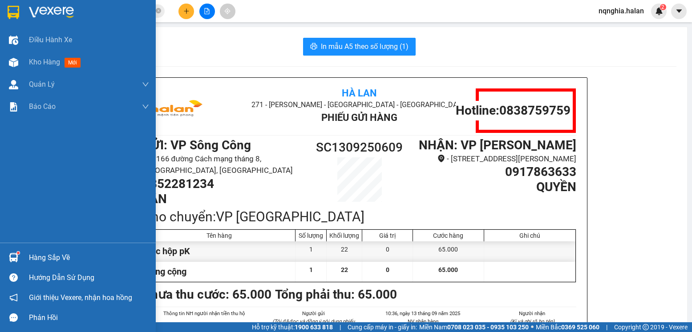
drag, startPoint x: 18, startPoint y: 256, endPoint x: 23, endPoint y: 257, distance: 5.0
click at [18, 257] on img at bounding box center [13, 257] width 9 height 9
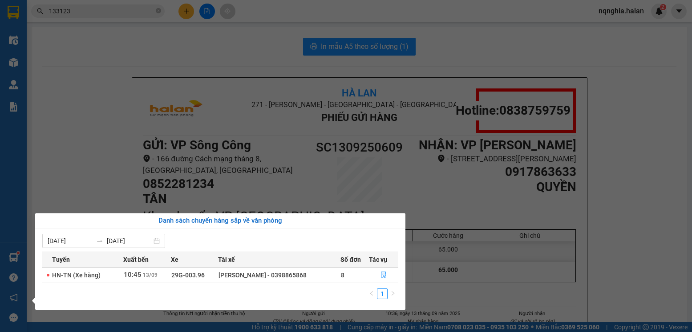
click at [94, 155] on section "Kết quả tìm kiếm ( 504 ) Bộ lọc Mã ĐH Trạng thái Món hàng Thu hộ Tổng cước Chưa…" at bounding box center [346, 166] width 692 height 332
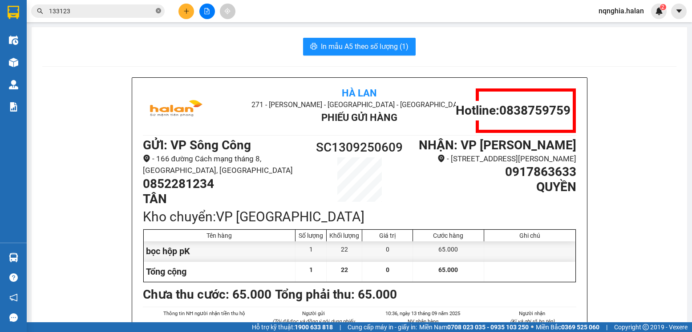
click at [160, 13] on icon "close-circle" at bounding box center [158, 10] width 5 height 5
click at [139, 12] on input "text" at bounding box center [101, 11] width 105 height 10
click at [188, 8] on icon "plus" at bounding box center [186, 11] width 6 height 6
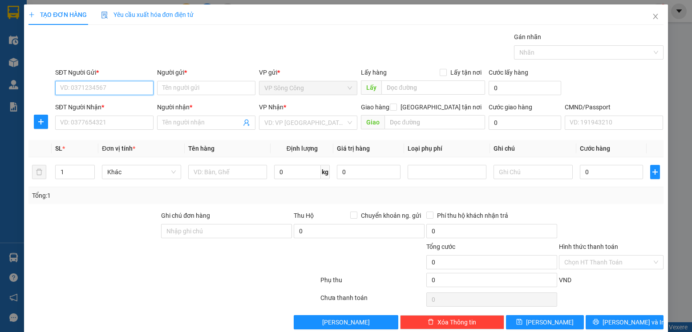
click at [131, 86] on input "SĐT Người Gửi *" at bounding box center [104, 88] width 98 height 14
click at [118, 110] on div "0382008058 - KHÁNH SC" at bounding box center [103, 106] width 87 height 10
type input "0382008058"
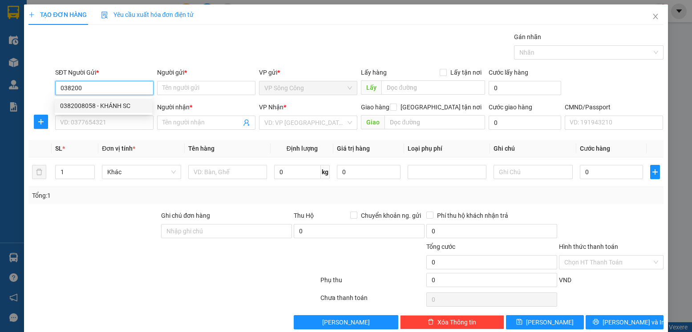
type input "KHÁNH SC"
type input "0382008058"
click at [115, 124] on input "SĐT Người Nhận *" at bounding box center [104, 123] width 98 height 14
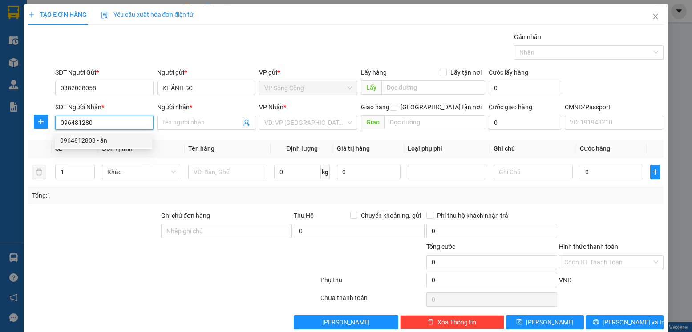
click at [132, 145] on div "0964812803 - ân" at bounding box center [103, 141] width 87 height 10
type input "0964812803"
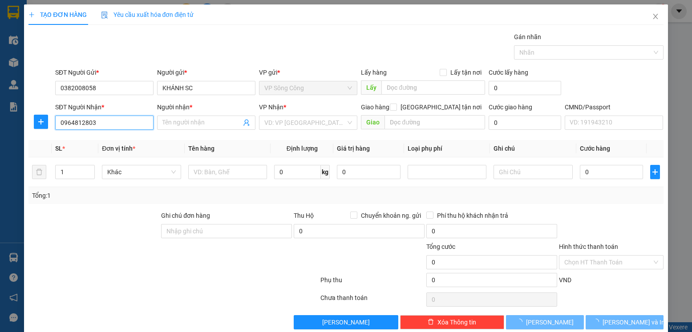
type input "ân"
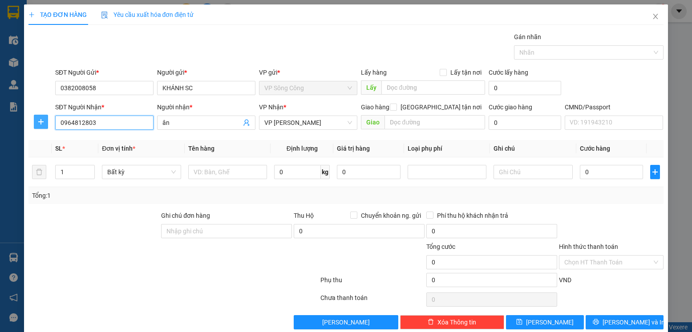
type input "0964812803"
click at [34, 124] on button "button" at bounding box center [41, 122] width 14 height 14
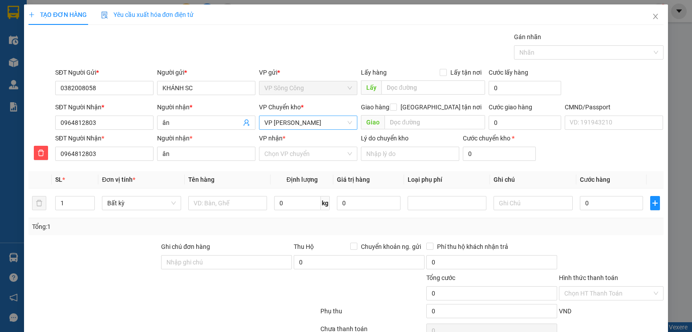
click at [320, 126] on span "[PERSON_NAME]" at bounding box center [308, 122] width 88 height 13
type input "y"
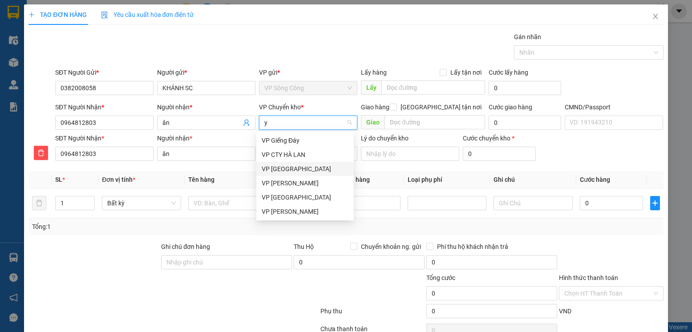
click at [293, 165] on div "VP [PERSON_NAME]" at bounding box center [305, 169] width 87 height 10
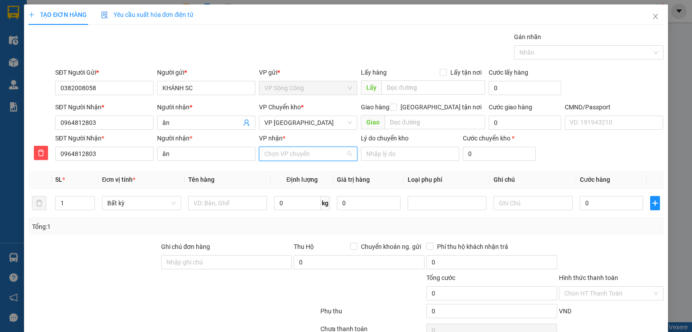
click at [298, 149] on input "VP nhận *" at bounding box center [304, 153] width 81 height 13
type input "thụ"
click at [303, 173] on div "[PERSON_NAME]" at bounding box center [305, 172] width 87 height 10
click at [251, 196] on div at bounding box center [227, 203] width 79 height 18
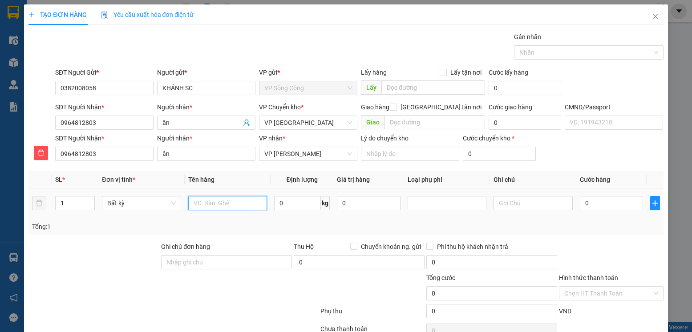
click at [248, 201] on input "text" at bounding box center [227, 203] width 79 height 14
type input "bọc quần áo"
click at [288, 206] on input "0" at bounding box center [297, 203] width 47 height 14
type input "1"
click at [542, 243] on div "Phí thu hộ khách nhận trả" at bounding box center [491, 247] width 131 height 10
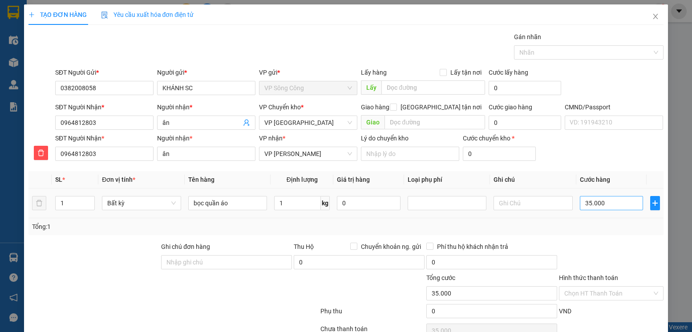
type input "35.000"
click at [592, 209] on input "35.000" at bounding box center [611, 203] width 63 height 14
type input "20"
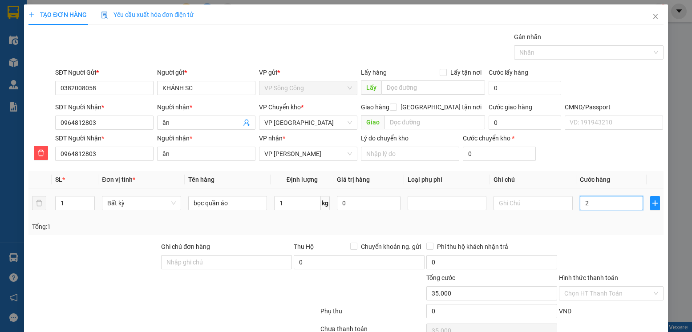
type input "20"
click at [596, 224] on div "SL * Đơn vị tính * Tên hàng Định lượng Giá trị hàng Loại phụ phí Ghi chú Cước h…" at bounding box center [345, 203] width 634 height 64
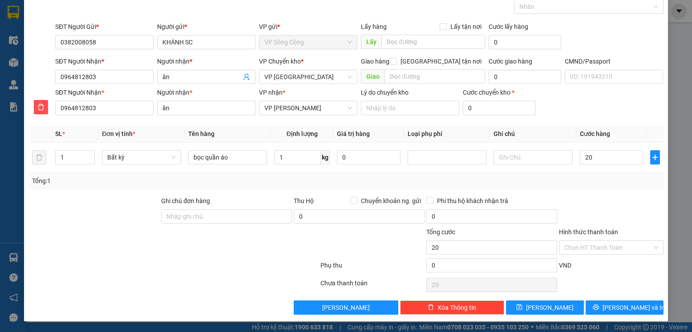
type input "20.000"
drag, startPoint x: 600, startPoint y: 188, endPoint x: 599, endPoint y: 234, distance: 46.3
click at [601, 192] on div "Transit Pickup Surcharge Ids Transit Deliver Surcharge Ids Transit Deliver Surc…" at bounding box center [345, 150] width 634 height 329
click at [597, 243] on input "Hình thức thanh toán" at bounding box center [607, 247] width 87 height 13
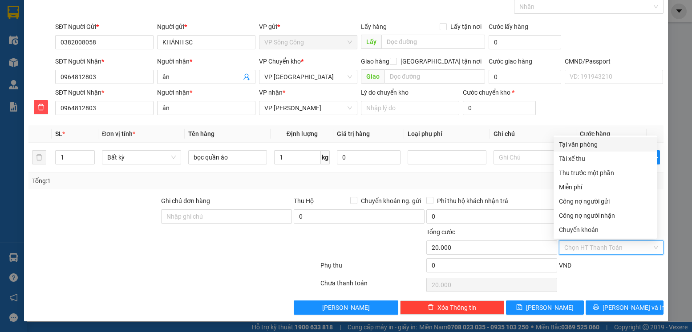
click at [603, 149] on div "Tại văn phòng" at bounding box center [604, 144] width 103 height 14
type input "0"
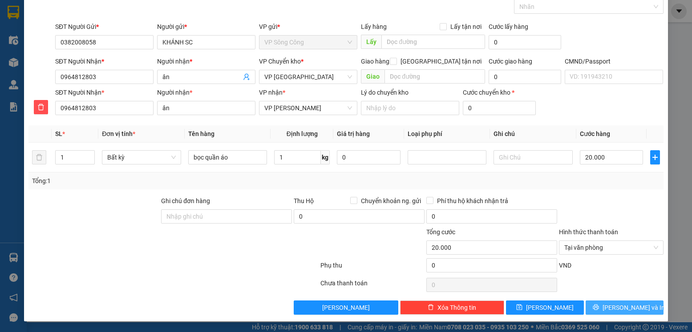
click at [627, 303] on span "[PERSON_NAME] và In" at bounding box center [633, 308] width 62 height 10
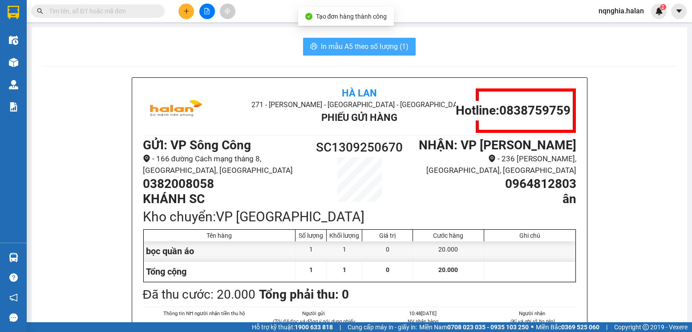
click at [367, 44] on span "In mẫu A5 theo số lượng (1)" at bounding box center [365, 46] width 88 height 11
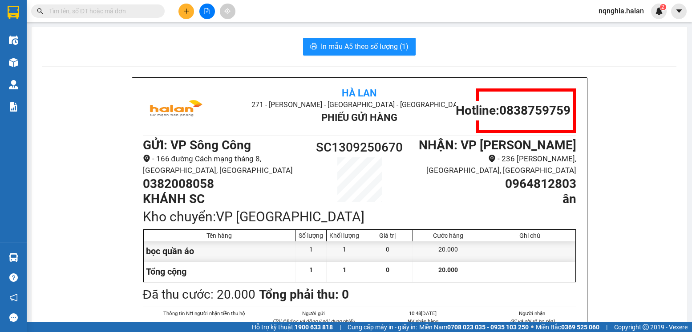
drag, startPoint x: 646, startPoint y: 147, endPoint x: 398, endPoint y: 106, distance: 251.5
click at [185, 11] on icon "plus" at bounding box center [186, 11] width 5 height 0
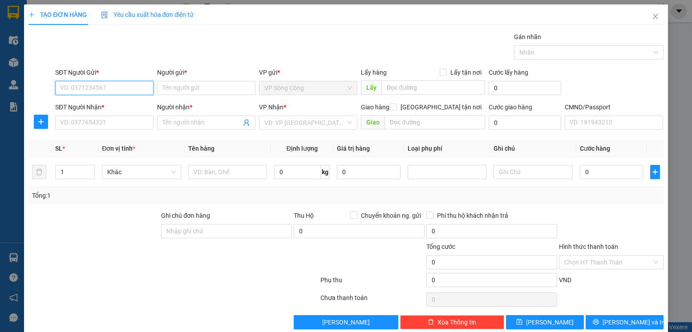
click at [87, 86] on input "SĐT Người Gửi *" at bounding box center [104, 88] width 98 height 14
type input "0977728924"
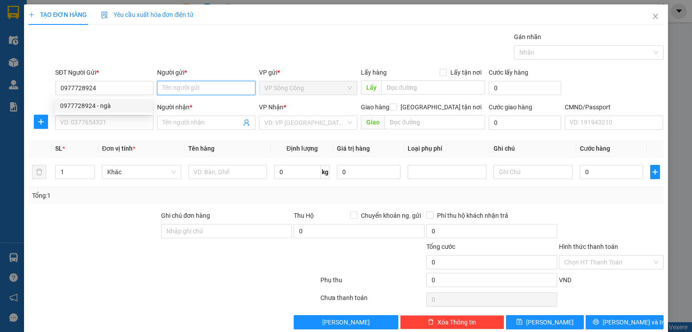
click at [180, 85] on input "Người gửi *" at bounding box center [206, 88] width 98 height 14
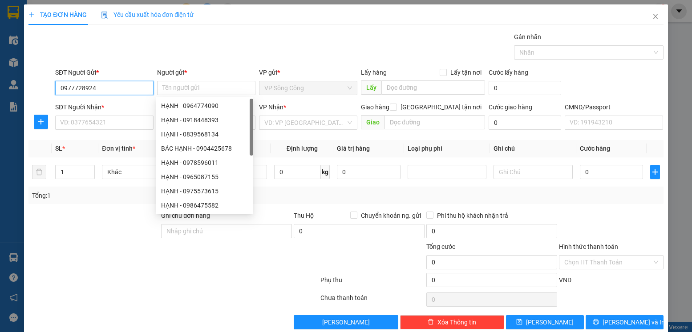
click at [117, 90] on input "0977728924" at bounding box center [104, 88] width 98 height 14
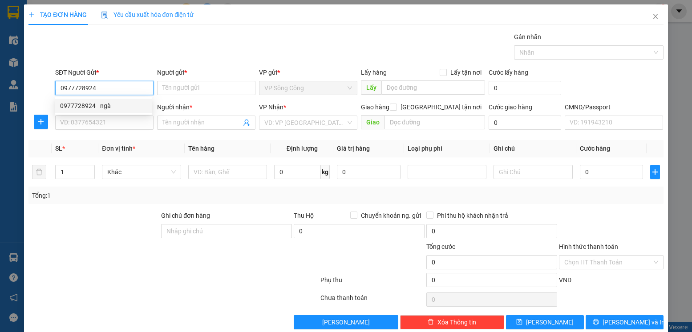
click at [118, 105] on div "0977728924 - ngà" at bounding box center [103, 106] width 87 height 10
type input "ngà"
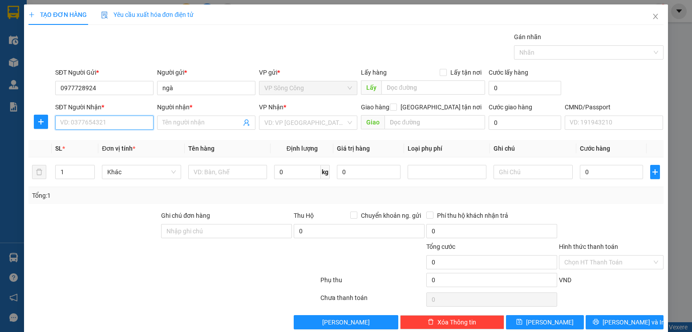
click at [118, 124] on input "SĐT Người Nhận *" at bounding box center [104, 123] width 98 height 14
click at [124, 125] on input "SĐT Người Nhận *" at bounding box center [104, 123] width 98 height 14
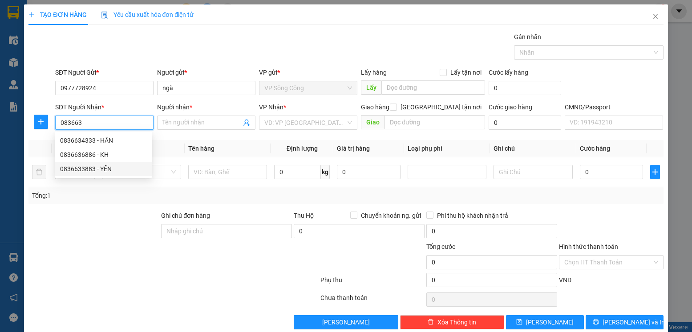
click at [109, 174] on div "0836633883 - YẾN" at bounding box center [103, 169] width 97 height 14
type input "0836633883"
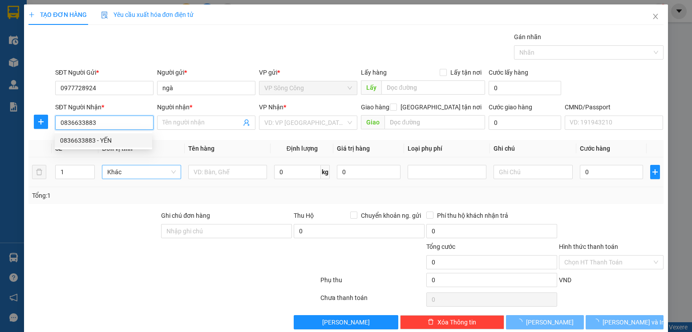
type input "YẾN"
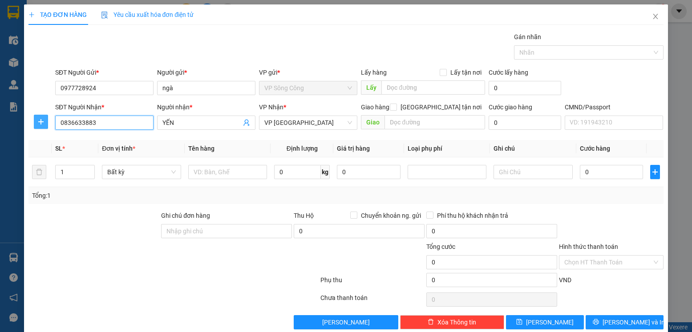
type input "0836633883"
click at [46, 121] on span "plus" at bounding box center [40, 121] width 13 height 7
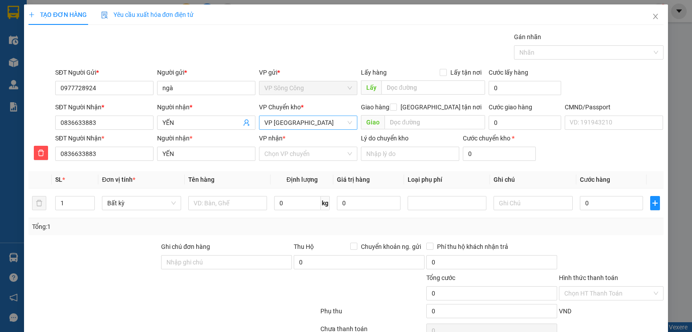
click at [321, 123] on span "VP [PERSON_NAME]" at bounding box center [308, 122] width 88 height 13
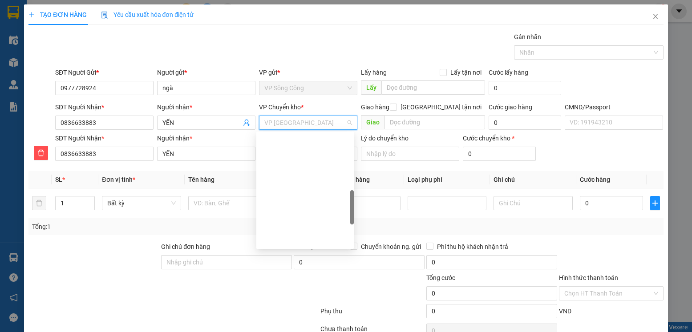
scroll to position [235, 0]
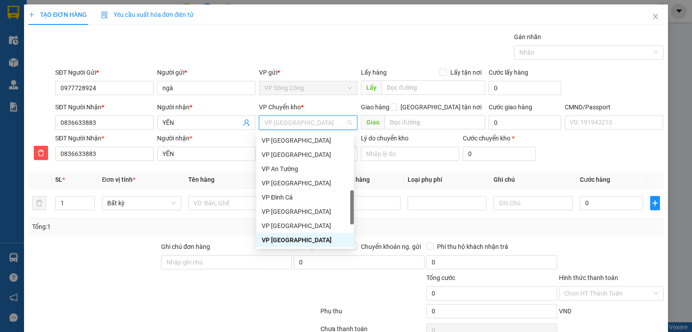
type input "y"
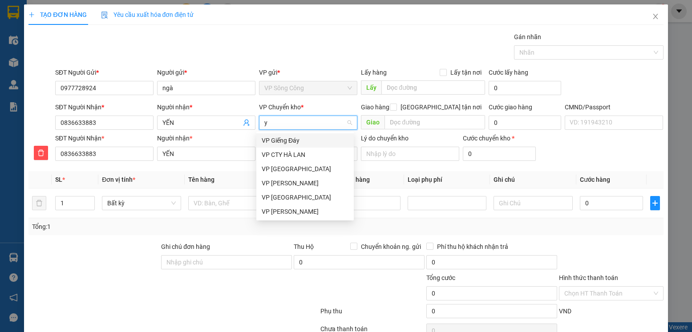
scroll to position [0, 0]
click at [301, 171] on div "VP [PERSON_NAME]" at bounding box center [305, 169] width 87 height 10
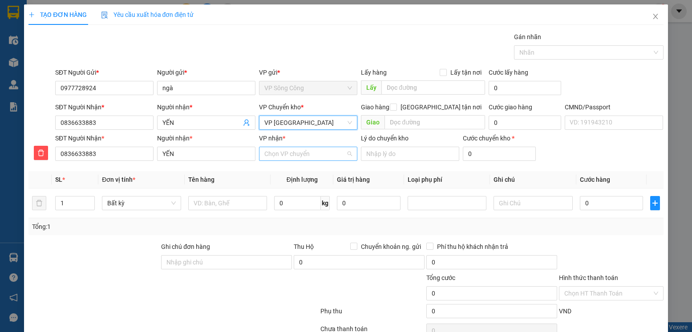
click at [294, 153] on input "VP nhận *" at bounding box center [304, 153] width 81 height 13
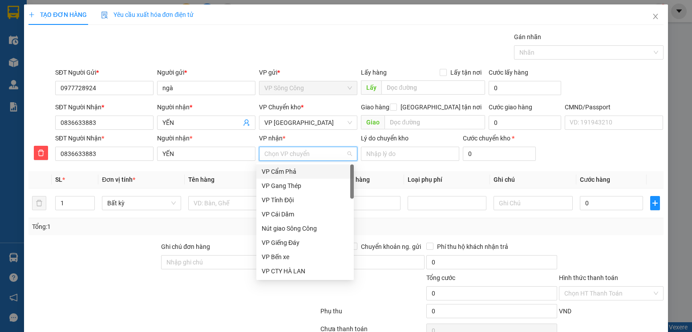
click at [294, 153] on input "VP nhận *" at bounding box center [304, 153] width 81 height 13
type input "ta"
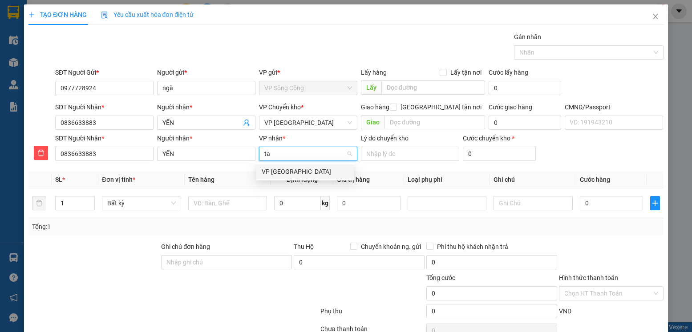
click at [291, 169] on div "VP [PERSON_NAME]" at bounding box center [305, 172] width 87 height 10
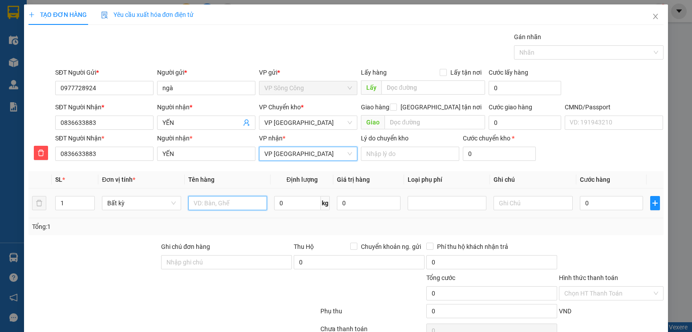
click at [227, 204] on input "text" at bounding box center [227, 203] width 79 height 14
type input "hộp chè"
click at [287, 211] on div "0 kg" at bounding box center [302, 203] width 56 height 18
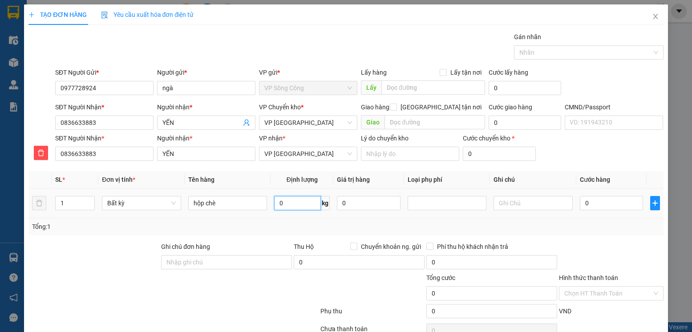
click at [287, 203] on input "0" at bounding box center [297, 203] width 47 height 14
type input "4"
click at [591, 252] on div at bounding box center [611, 257] width 106 height 31
type input "40.000"
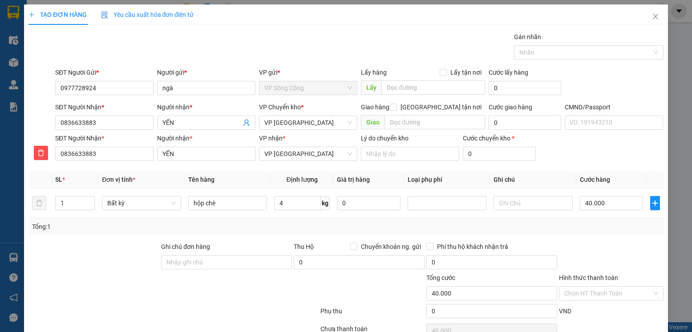
type input "40.000"
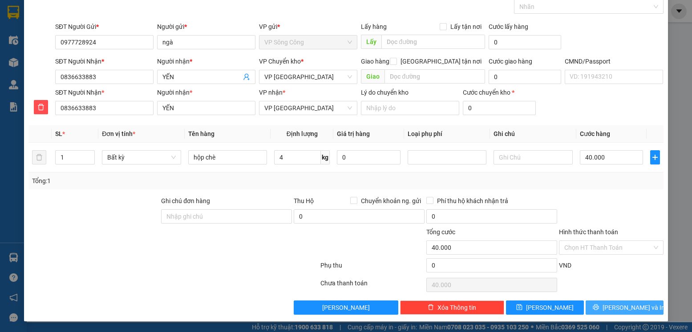
click at [610, 313] on button "[PERSON_NAME] và In" at bounding box center [624, 308] width 78 height 14
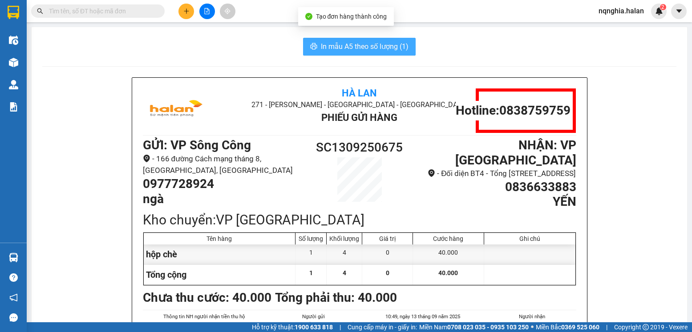
click at [367, 48] on span "In mẫu A5 theo số lượng (1)" at bounding box center [365, 46] width 88 height 11
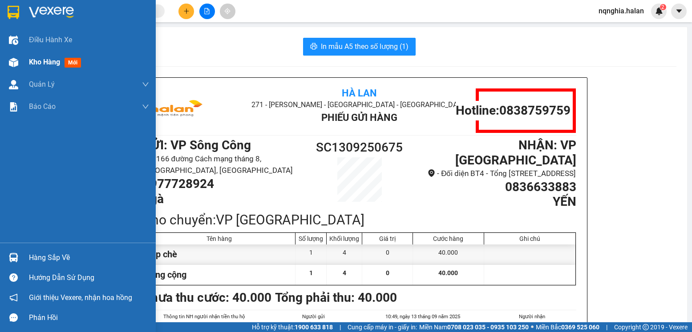
click at [27, 57] on div "Kho hàng mới" at bounding box center [78, 62] width 156 height 22
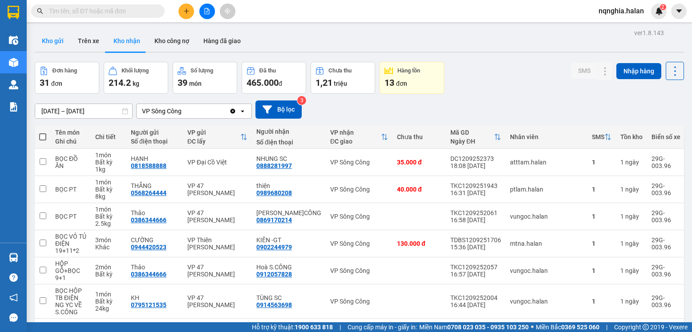
click at [56, 48] on button "Kho gửi" at bounding box center [53, 40] width 36 height 21
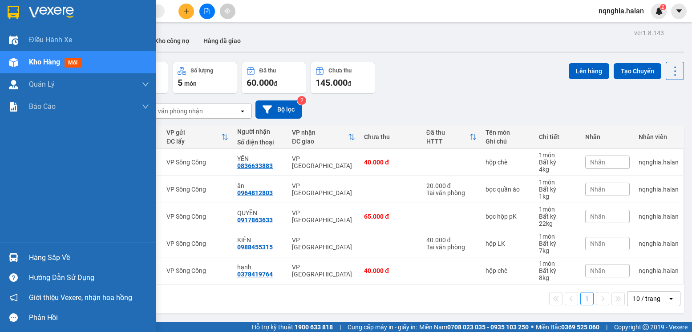
click at [6, 250] on div at bounding box center [14, 258] width 16 height 16
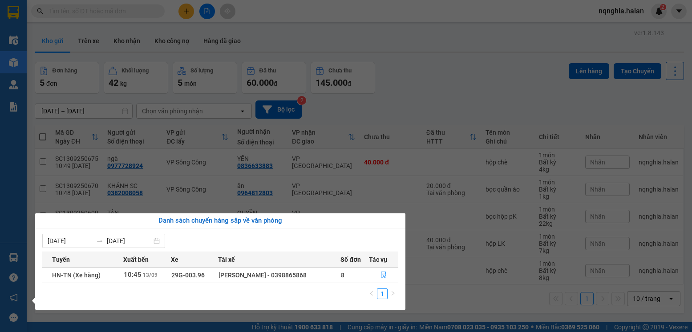
click at [434, 297] on section "Kết quả tìm kiếm ( 504 ) Bộ lọc Mã ĐH Trạng thái Món hàng Thu hộ Tổng cước Chưa…" at bounding box center [346, 166] width 692 height 332
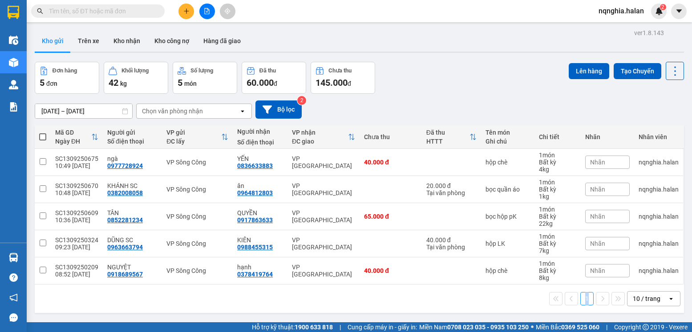
click at [434, 297] on div "1 10 / trang open" at bounding box center [359, 298] width 642 height 15
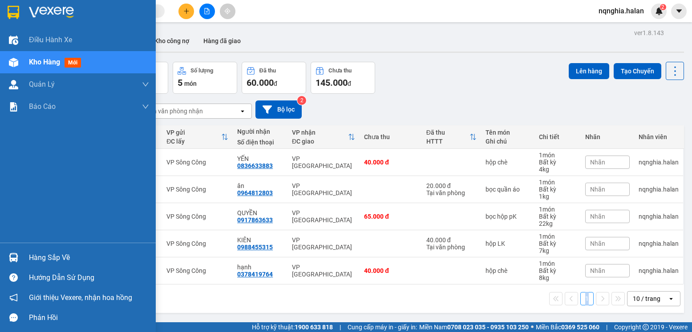
click at [11, 255] on img at bounding box center [13, 257] width 9 height 9
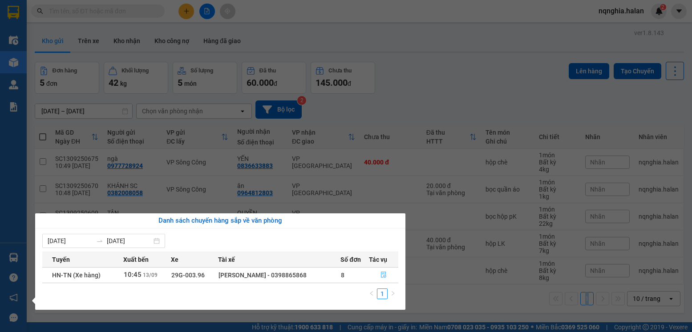
click at [384, 273] on icon "file-done" at bounding box center [383, 275] width 6 height 6
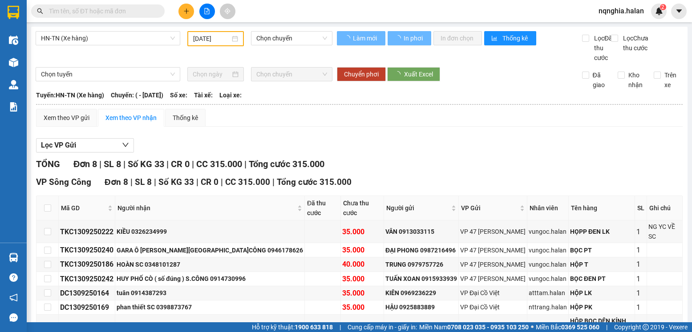
type input "13/09/2025"
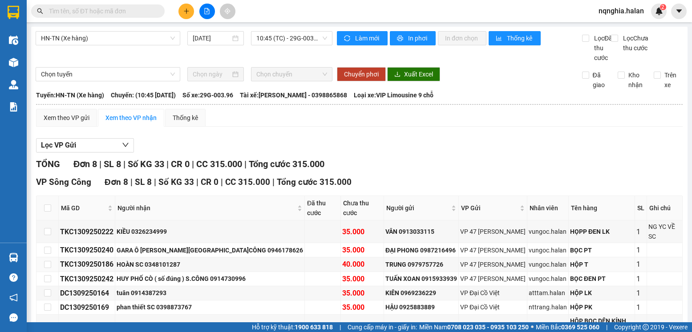
scroll to position [58, 0]
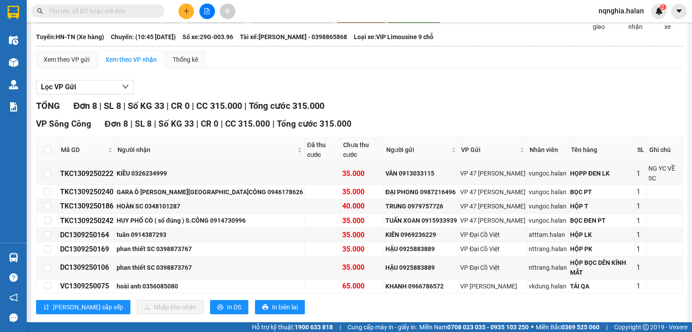
click at [81, 11] on input "text" at bounding box center [101, 11] width 105 height 10
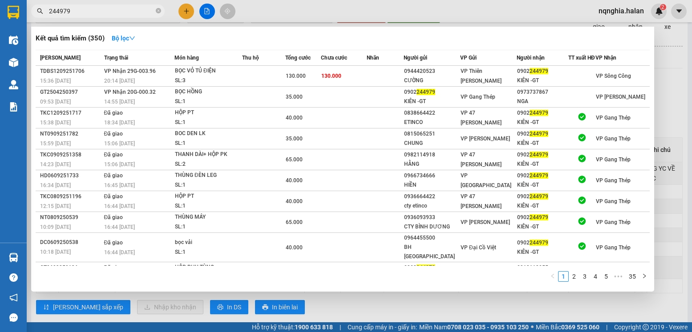
type input "244979"
click at [380, 303] on div at bounding box center [346, 166] width 692 height 332
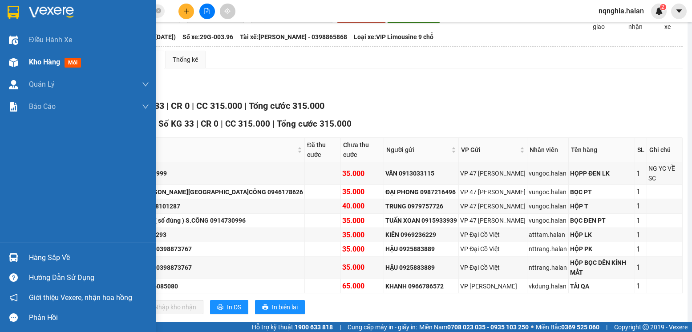
click at [12, 58] on img at bounding box center [13, 62] width 9 height 9
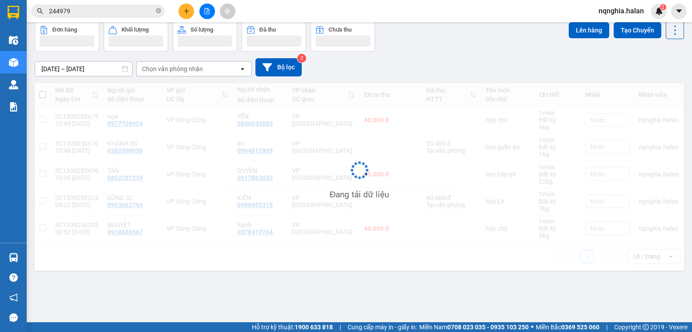
scroll to position [41, 0]
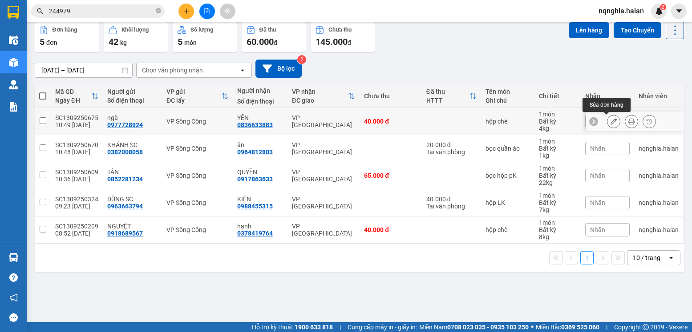
click at [610, 120] on icon at bounding box center [613, 121] width 6 height 6
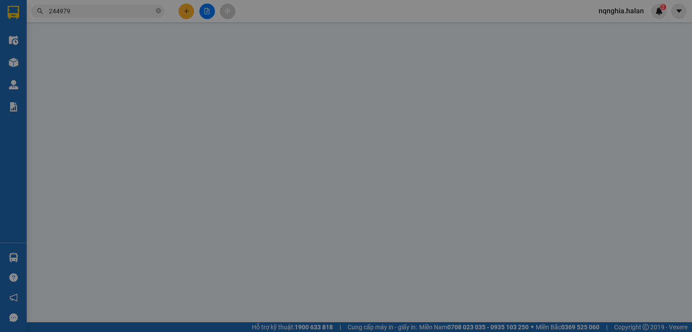
type input "0977728924"
type input "0836633883"
type input "40.000"
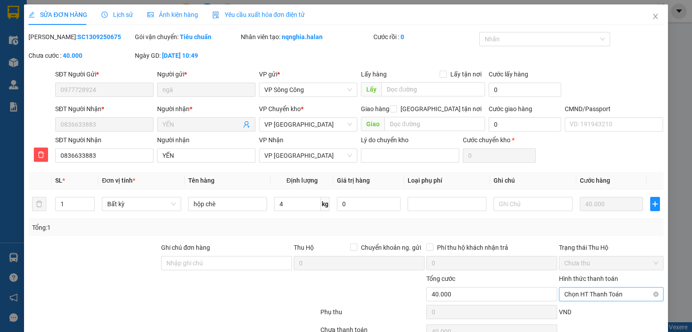
scroll to position [47, 0]
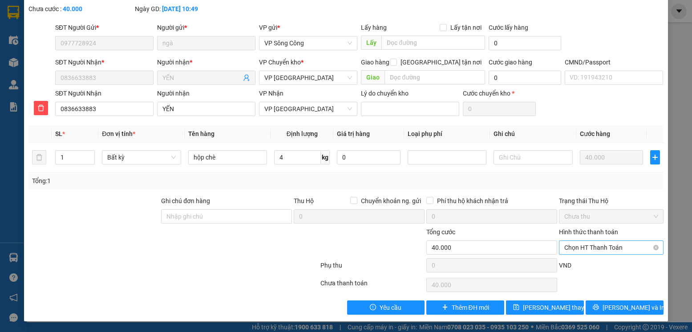
click at [584, 245] on span "Chọn HT Thanh Toán" at bounding box center [610, 247] width 93 height 13
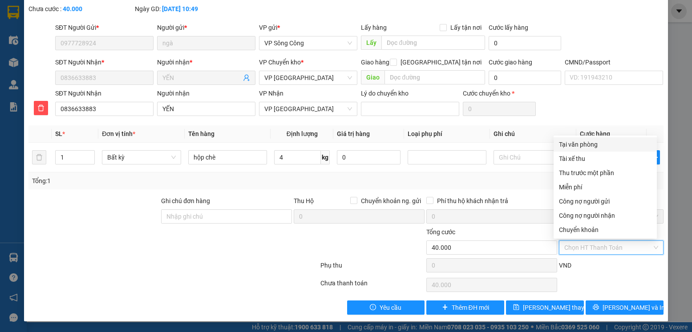
click at [578, 147] on div "Tại văn phòng" at bounding box center [605, 145] width 93 height 10
type input "0"
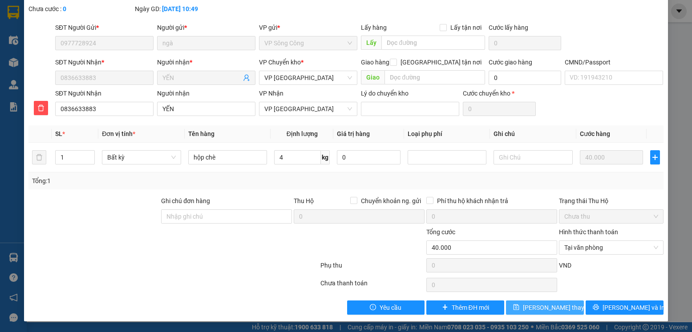
click at [550, 310] on span "Lưu thay đổi" at bounding box center [558, 308] width 71 height 10
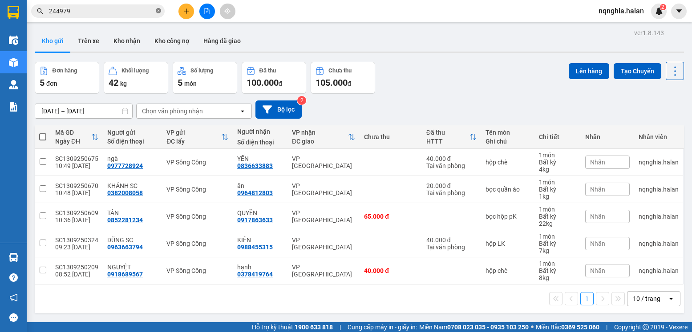
click at [159, 13] on icon "close-circle" at bounding box center [158, 10] width 5 height 5
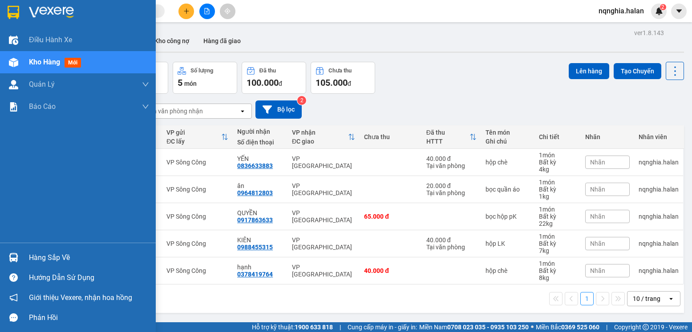
click at [17, 253] on img at bounding box center [13, 257] width 9 height 9
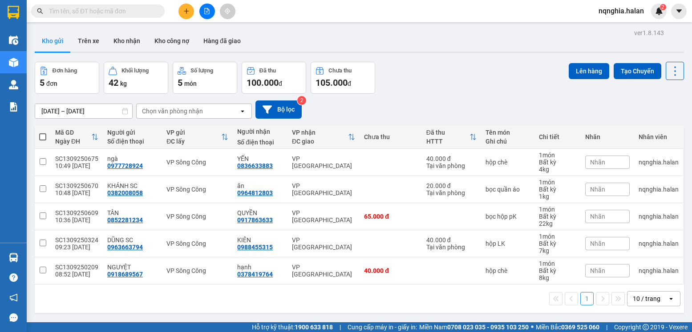
click at [454, 85] on section "Kết quả tìm kiếm ( 350 ) Bộ lọc Mã ĐH Trạng thái Món hàng Thu hộ Tổng cước Chưa…" at bounding box center [346, 166] width 692 height 332
click at [134, 12] on input "text" at bounding box center [101, 11] width 105 height 10
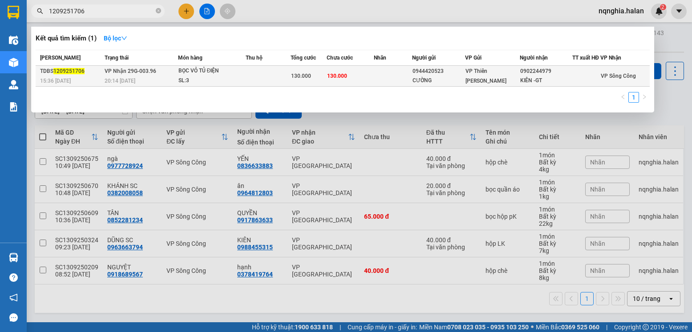
type input "1209251706"
click at [103, 87] on td "VP Nhận 29G-003.96 20:14 - 12/09" at bounding box center [139, 76] width 75 height 21
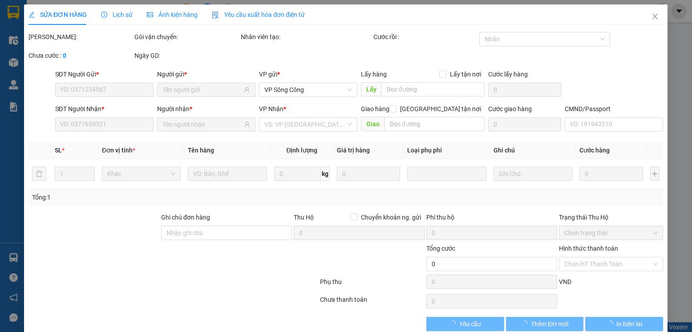
type input "0944420523"
type input "CƯỜNG"
type input "0902244979"
type input "KIÊN -GT"
type input "130.000"
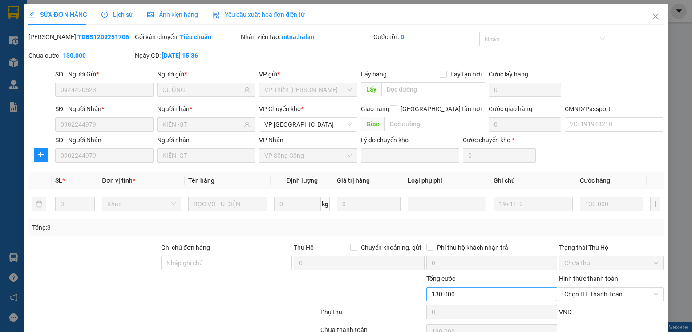
scroll to position [47, 0]
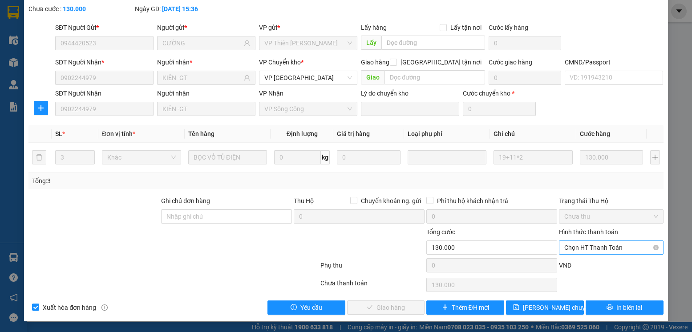
click at [574, 253] on span "Chọn HT Thanh Toán" at bounding box center [610, 247] width 93 height 13
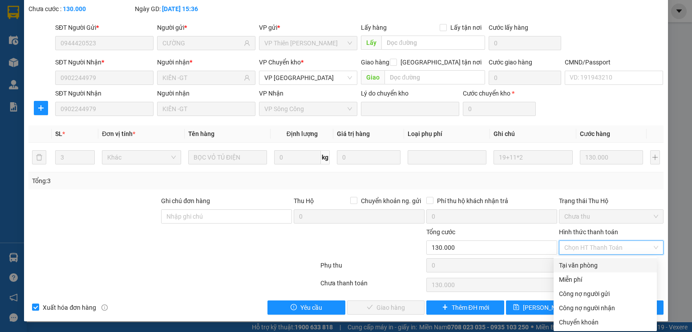
click at [572, 265] on div "Tại văn phòng" at bounding box center [605, 266] width 93 height 10
type input "0"
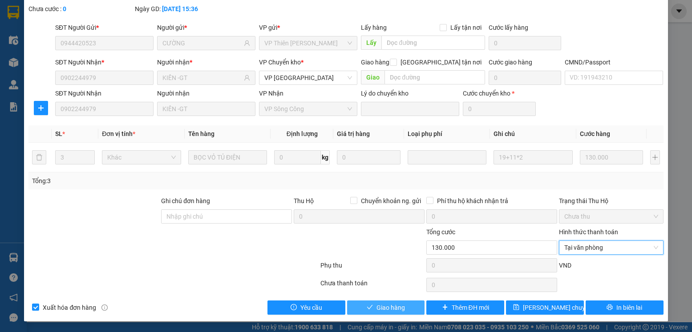
click at [383, 309] on span "Giao hàng" at bounding box center [390, 308] width 28 height 10
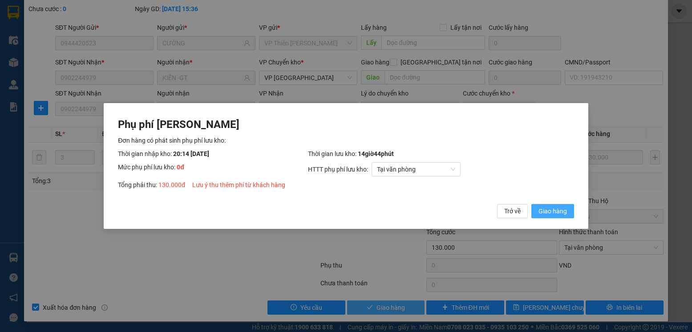
click at [531, 204] on button "Giao hàng" at bounding box center [552, 211] width 43 height 14
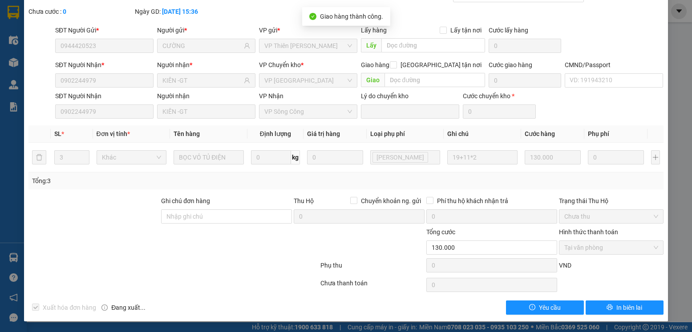
scroll to position [0, 0]
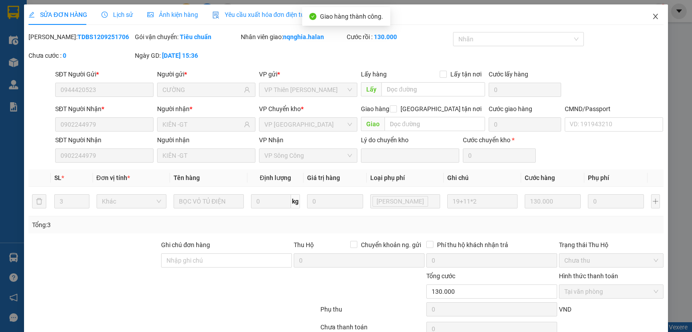
click at [654, 15] on span "Close" at bounding box center [655, 16] width 25 height 25
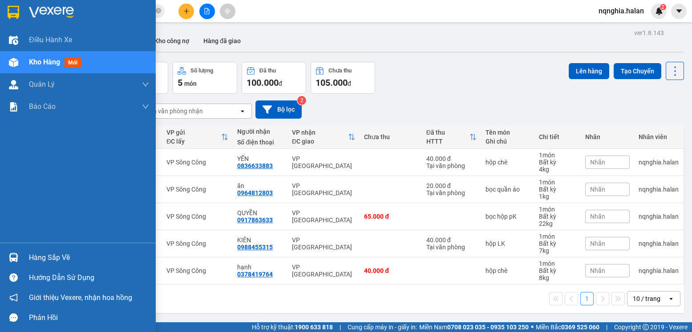
click at [10, 262] on div at bounding box center [14, 258] width 16 height 16
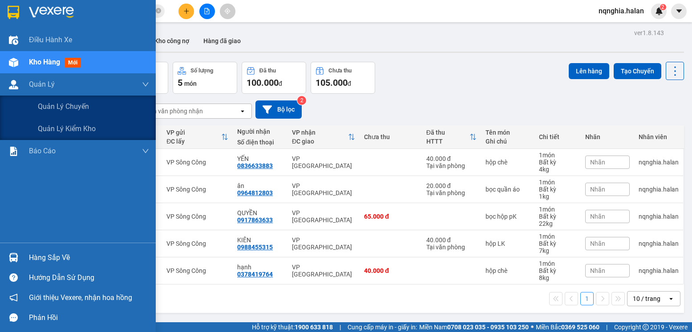
click at [15, 80] on div "Điều hành xe Kho hàng mới Quản Lý Quản lý chuyến Quản lý kiểm kho Báo cáo 12. T…" at bounding box center [78, 166] width 156 height 332
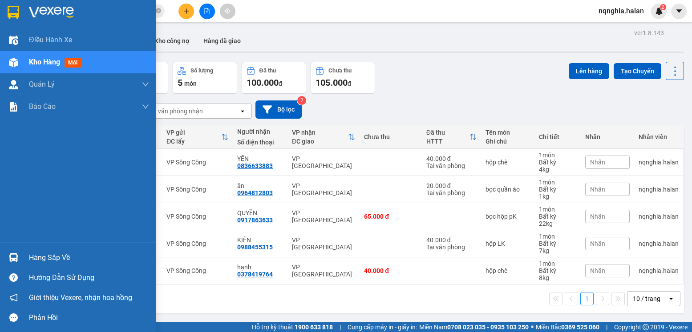
click at [10, 258] on img at bounding box center [13, 257] width 9 height 9
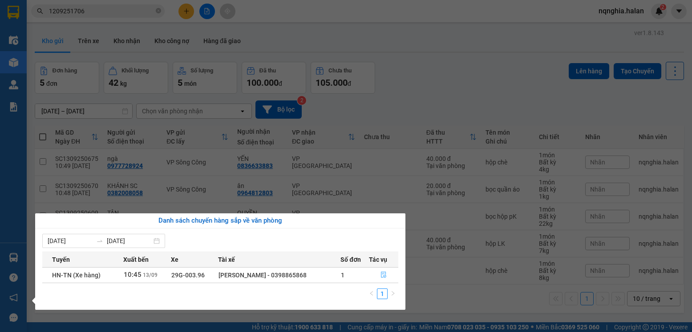
click at [380, 278] on span "file-done" at bounding box center [383, 275] width 6 height 7
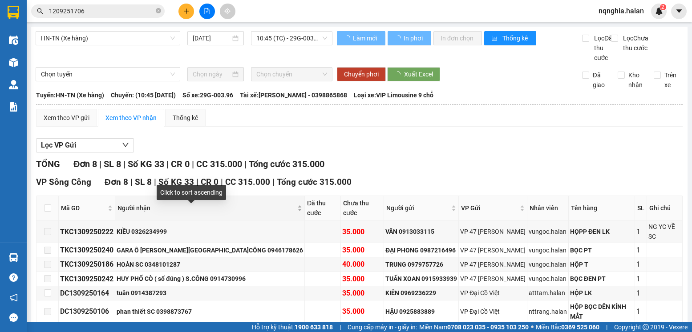
scroll to position [58, 0]
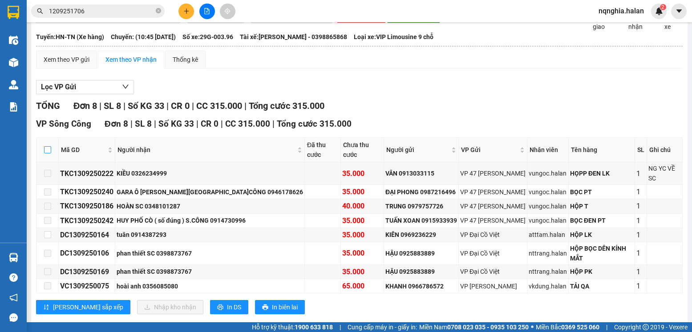
click at [50, 153] on input "checkbox" at bounding box center [47, 149] width 7 height 7
checkbox input "true"
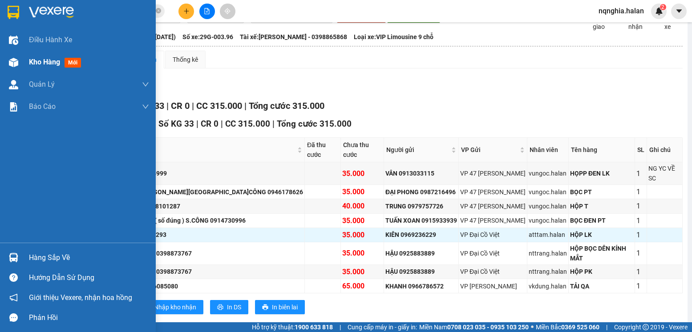
click at [16, 55] on div at bounding box center [14, 63] width 16 height 16
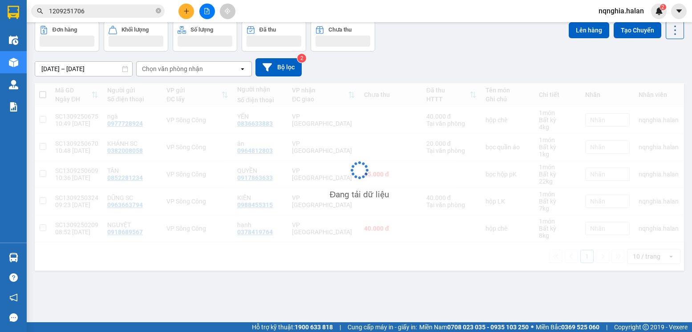
scroll to position [41, 0]
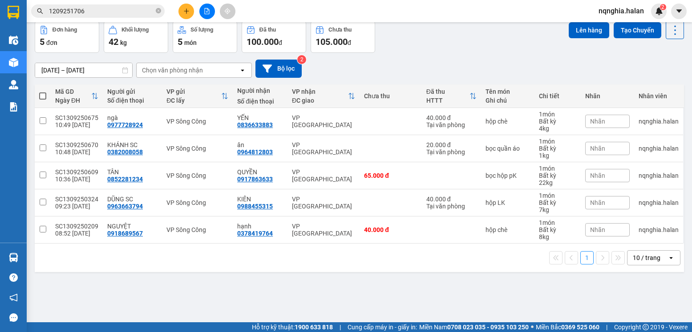
click at [45, 96] on span at bounding box center [42, 96] width 7 height 7
click at [43, 92] on input "checkbox" at bounding box center [43, 92] width 0 height 0
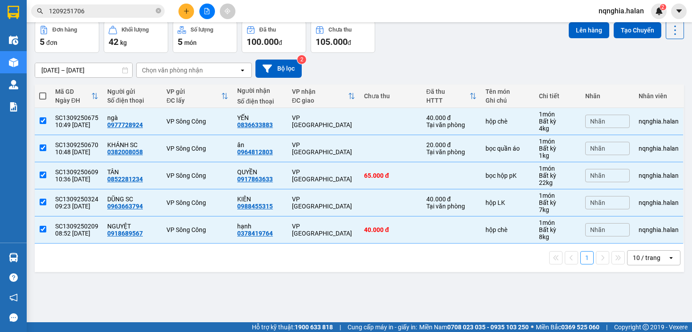
checkbox input "true"
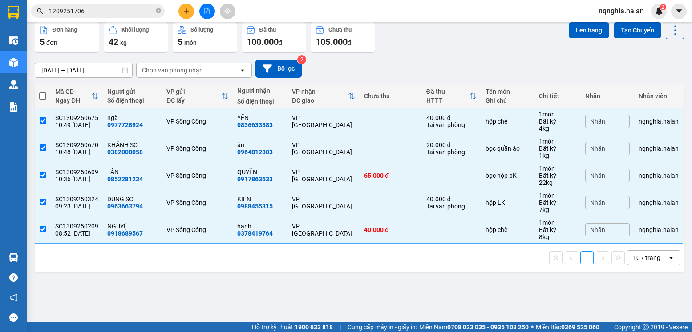
scroll to position [0, 0]
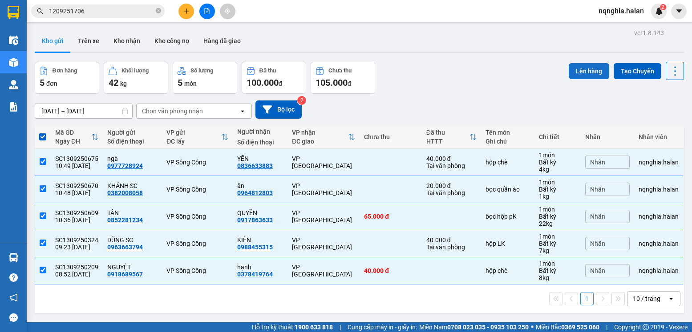
click at [588, 74] on button "Lên hàng" at bounding box center [588, 71] width 40 height 16
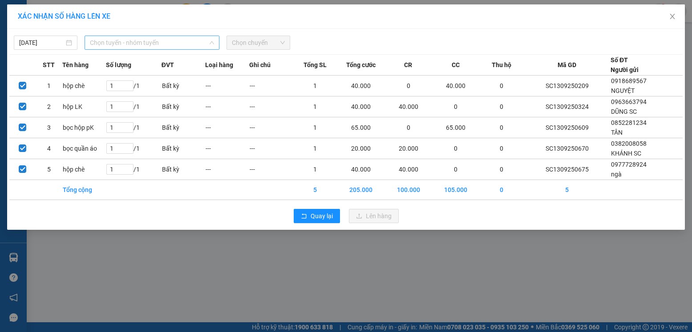
click at [153, 40] on span "Chọn tuyến - nhóm tuyến" at bounding box center [152, 42] width 124 height 13
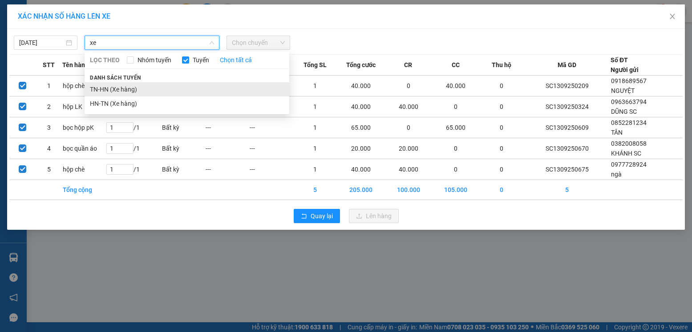
type input "xe"
click at [110, 85] on li "TN-HN (Xe hàng)" at bounding box center [187, 89] width 205 height 14
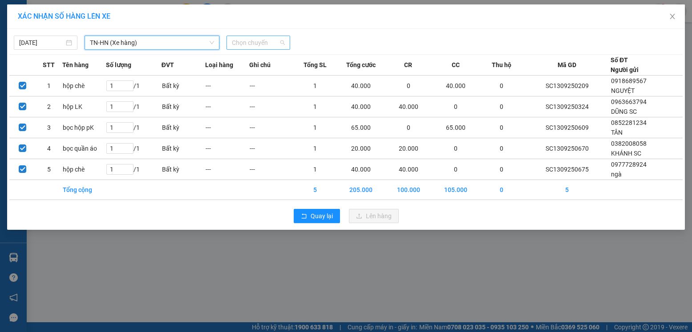
click at [253, 37] on span "Chọn chuyến" at bounding box center [258, 42] width 53 height 13
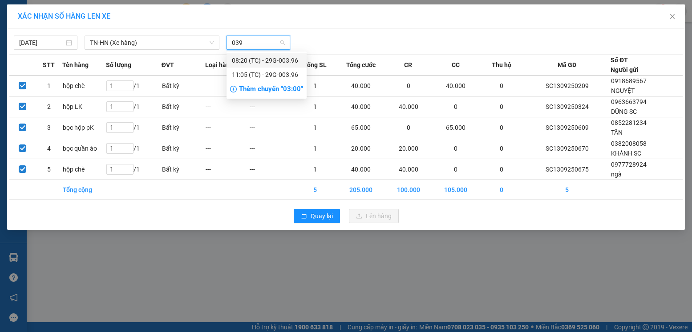
type input "0396"
click at [284, 78] on div "11:05 (TC) - 29G-003.96" at bounding box center [266, 75] width 69 height 10
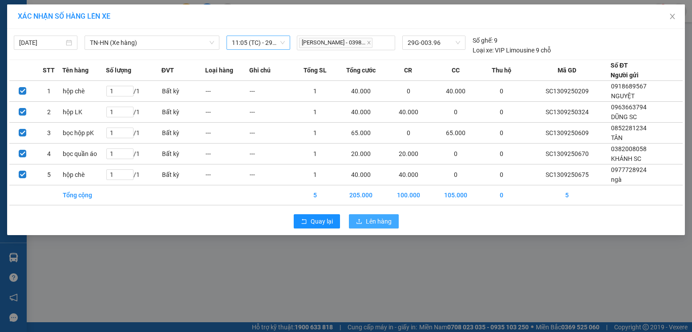
click at [388, 220] on span "Lên hàng" at bounding box center [379, 222] width 26 height 10
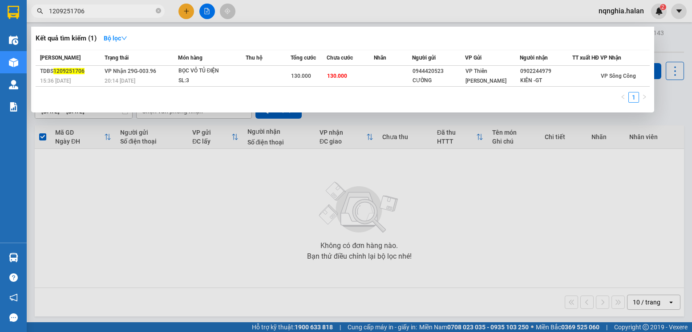
click at [90, 16] on span "1209251706" at bounding box center [97, 10] width 133 height 13
click at [95, 9] on input "1209251706" at bounding box center [101, 11] width 105 height 10
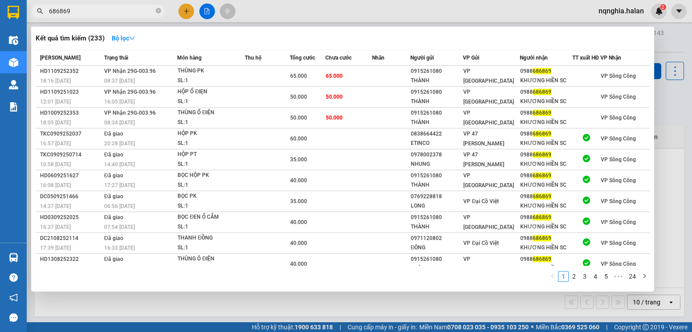
click at [118, 7] on input "686869" at bounding box center [101, 11] width 105 height 10
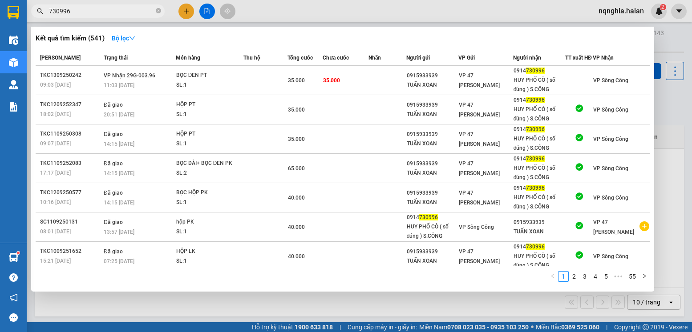
type input "730996"
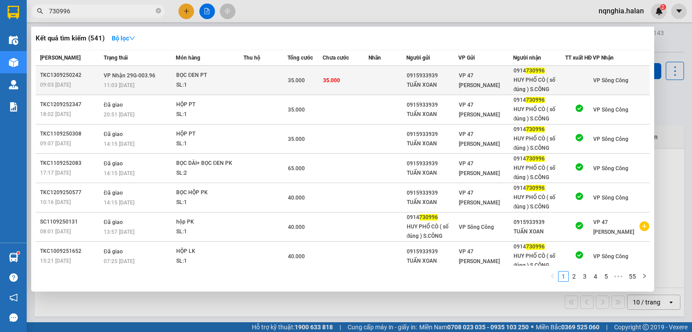
click at [337, 84] on span "35.000" at bounding box center [331, 80] width 17 height 6
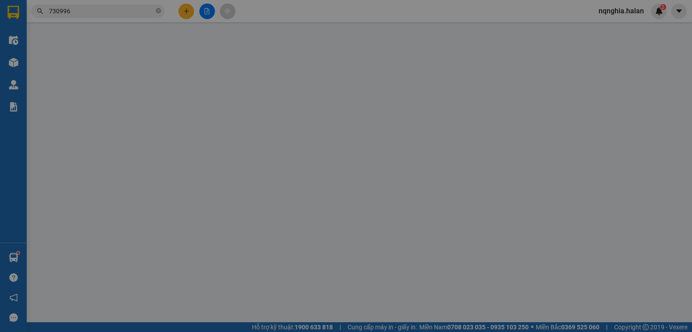
type input "0915933939"
type input "TUẤN XOAN"
type input "0914730996"
type input "HUY PHỐ CÒ ( số đúng ) S.CÔNG"
type input "35.000"
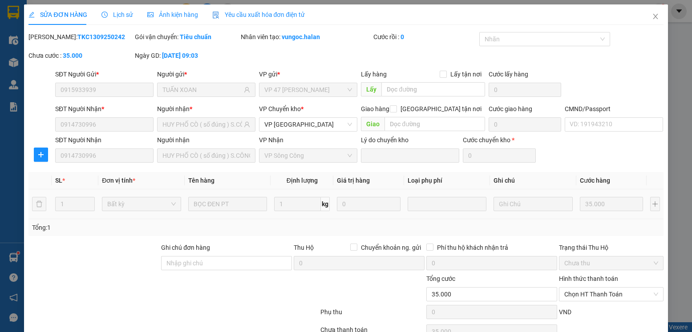
scroll to position [47, 0]
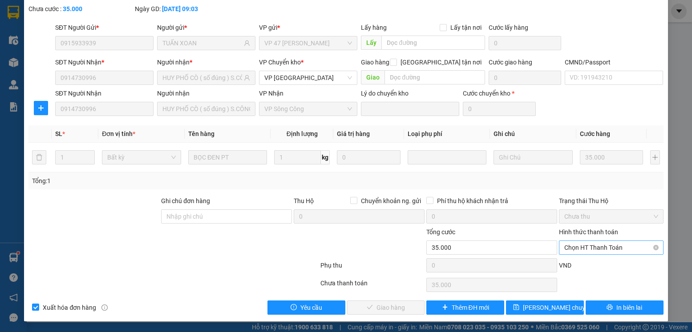
click at [584, 250] on span "Chọn HT Thanh Toán" at bounding box center [610, 247] width 93 height 13
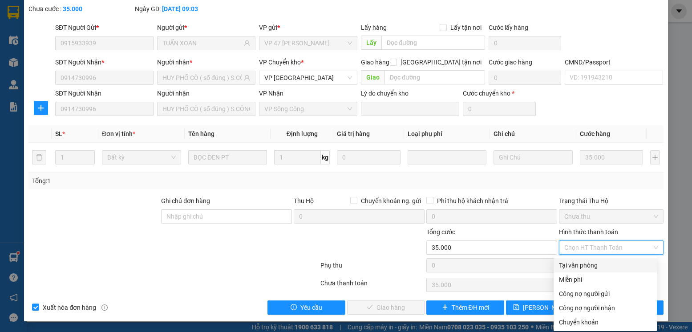
click at [582, 261] on div "Tại văn phòng" at bounding box center [605, 266] width 93 height 10
type input "0"
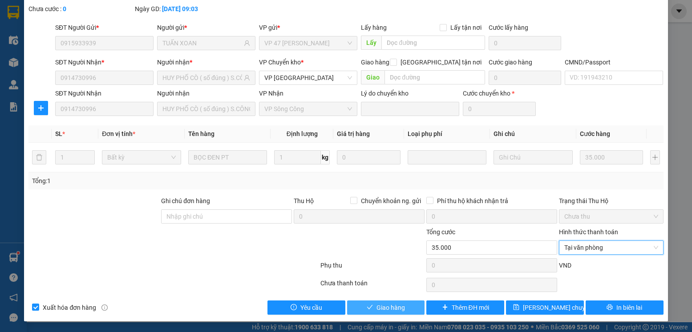
click at [391, 303] on span "Giao hàng" at bounding box center [390, 308] width 28 height 10
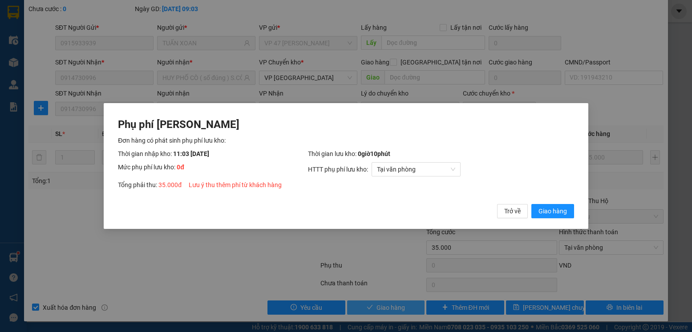
click at [531, 204] on button "Giao hàng" at bounding box center [552, 211] width 43 height 14
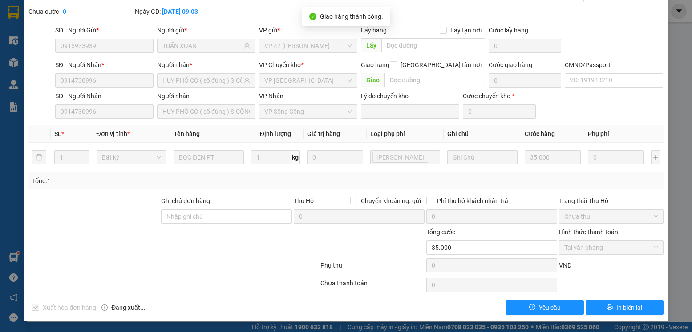
scroll to position [0, 0]
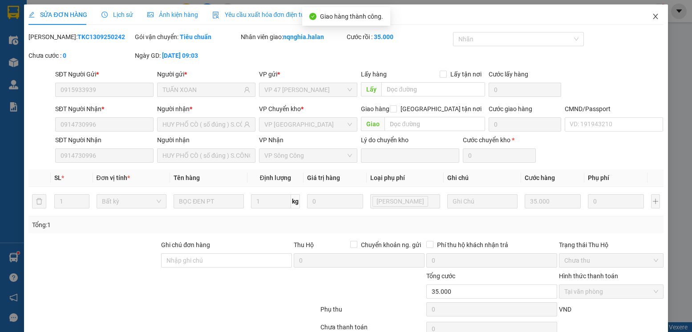
click at [643, 20] on span "Close" at bounding box center [655, 16] width 25 height 25
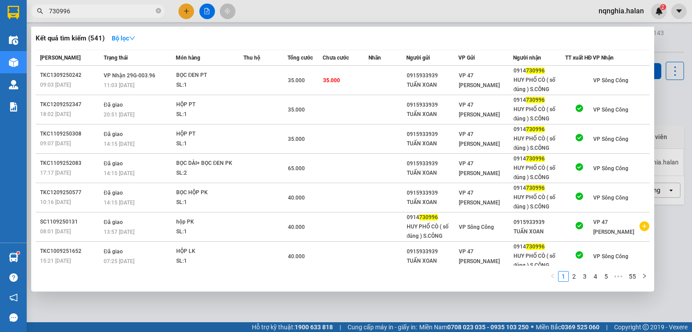
click at [104, 8] on input "730996" at bounding box center [101, 11] width 105 height 10
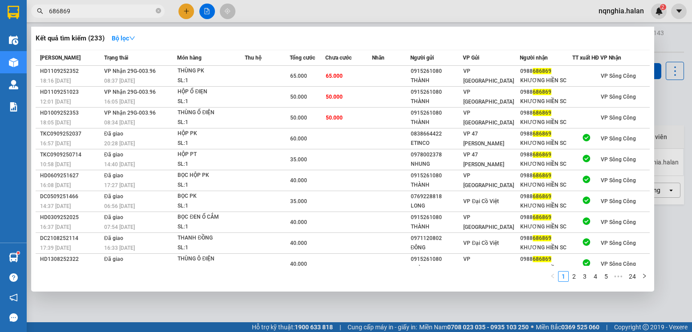
type input "686869"
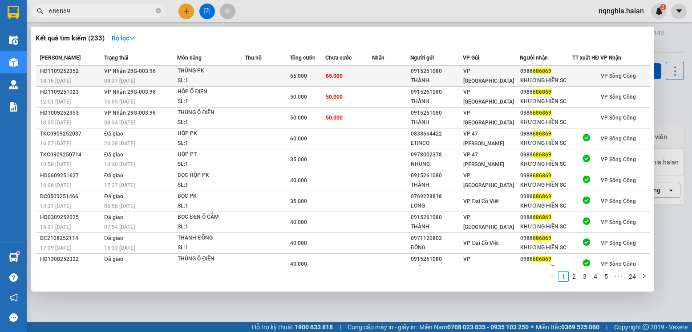
click at [141, 81] on td "VP Nhận 29G-003.96 08:37 - 12/09" at bounding box center [139, 76] width 75 height 21
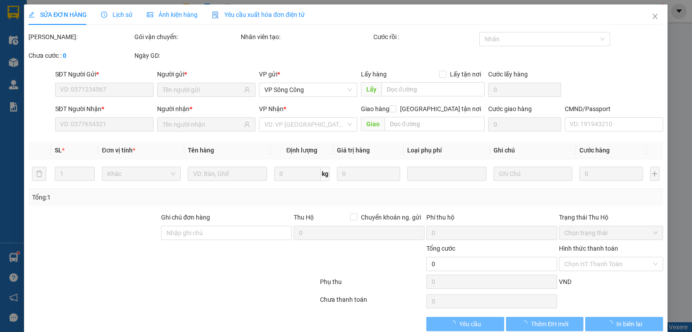
type input "0915261080"
type input "THÀNH"
type input "0988686869"
type input "KHƯƠNG HIỀN SC"
type input "65.000"
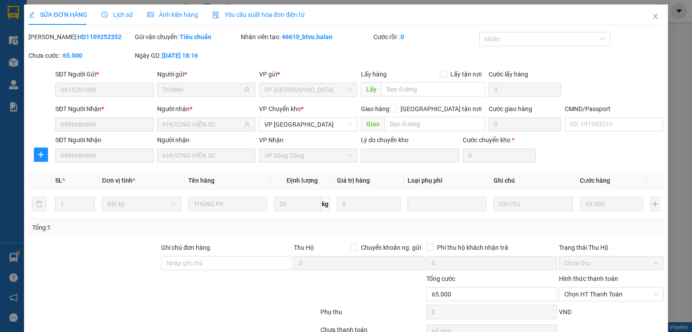
scroll to position [47, 0]
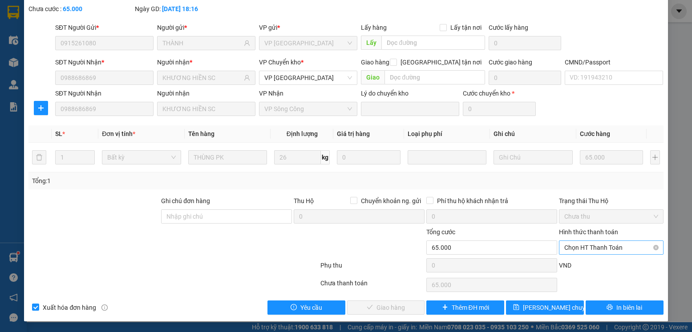
click at [583, 253] on span "Chọn HT Thanh Toán" at bounding box center [610, 247] width 93 height 13
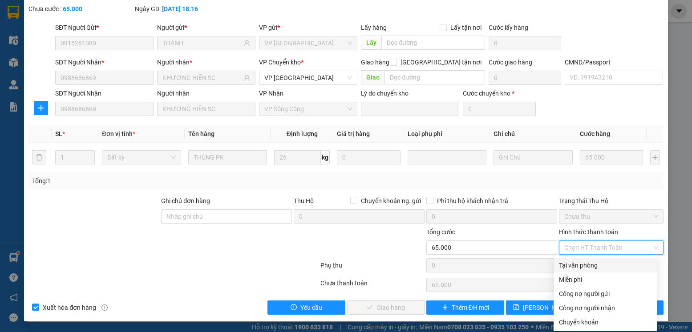
click at [578, 260] on div "Tại văn phòng" at bounding box center [604, 265] width 103 height 14
type input "0"
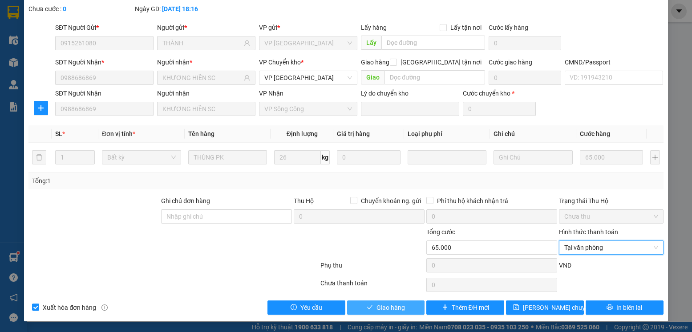
click at [394, 305] on span "Giao hàng" at bounding box center [390, 308] width 28 height 10
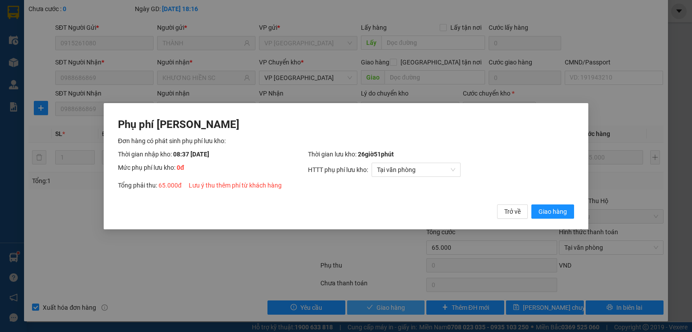
click at [531, 204] on button "Giao hàng" at bounding box center [552, 211] width 43 height 14
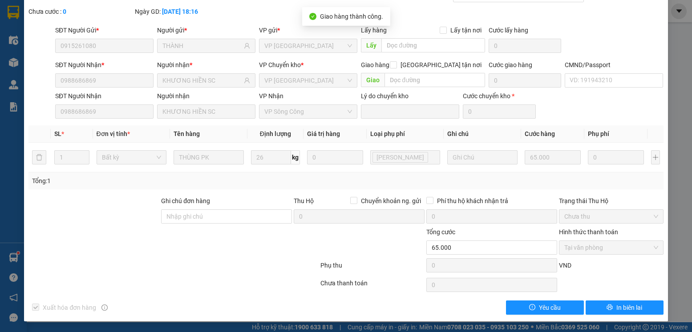
scroll to position [0, 0]
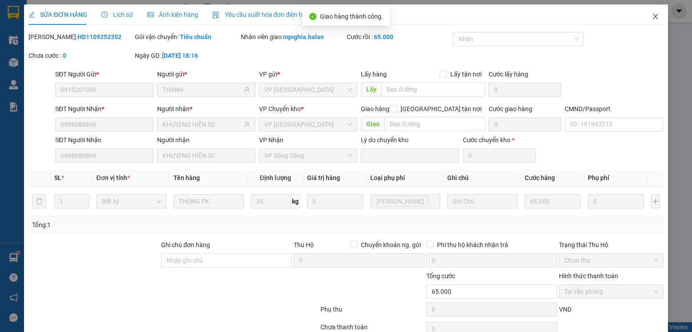
click at [652, 19] on icon "close" at bounding box center [655, 16] width 7 height 7
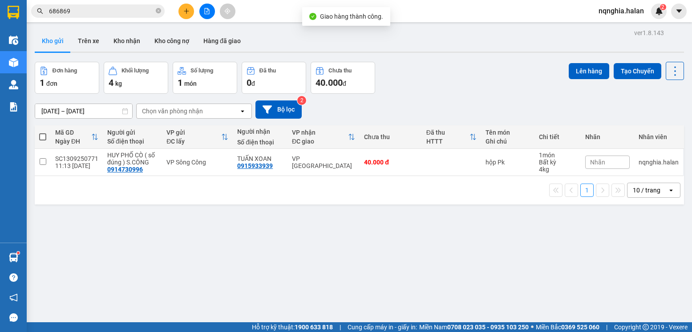
click at [121, 16] on input "686869" at bounding box center [101, 11] width 105 height 10
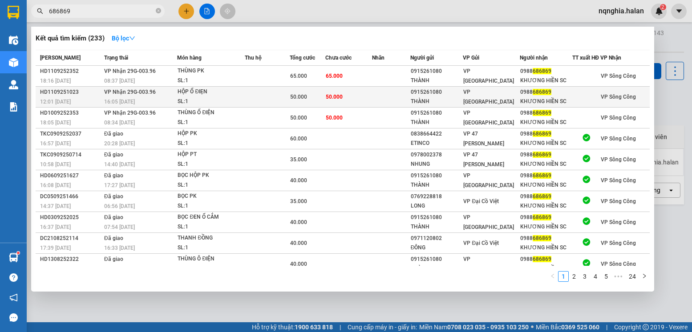
click at [300, 108] on td "50.000" at bounding box center [308, 97] width 36 height 21
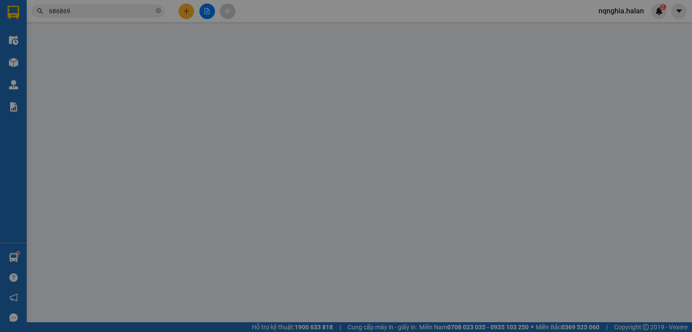
type input "0915261080"
type input "THÀNH"
type input "0988686869"
type input "KHƯƠNG HIỀN SC"
type input "50.000"
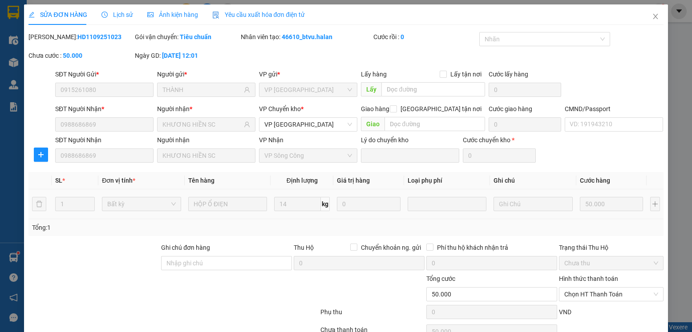
scroll to position [47, 0]
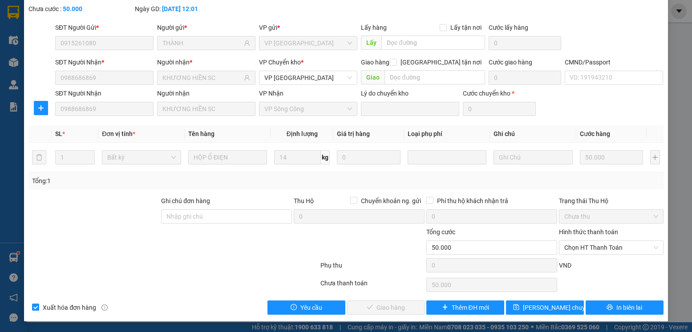
click at [570, 255] on div "Hình thức thanh toán Chọn HT Thanh Toán" at bounding box center [611, 242] width 104 height 31
click at [570, 249] on span "Chọn HT Thanh Toán" at bounding box center [610, 247] width 93 height 13
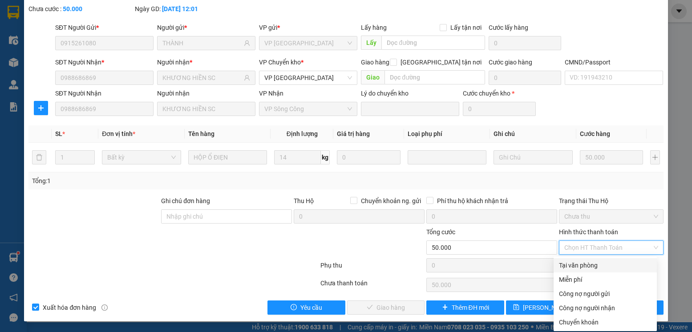
click at [570, 262] on div "Tại văn phòng" at bounding box center [605, 266] width 93 height 10
type input "0"
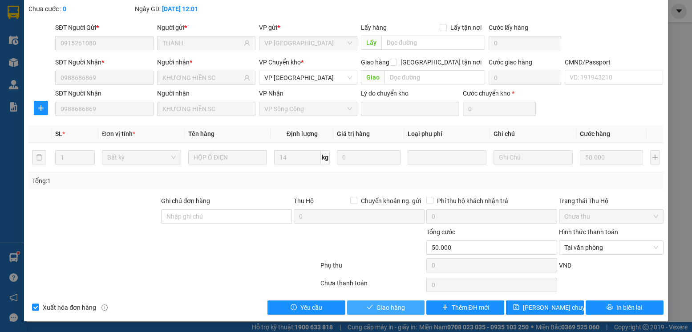
click at [405, 308] on button "Giao hàng" at bounding box center [386, 308] width 78 height 14
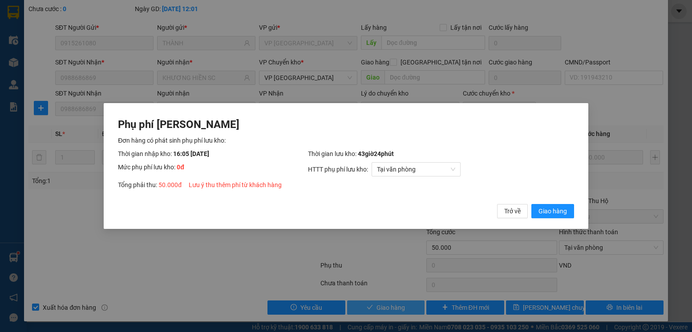
click at [531, 204] on button "Giao hàng" at bounding box center [552, 211] width 43 height 14
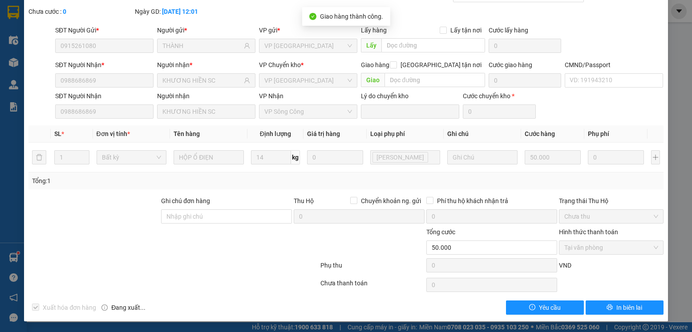
scroll to position [0, 0]
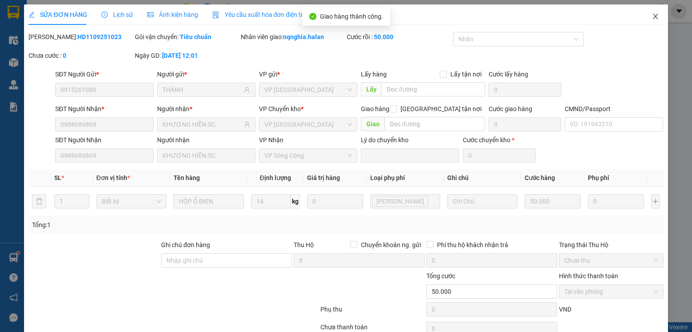
click at [643, 8] on span "Close" at bounding box center [655, 16] width 25 height 25
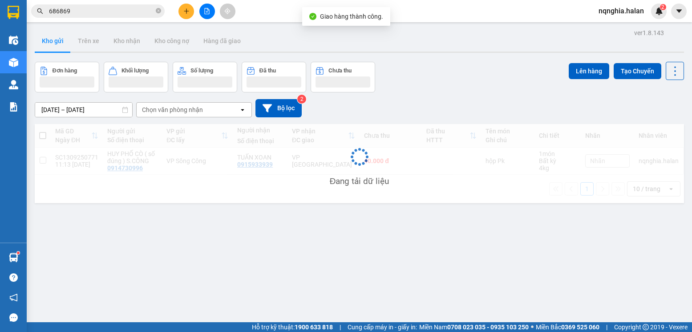
click at [107, 12] on input "686869" at bounding box center [101, 11] width 105 height 10
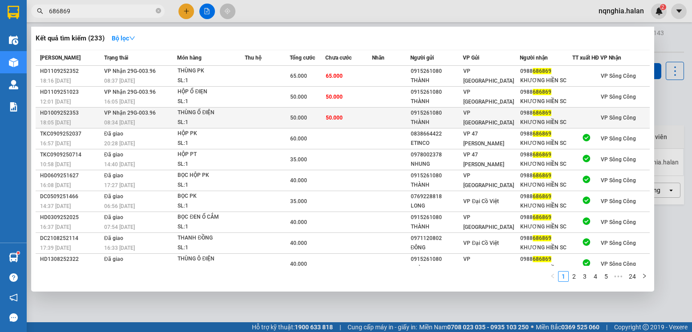
click at [289, 120] on td at bounding box center [267, 118] width 45 height 21
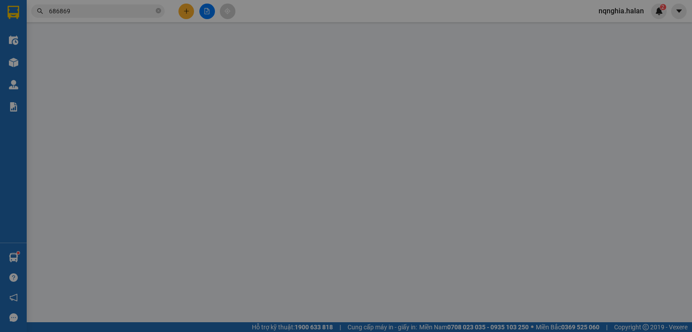
type input "0915261080"
type input "THÀNH"
type input "0988686869"
type input "KHƯƠNG HIỀN SC"
type input "50.000"
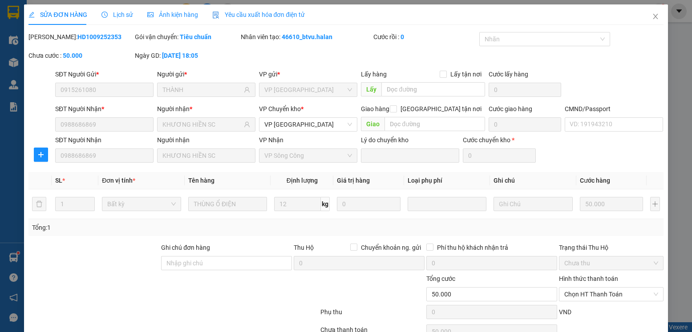
scroll to position [47, 0]
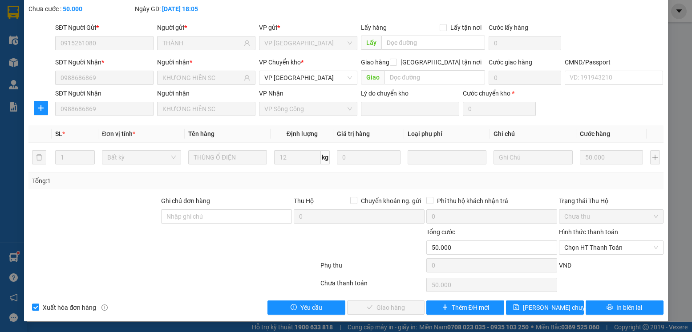
click at [594, 255] on div "Hình thức thanh toán Chọn HT Thanh Toán" at bounding box center [611, 242] width 104 height 31
click at [588, 251] on span "Chọn HT Thanh Toán" at bounding box center [610, 247] width 93 height 13
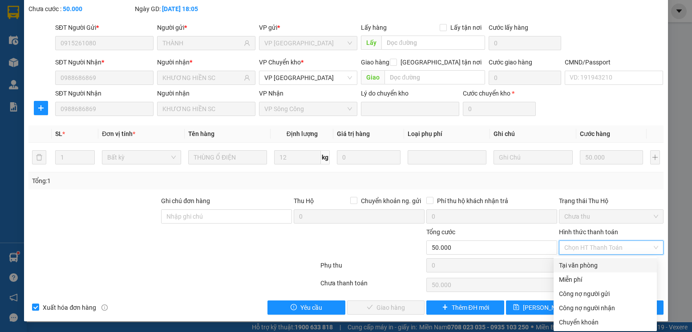
click at [579, 264] on div "Tại văn phòng" at bounding box center [605, 266] width 93 height 10
type input "0"
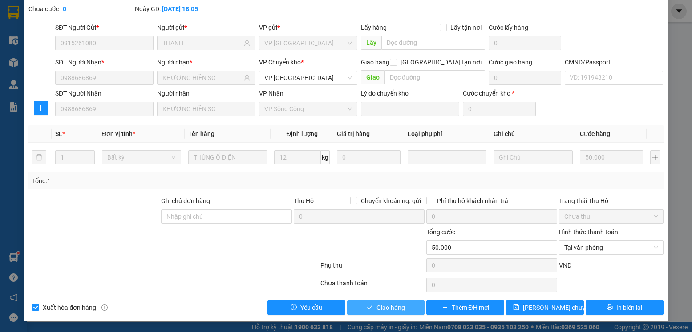
click at [378, 307] on span "Giao hàng" at bounding box center [390, 308] width 28 height 10
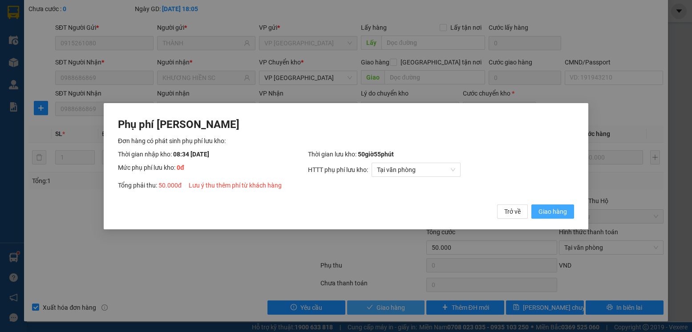
click at [531, 204] on button "Giao hàng" at bounding box center [552, 211] width 43 height 14
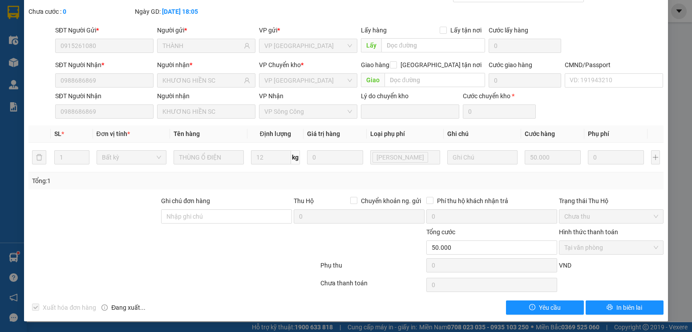
scroll to position [0, 0]
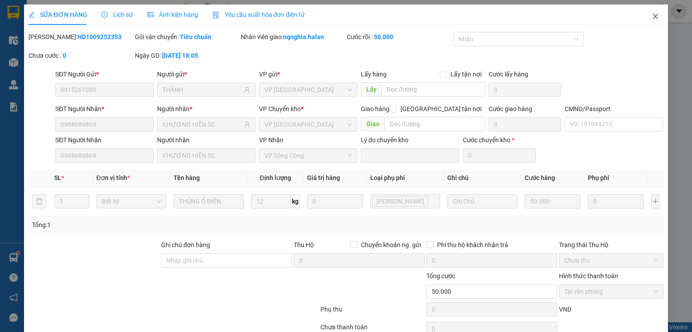
click at [652, 20] on span "Close" at bounding box center [655, 16] width 25 height 25
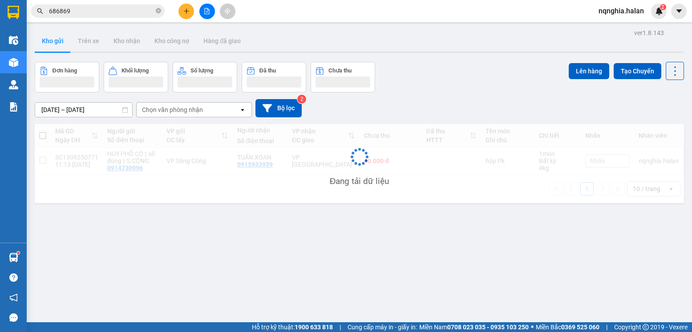
click at [101, 15] on input "686869" at bounding box center [101, 11] width 105 height 10
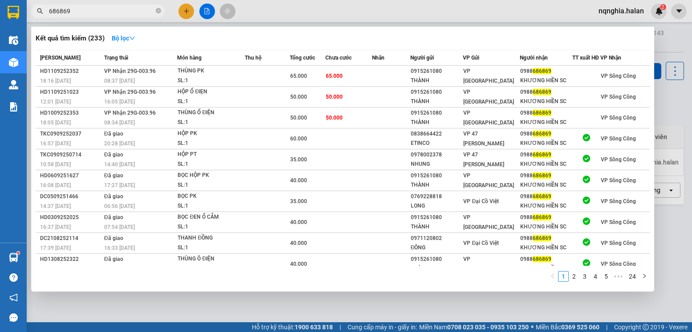
click at [101, 15] on input "686869" at bounding box center [101, 11] width 105 height 10
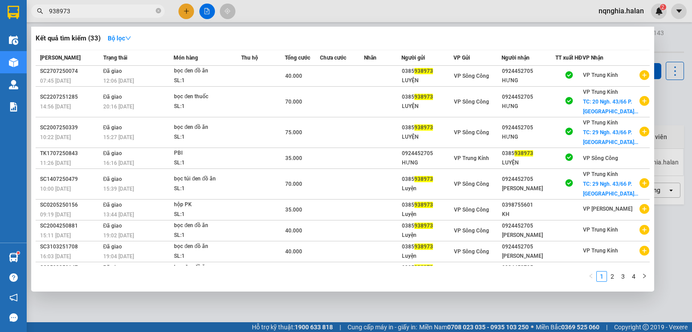
type input "938973"
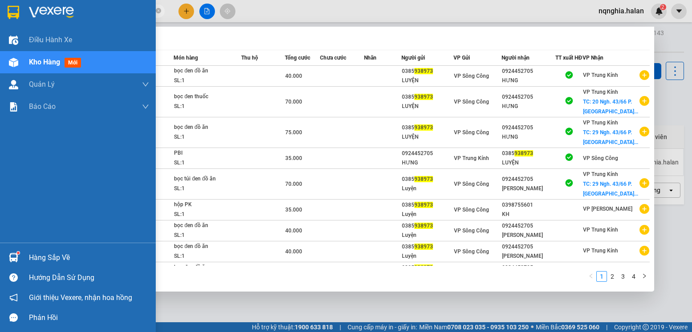
click at [16, 260] on img at bounding box center [13, 257] width 9 height 9
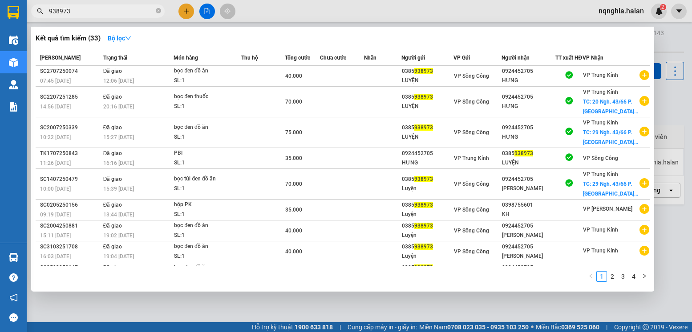
click at [474, 310] on section "Kết quả tìm kiếm ( 33 ) Bộ lọc Mã ĐH Trạng thái Món hàng Thu hộ Tổng cước Chưa …" at bounding box center [346, 166] width 692 height 332
click at [472, 309] on div at bounding box center [346, 166] width 692 height 332
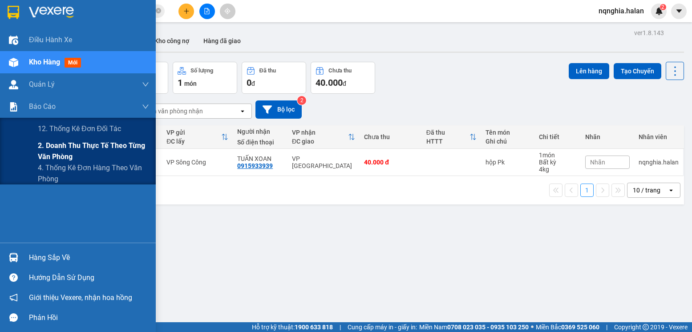
click at [36, 146] on div "2. Doanh thu thực tế theo từng văn phòng" at bounding box center [78, 151] width 156 height 22
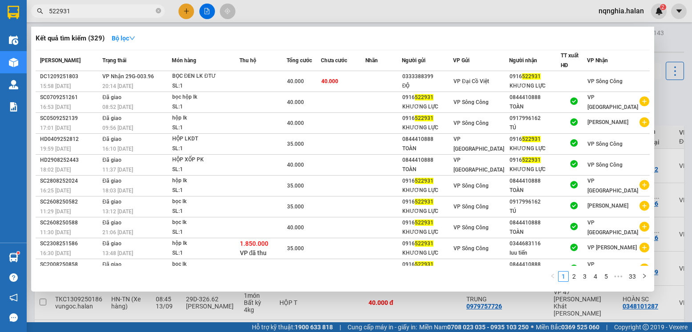
click at [93, 11] on input "522931" at bounding box center [101, 11] width 105 height 10
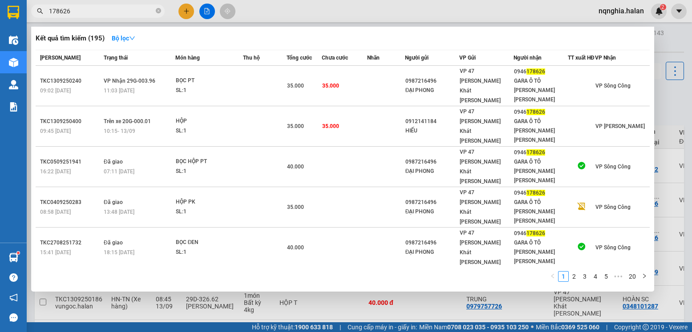
type input "178626"
drag, startPoint x: 193, startPoint y: 11, endPoint x: 186, endPoint y: 12, distance: 7.7
click at [193, 11] on div at bounding box center [346, 166] width 692 height 332
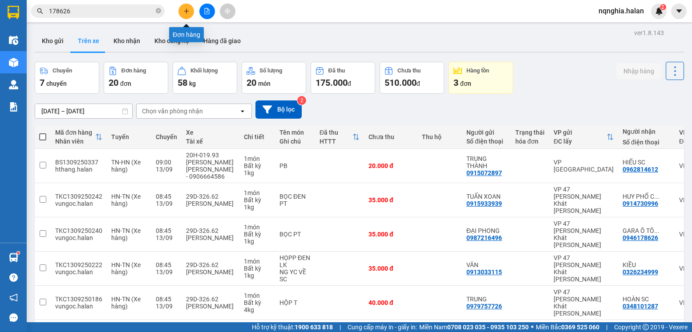
click at [186, 12] on icon "plus" at bounding box center [186, 11] width 6 height 6
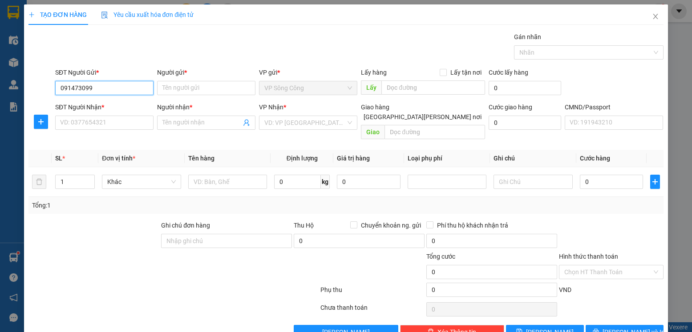
type input "0914730996"
click at [125, 94] on input "0914730996" at bounding box center [104, 88] width 98 height 14
click at [122, 108] on div "0914730996 - HUY PHỐ CÒ ( số đúng ) S.CÔNG" at bounding box center [125, 106] width 131 height 10
type input "HUY PHỐ CÒ ( số đúng ) S.CÔNG"
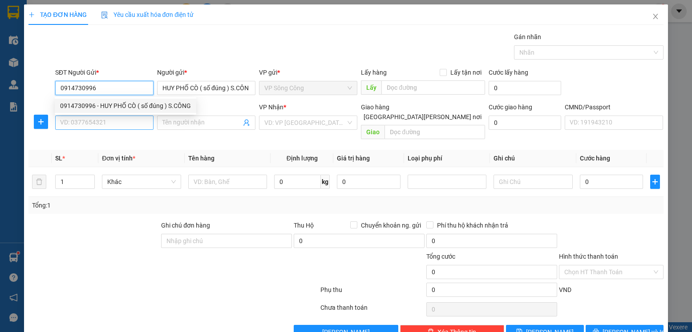
type input "0914730996"
click at [116, 118] on input "SĐT Người Nhận *" at bounding box center [104, 123] width 98 height 14
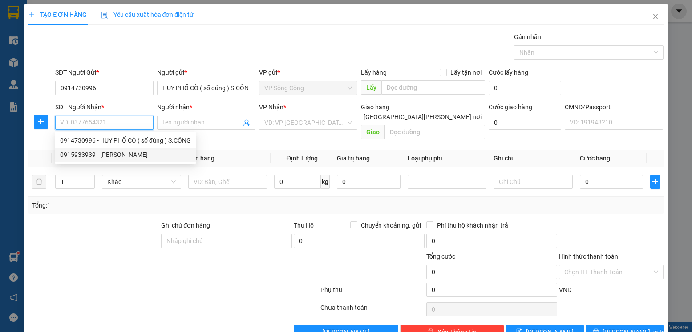
click at [103, 157] on div "0915933939 - [PERSON_NAME]" at bounding box center [125, 155] width 131 height 10
type input "0915933939"
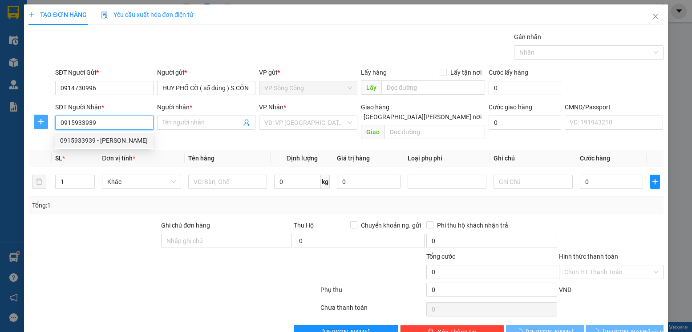
type input "TUẤN XOAN"
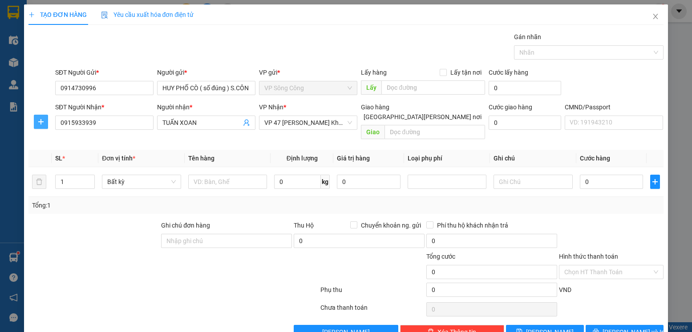
click at [41, 122] on icon "plus" at bounding box center [40, 121] width 5 height 0
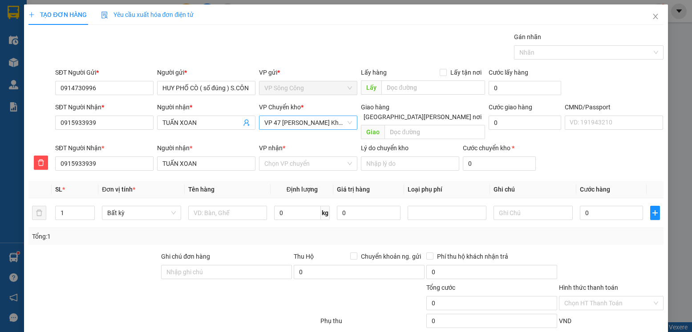
click at [321, 128] on span "VP 47 [PERSON_NAME] Khát [PERSON_NAME]" at bounding box center [308, 122] width 88 height 13
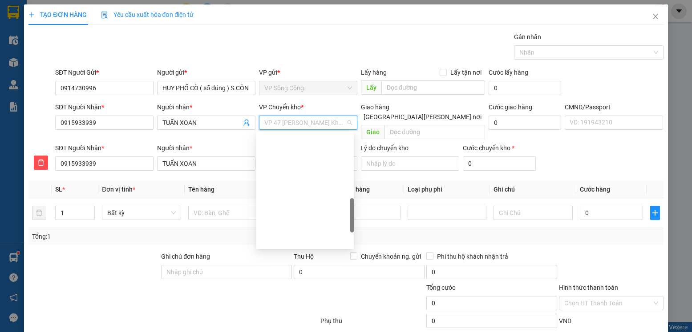
scroll to position [267, 0]
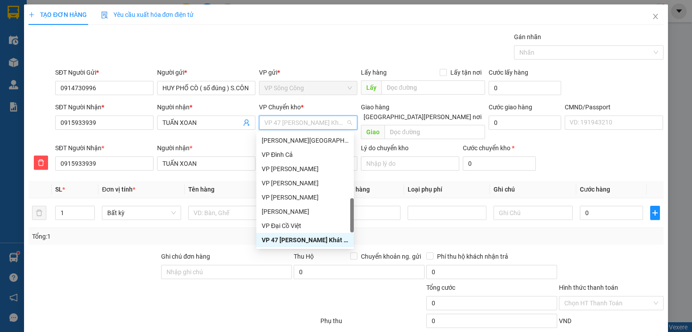
type input "y"
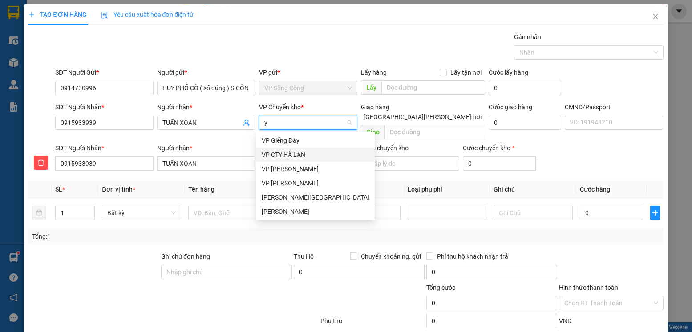
scroll to position [0, 0]
click at [281, 169] on div "VP [PERSON_NAME]" at bounding box center [316, 169] width 108 height 10
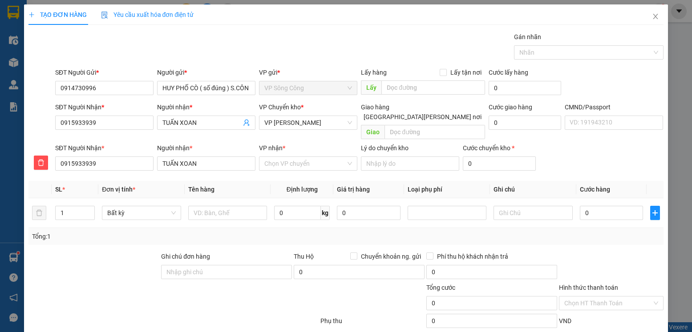
click at [289, 144] on div "VP nhận *" at bounding box center [308, 149] width 98 height 13
click at [272, 157] on input "VP nhận *" at bounding box center [304, 163] width 81 height 13
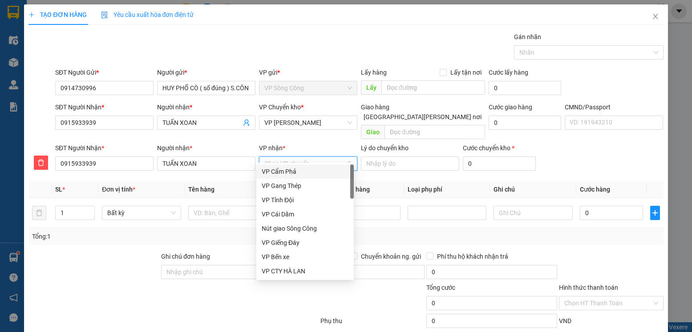
type input "4"
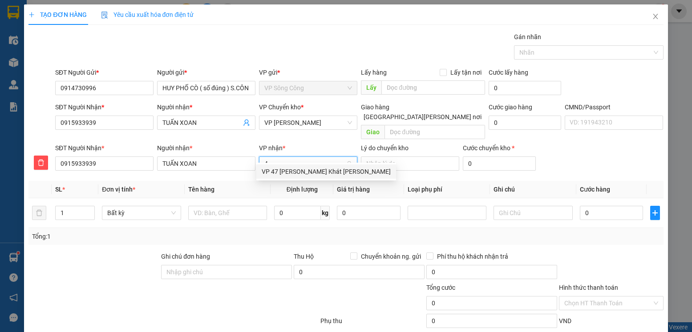
click at [287, 170] on div "VP 47 [PERSON_NAME] Khát [PERSON_NAME]" at bounding box center [326, 172] width 129 height 10
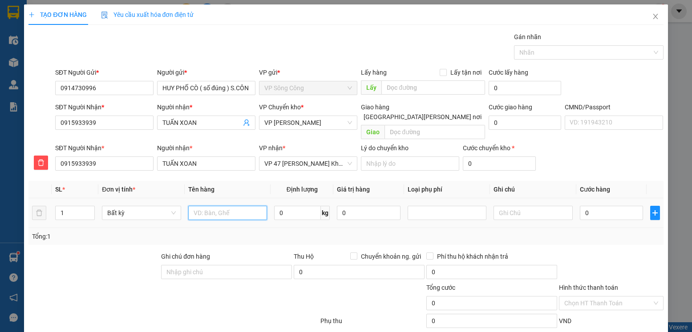
click at [227, 206] on input "text" at bounding box center [227, 213] width 79 height 14
type input "hộp Pk"
click at [296, 206] on input "0" at bounding box center [297, 213] width 47 height 14
type input "4"
click at [623, 252] on div at bounding box center [611, 267] width 106 height 31
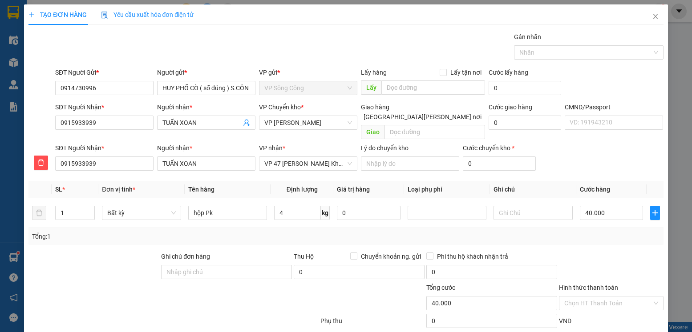
type input "40.000"
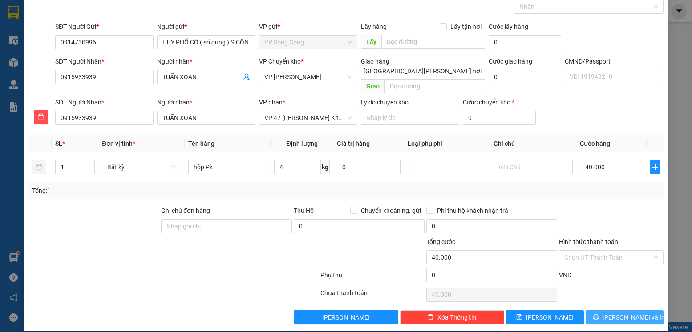
click at [613, 313] on span "[PERSON_NAME] và In" at bounding box center [633, 318] width 62 height 10
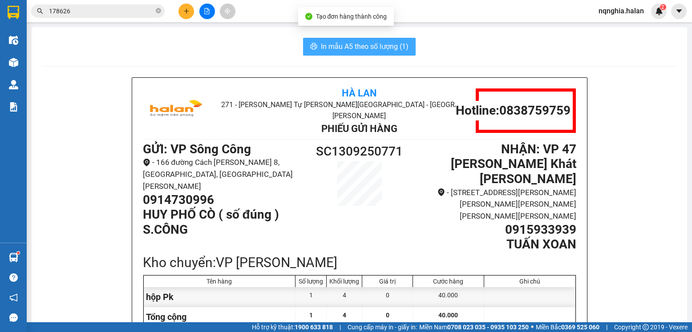
click at [321, 50] on span "In mẫu A5 theo số lượng (1)" at bounding box center [365, 46] width 88 height 11
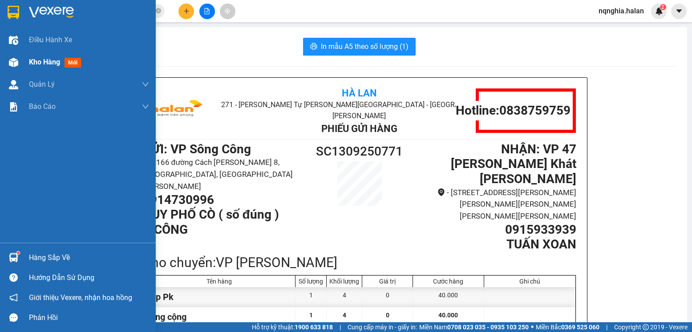
click at [18, 69] on div at bounding box center [14, 63] width 16 height 16
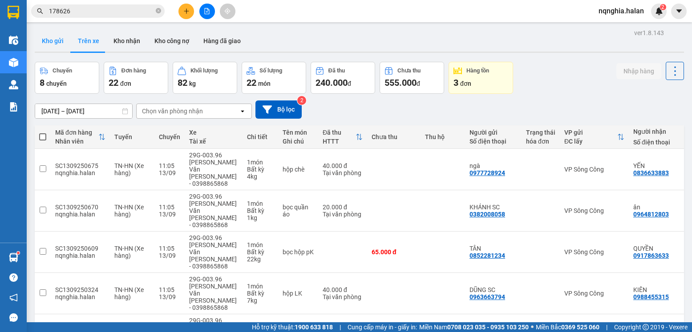
click at [52, 45] on button "Kho gửi" at bounding box center [53, 40] width 36 height 21
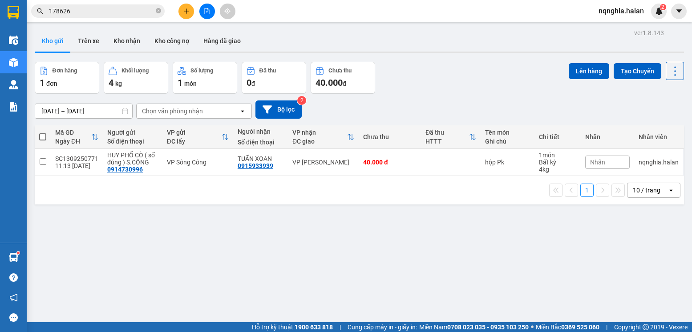
click at [113, 12] on input "178626" at bounding box center [101, 11] width 105 height 10
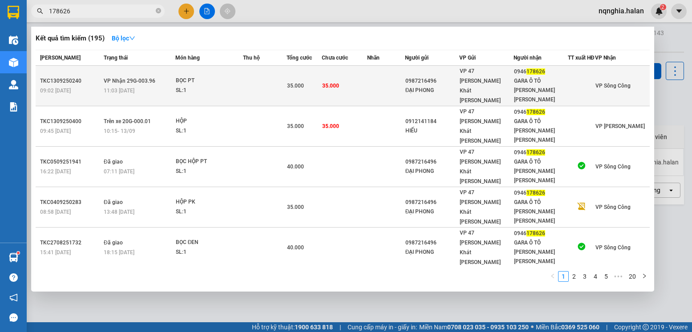
click at [300, 86] on span "35.000" at bounding box center [295, 86] width 17 height 6
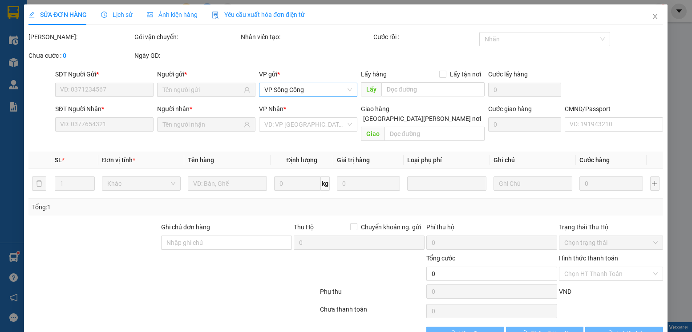
type input "0987216496"
type input "ĐẠI PHONG"
type input "0946178626"
type input "GARA Ô TÔ [PERSON_NAME] [PERSON_NAME]"
type input "35.000"
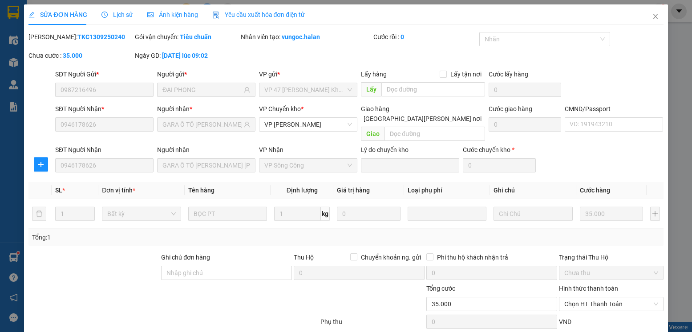
scroll to position [47, 0]
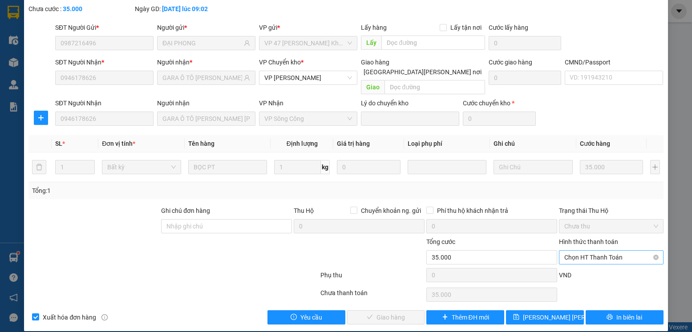
click at [575, 251] on span "Chọn HT Thanh Toán" at bounding box center [610, 257] width 93 height 13
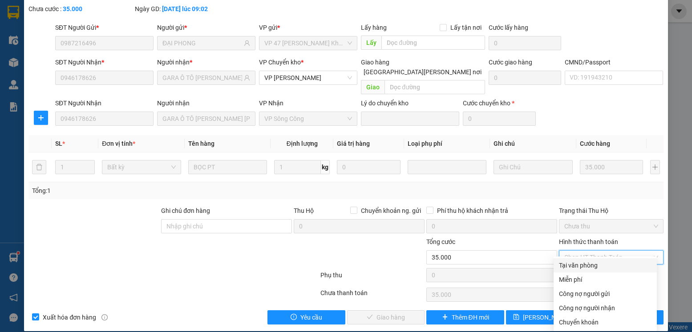
click at [571, 262] on div "Tại văn phòng" at bounding box center [605, 266] width 93 height 10
type input "0"
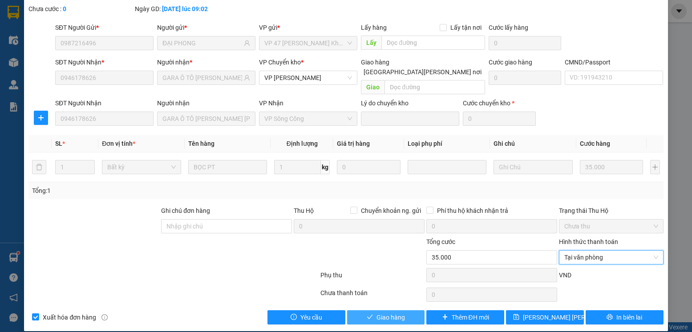
click at [403, 310] on button "Giao hàng" at bounding box center [386, 317] width 78 height 14
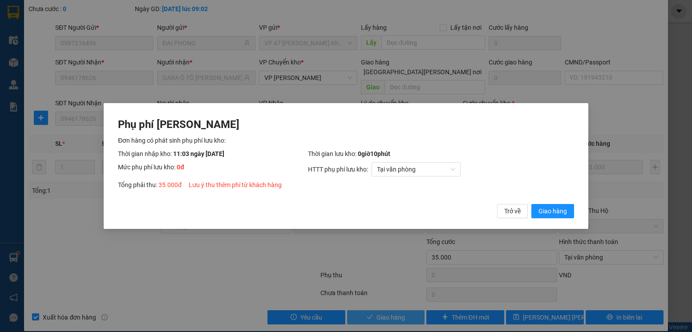
click at [531, 204] on button "Giao hàng" at bounding box center [552, 211] width 43 height 14
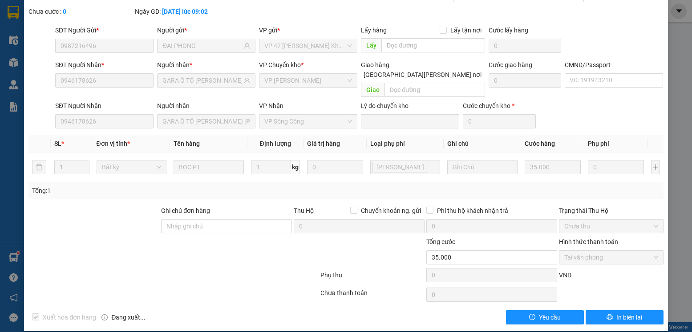
scroll to position [0, 0]
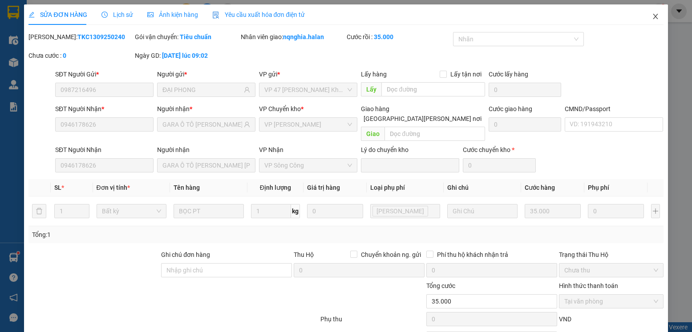
click at [648, 13] on span "Close" at bounding box center [655, 16] width 25 height 25
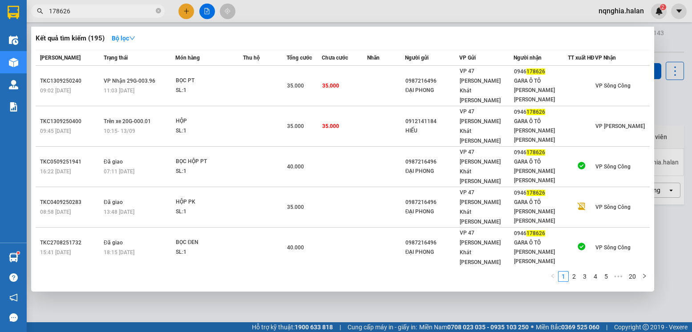
click at [115, 12] on input "178626" at bounding box center [101, 11] width 105 height 10
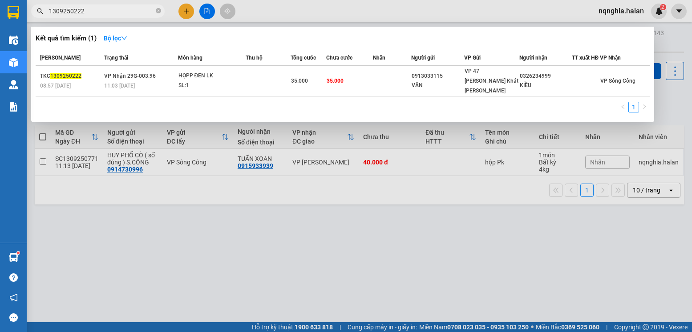
type input "1309250222"
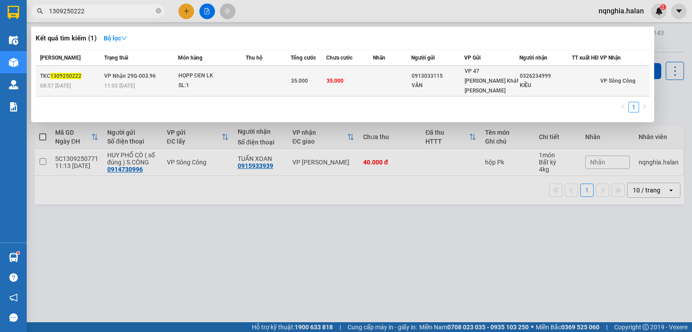
click at [173, 79] on td "[PERSON_NAME] 29G-003.96 11:03 [DATE]" at bounding box center [140, 81] width 76 height 31
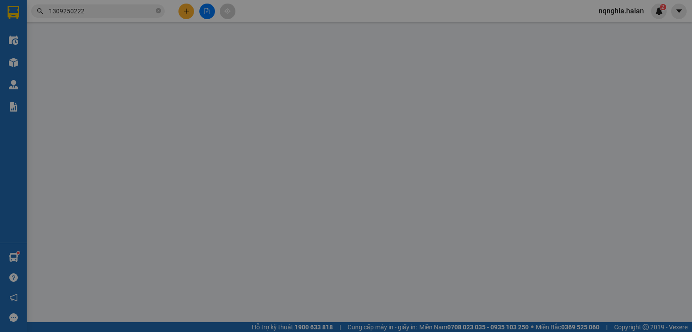
type input "0913033115"
type input "VÂN"
type input "0326234999"
type input "KIỀU"
type input "35.000"
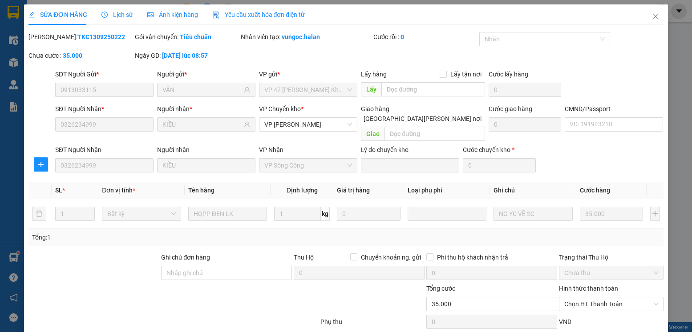
scroll to position [47, 0]
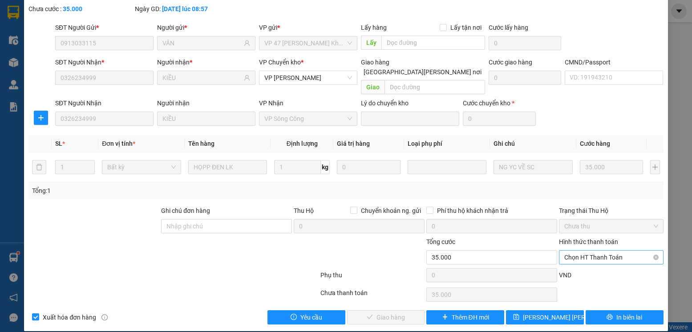
click at [571, 251] on span "Chọn HT Thanh Toán" at bounding box center [610, 257] width 93 height 13
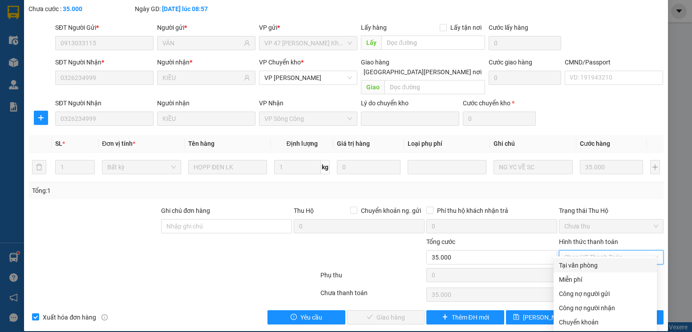
click at [568, 266] on div "Tại văn phòng" at bounding box center [605, 266] width 93 height 10
type input "0"
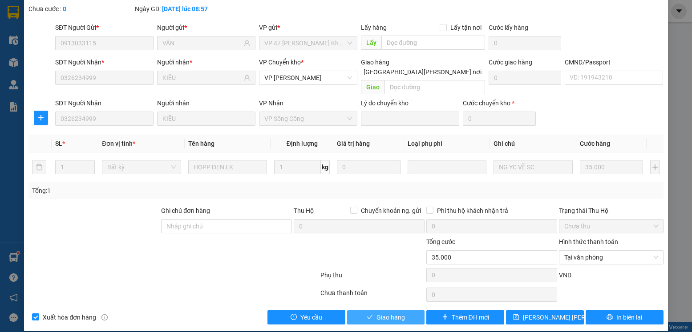
click at [383, 310] on button "Giao hàng" at bounding box center [386, 317] width 78 height 14
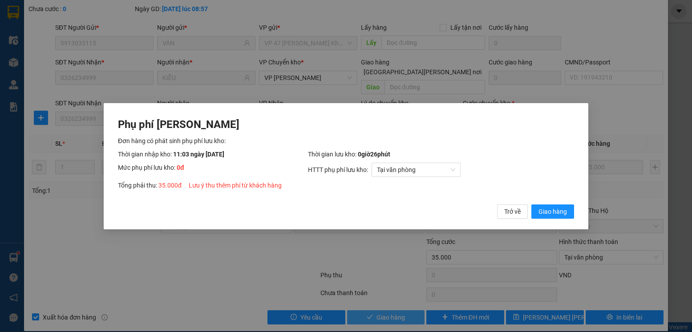
click at [531, 204] on button "Giao hàng" at bounding box center [552, 211] width 43 height 14
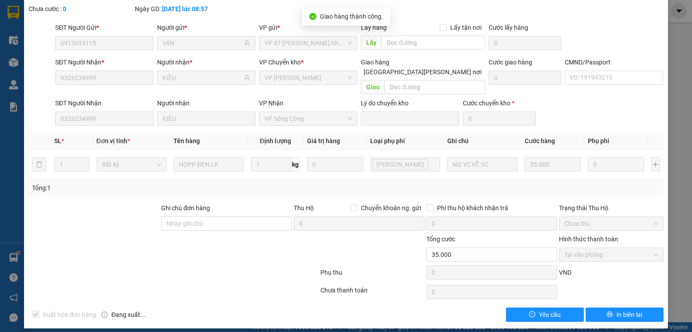
scroll to position [0, 0]
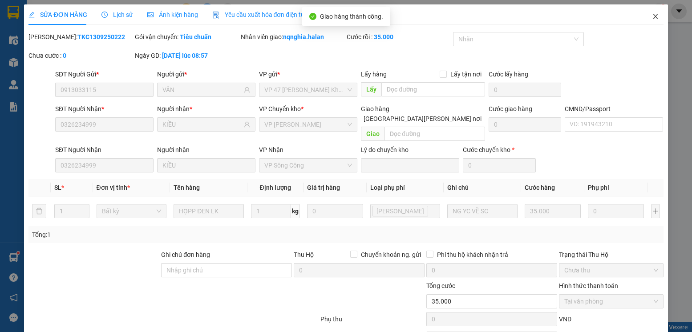
click at [652, 26] on span "Close" at bounding box center [655, 16] width 25 height 25
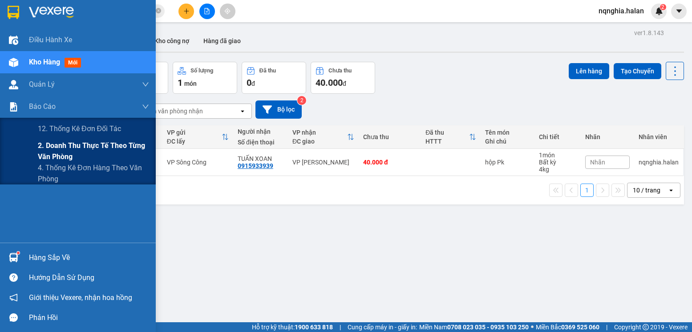
click at [98, 145] on span "2. Doanh thu thực tế theo từng văn phòng" at bounding box center [93, 151] width 111 height 22
